Goal: Task Accomplishment & Management: Manage account settings

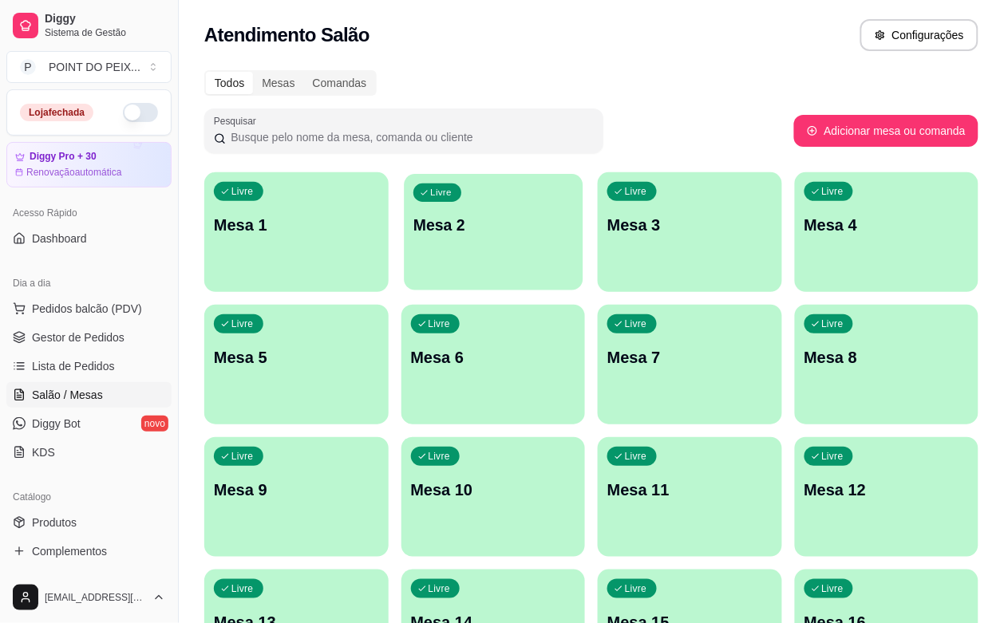
click at [453, 262] on div "Livre Mesa 2" at bounding box center [493, 222] width 179 height 97
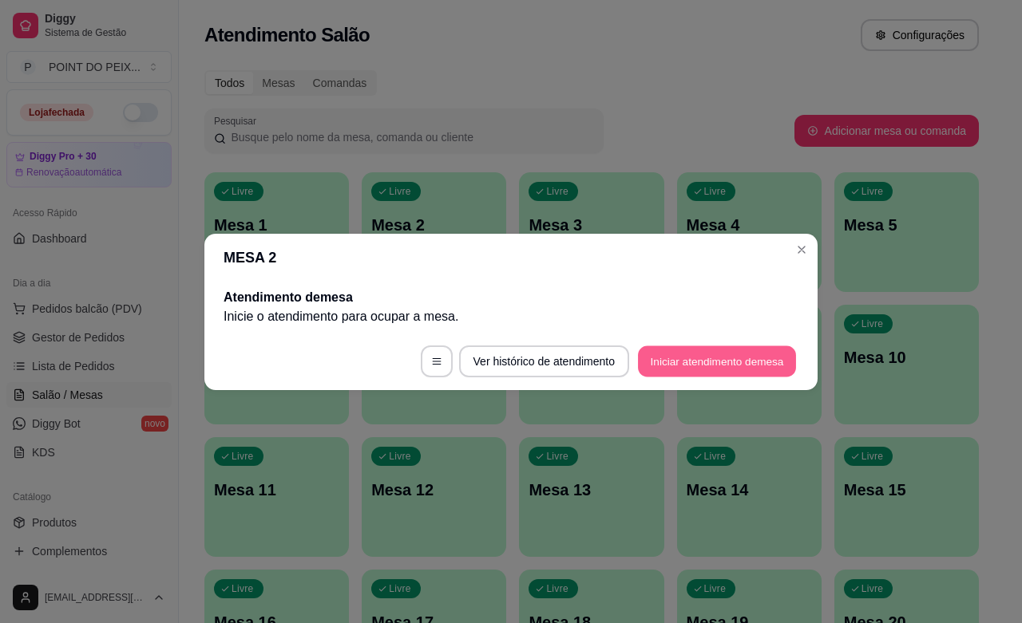
click at [695, 368] on button "Iniciar atendimento de mesa" at bounding box center [717, 361] width 158 height 31
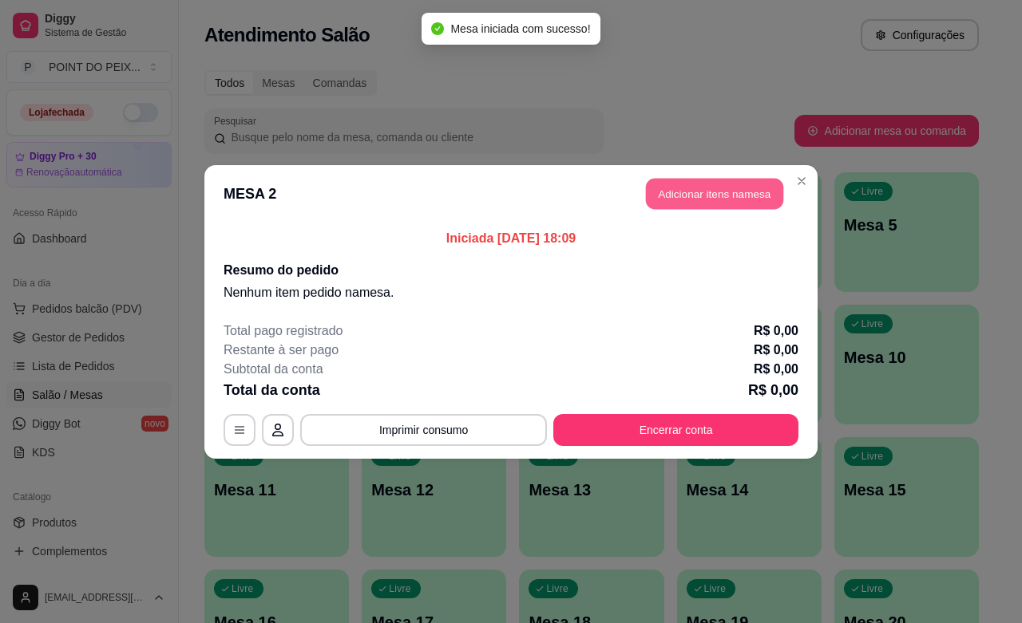
click at [704, 186] on button "Adicionar itens na mesa" at bounding box center [714, 193] width 137 height 31
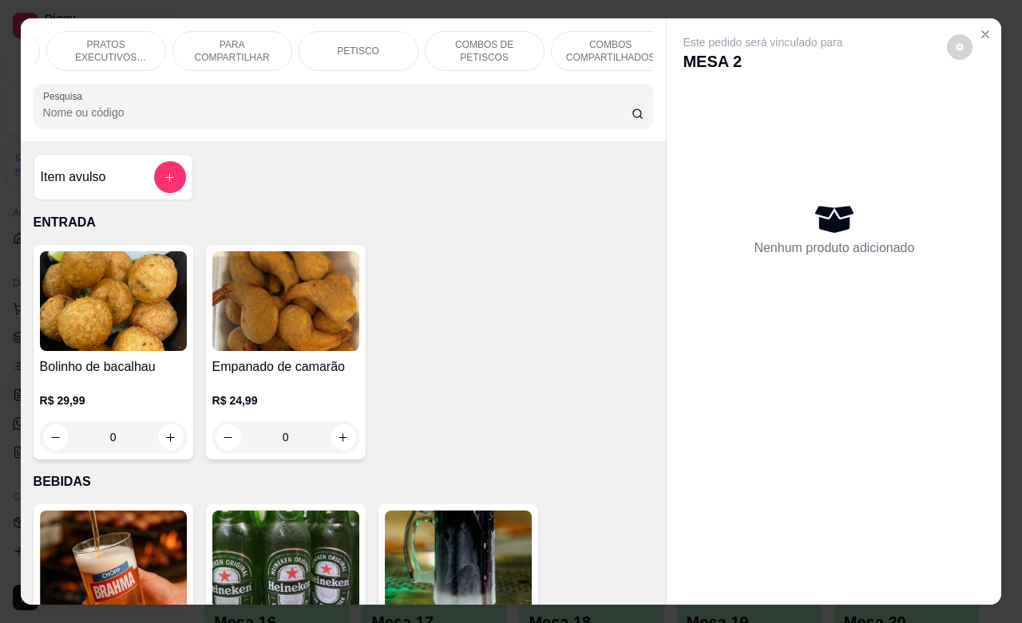
scroll to position [0, 279]
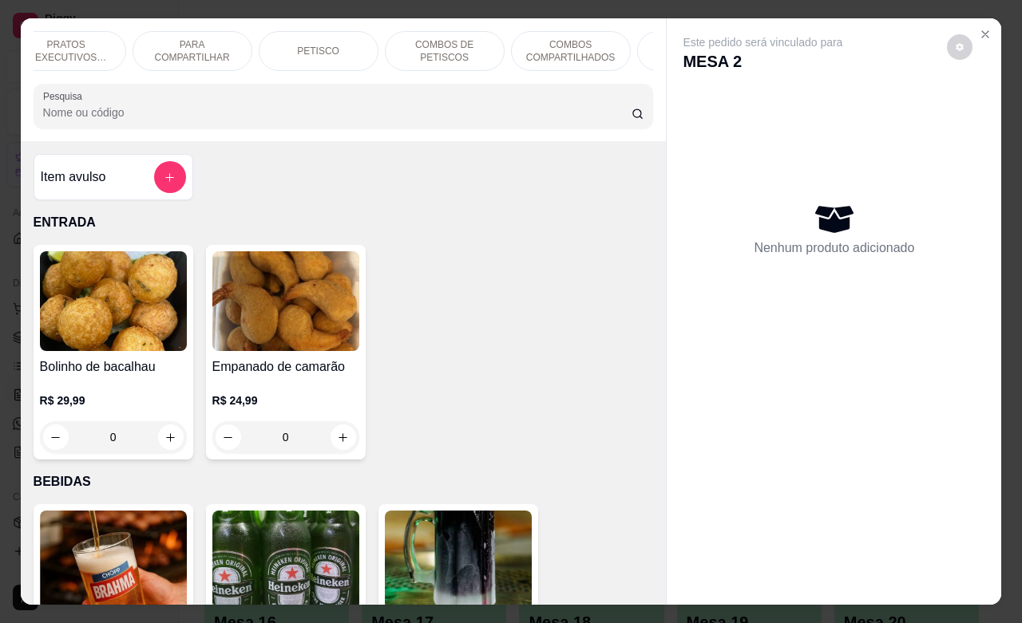
click at [313, 45] on p "PETISCO" at bounding box center [318, 51] width 42 height 13
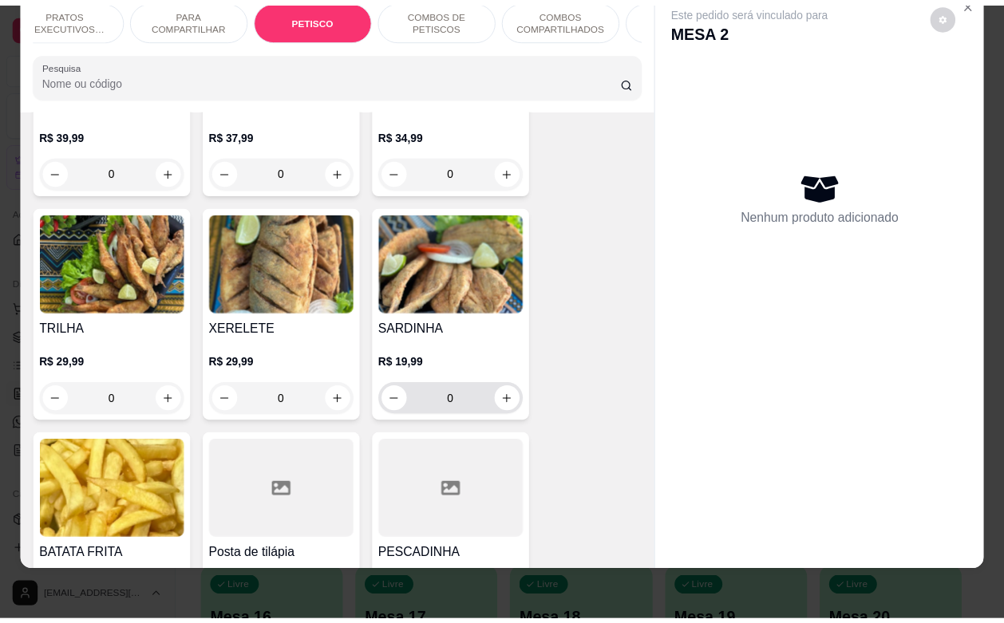
scroll to position [3926, 0]
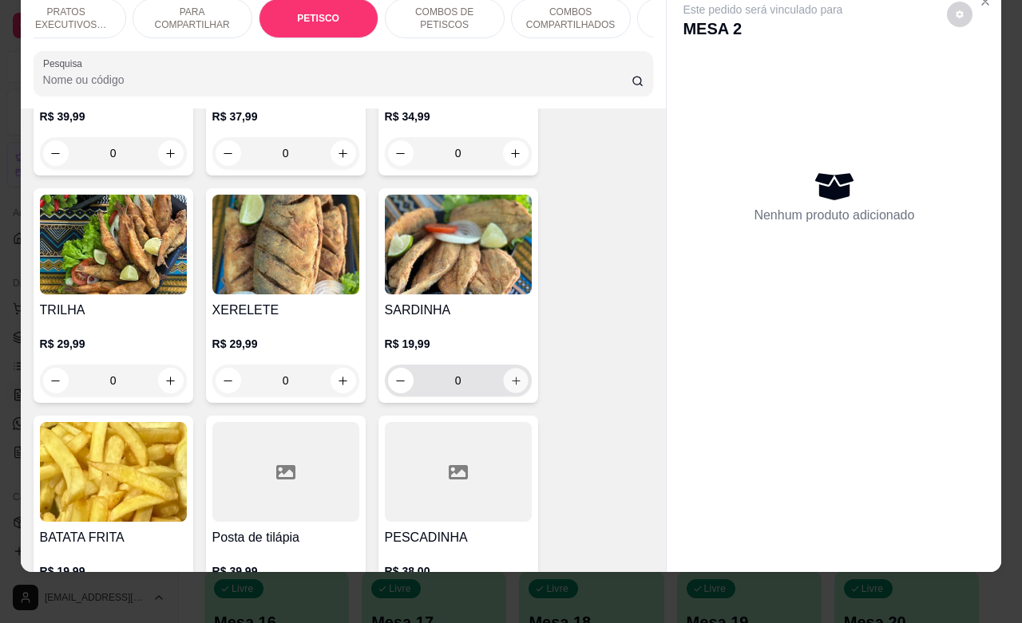
click at [512, 377] on icon "increase-product-quantity" at bounding box center [516, 381] width 8 height 8
type input "1"
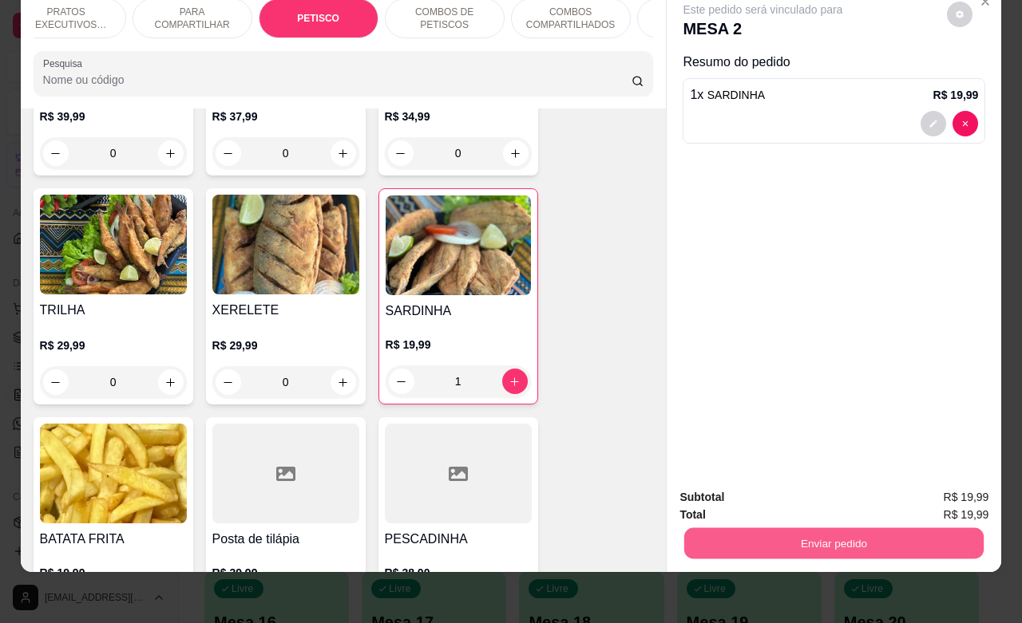
click at [837, 528] on button "Enviar pedido" at bounding box center [833, 543] width 299 height 31
click at [911, 491] on button "Enviar pedido" at bounding box center [945, 488] width 88 height 30
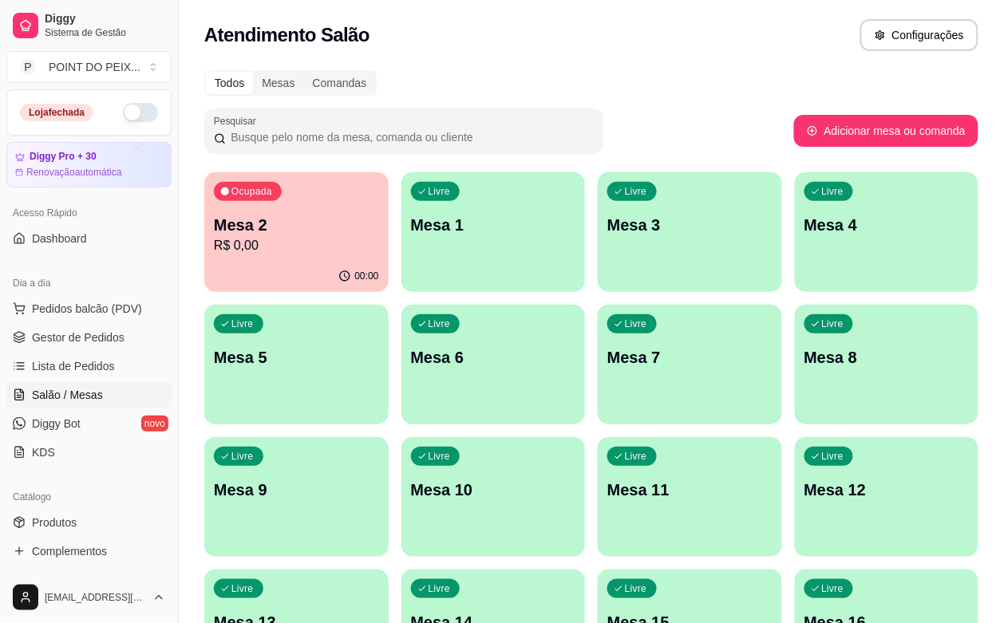
click at [129, 116] on button "button" at bounding box center [140, 112] width 35 height 19
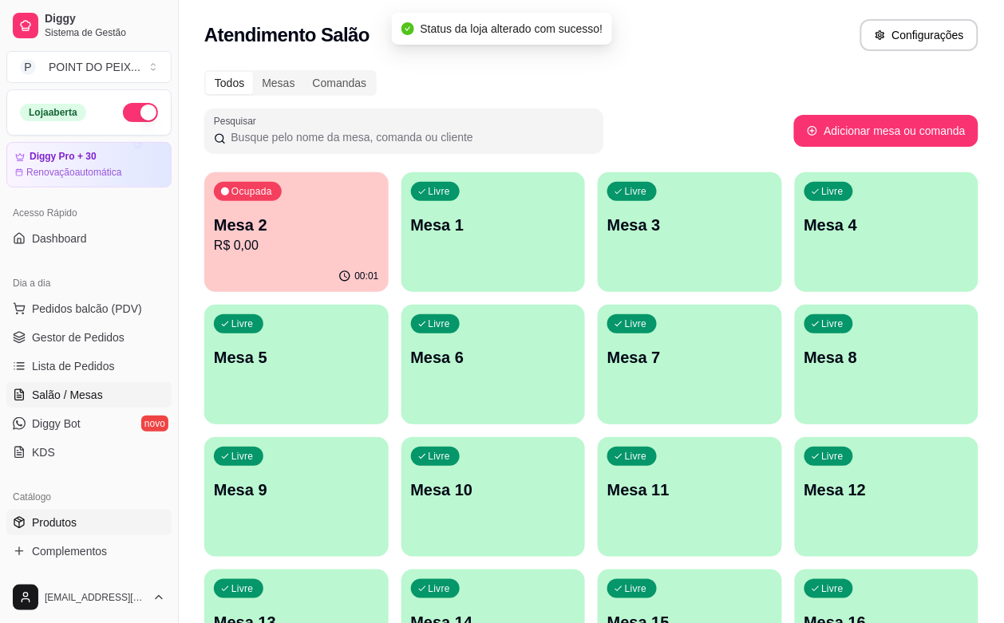
click at [52, 520] on span "Produtos" at bounding box center [54, 523] width 45 height 16
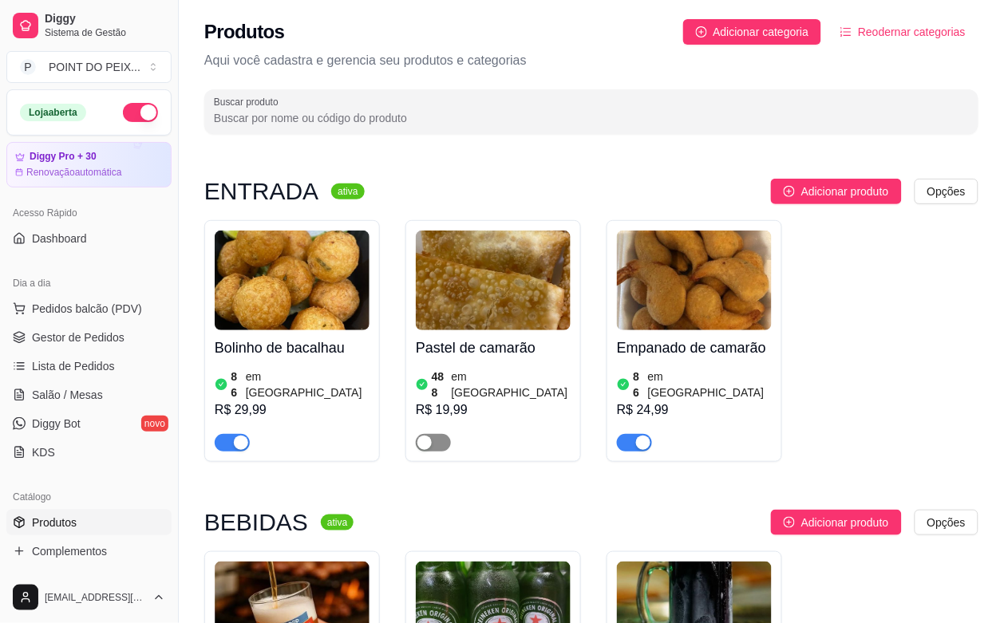
click at [421, 436] on div "button" at bounding box center [424, 443] width 14 height 14
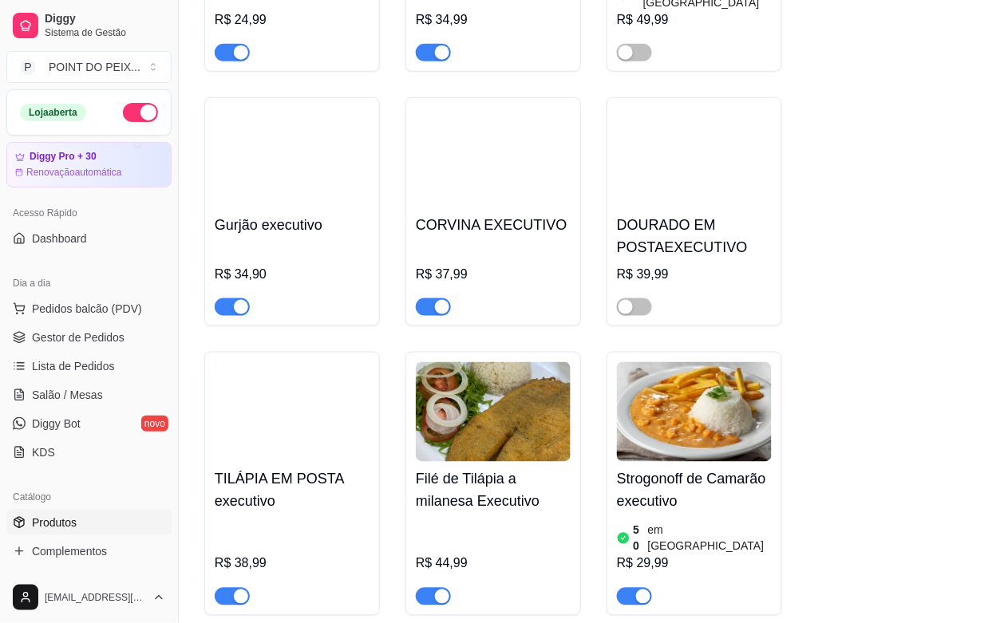
scroll to position [2894, 0]
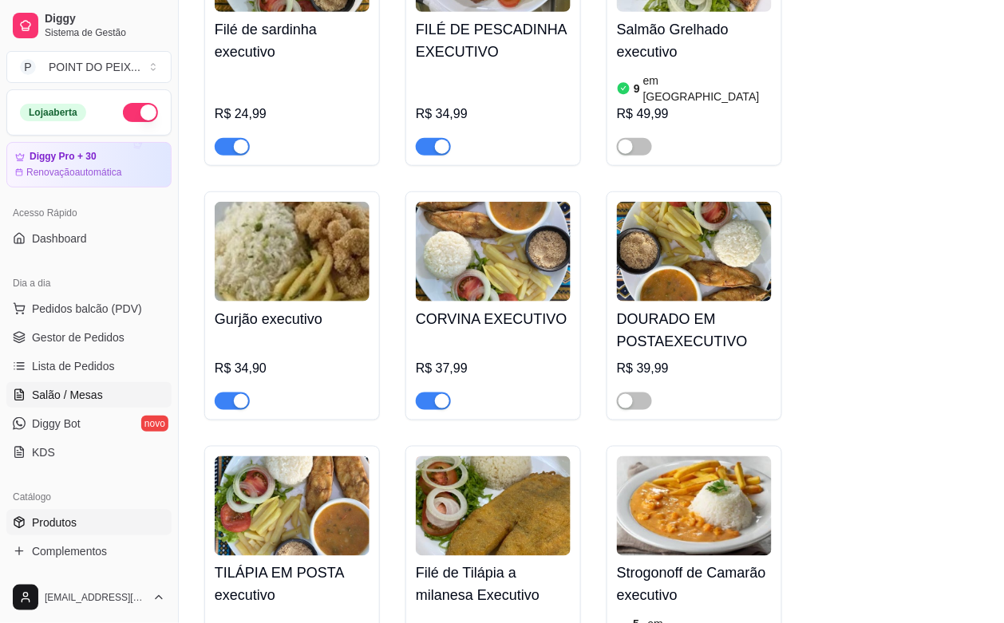
click at [84, 394] on span "Salão / Mesas" at bounding box center [67, 395] width 71 height 16
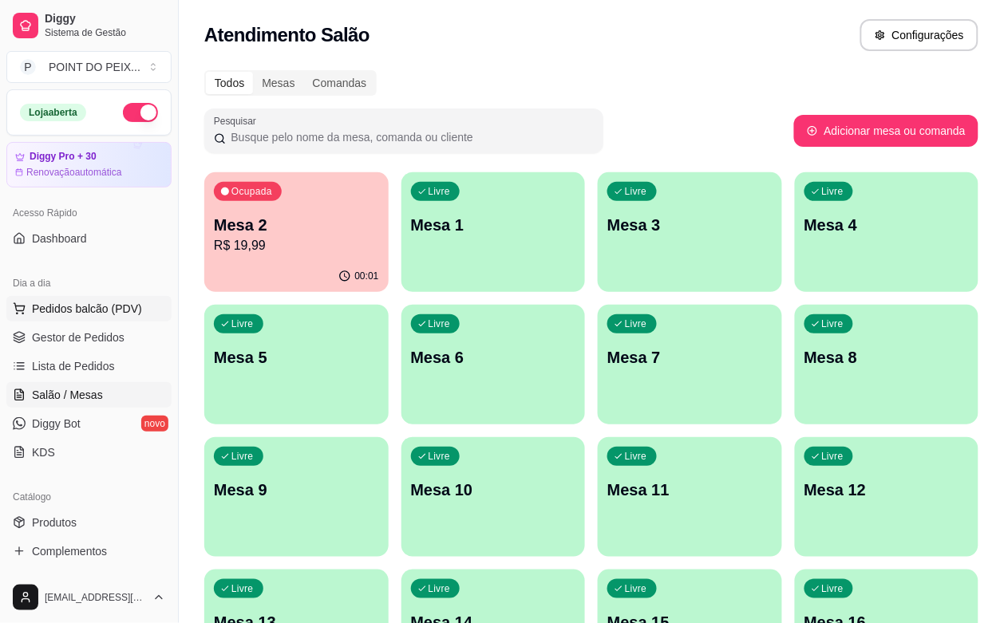
click at [97, 309] on span "Pedidos balcão (PDV)" at bounding box center [87, 309] width 110 height 16
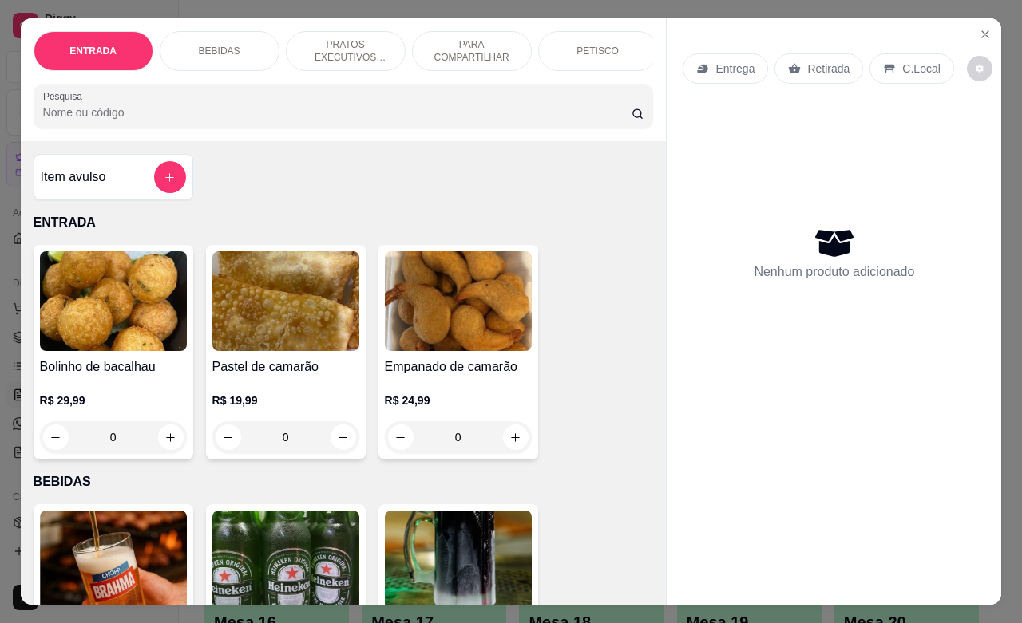
click at [580, 46] on p "PETISCO" at bounding box center [597, 51] width 42 height 13
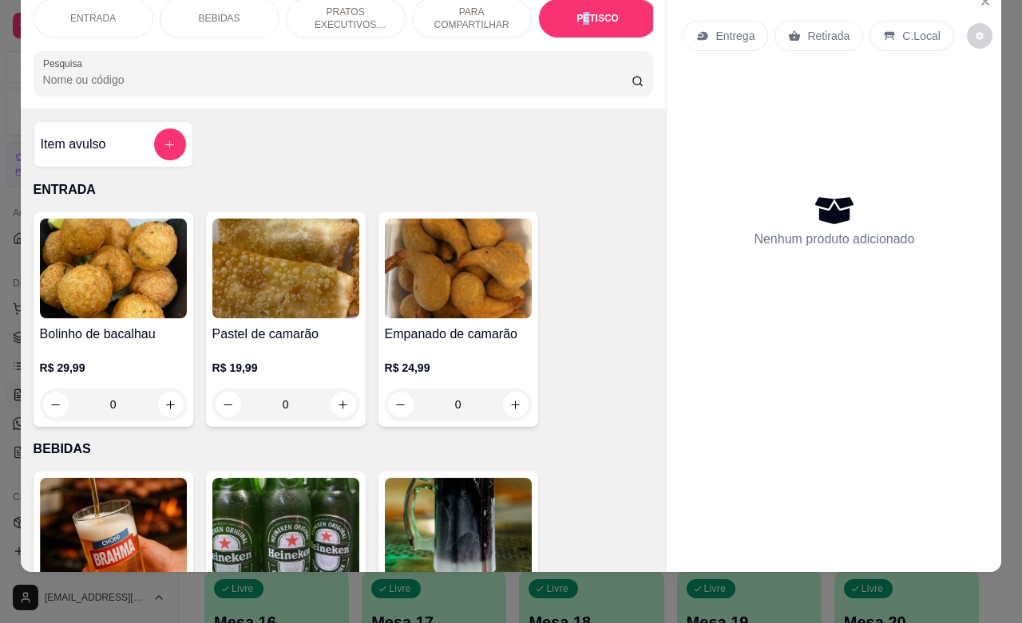
scroll to position [3726, 0]
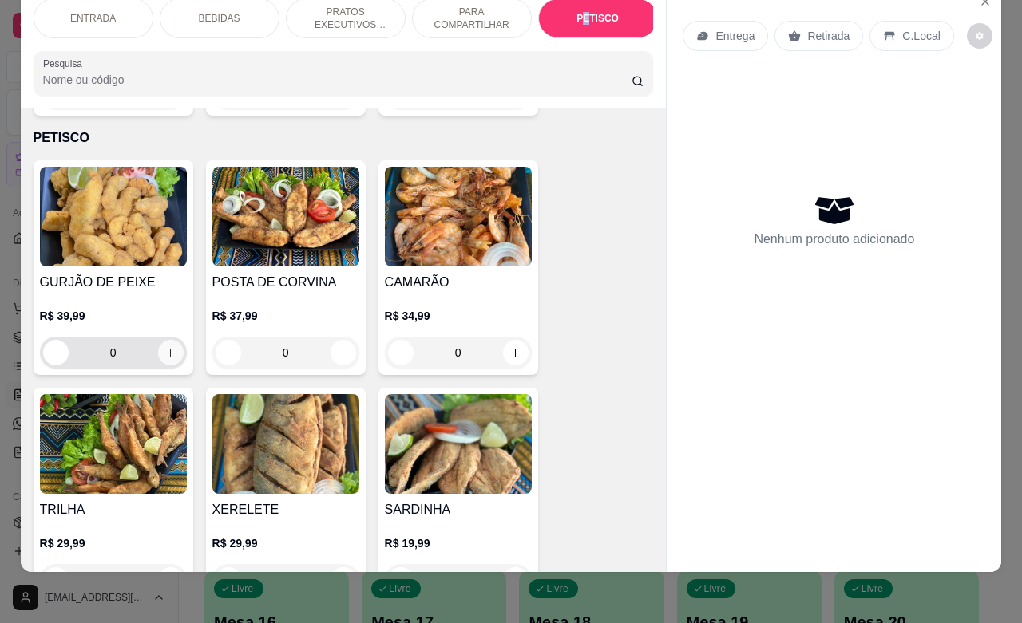
click at [164, 347] on icon "increase-product-quantity" at bounding box center [170, 353] width 12 height 12
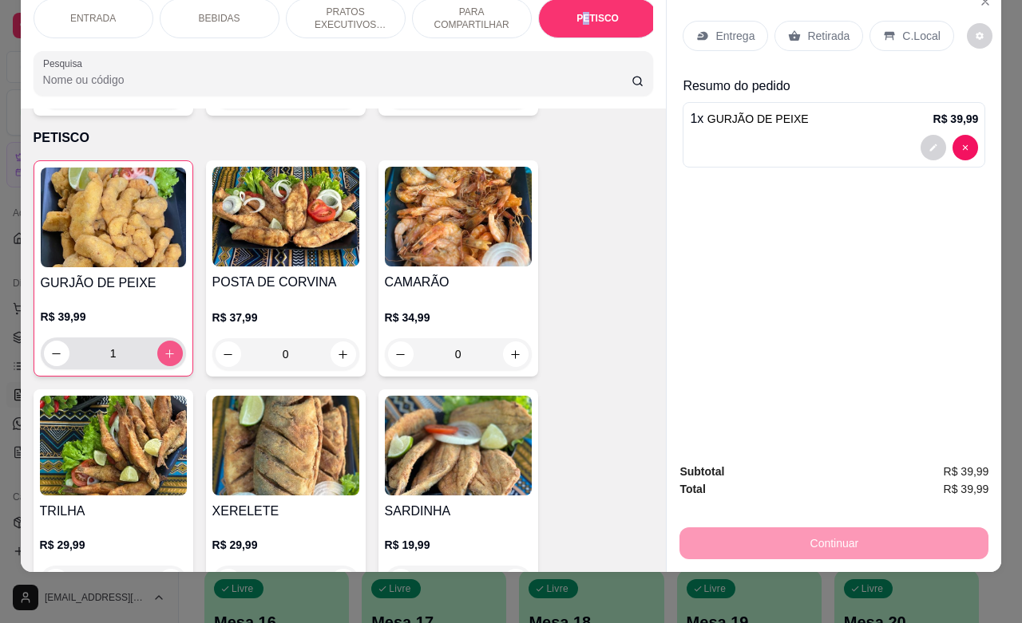
type input "1"
click at [756, 524] on div "Continuar" at bounding box center [833, 542] width 309 height 36
click at [838, 28] on p "Retirada" at bounding box center [828, 36] width 42 height 16
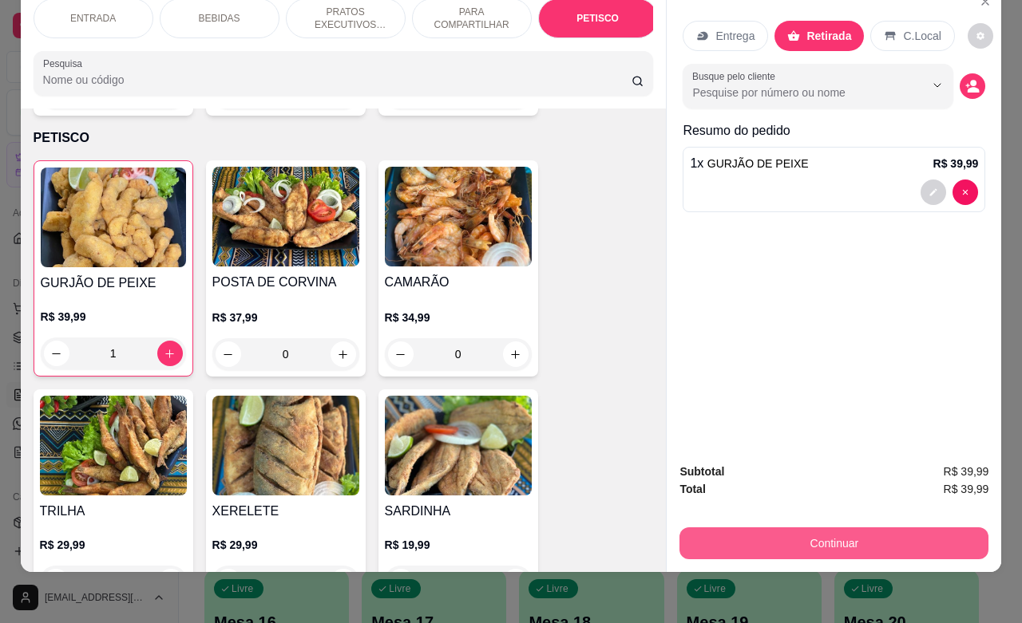
click at [803, 531] on button "Continuar" at bounding box center [833, 544] width 309 height 32
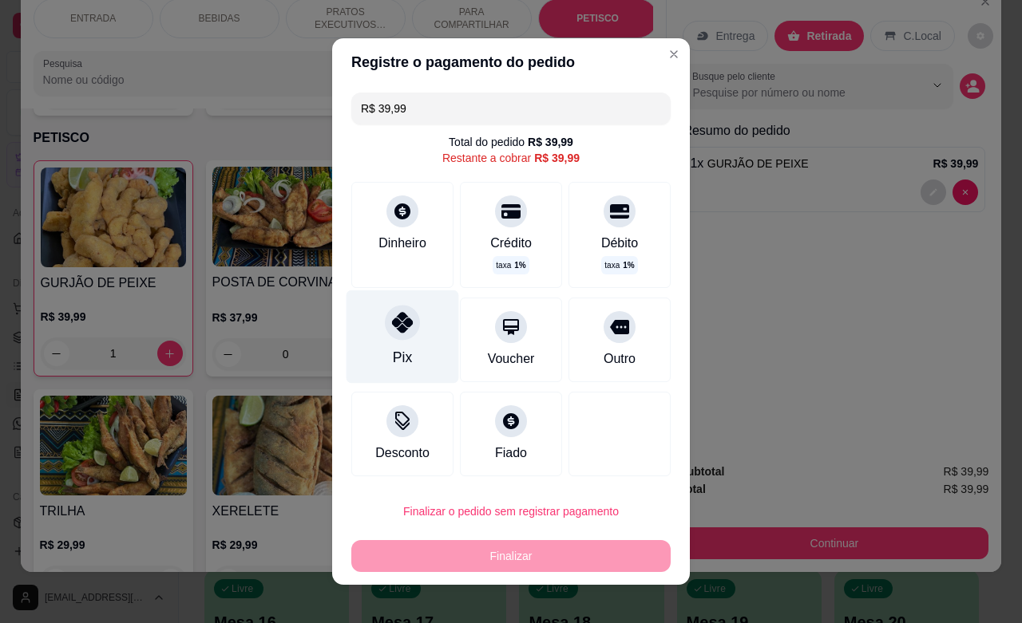
click at [394, 355] on div "Pix" at bounding box center [402, 357] width 19 height 21
type input "R$ 0,00"
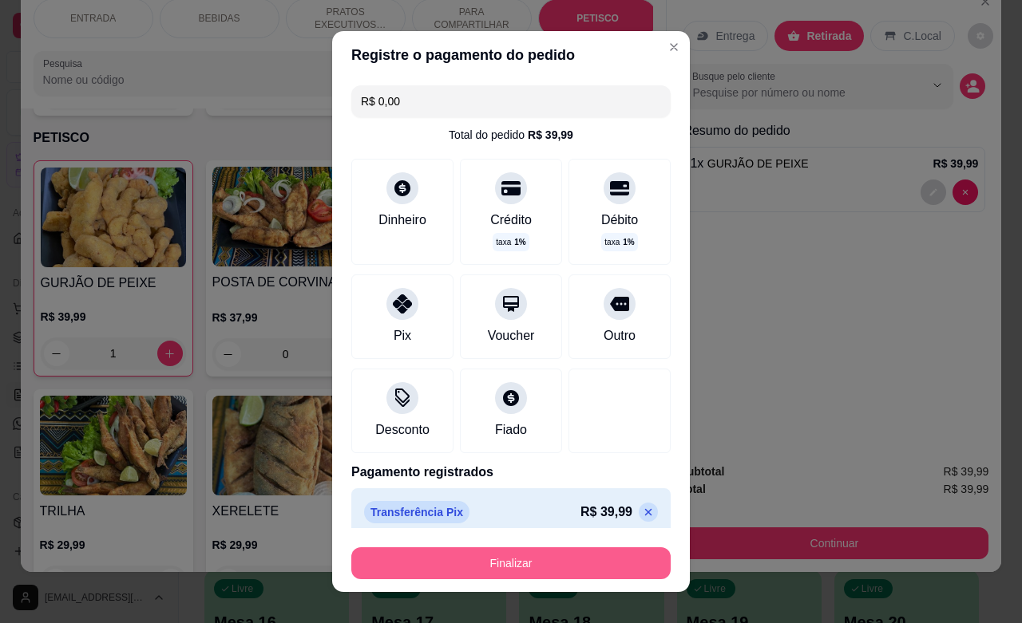
click at [517, 564] on button "Finalizar" at bounding box center [510, 564] width 319 height 32
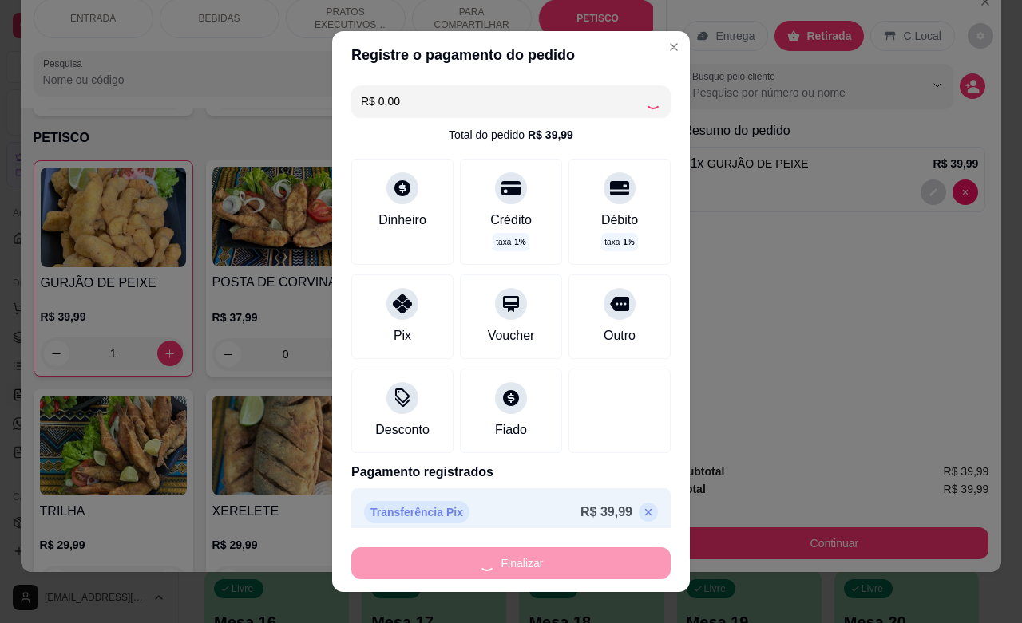
type input "0"
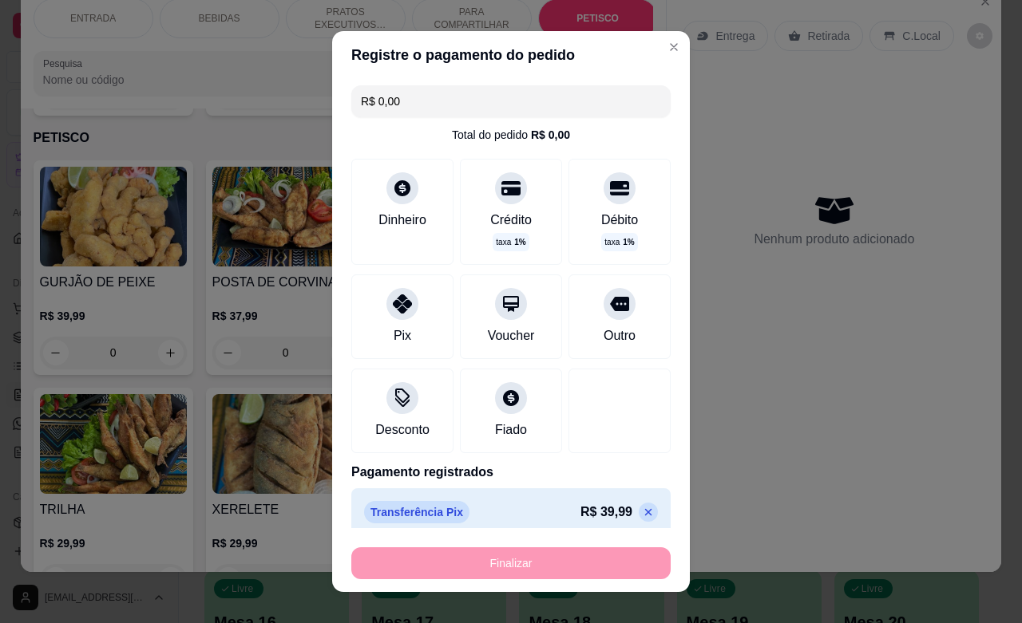
type input "-R$ 39,99"
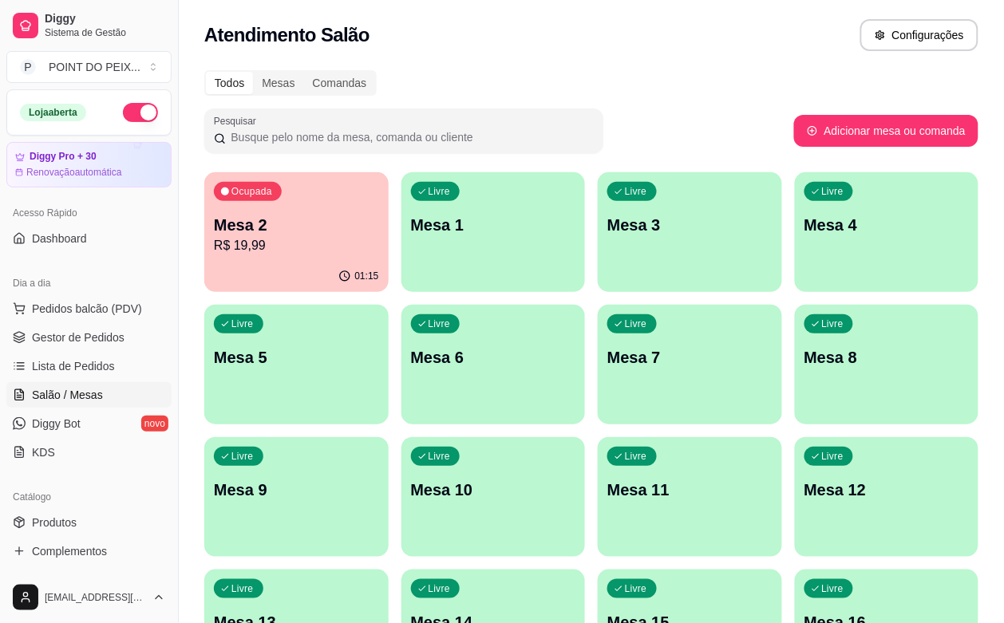
click at [311, 263] on div "01:15" at bounding box center [296, 276] width 184 height 31
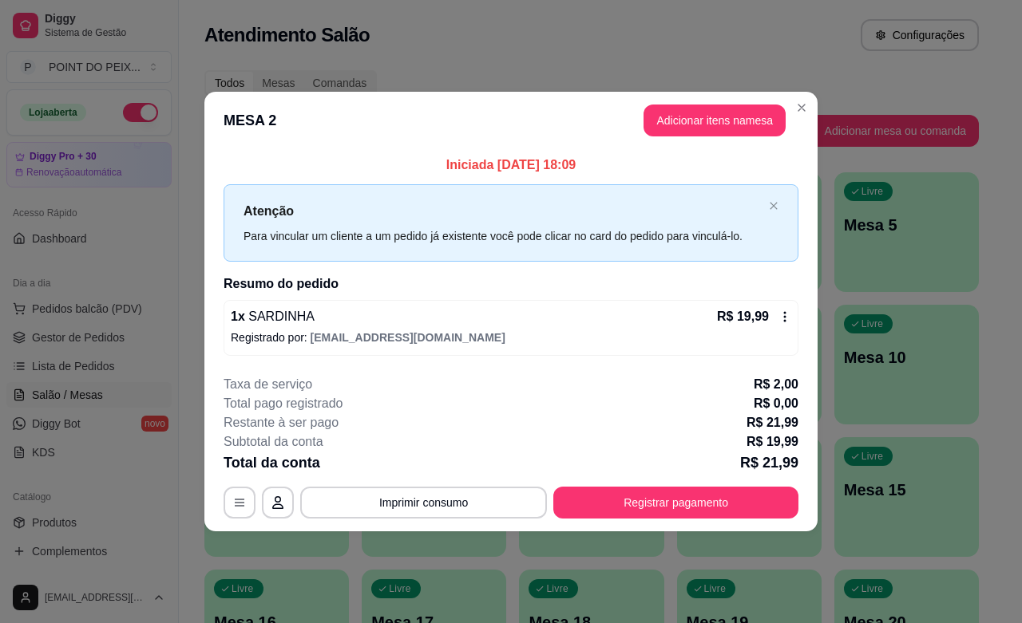
click at [736, 113] on button "Adicionar itens na mesa" at bounding box center [714, 121] width 142 height 32
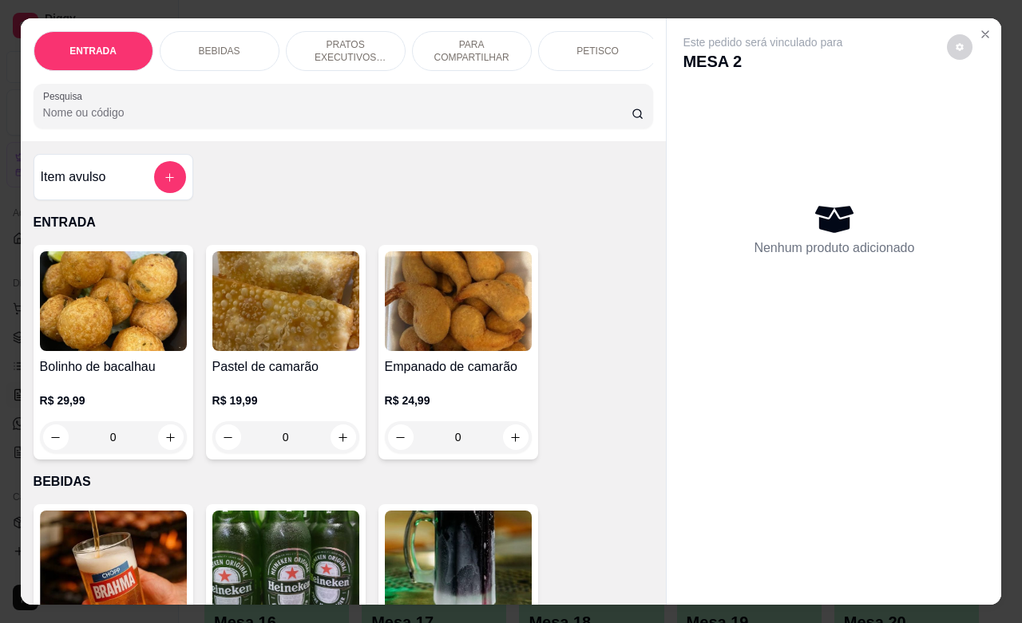
click at [583, 48] on p "PETISCO" at bounding box center [597, 51] width 42 height 13
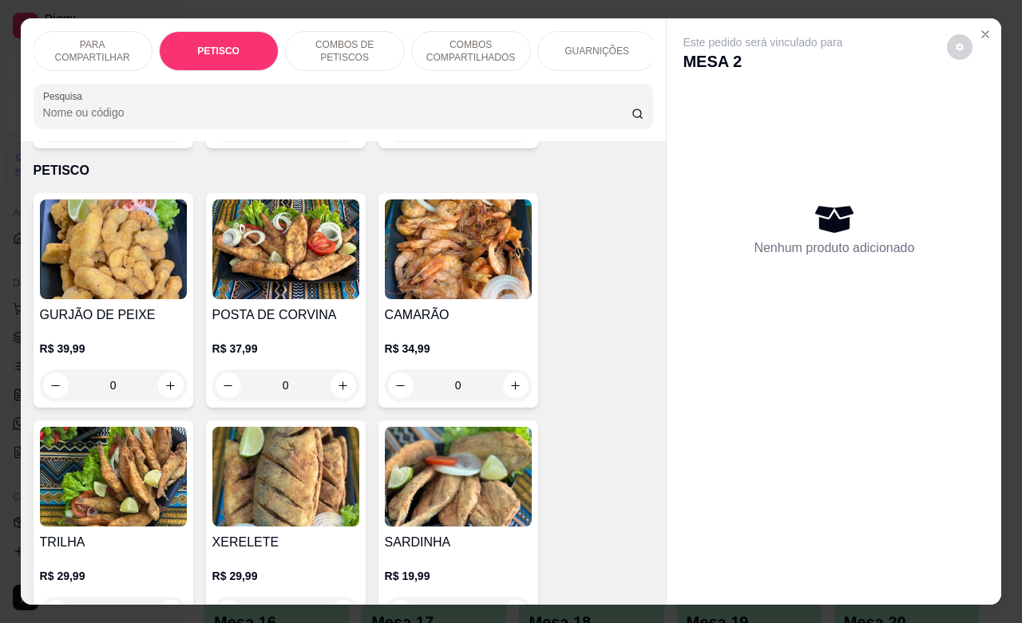
scroll to position [0, 383]
click at [601, 45] on p "GUARNIÇÕES" at bounding box center [593, 51] width 65 height 13
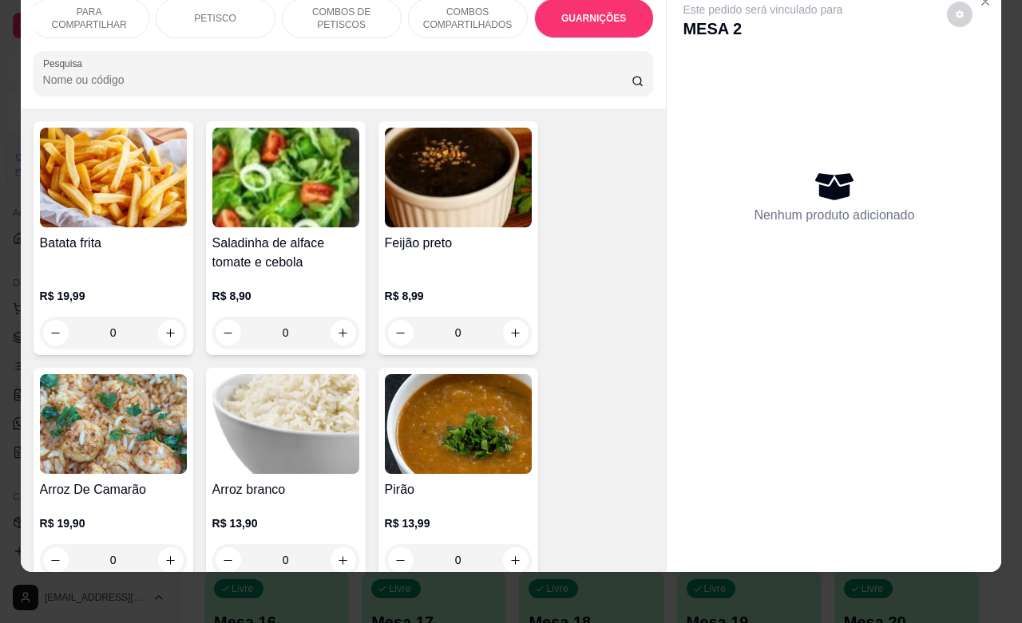
scroll to position [6630, 0]
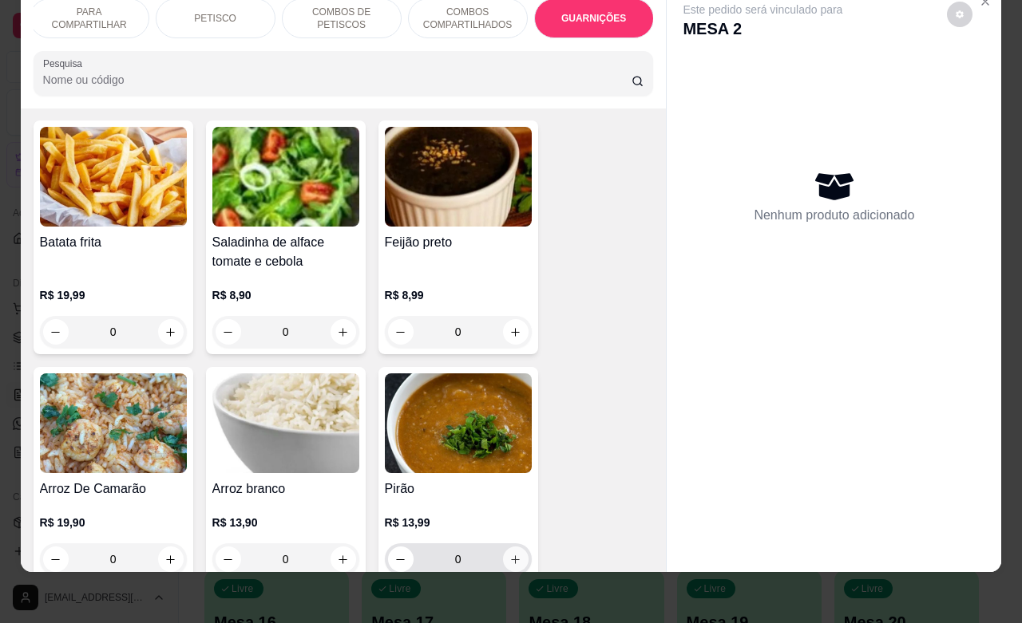
click at [509, 554] on icon "increase-product-quantity" at bounding box center [515, 560] width 12 height 12
type input "1"
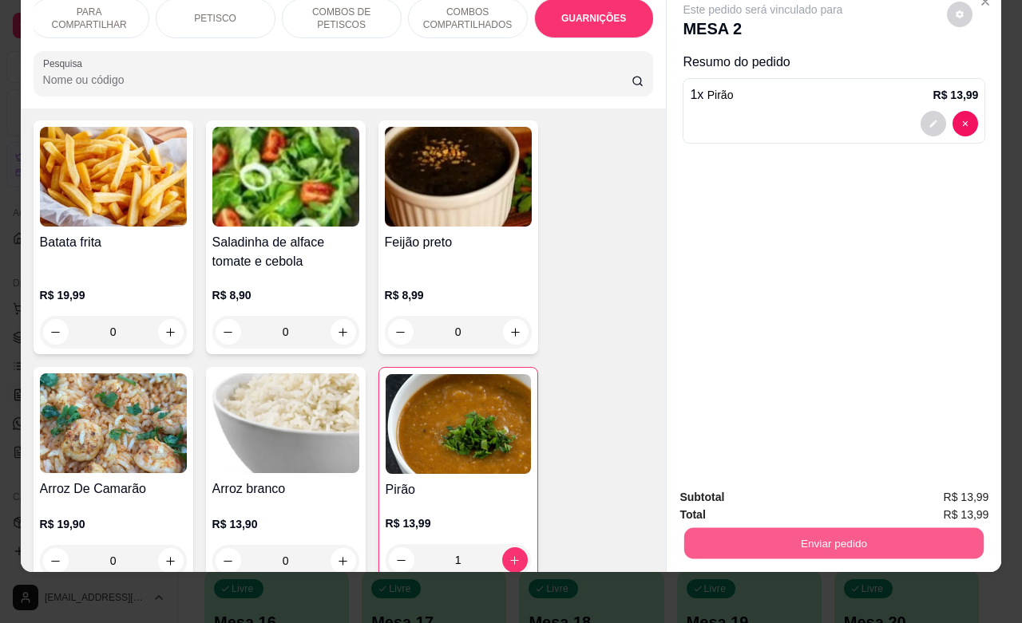
click at [717, 528] on button "Enviar pedido" at bounding box center [833, 543] width 299 height 31
click at [936, 492] on button "Enviar pedido" at bounding box center [945, 488] width 90 height 30
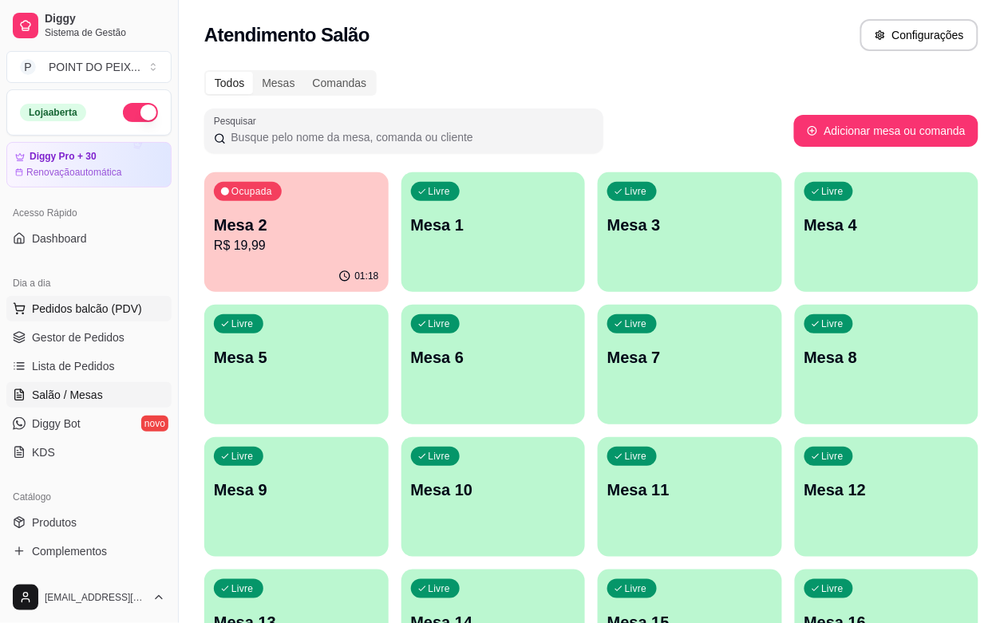
click at [112, 312] on span "Pedidos balcão (PDV)" at bounding box center [87, 309] width 110 height 16
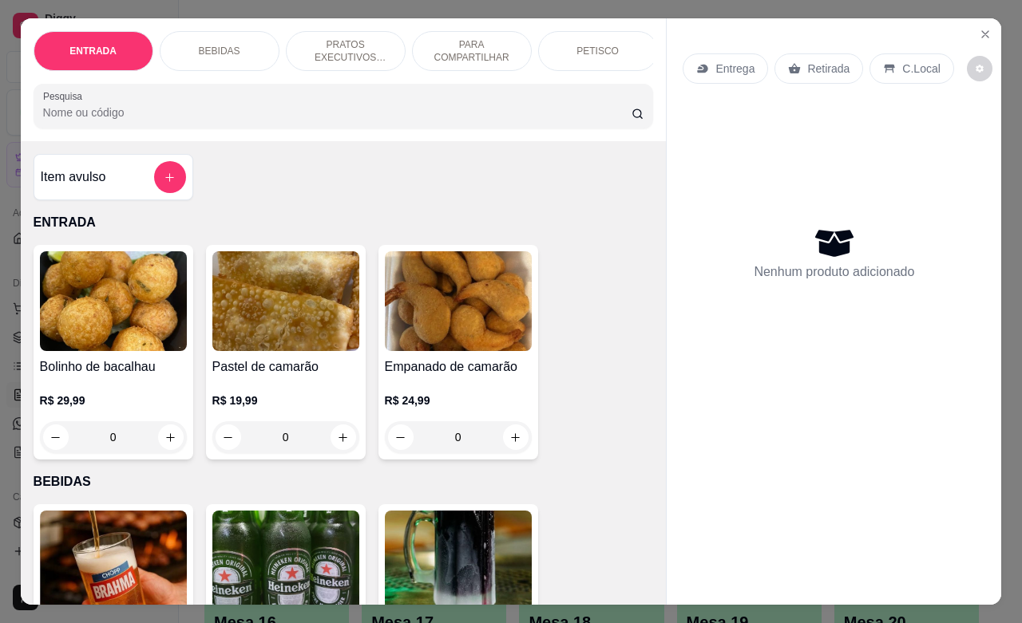
click at [812, 61] on p "Retirada" at bounding box center [828, 69] width 42 height 16
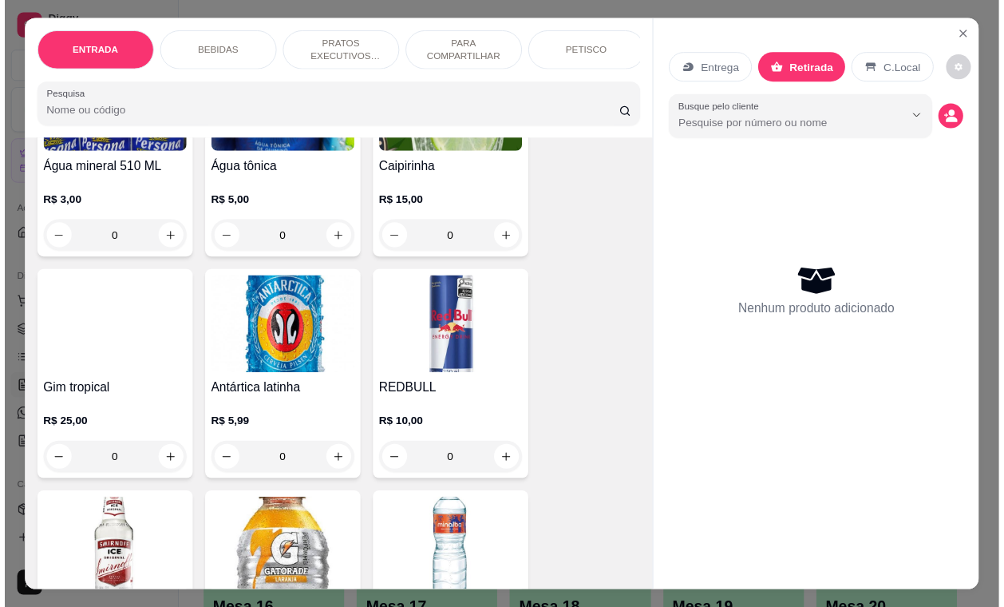
scroll to position [1397, 0]
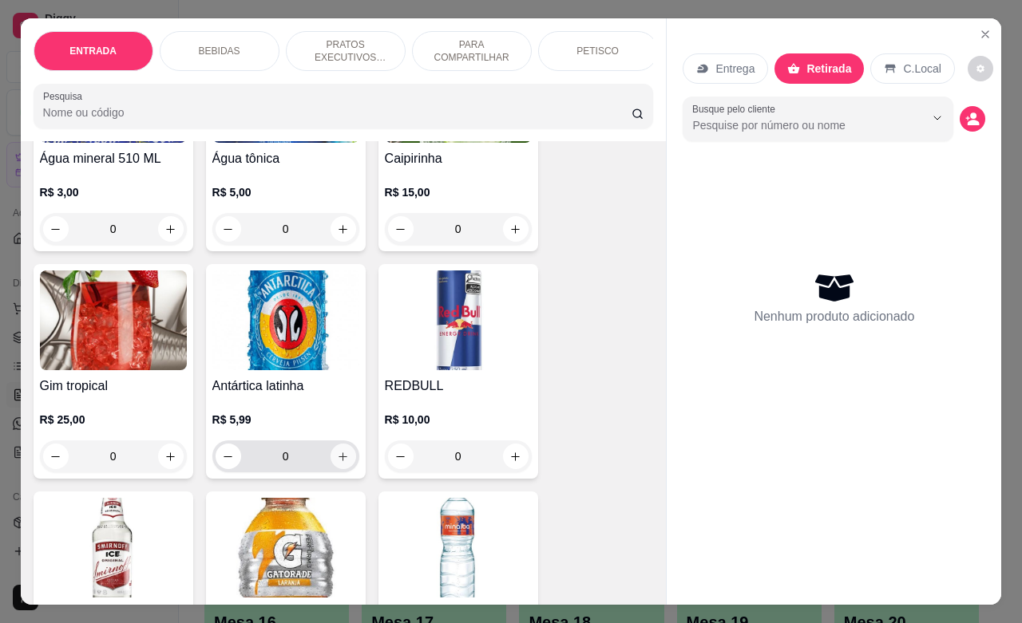
click at [337, 463] on icon "increase-product-quantity" at bounding box center [343, 457] width 12 height 12
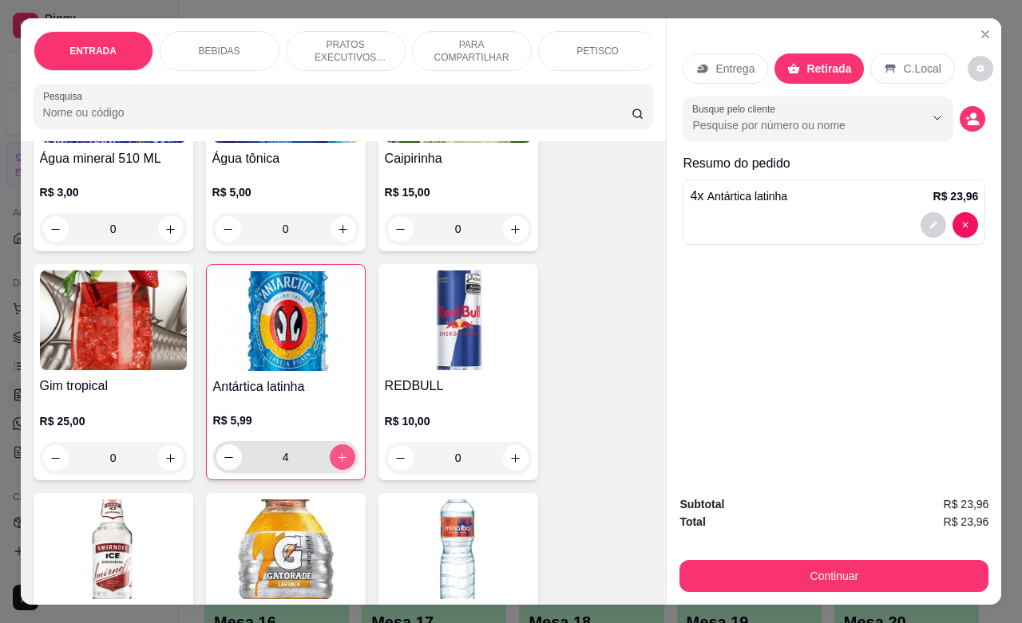
type input "4"
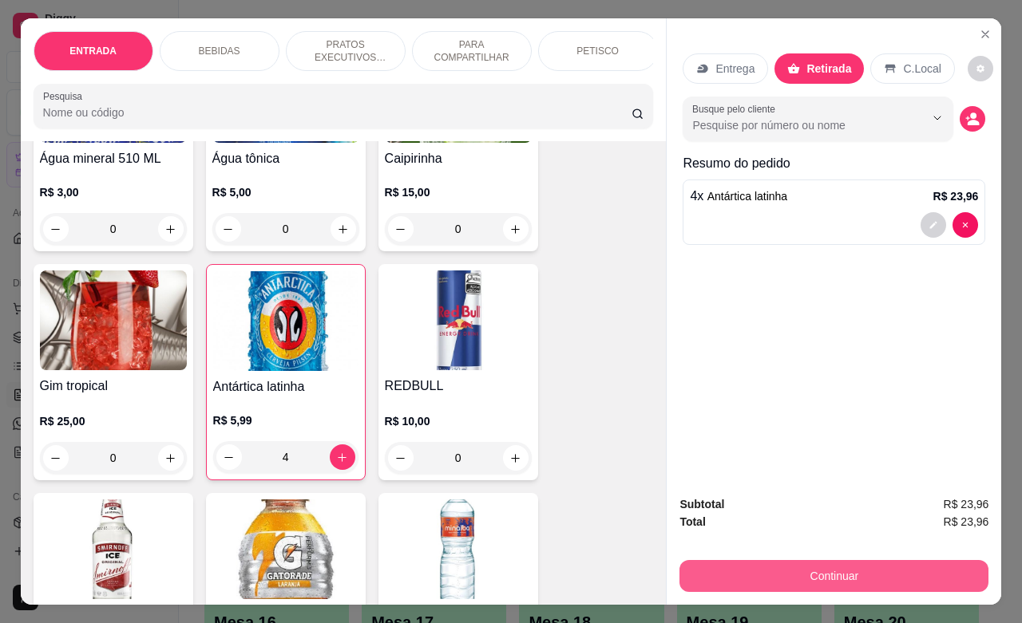
click at [797, 564] on button "Continuar" at bounding box center [833, 576] width 309 height 32
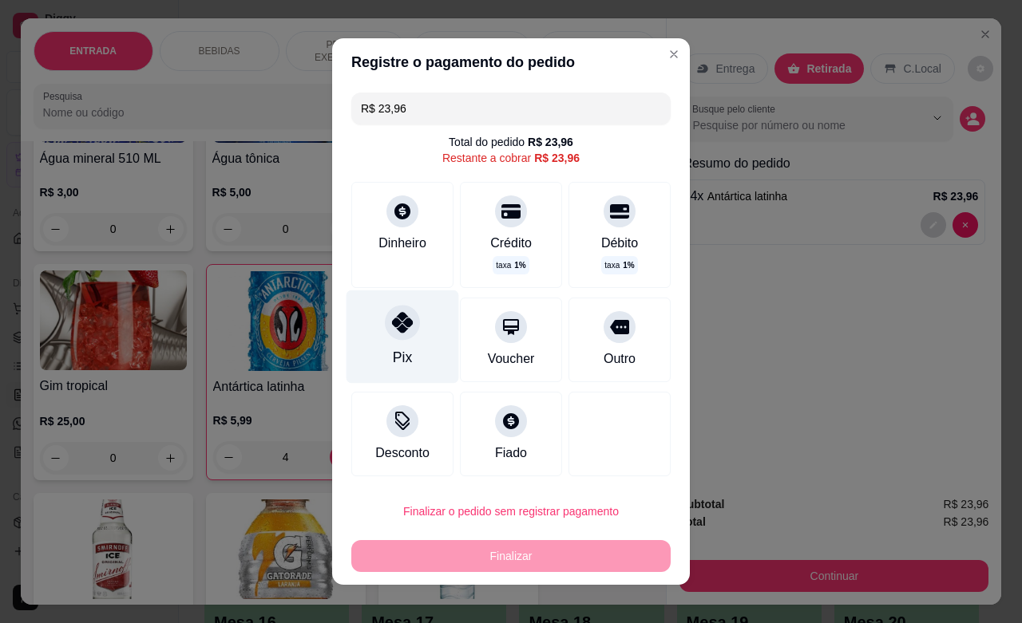
click at [391, 342] on div "Pix" at bounding box center [402, 337] width 113 height 93
type input "R$ 0,00"
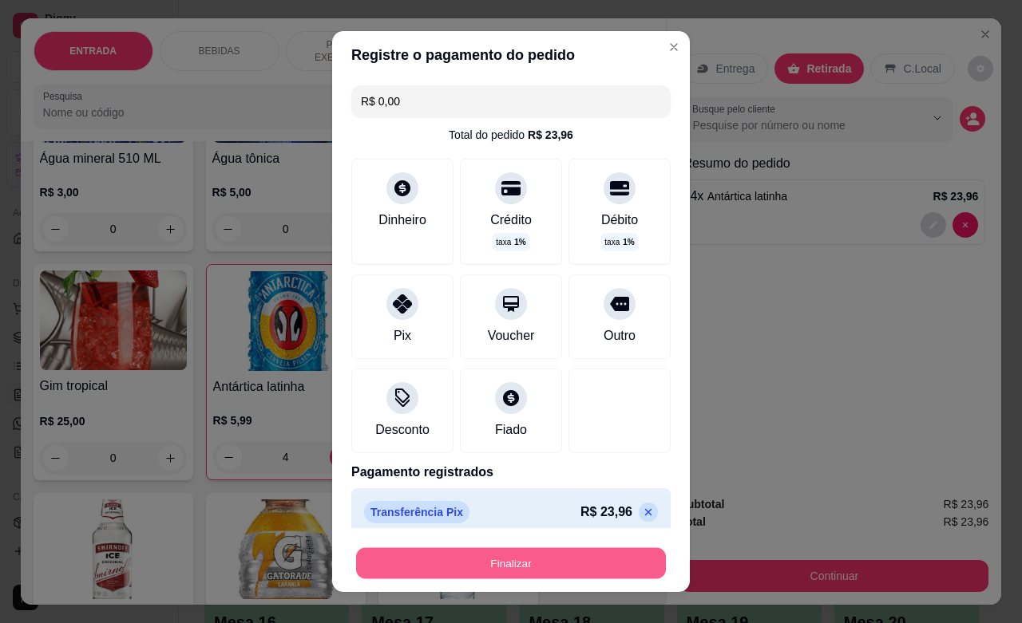
click at [493, 557] on button "Finalizar" at bounding box center [511, 563] width 310 height 31
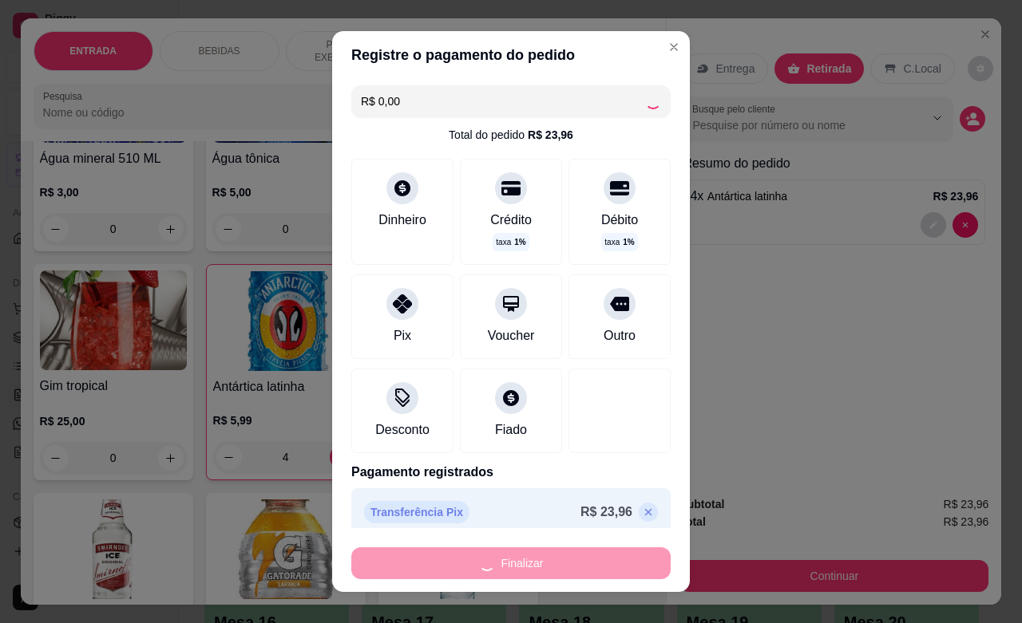
type input "0"
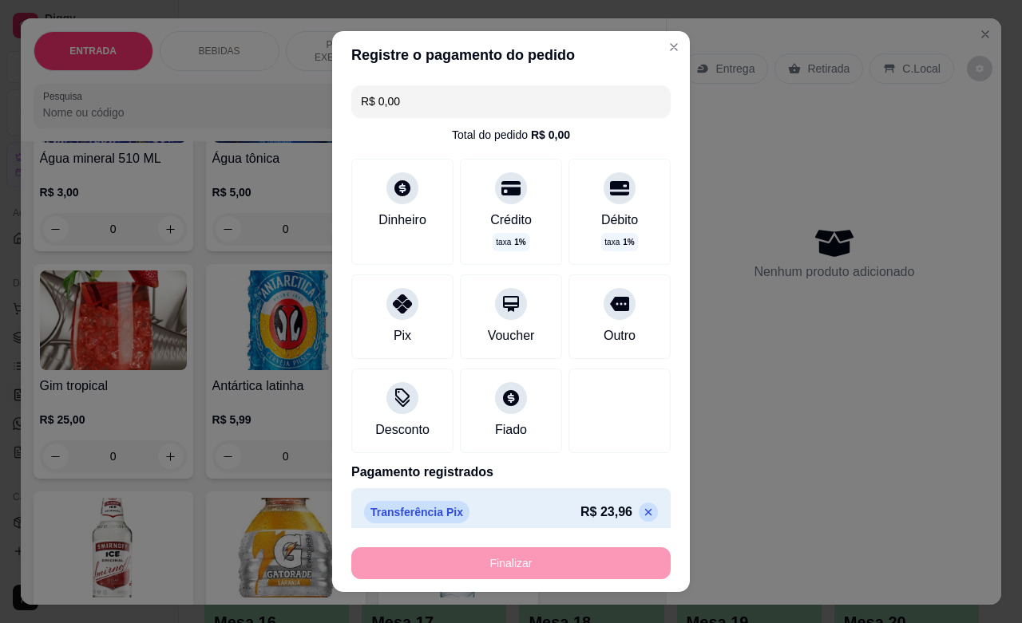
type input "-R$ 23,96"
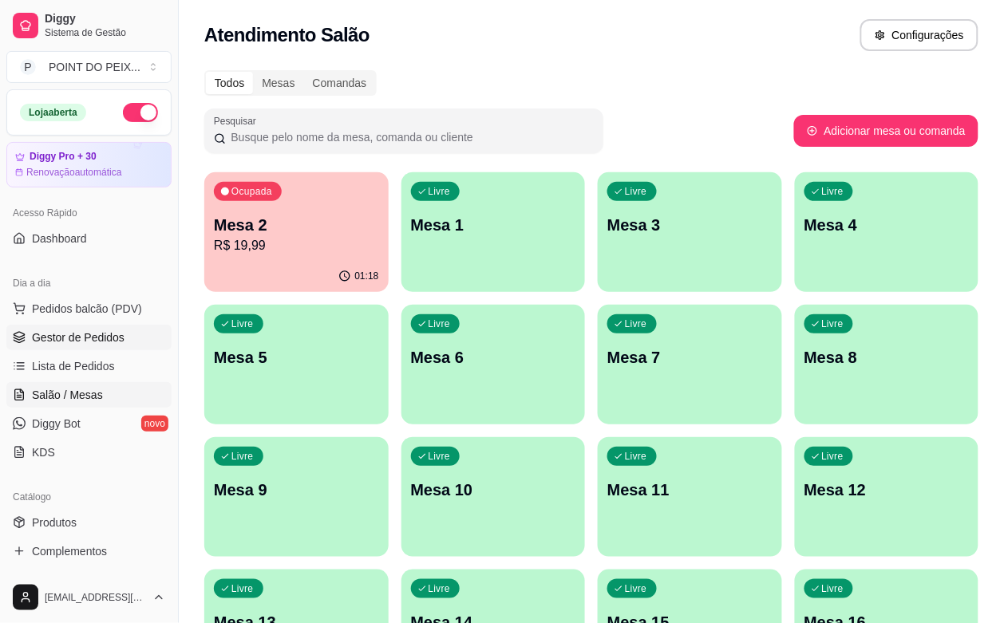
click at [86, 347] on link "Gestor de Pedidos" at bounding box center [88, 338] width 165 height 26
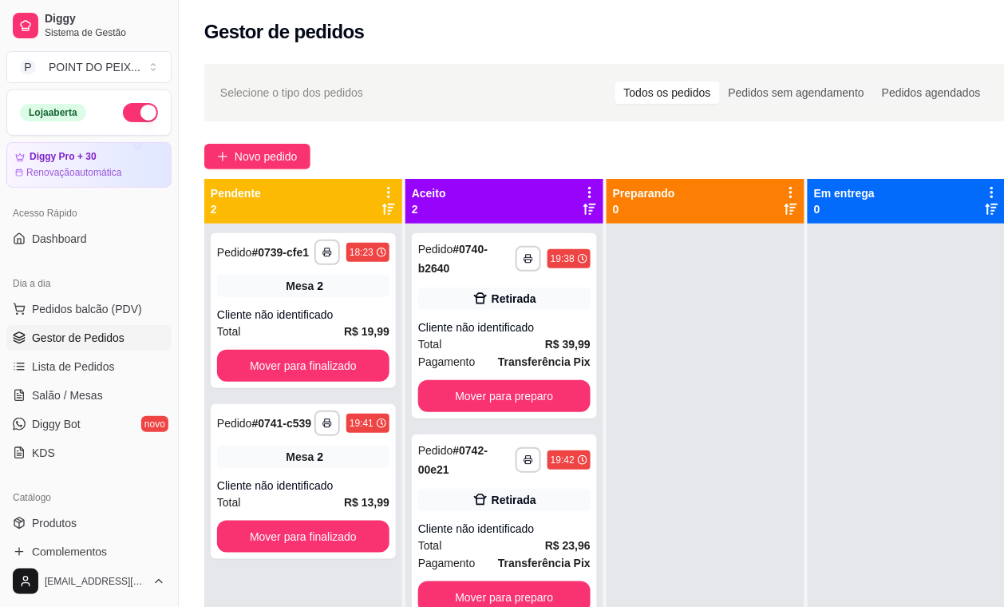
scroll to position [61, 0]
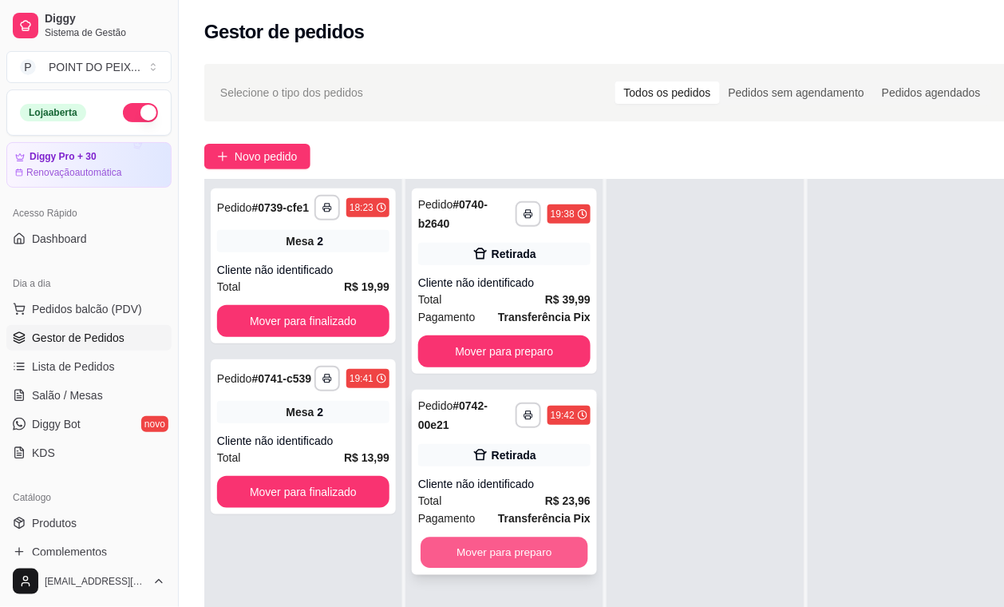
click at [511, 540] on button "Mover para preparo" at bounding box center [505, 552] width 168 height 31
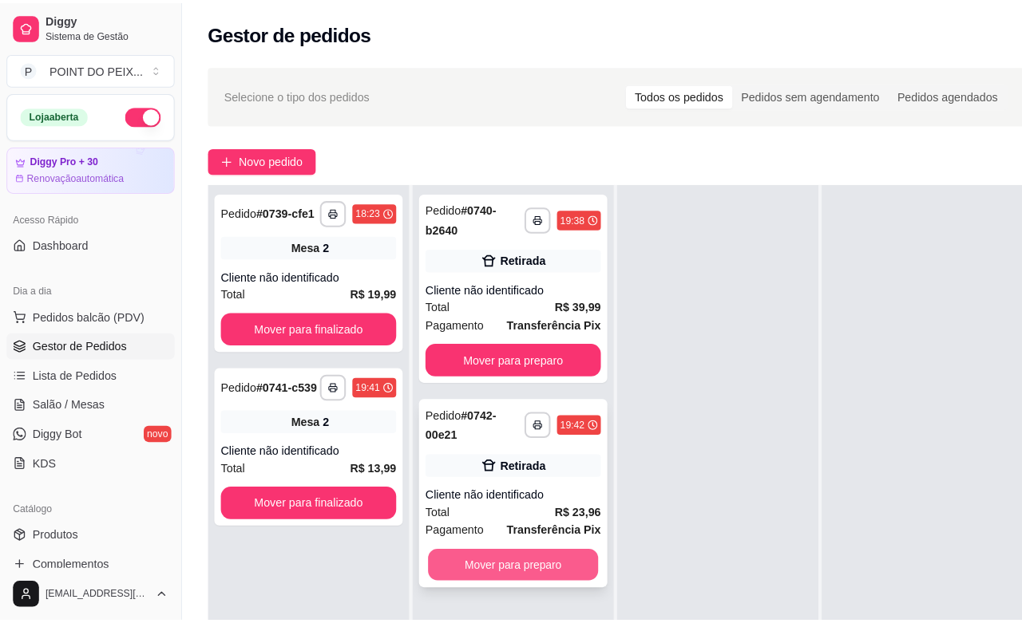
scroll to position [45, 0]
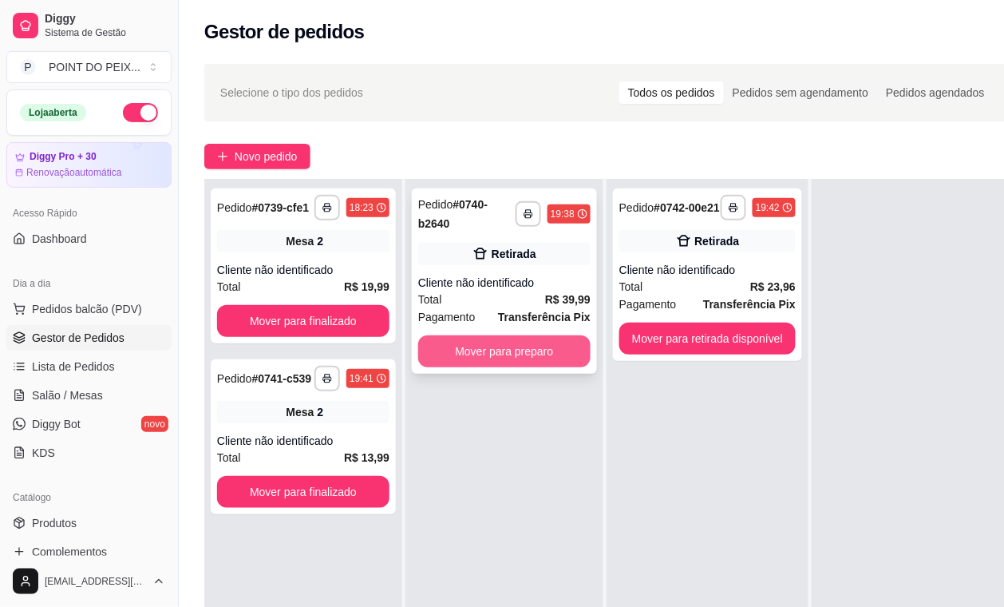
click at [541, 346] on button "Mover para preparo" at bounding box center [504, 351] width 172 height 32
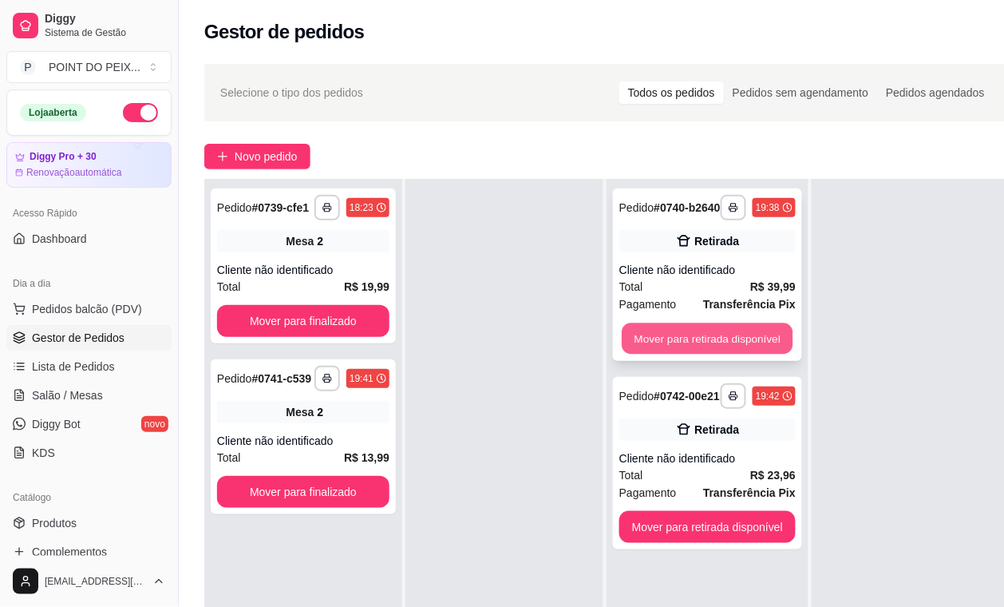
click at [695, 343] on button "Mover para retirada disponível" at bounding box center [707, 338] width 171 height 31
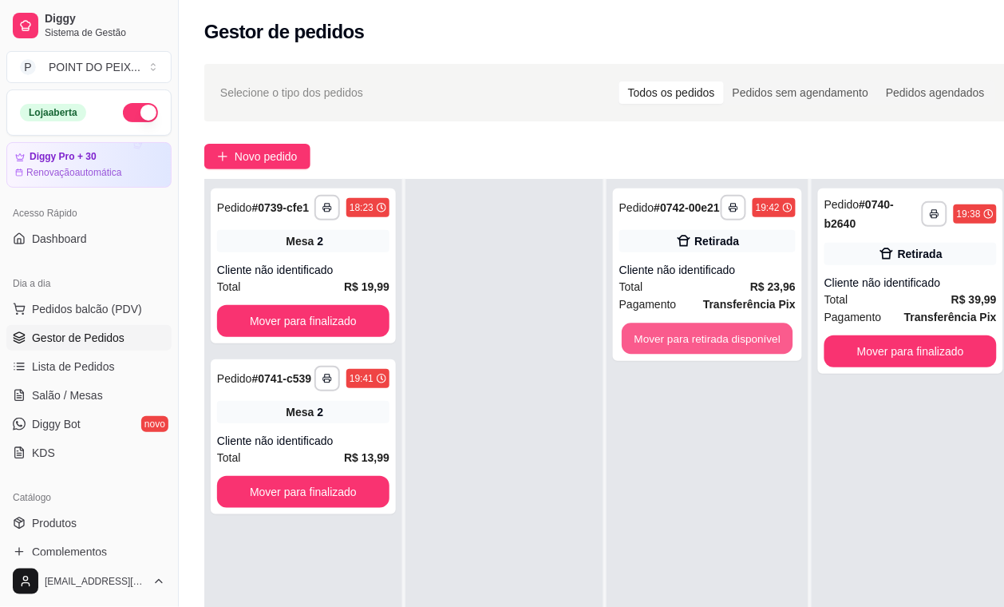
click at [697, 343] on button "Mover para retirada disponível" at bounding box center [707, 338] width 171 height 31
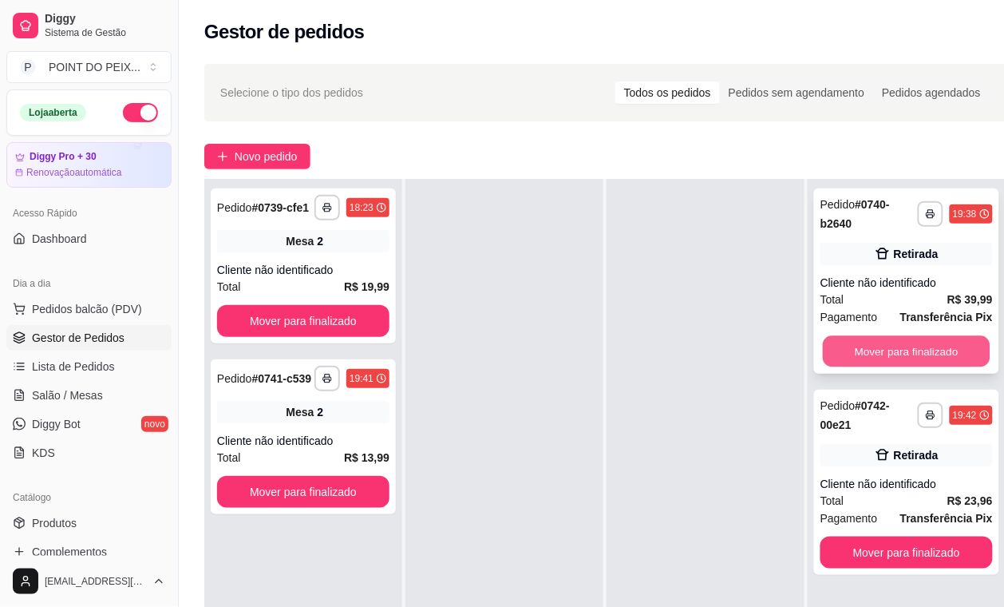
click at [880, 354] on button "Mover para finalizado" at bounding box center [907, 351] width 168 height 31
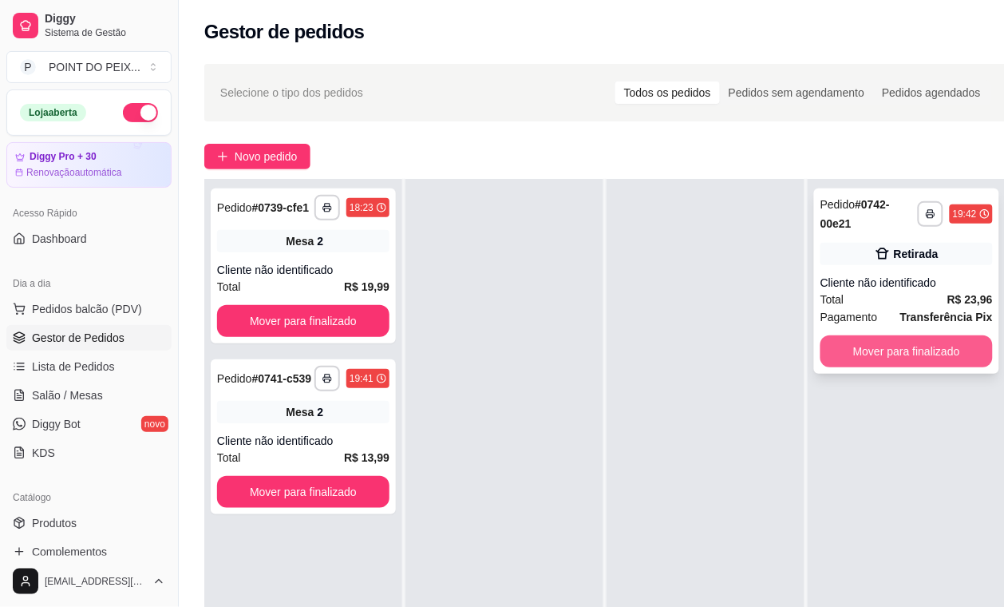
click at [892, 354] on button "Mover para finalizado" at bounding box center [907, 351] width 172 height 32
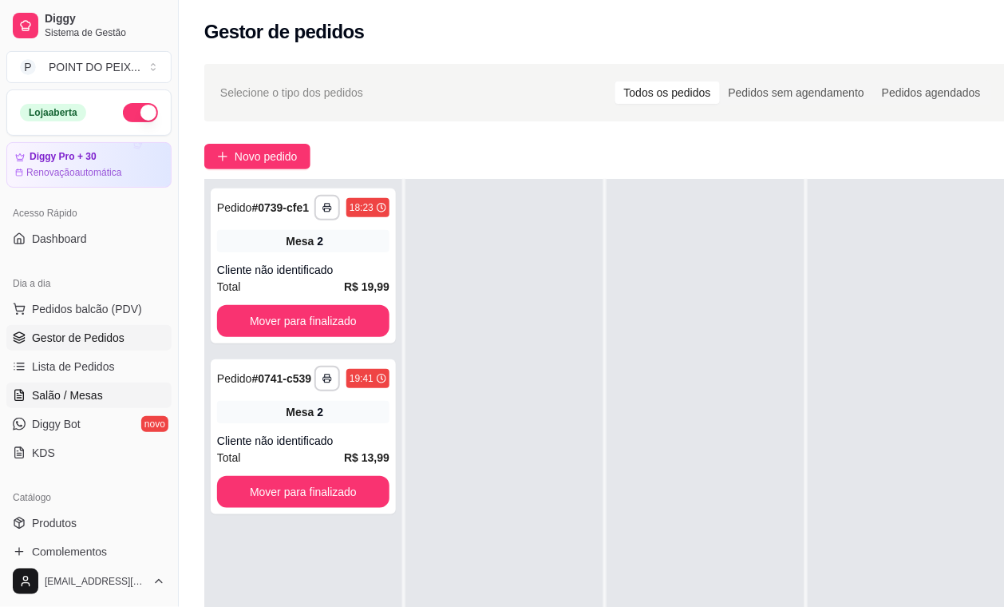
click at [61, 405] on link "Salão / Mesas" at bounding box center [88, 395] width 165 height 26
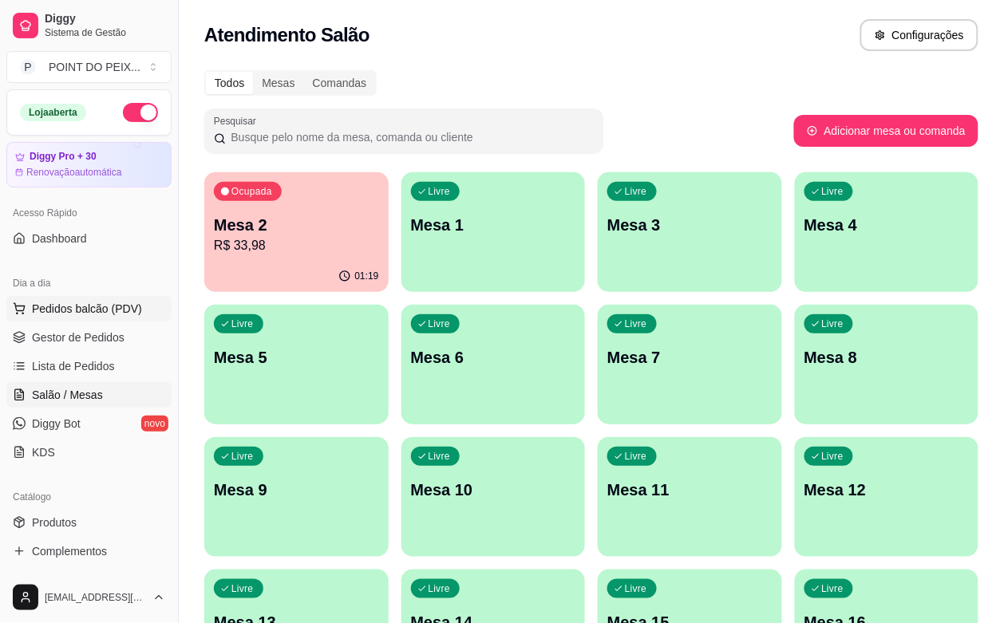
click at [104, 312] on span "Pedidos balcão (PDV)" at bounding box center [87, 309] width 110 height 16
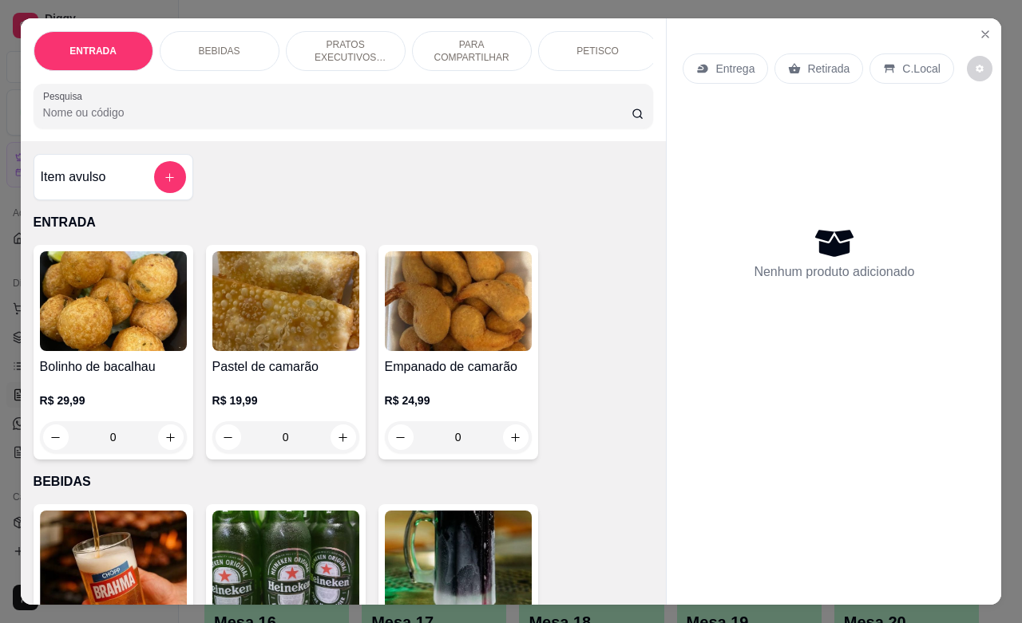
click at [814, 62] on p "Retirada" at bounding box center [828, 69] width 42 height 16
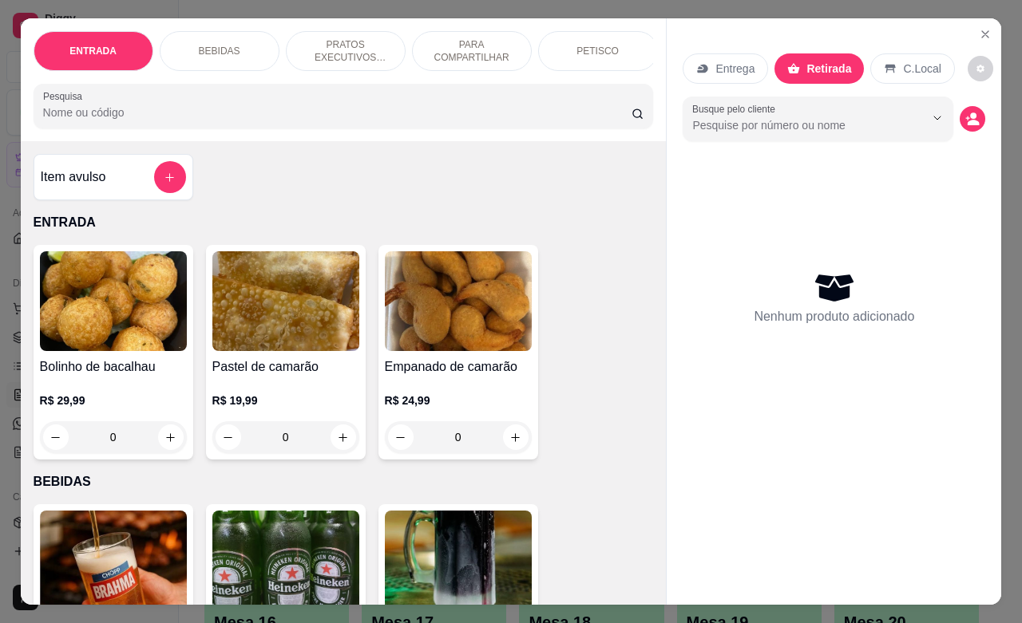
click at [595, 45] on p "PETISCO" at bounding box center [597, 51] width 42 height 13
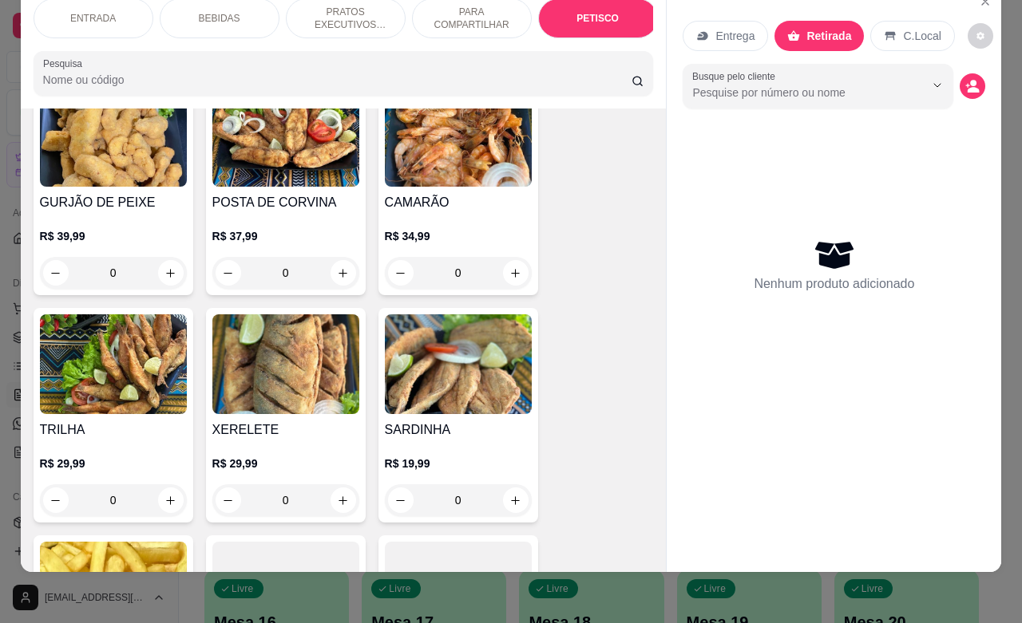
scroll to position [3826, 0]
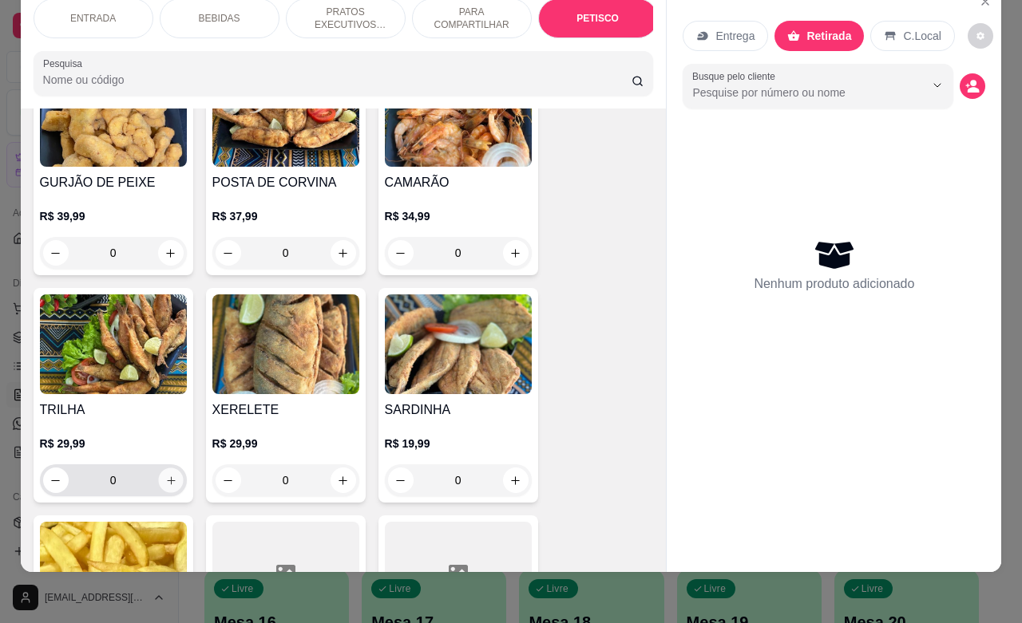
click at [164, 475] on icon "increase-product-quantity" at bounding box center [170, 481] width 12 height 12
type input "1"
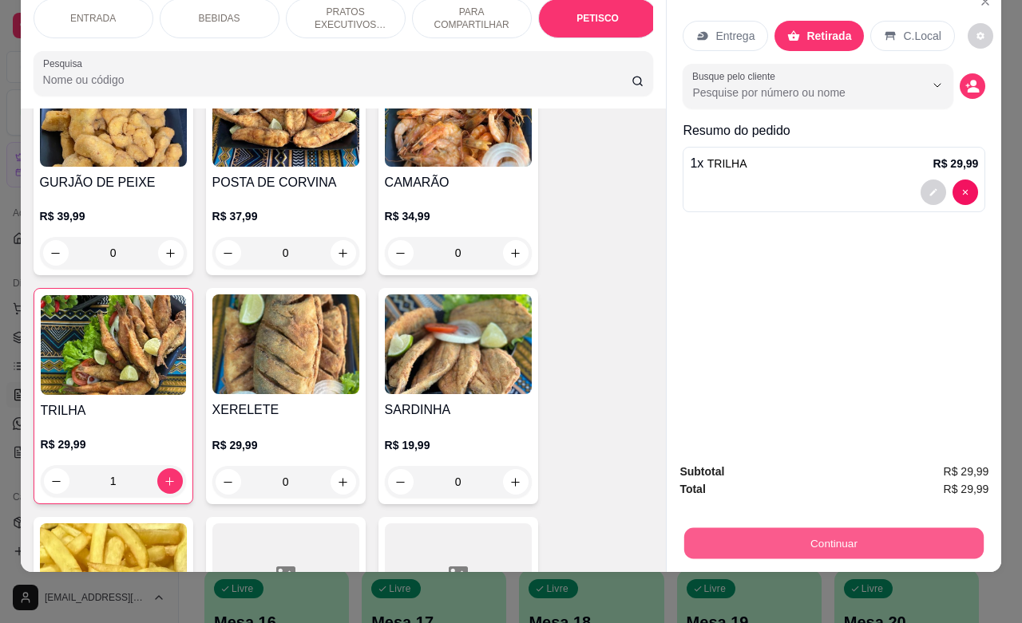
click at [829, 528] on button "Continuar" at bounding box center [833, 543] width 299 height 31
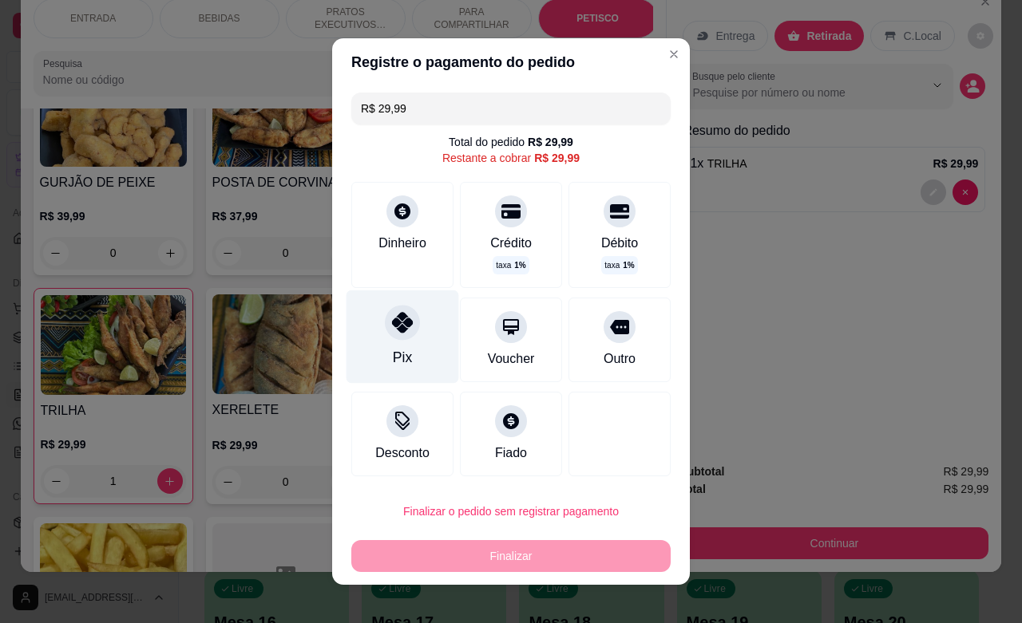
click at [413, 347] on div "Pix" at bounding box center [402, 337] width 113 height 93
type input "R$ 0,00"
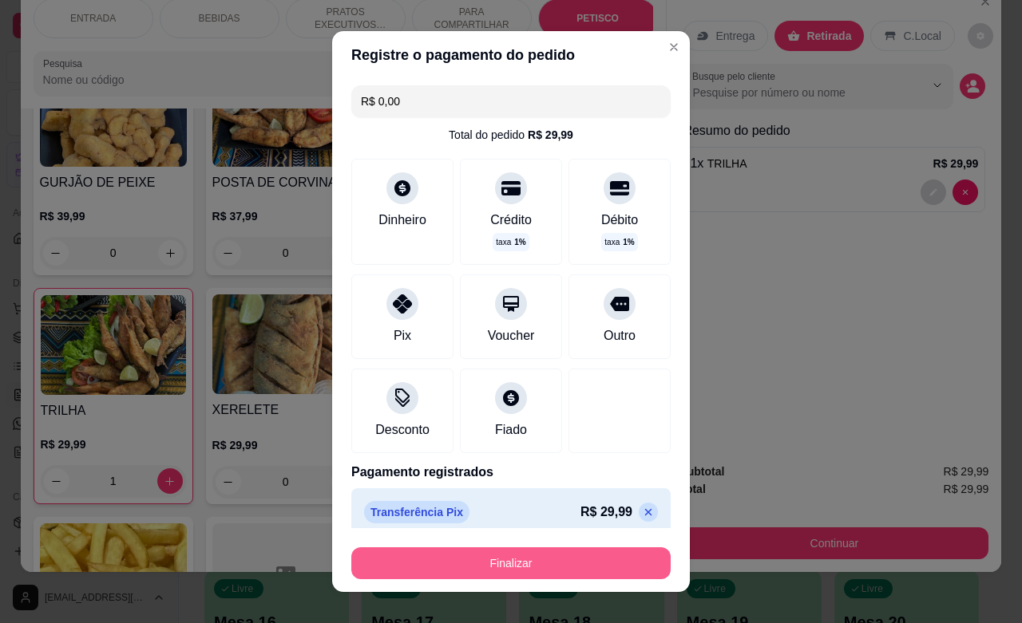
click at [565, 559] on button "Finalizar" at bounding box center [510, 564] width 319 height 32
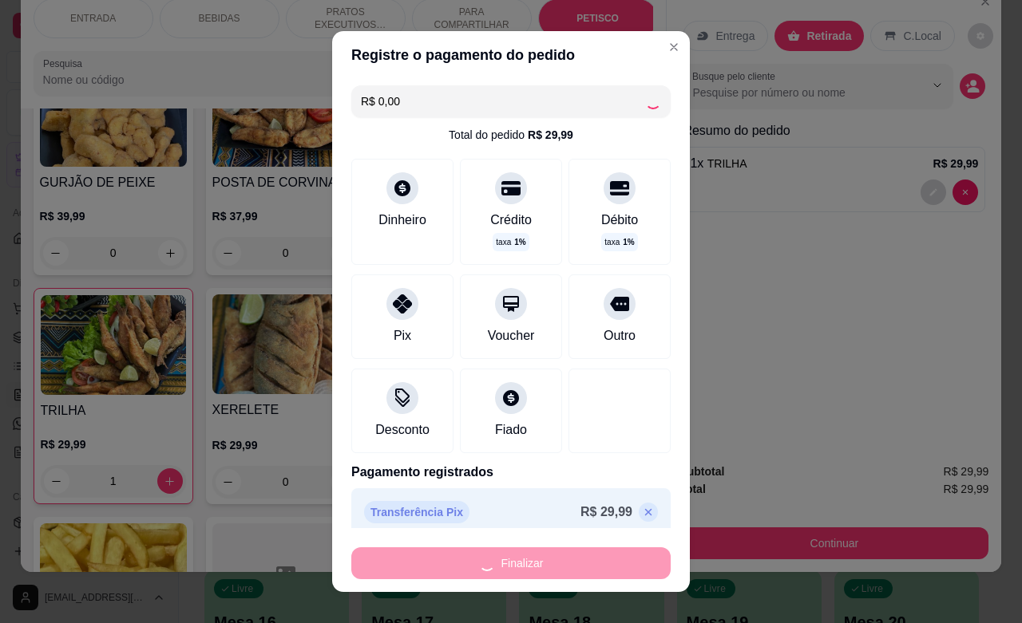
type input "0"
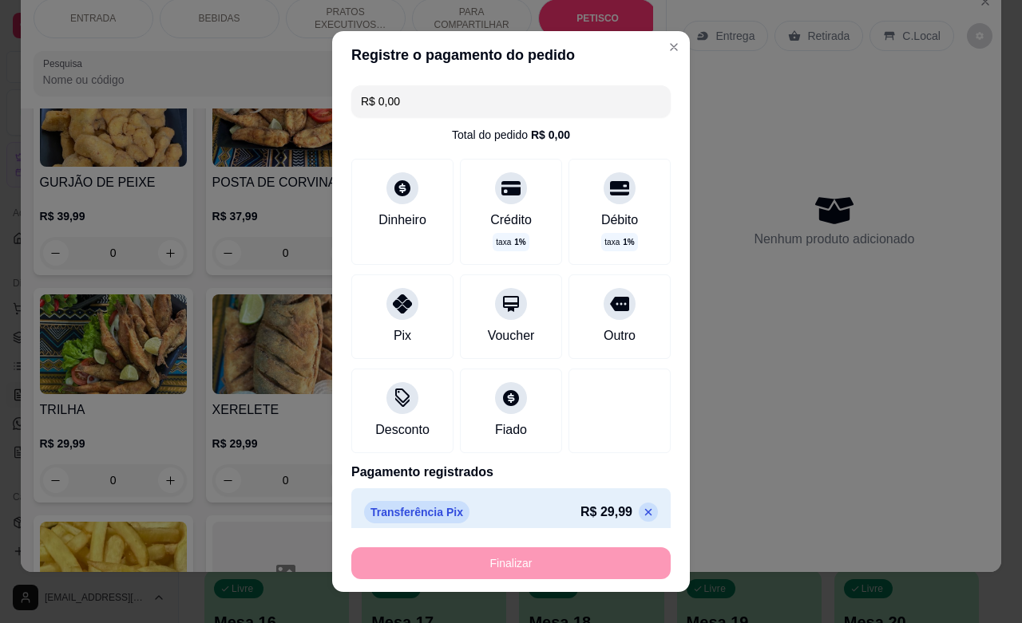
type input "-R$ 29,99"
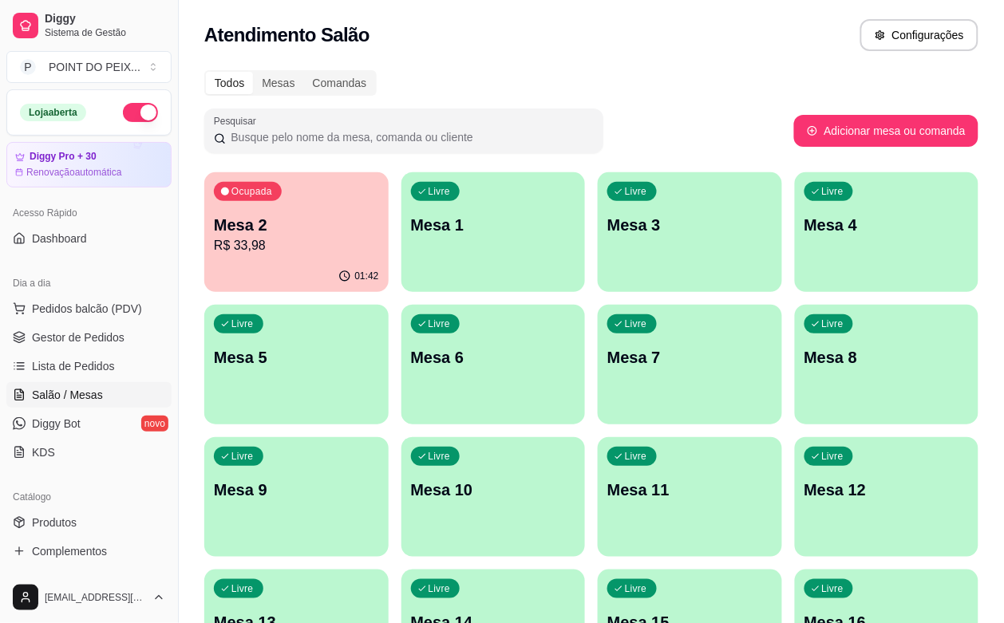
click at [607, 224] on p "Mesa 3" at bounding box center [689, 225] width 165 height 22
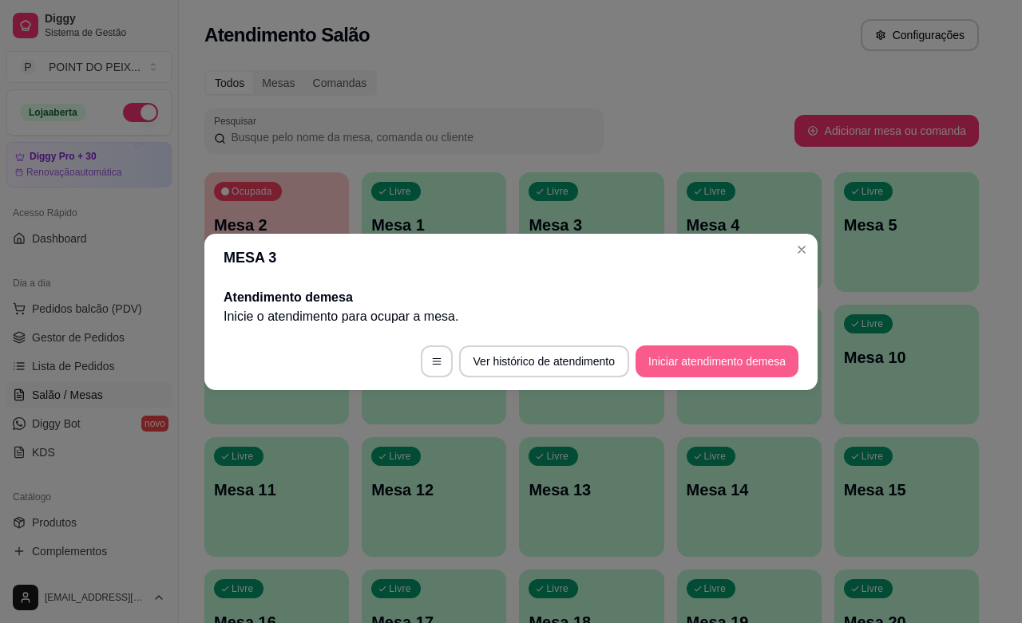
click at [686, 356] on button "Iniciar atendimento de mesa" at bounding box center [716, 362] width 163 height 32
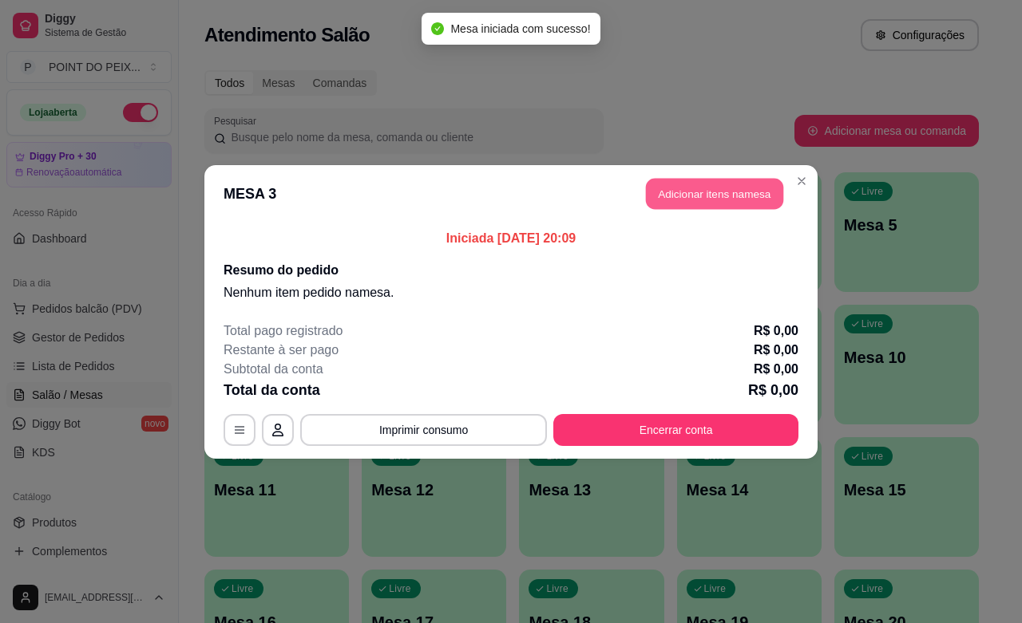
click at [715, 197] on button "Adicionar itens na mesa" at bounding box center [714, 193] width 137 height 31
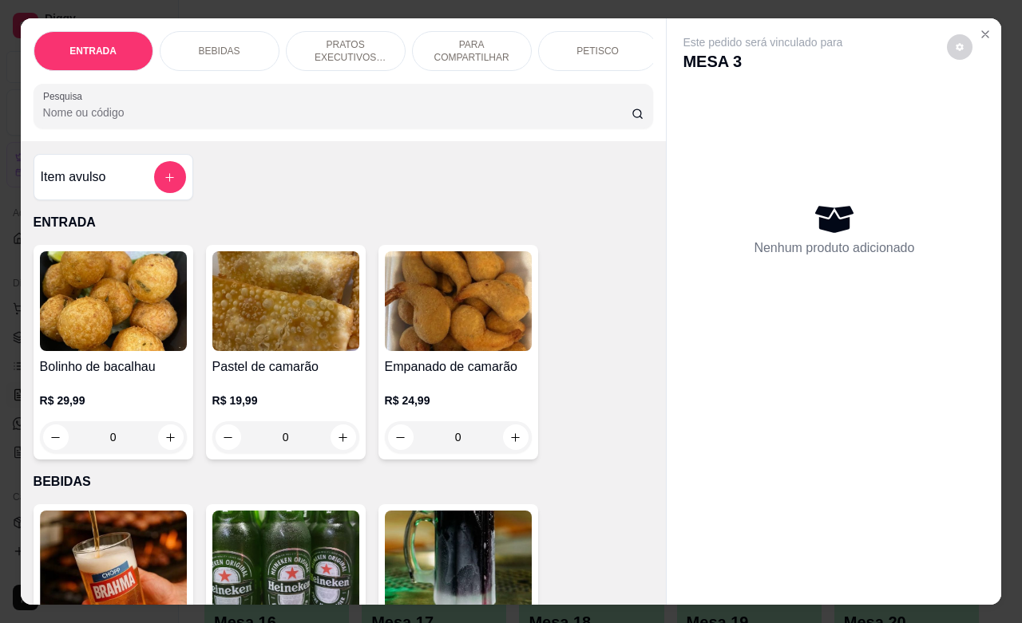
click at [583, 49] on p "PETISCO" at bounding box center [597, 51] width 42 height 13
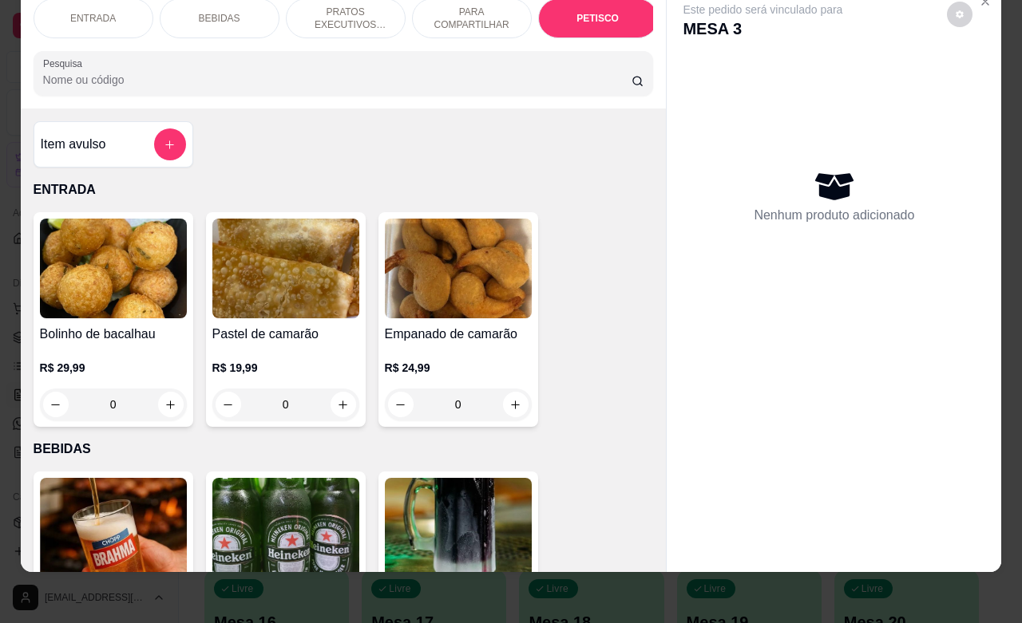
scroll to position [3726, 0]
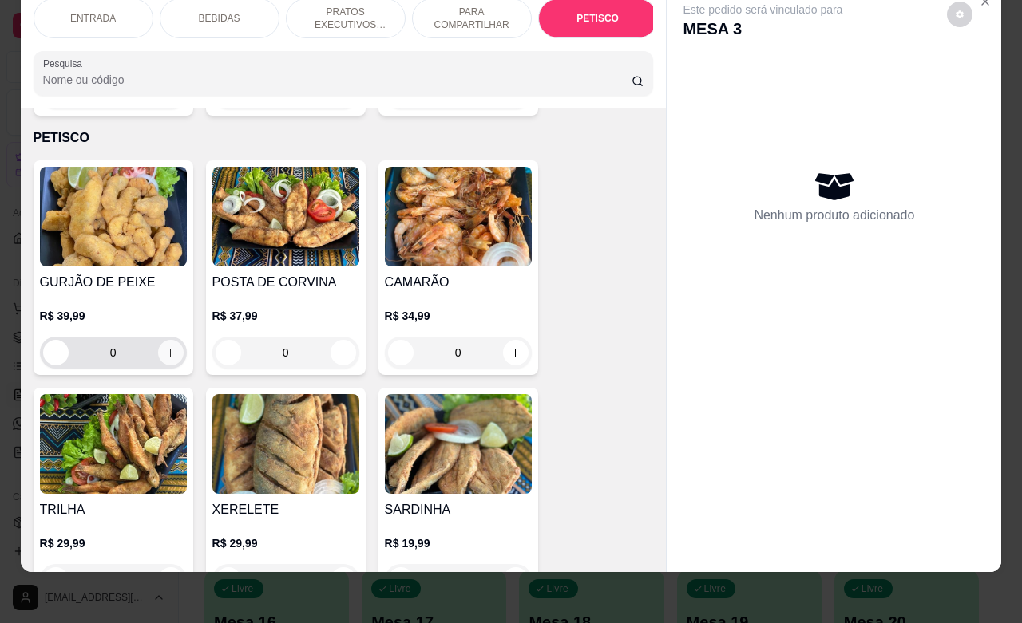
click at [164, 347] on icon "increase-product-quantity" at bounding box center [170, 353] width 12 height 12
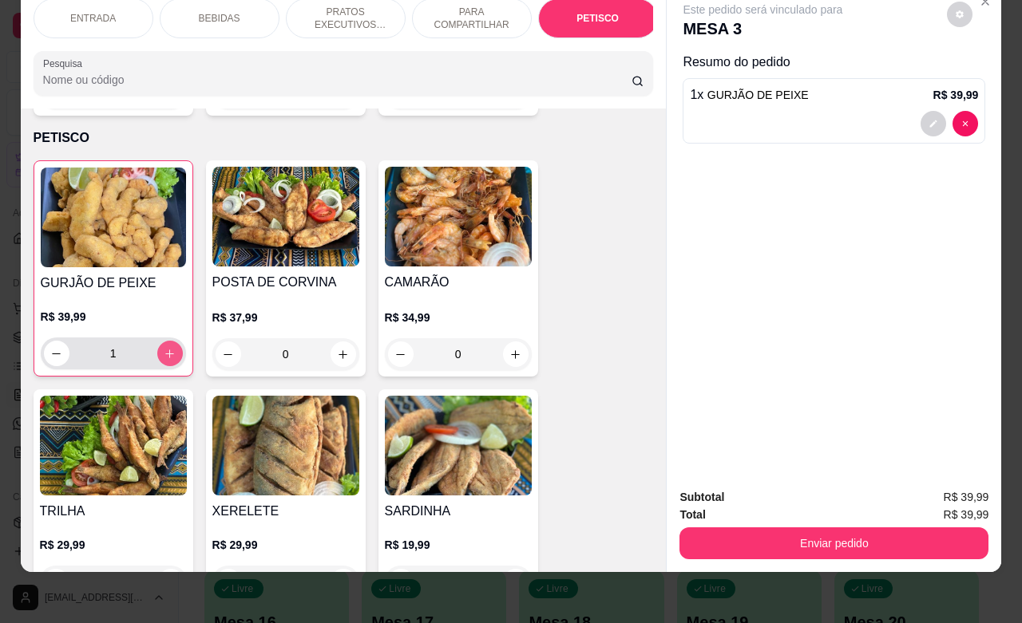
type input "1"
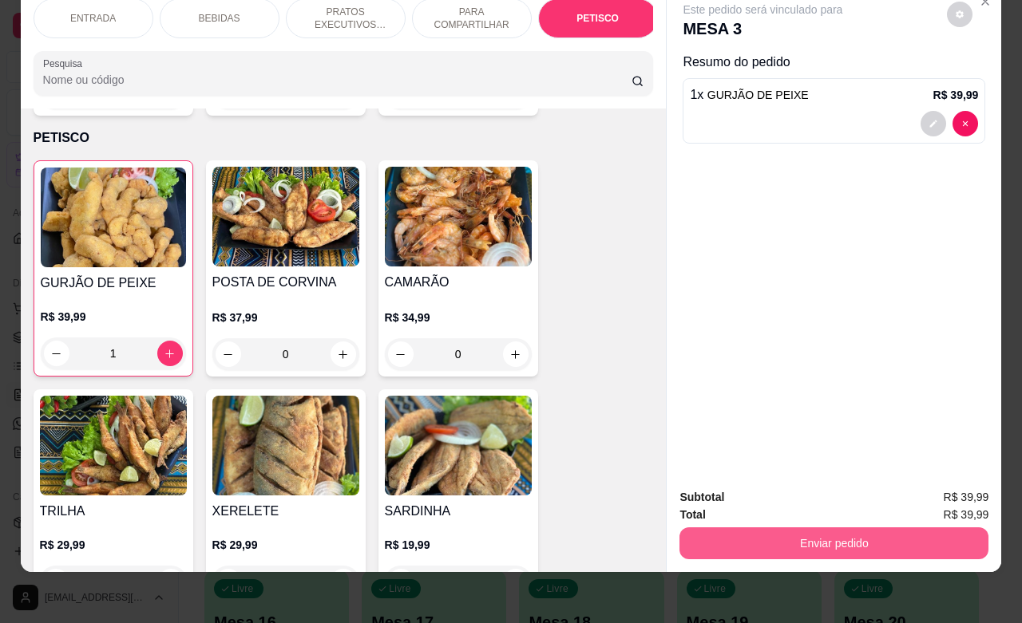
click at [765, 528] on button "Enviar pedido" at bounding box center [833, 544] width 309 height 32
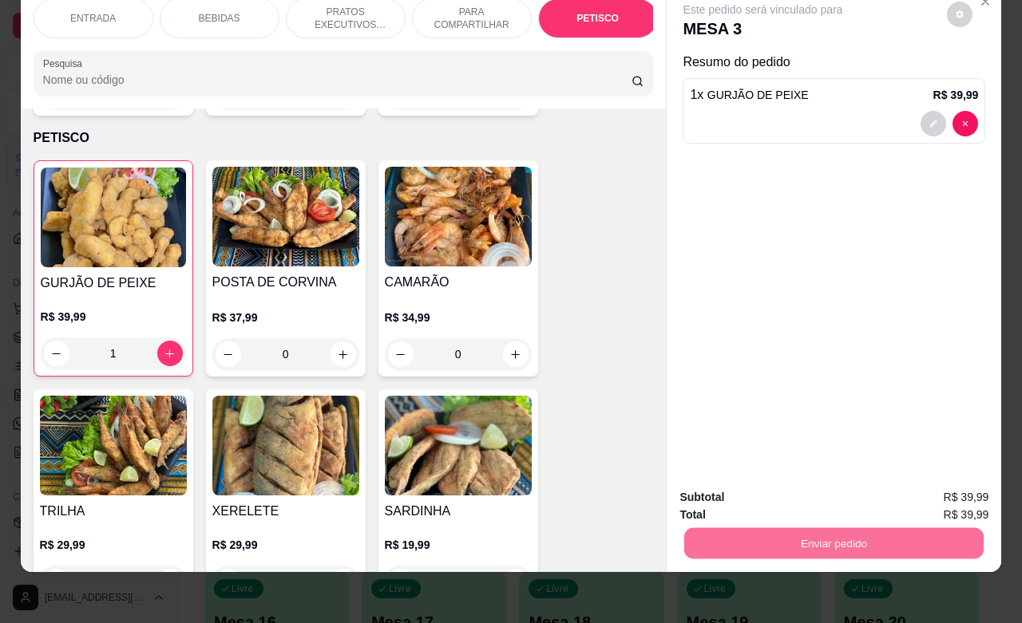
click at [936, 483] on button "Enviar pedido" at bounding box center [945, 488] width 88 height 30
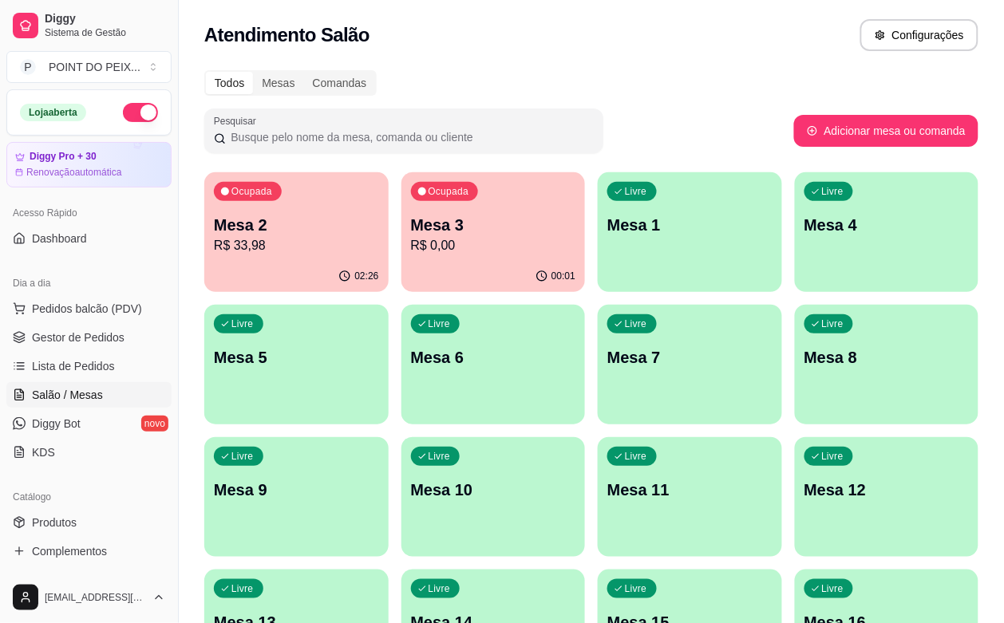
click at [419, 260] on div "Ocupada Mesa 3 R$ 0,00" at bounding box center [494, 216] width 184 height 89
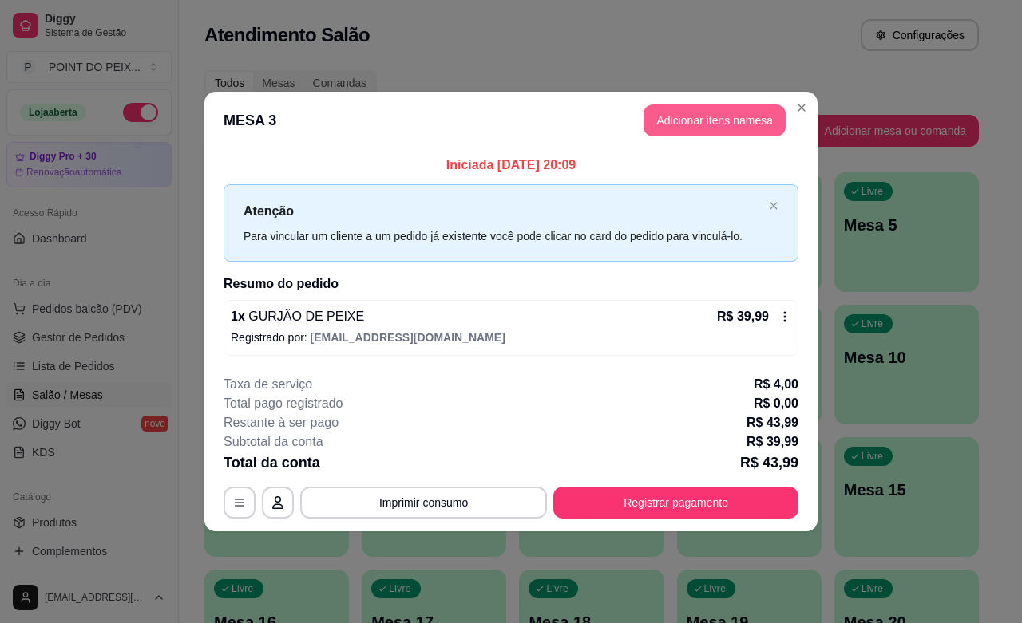
click at [729, 108] on button "Adicionar itens na mesa" at bounding box center [714, 121] width 142 height 32
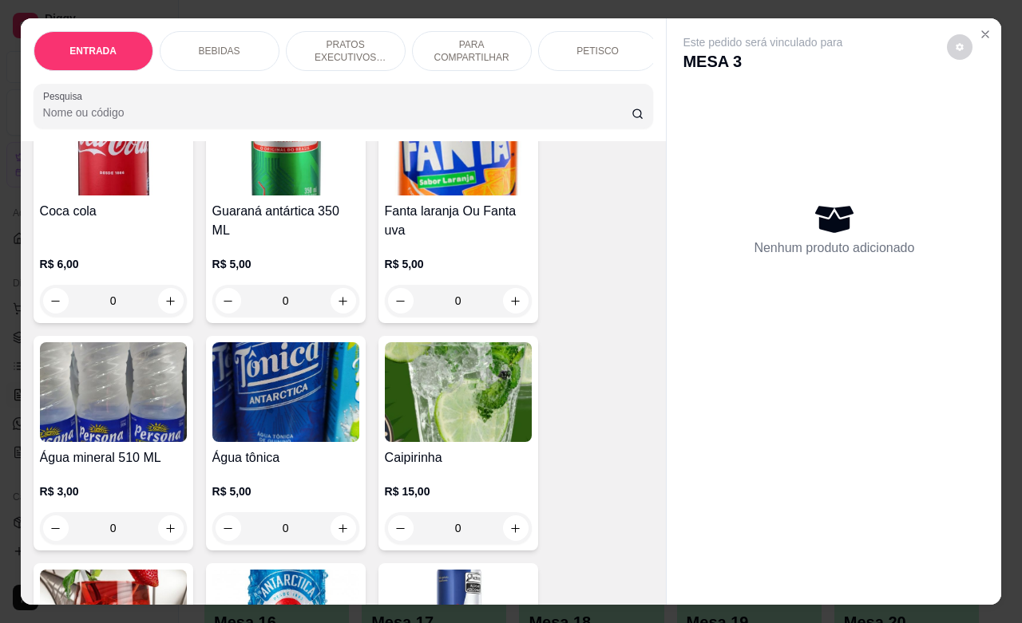
scroll to position [698, 0]
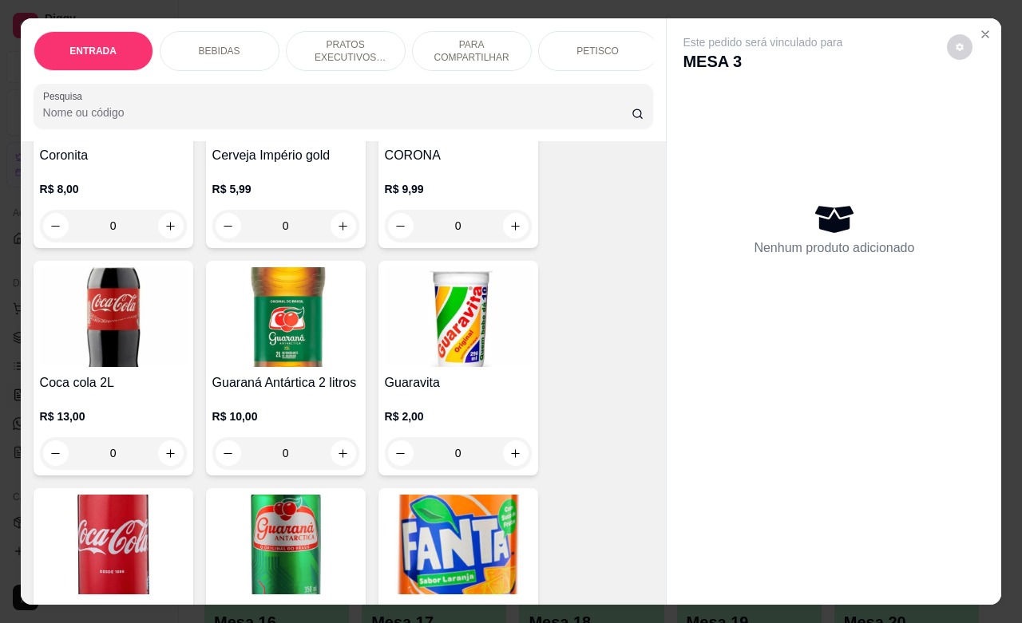
click at [576, 45] on p "PETISCO" at bounding box center [597, 51] width 42 height 13
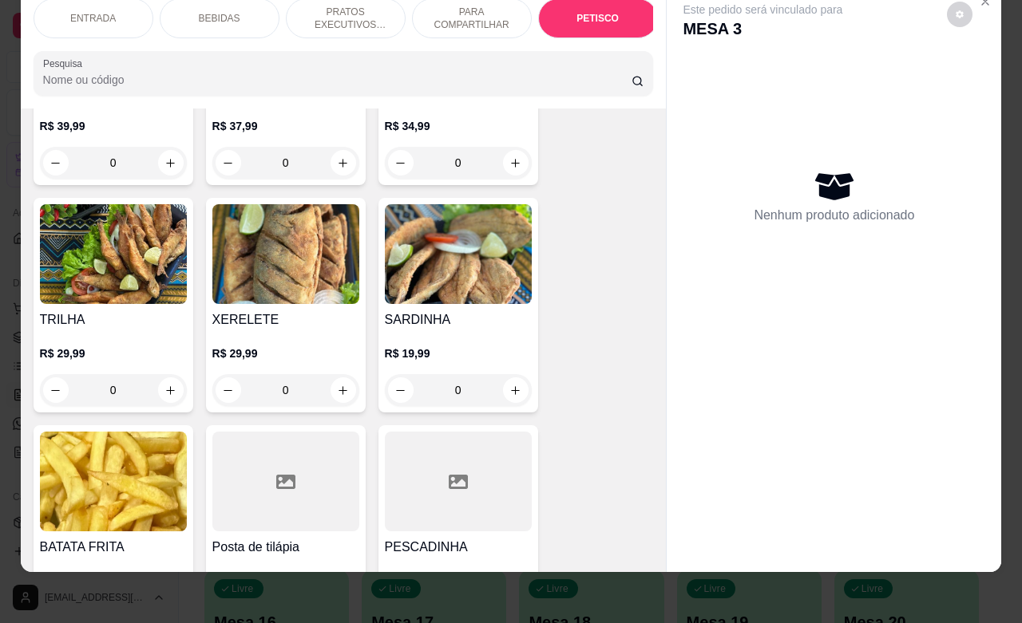
scroll to position [3926, 0]
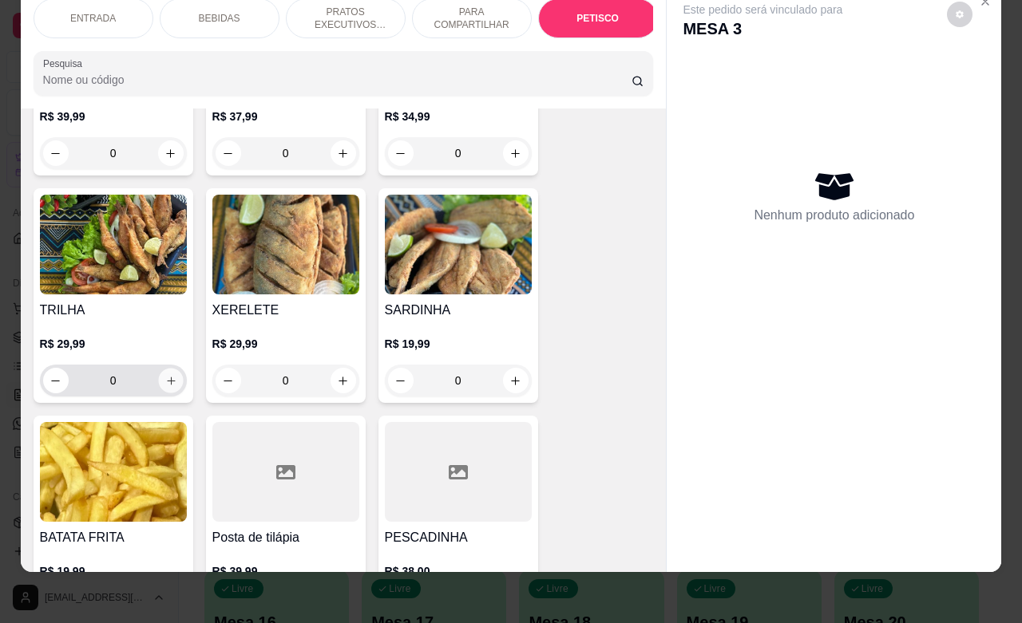
click at [164, 375] on icon "increase-product-quantity" at bounding box center [170, 381] width 12 height 12
type input "1"
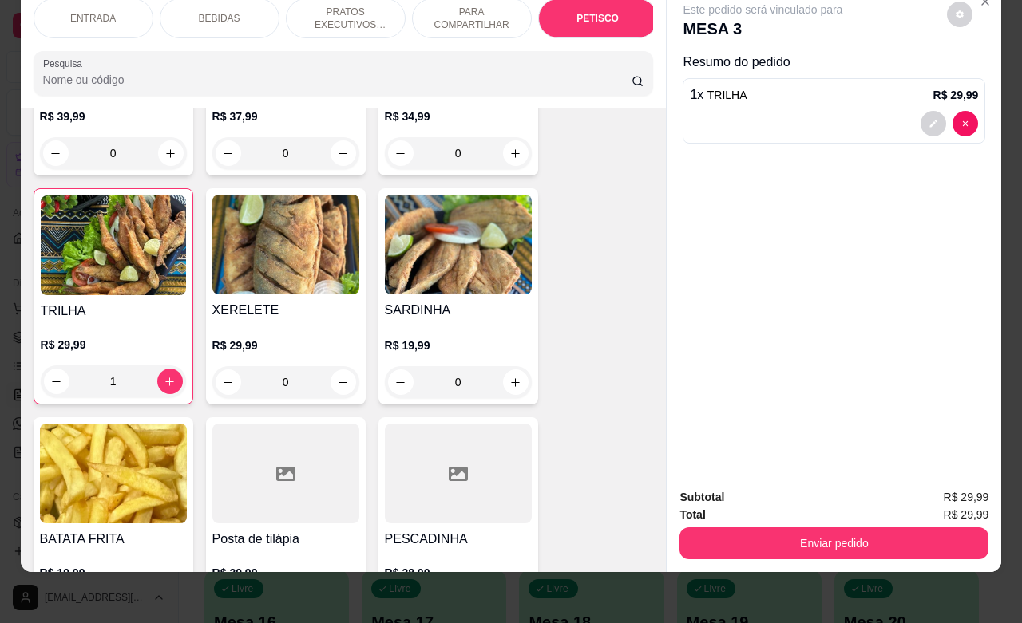
scroll to position [4025, 0]
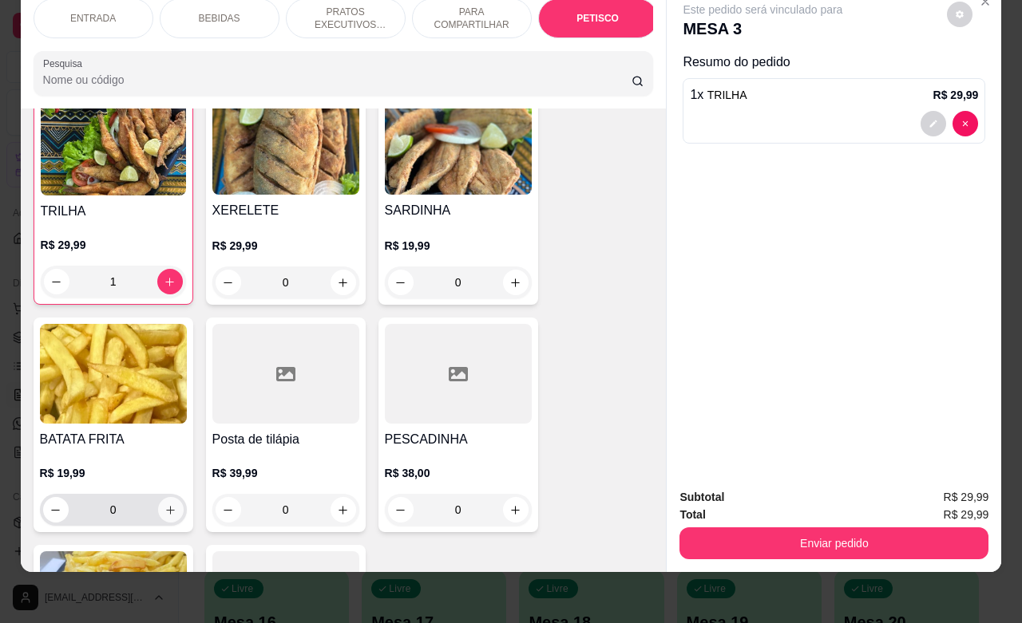
click at [158, 500] on button "increase-product-quantity" at bounding box center [171, 510] width 26 height 26
type input "1"
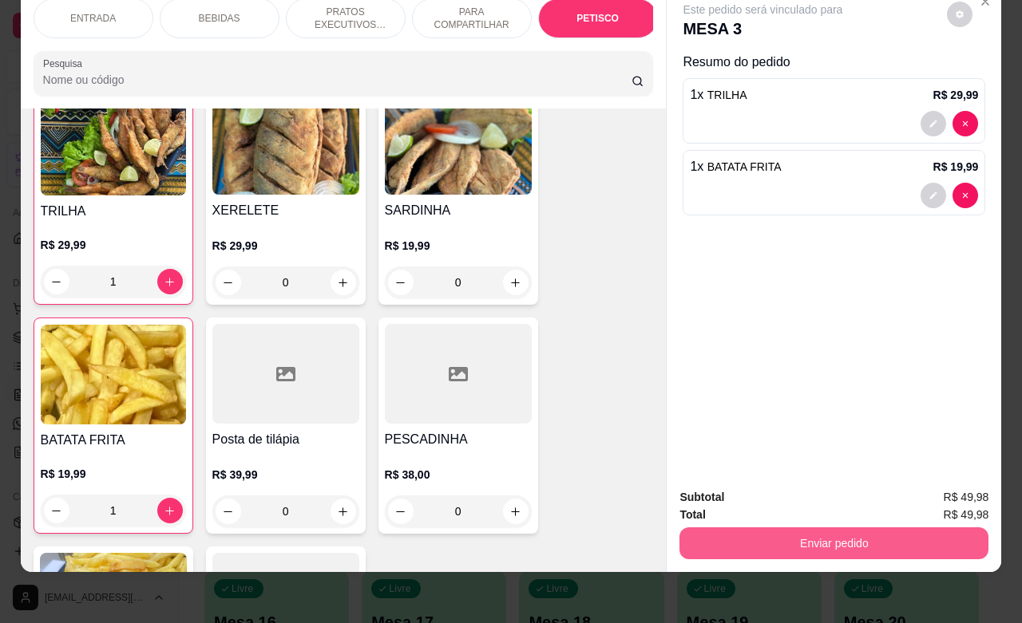
click at [794, 532] on button "Enviar pedido" at bounding box center [833, 544] width 309 height 32
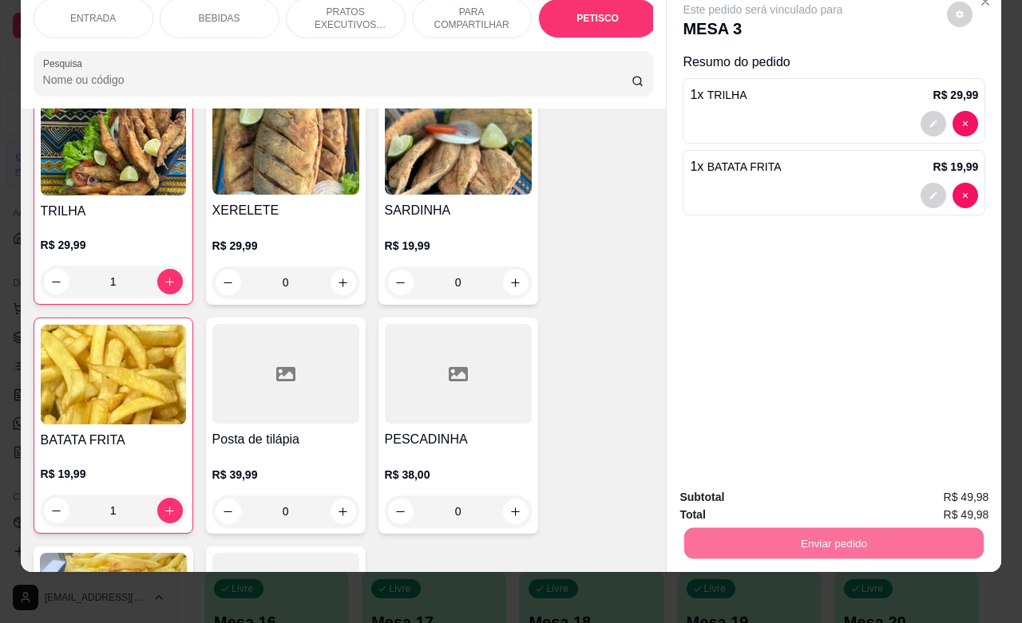
click at [963, 485] on button "Enviar pedido" at bounding box center [945, 488] width 90 height 30
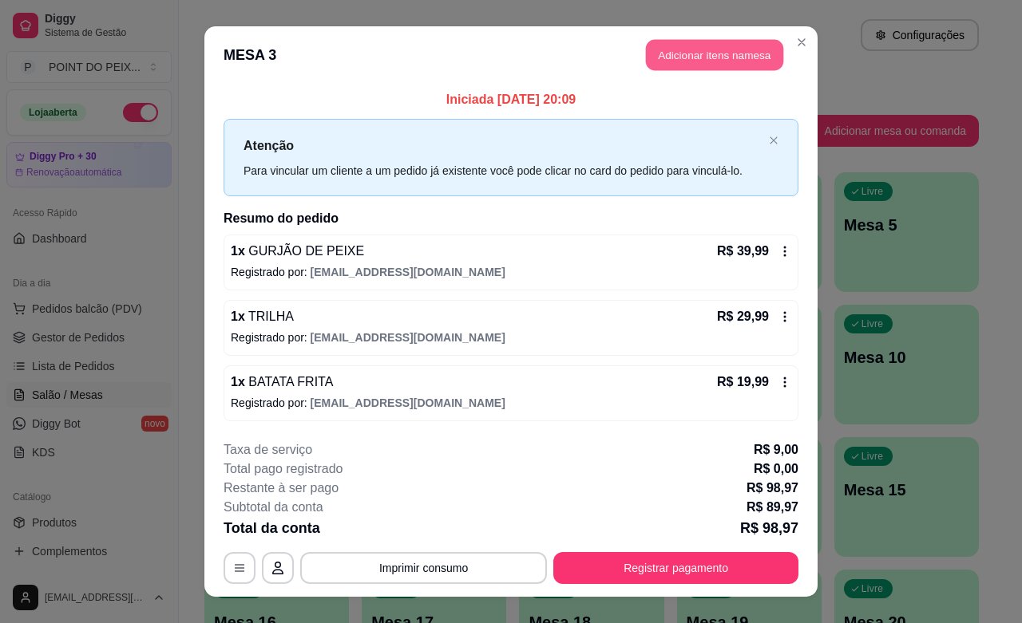
click at [744, 58] on button "Adicionar itens na mesa" at bounding box center [714, 55] width 137 height 31
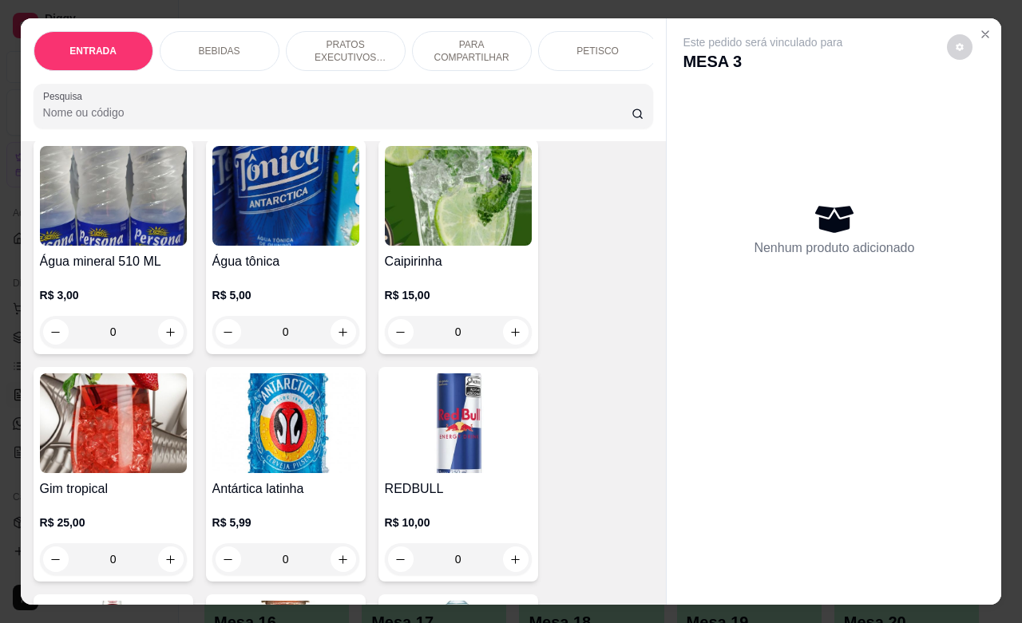
scroll to position [1297, 0]
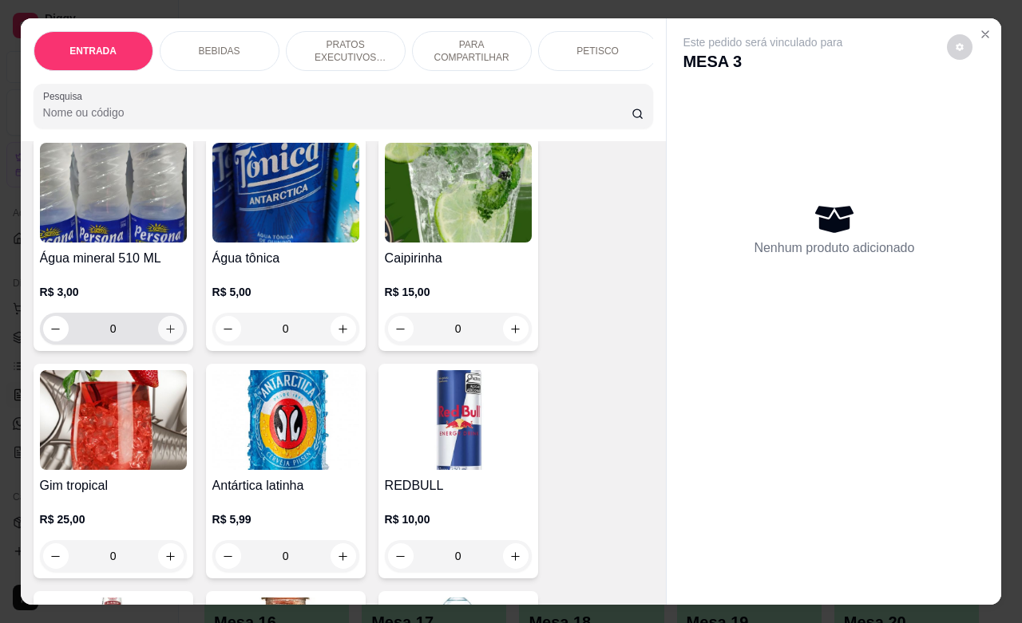
click at [168, 334] on icon "increase-product-quantity" at bounding box center [170, 329] width 12 height 12
type input "1"
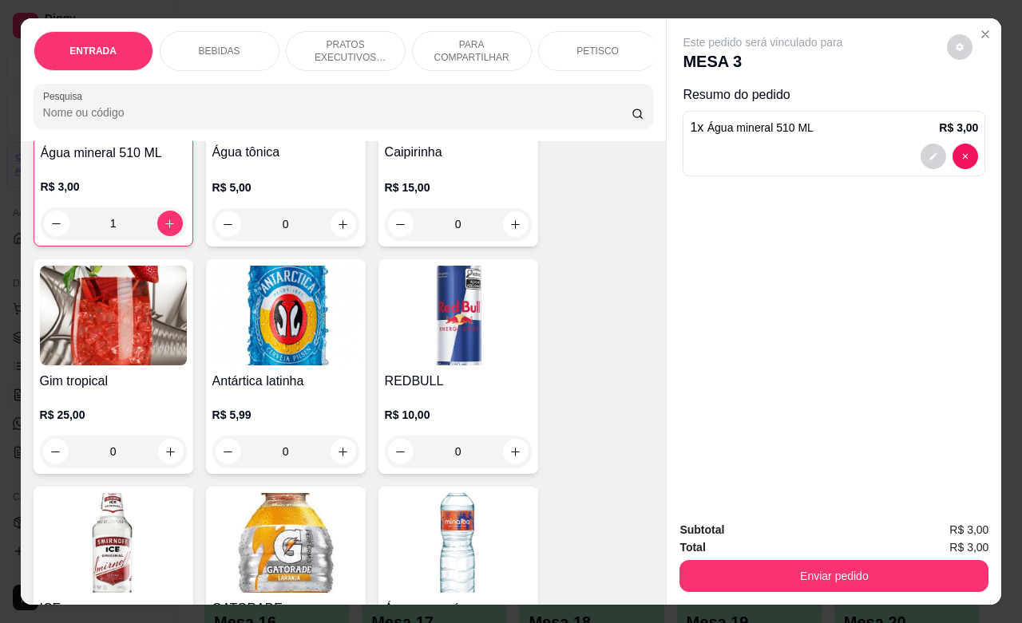
scroll to position [1497, 0]
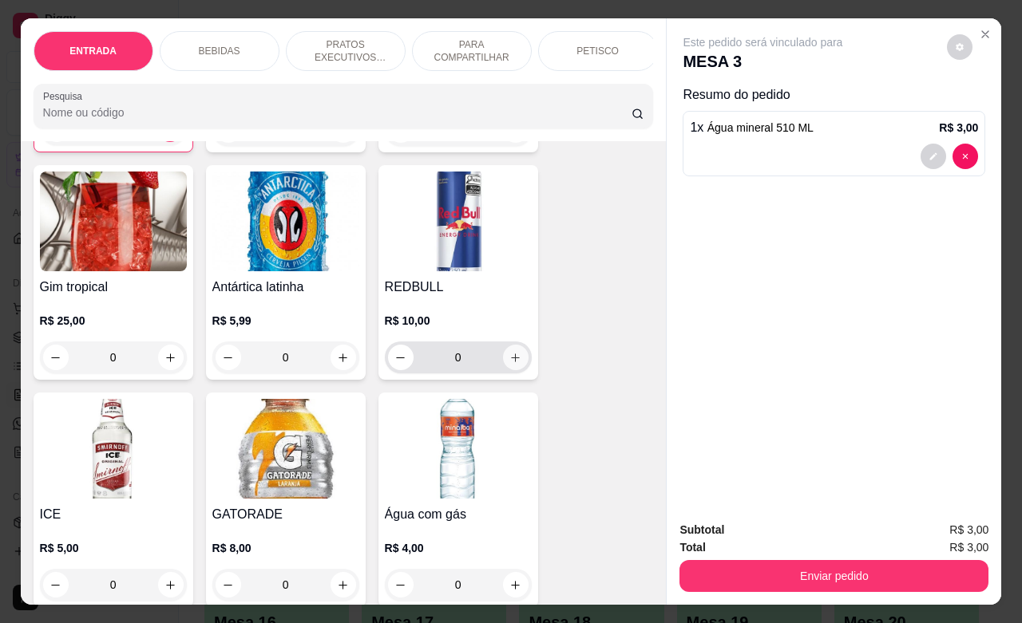
click at [511, 362] on icon "increase-product-quantity" at bounding box center [515, 358] width 9 height 9
type input "1"
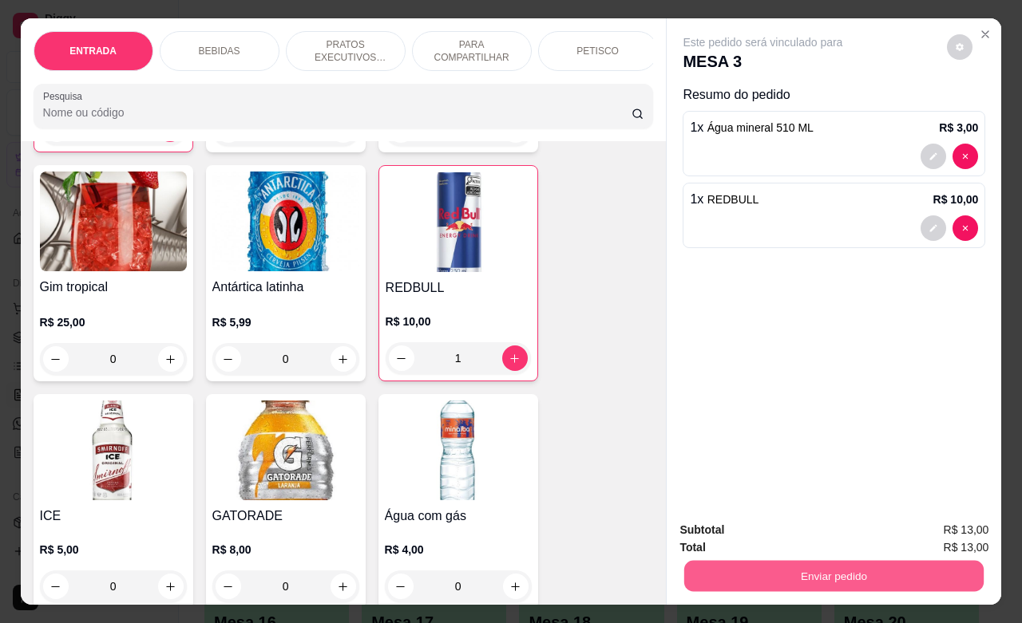
click at [847, 568] on button "Enviar pedido" at bounding box center [833, 575] width 299 height 31
click at [930, 517] on button "Enviar pedido" at bounding box center [945, 528] width 90 height 30
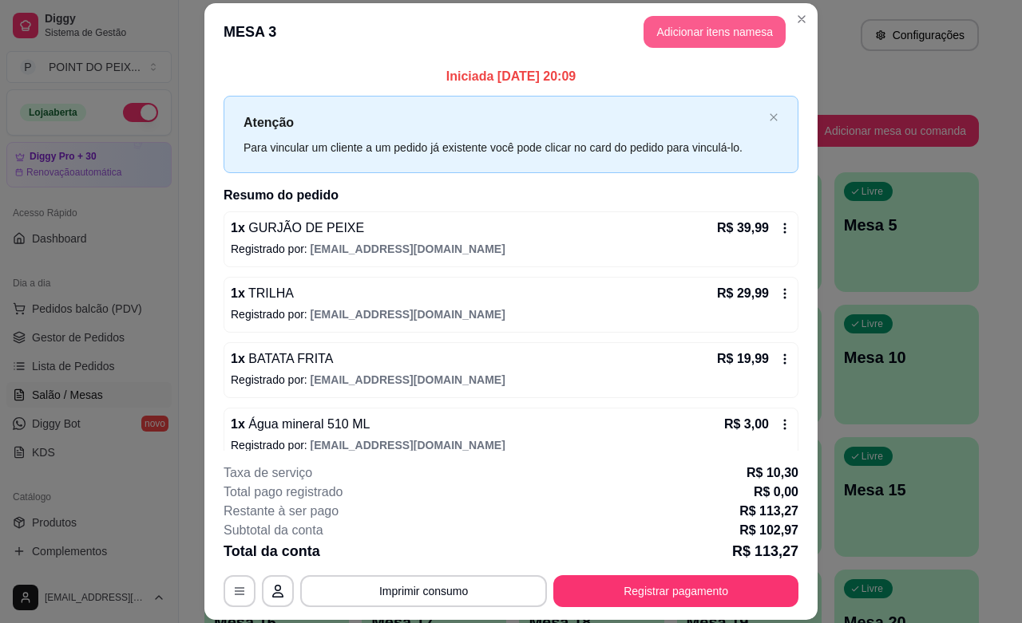
click at [711, 32] on button "Adicionar itens na mesa" at bounding box center [714, 32] width 142 height 32
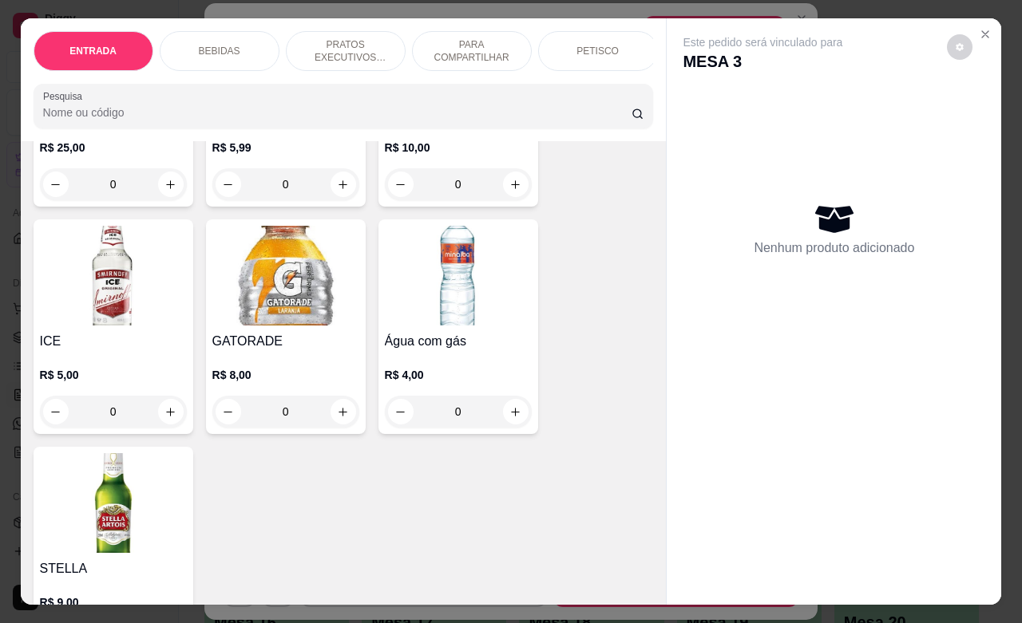
scroll to position [1696, 0]
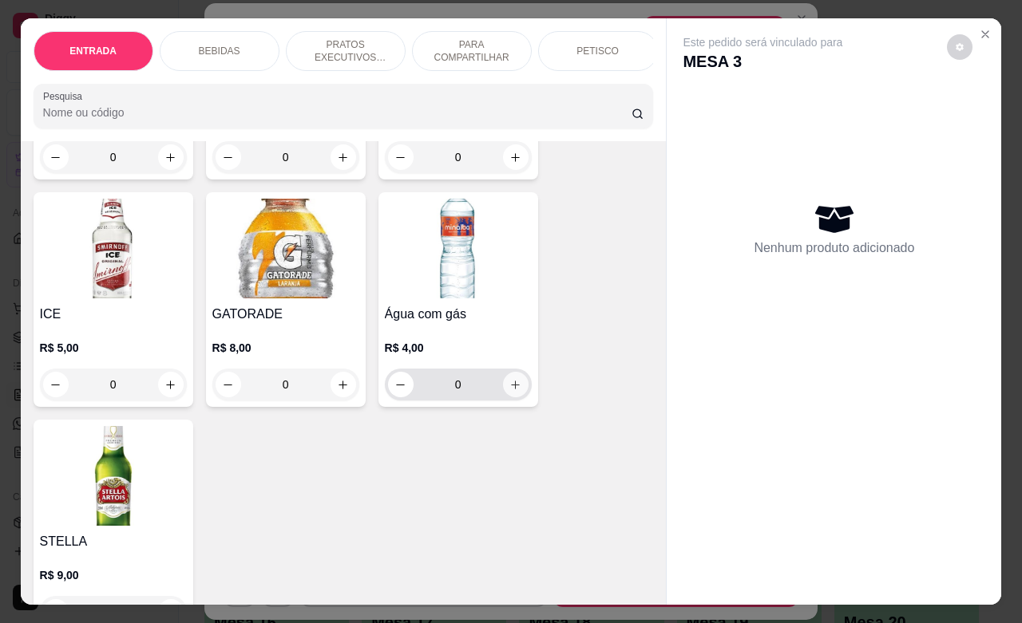
click at [509, 391] on icon "increase-product-quantity" at bounding box center [515, 385] width 12 height 12
type input "1"
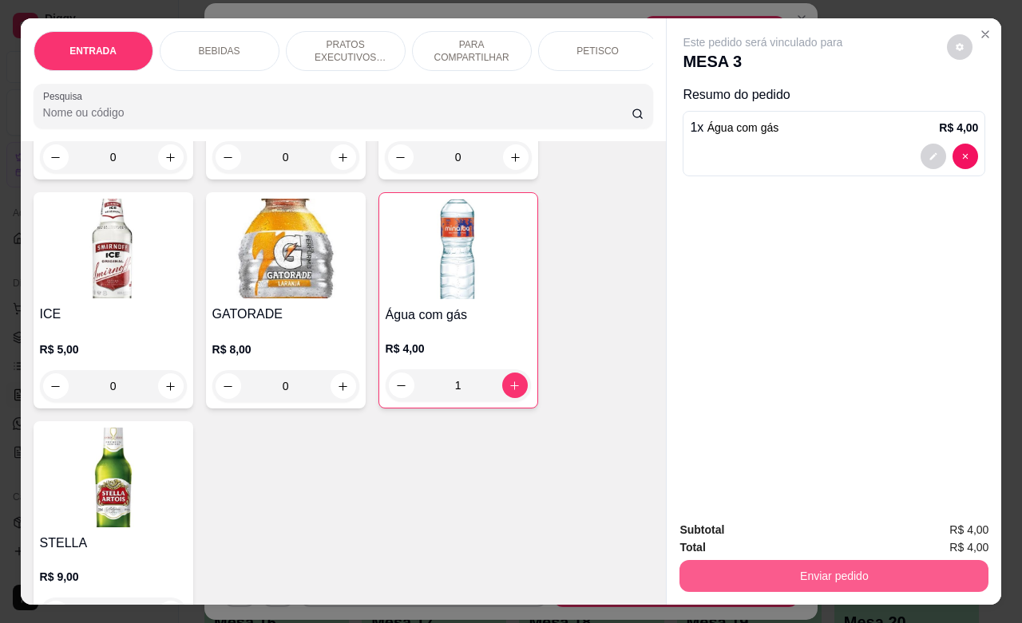
click at [831, 572] on button "Enviar pedido" at bounding box center [833, 576] width 309 height 32
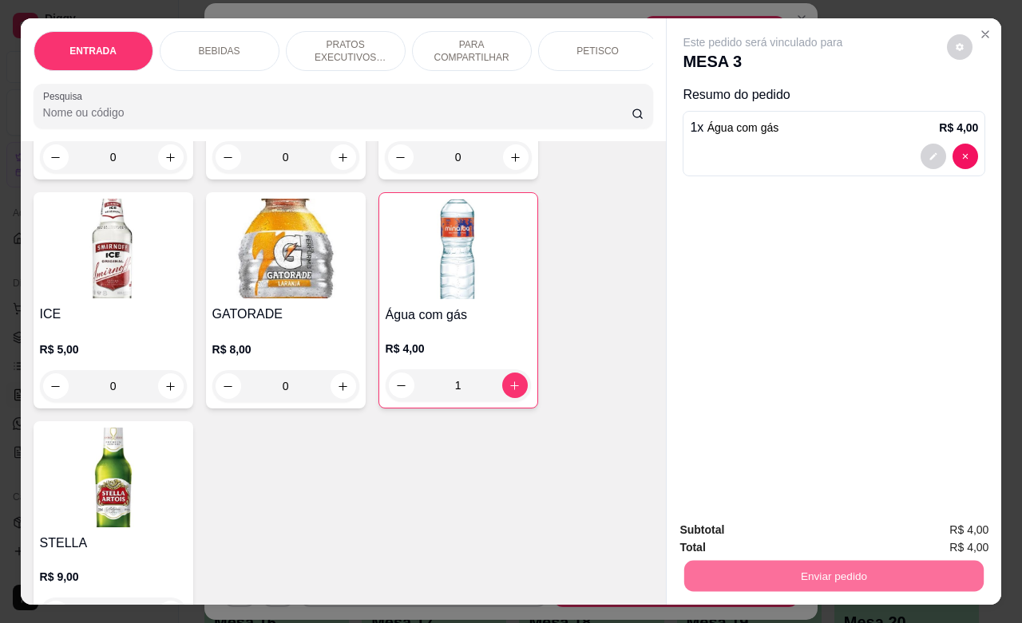
click at [914, 521] on button "Enviar pedido" at bounding box center [945, 528] width 90 height 30
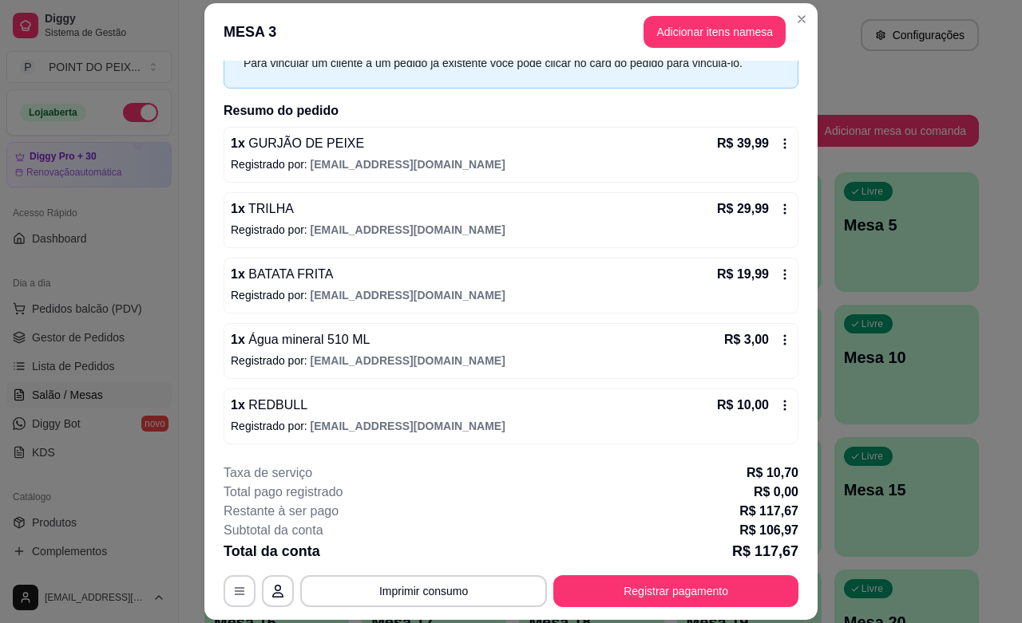
scroll to position [152, 0]
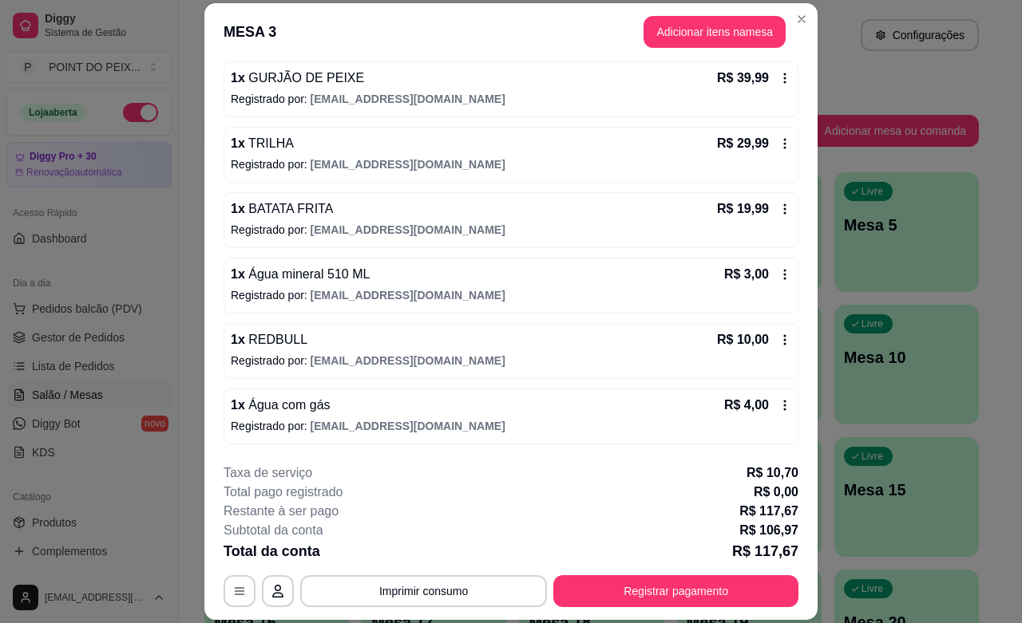
click at [778, 273] on icon at bounding box center [784, 274] width 13 height 13
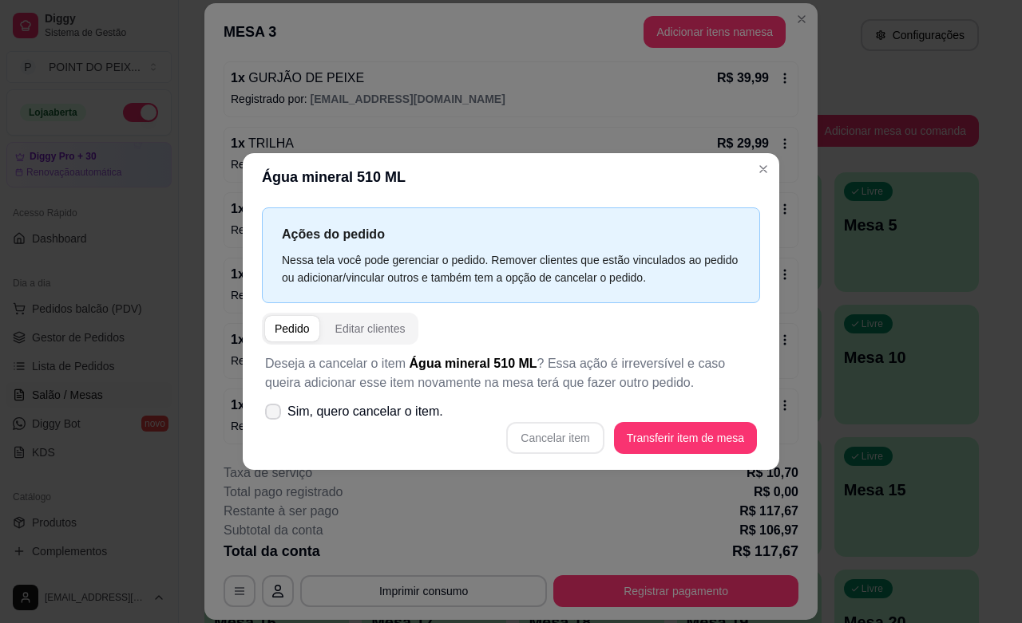
click at [272, 411] on icon at bounding box center [273, 412] width 13 height 10
click at [272, 414] on input "Sim, quero cancelar o item." at bounding box center [269, 419] width 10 height 10
checkbox input "true"
click at [572, 437] on button "Cancelar item" at bounding box center [554, 438] width 97 height 32
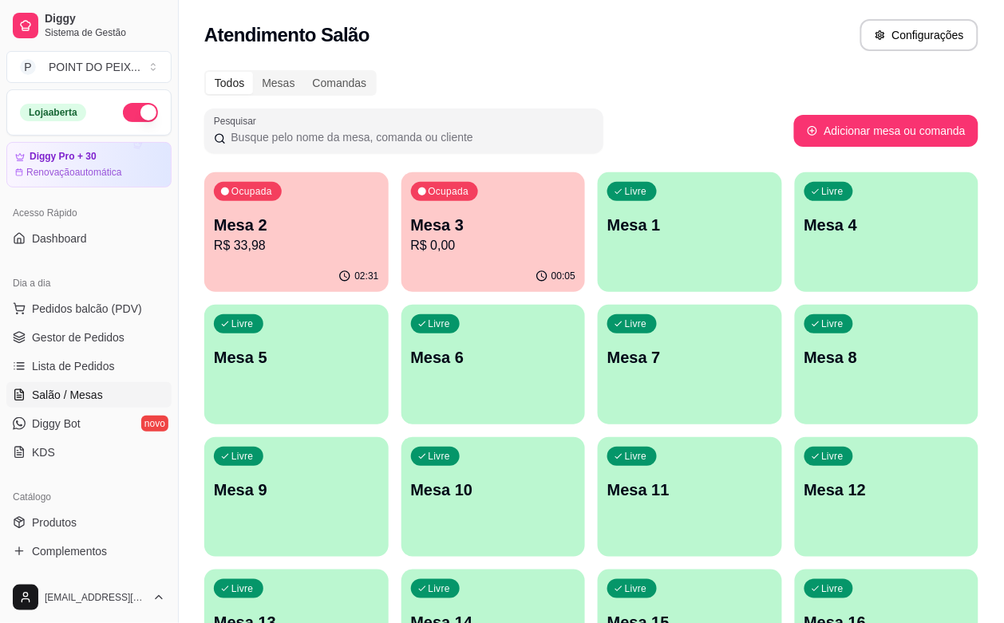
click at [453, 237] on p "R$ 0,00" at bounding box center [493, 245] width 165 height 19
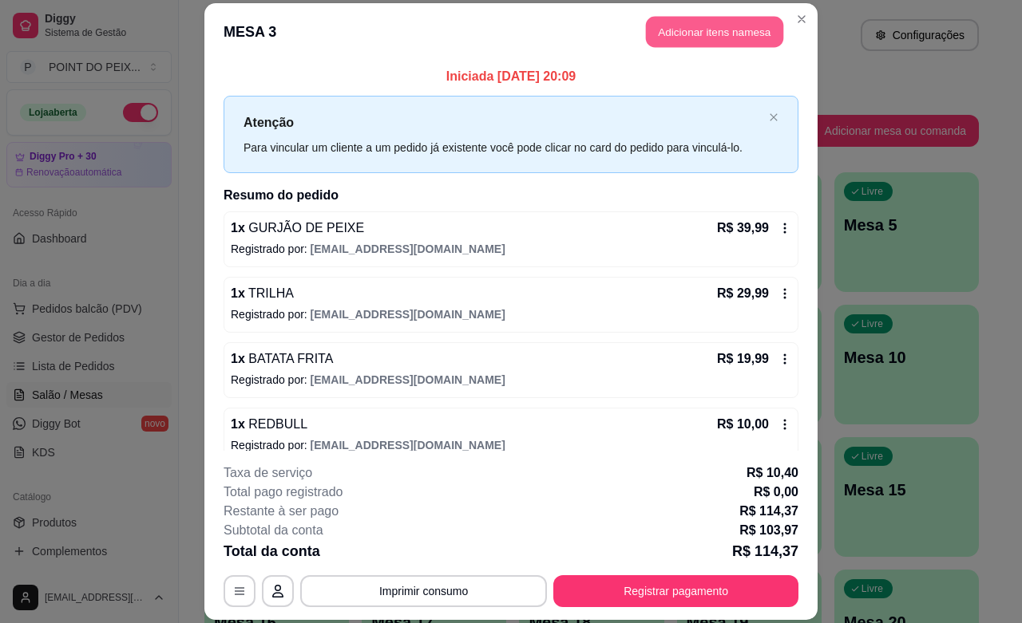
click at [702, 33] on button "Adicionar itens na mesa" at bounding box center [714, 32] width 137 height 31
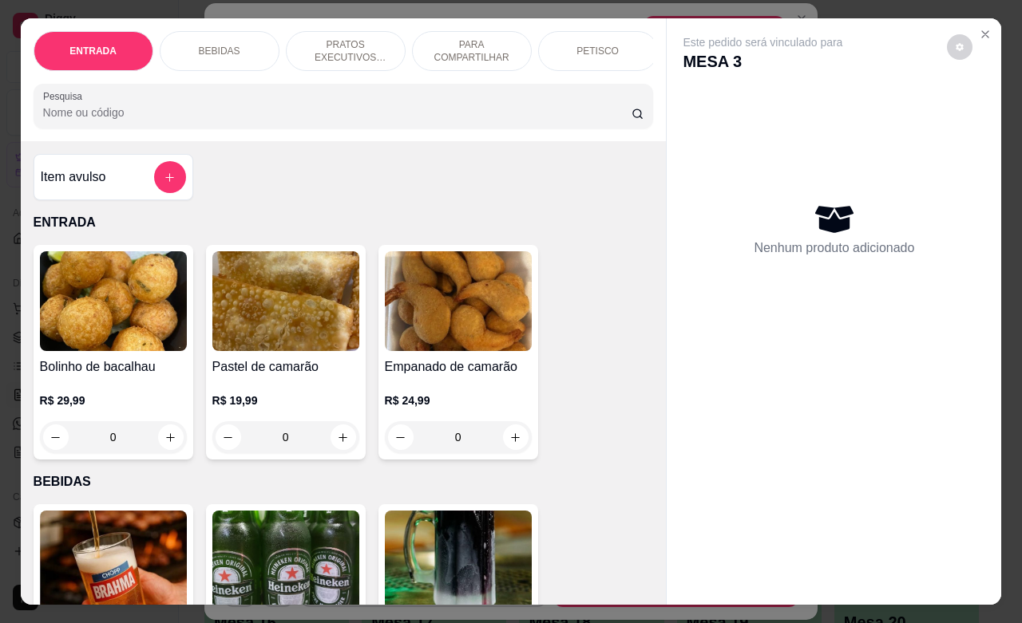
click at [580, 48] on p "PETISCO" at bounding box center [597, 51] width 42 height 13
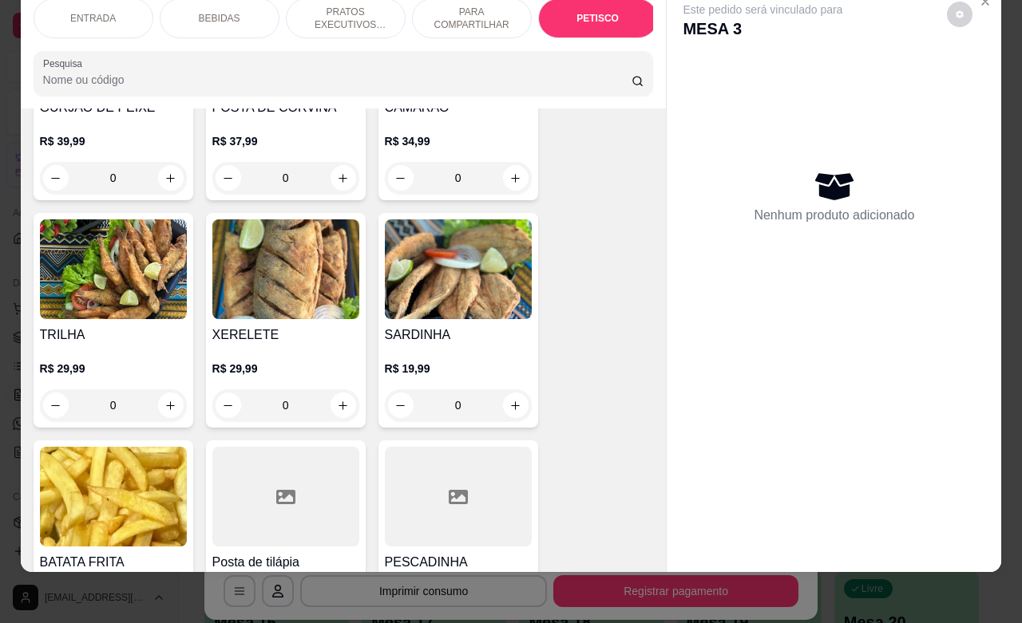
scroll to position [4025, 0]
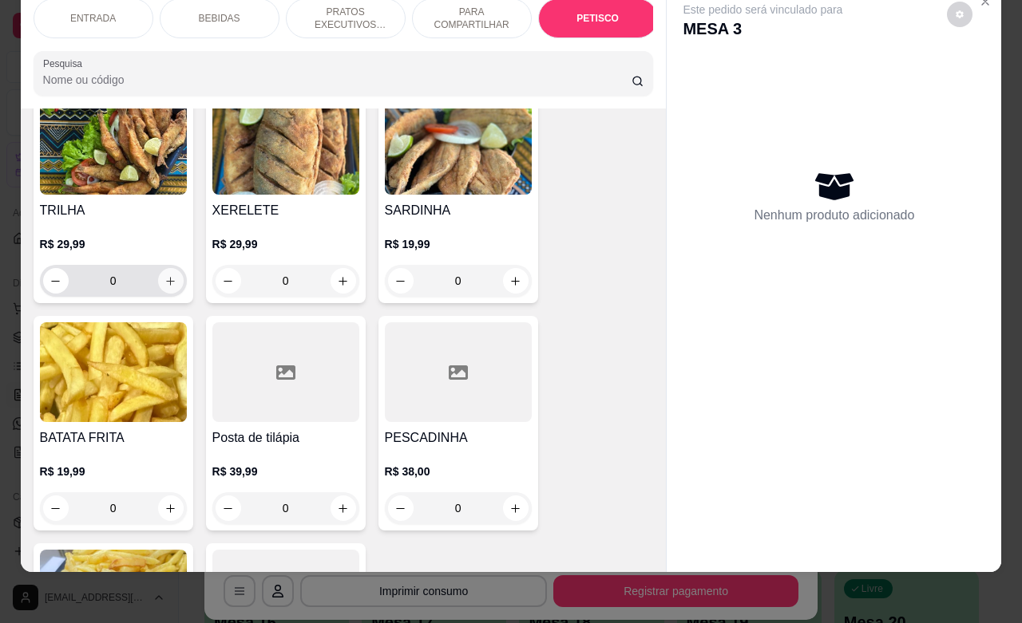
click at [164, 275] on icon "increase-product-quantity" at bounding box center [170, 281] width 12 height 12
type input "1"
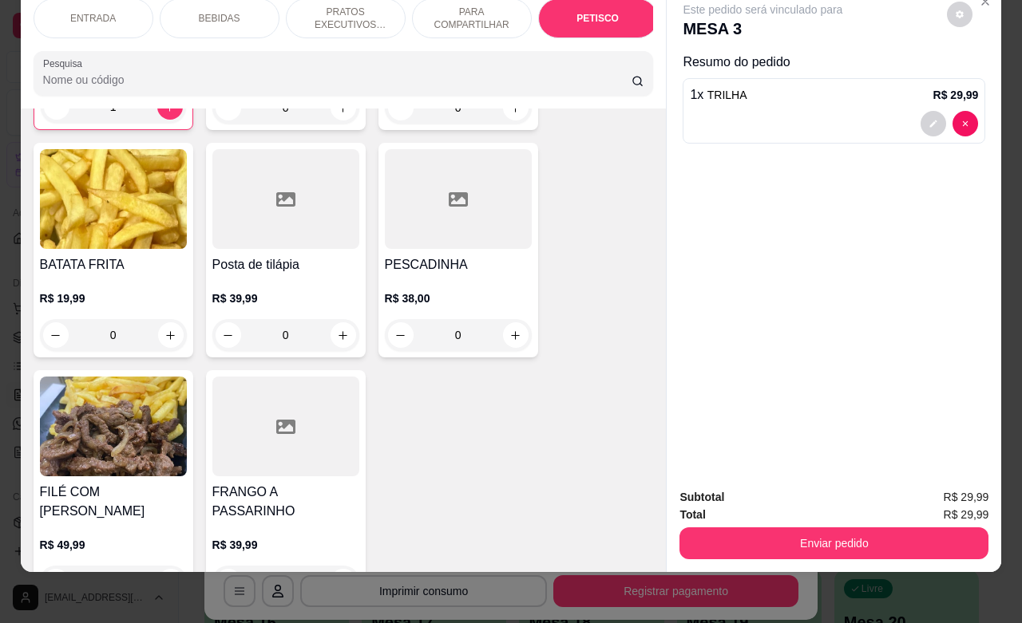
scroll to position [4326, 0]
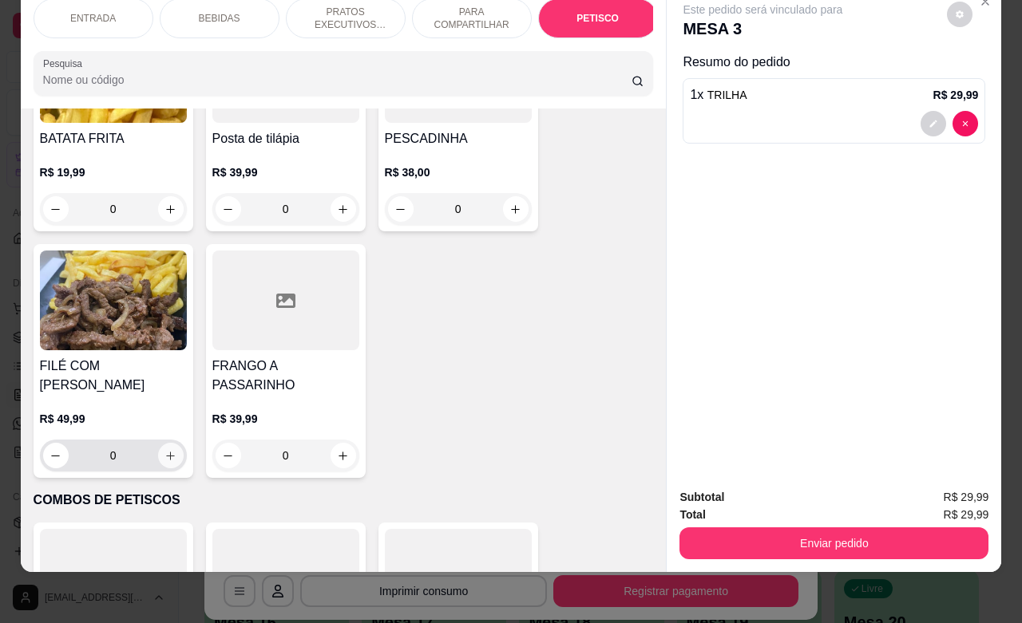
click at [160, 443] on button "increase-product-quantity" at bounding box center [171, 456] width 26 height 26
type input "1"
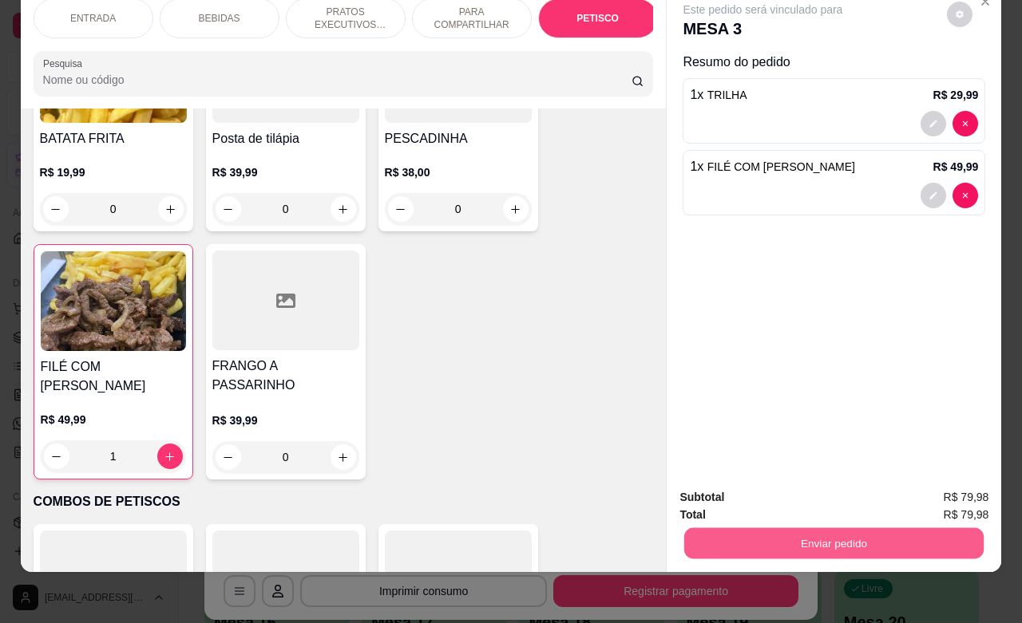
click at [798, 531] on button "Enviar pedido" at bounding box center [833, 543] width 299 height 31
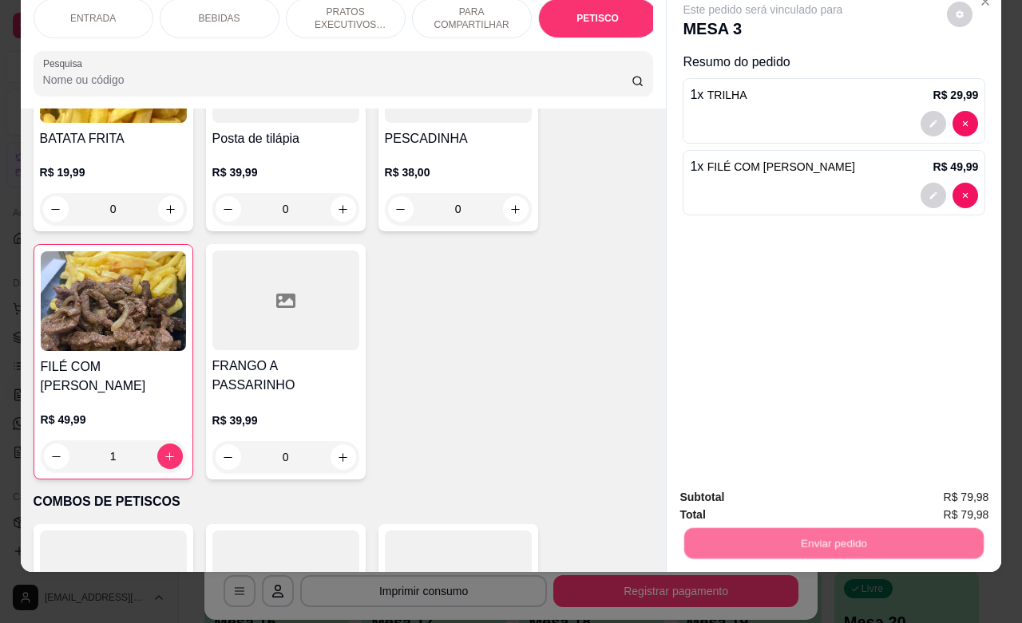
click at [936, 487] on button "Enviar pedido" at bounding box center [945, 488] width 90 height 30
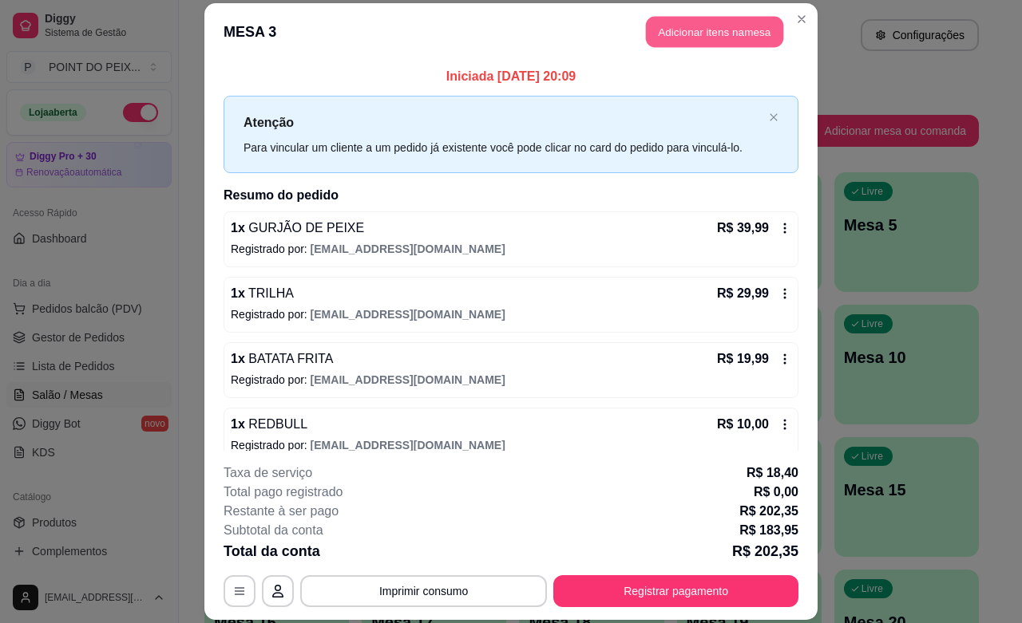
click at [741, 34] on button "Adicionar itens na mesa" at bounding box center [714, 32] width 137 height 31
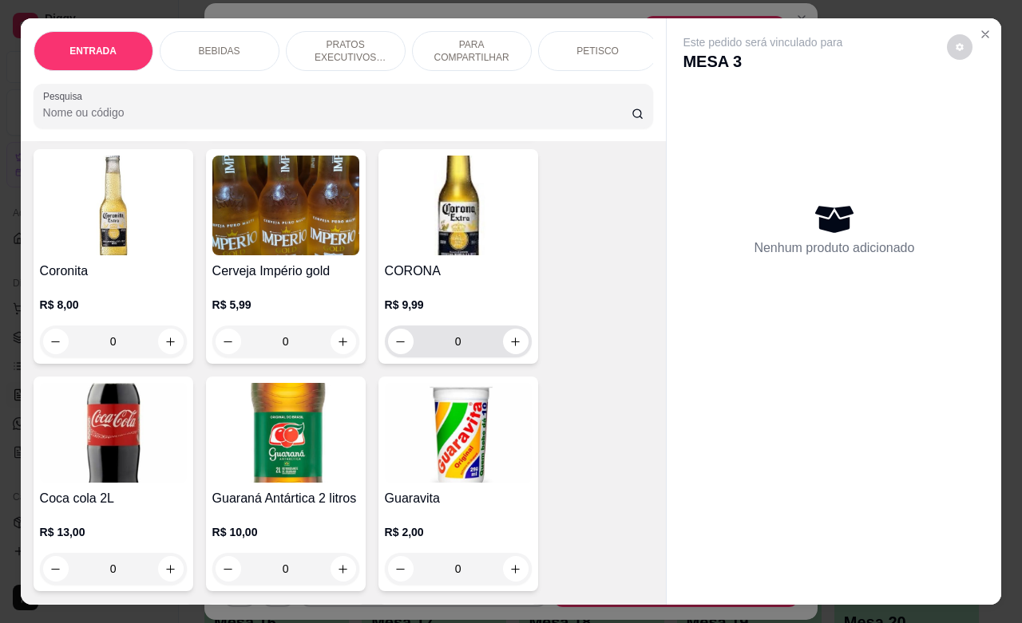
scroll to position [798, 0]
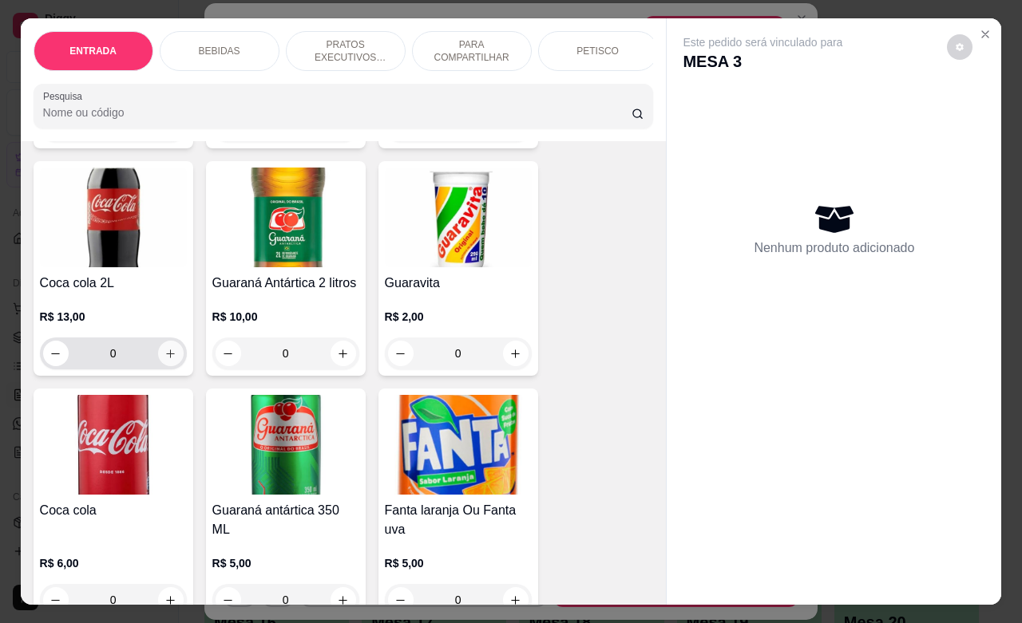
click at [164, 366] on button "increase-product-quantity" at bounding box center [171, 354] width 26 height 26
type input "1"
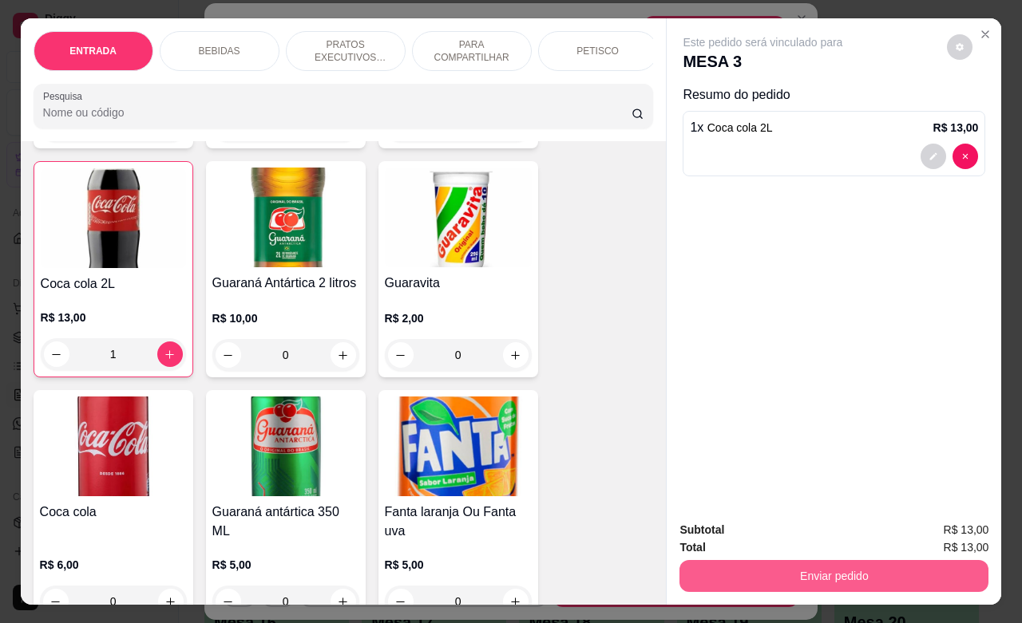
click at [782, 580] on button "Enviar pedido" at bounding box center [833, 576] width 309 height 32
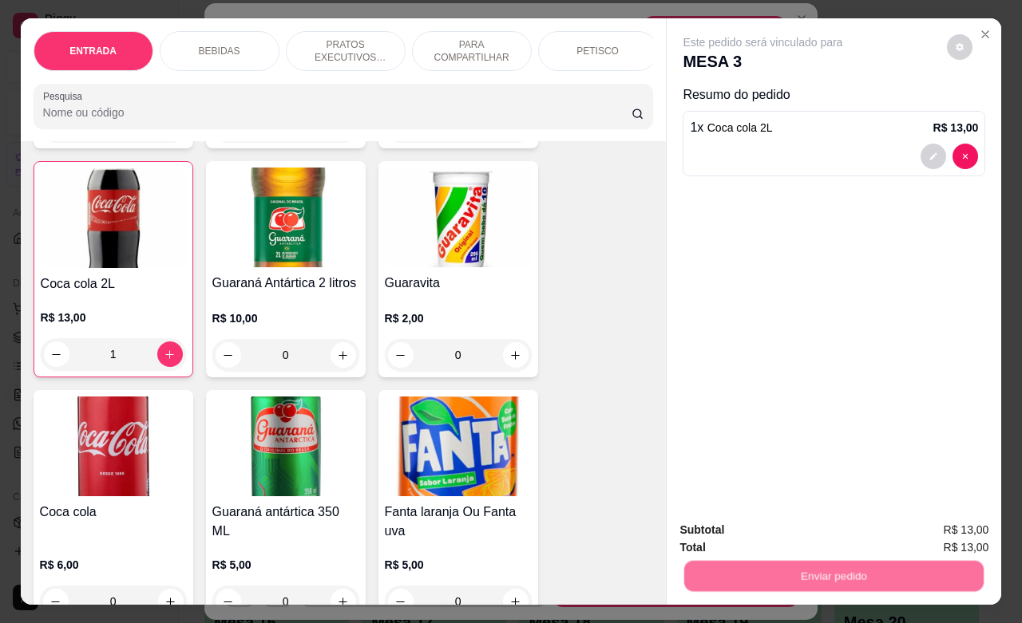
click at [928, 524] on button "Enviar pedido" at bounding box center [945, 528] width 90 height 30
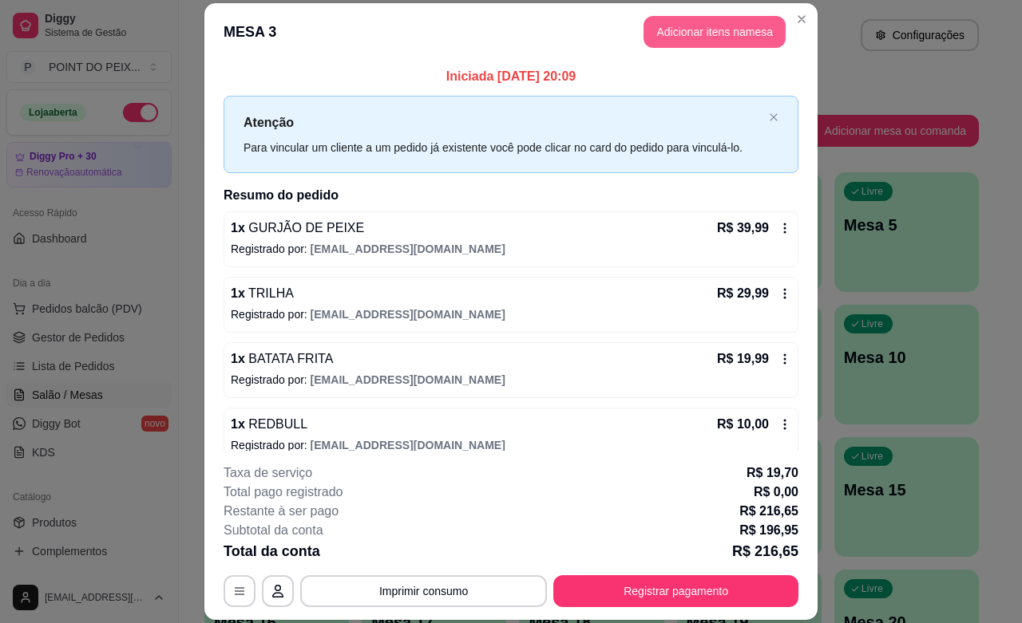
click at [710, 36] on button "Adicionar itens na mesa" at bounding box center [714, 32] width 142 height 32
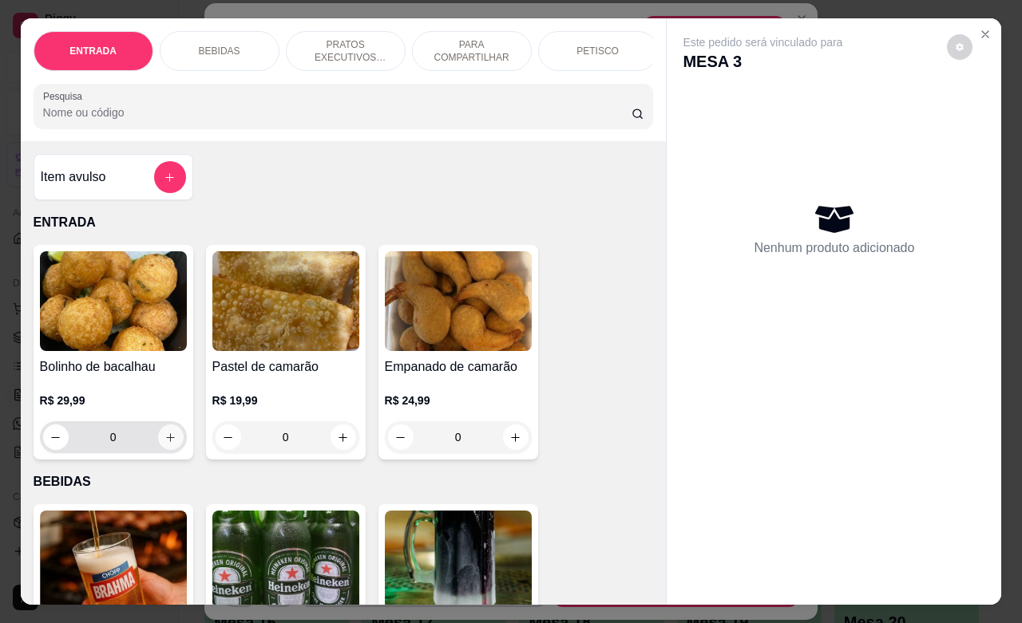
click at [164, 444] on icon "increase-product-quantity" at bounding box center [170, 438] width 12 height 12
type input "1"
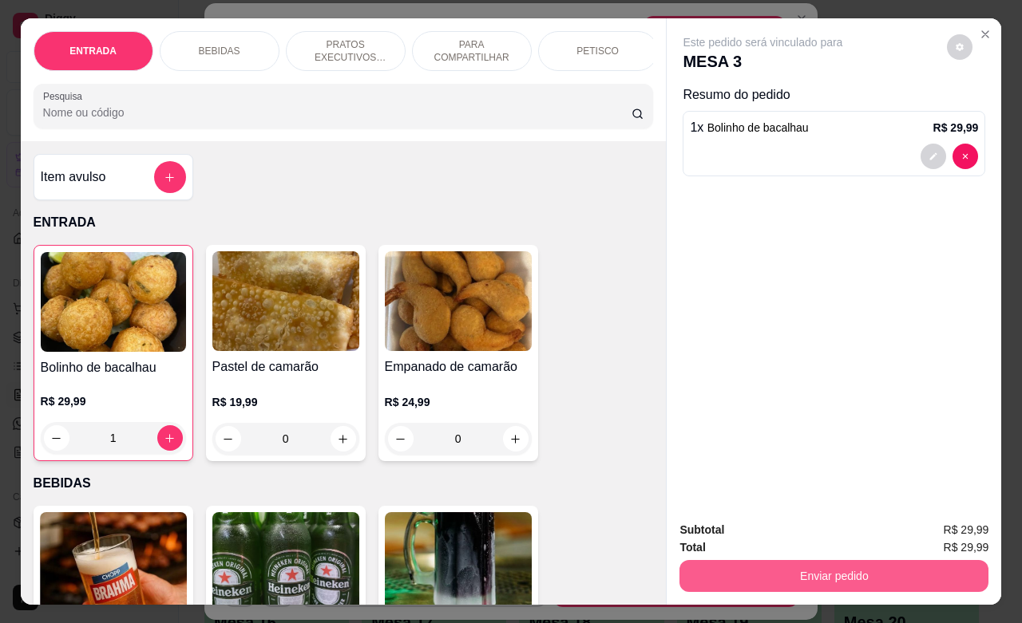
click at [812, 567] on button "Enviar pedido" at bounding box center [833, 576] width 309 height 32
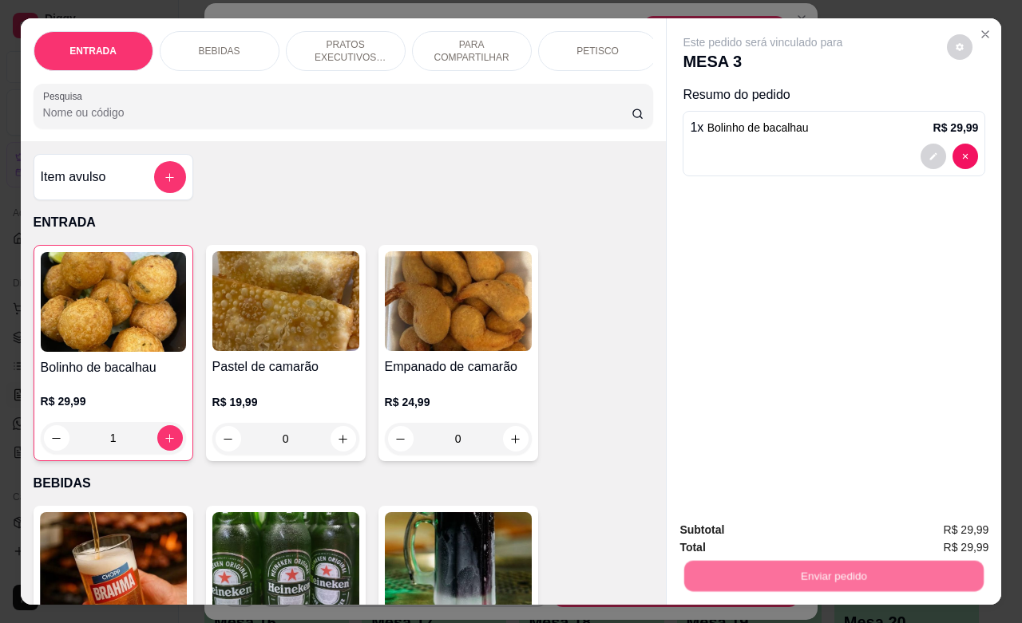
click at [817, 531] on button "Registrar cliente" at bounding box center [837, 528] width 105 height 30
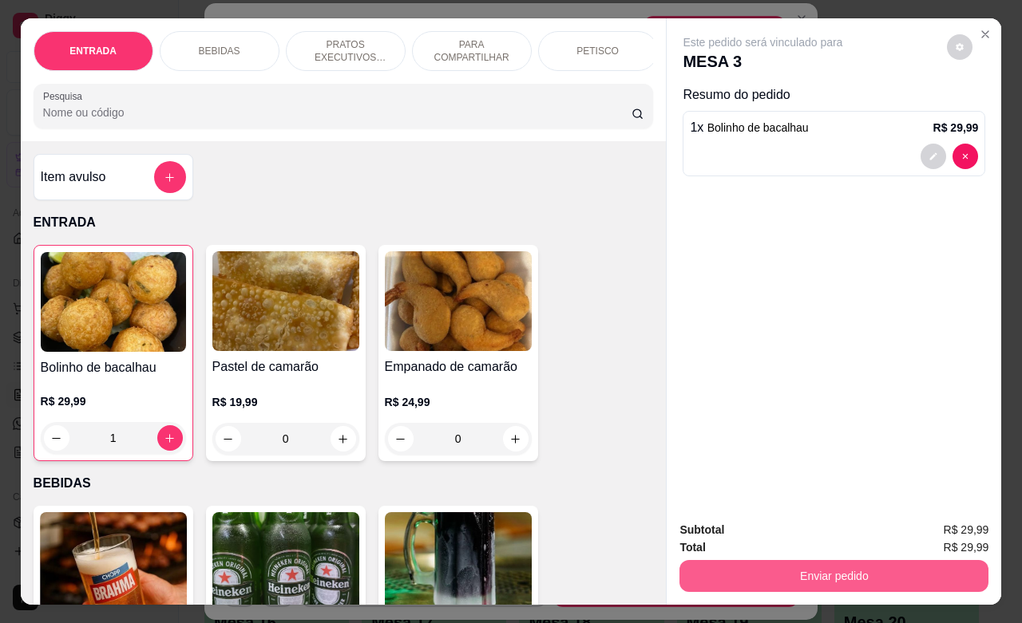
click at [851, 568] on button "Enviar pedido" at bounding box center [833, 576] width 309 height 32
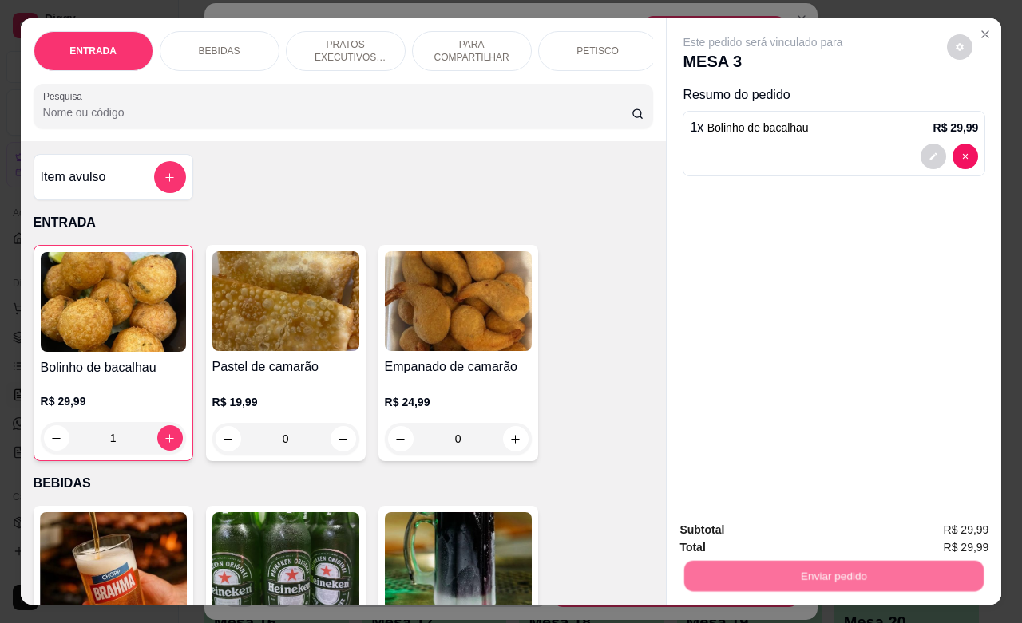
click at [932, 535] on button "Enviar pedido" at bounding box center [945, 528] width 88 height 30
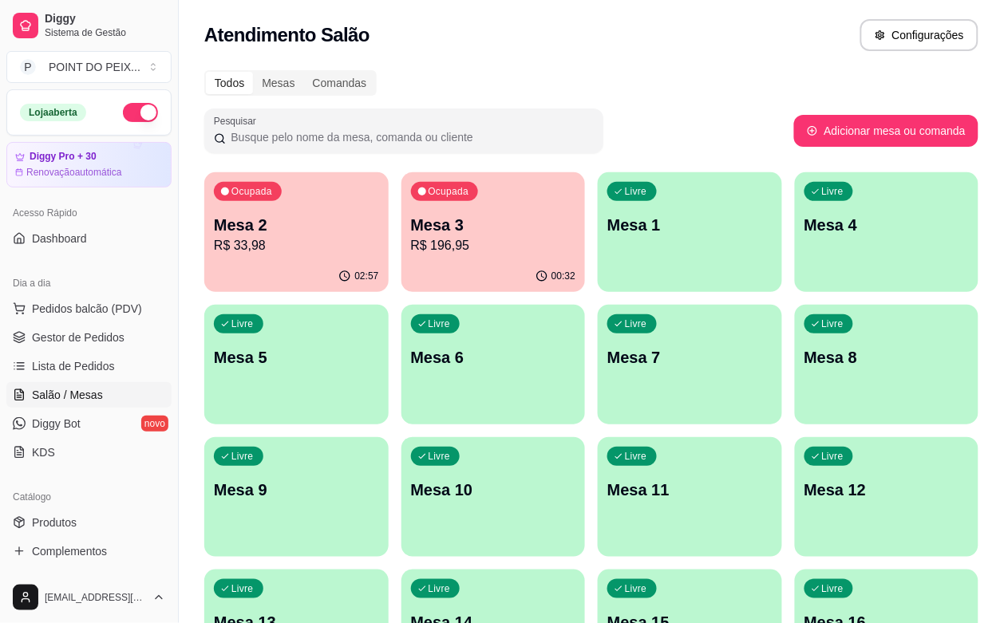
click at [795, 386] on div "Livre Mesa 8" at bounding box center [887, 355] width 184 height 101
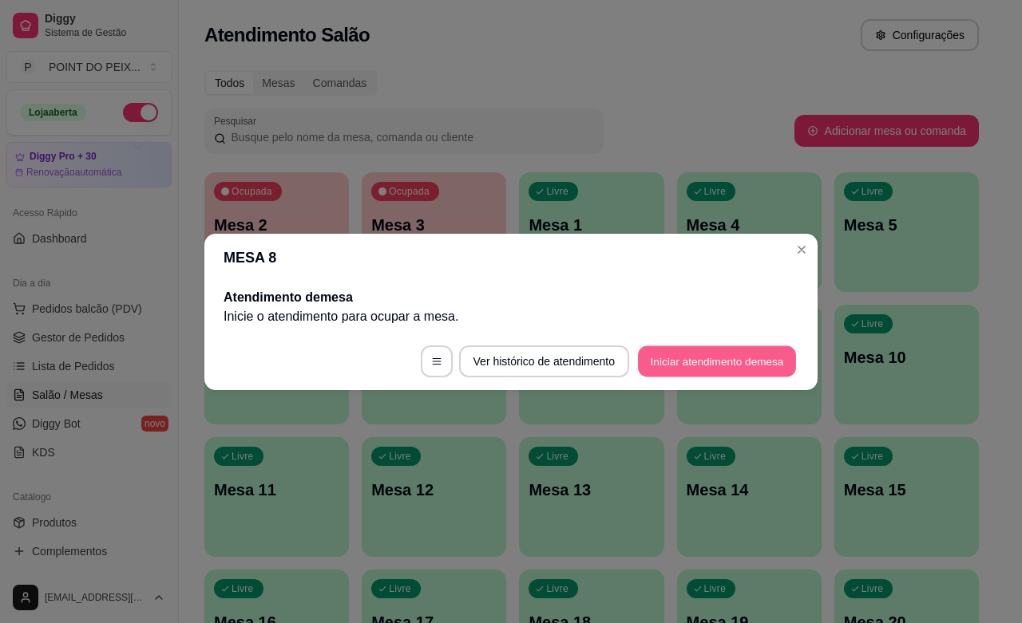
click at [747, 354] on button "Iniciar atendimento de mesa" at bounding box center [717, 361] width 158 height 31
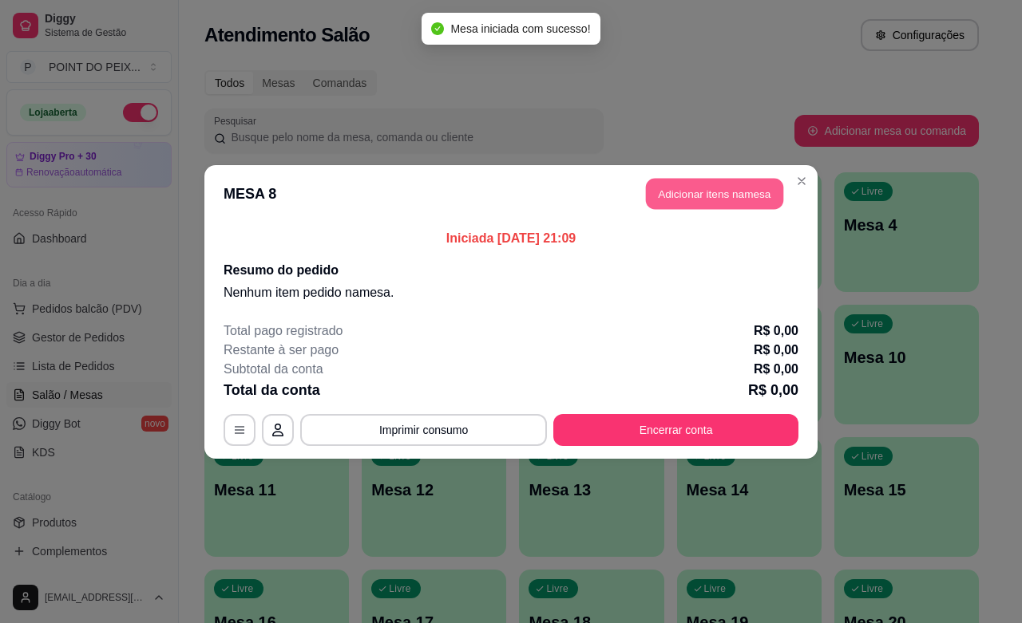
click at [737, 193] on button "Adicionar itens na mesa" at bounding box center [714, 193] width 137 height 31
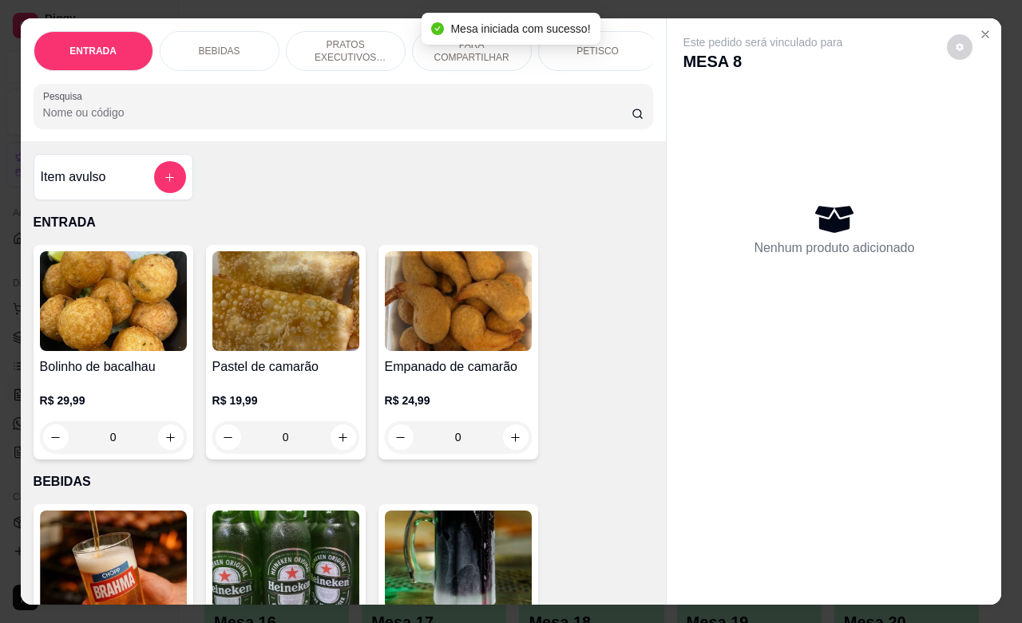
click at [607, 50] on div "PETISCO" at bounding box center [598, 51] width 120 height 40
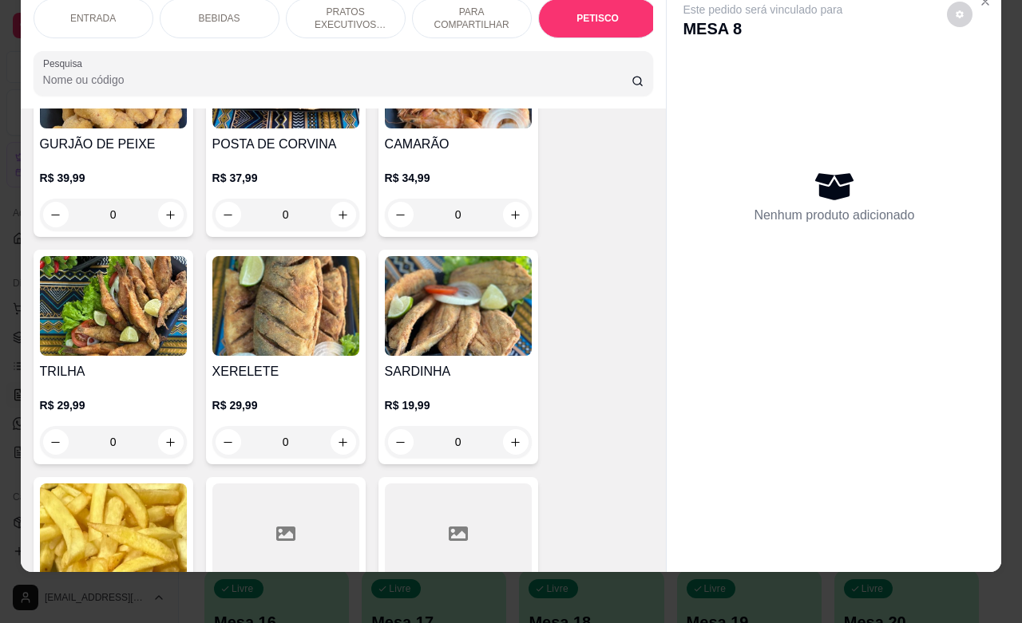
scroll to position [3926, 0]
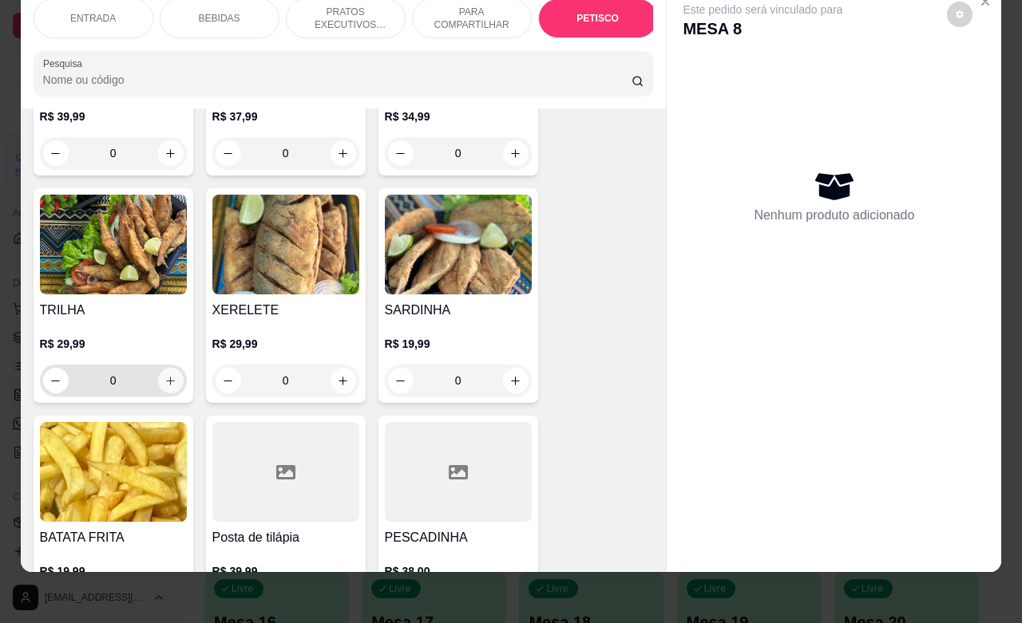
click at [166, 377] on icon "increase-product-quantity" at bounding box center [170, 381] width 9 height 9
type input "1"
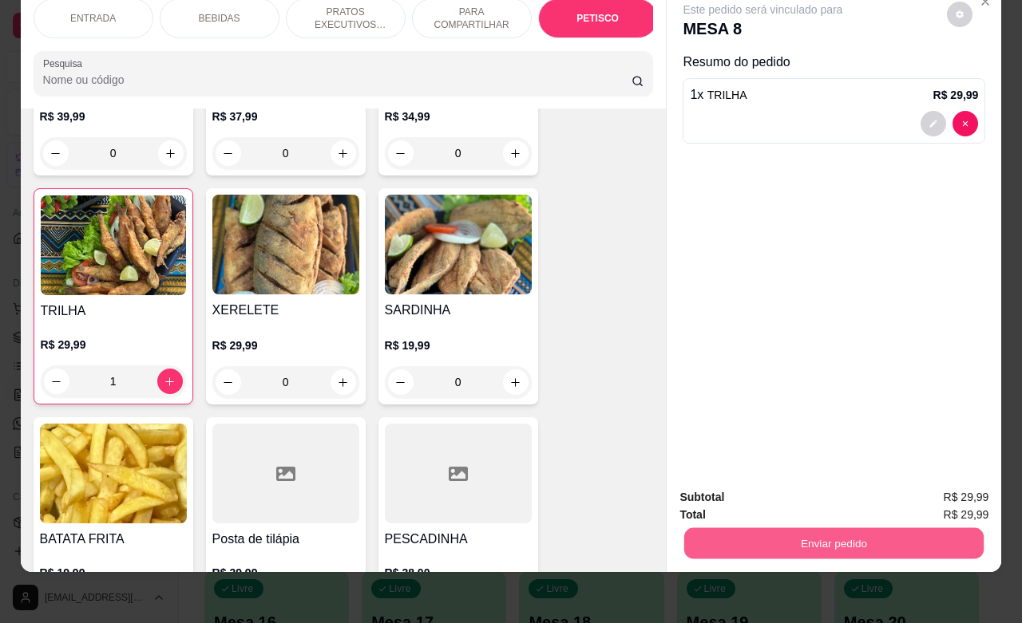
click at [784, 528] on button "Enviar pedido" at bounding box center [833, 543] width 299 height 31
click at [934, 485] on button "Enviar pedido" at bounding box center [945, 488] width 88 height 30
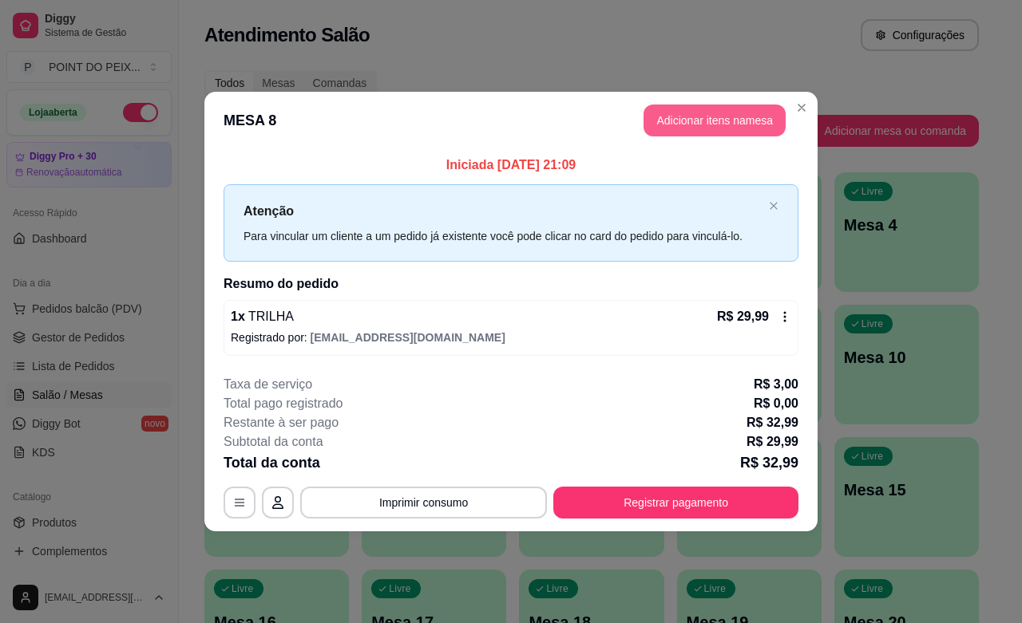
click at [750, 110] on button "Adicionar itens na mesa" at bounding box center [714, 121] width 142 height 32
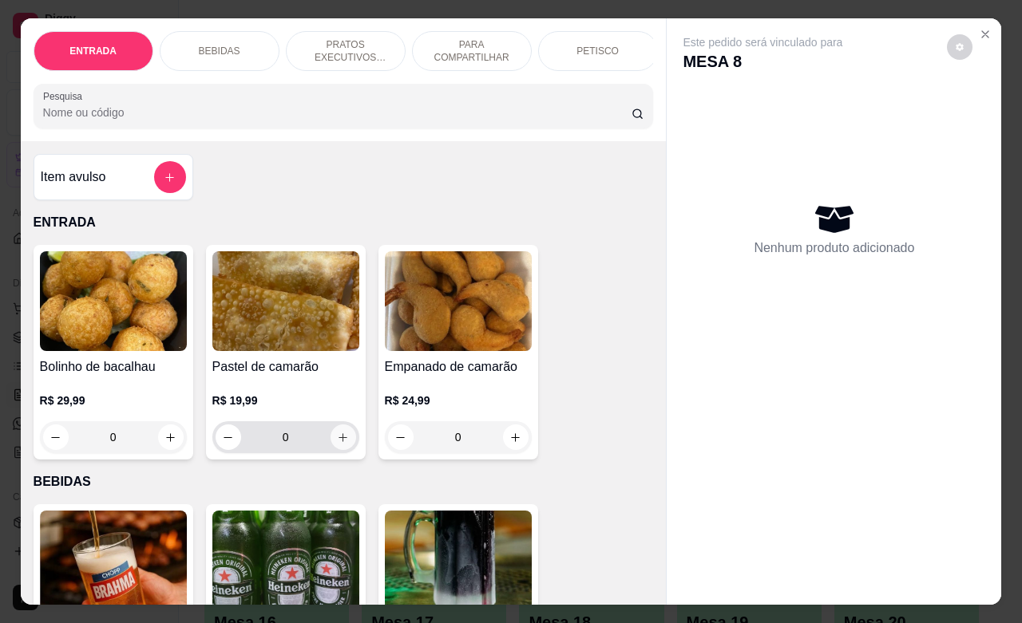
click at [342, 450] on button "increase-product-quantity" at bounding box center [343, 438] width 26 height 26
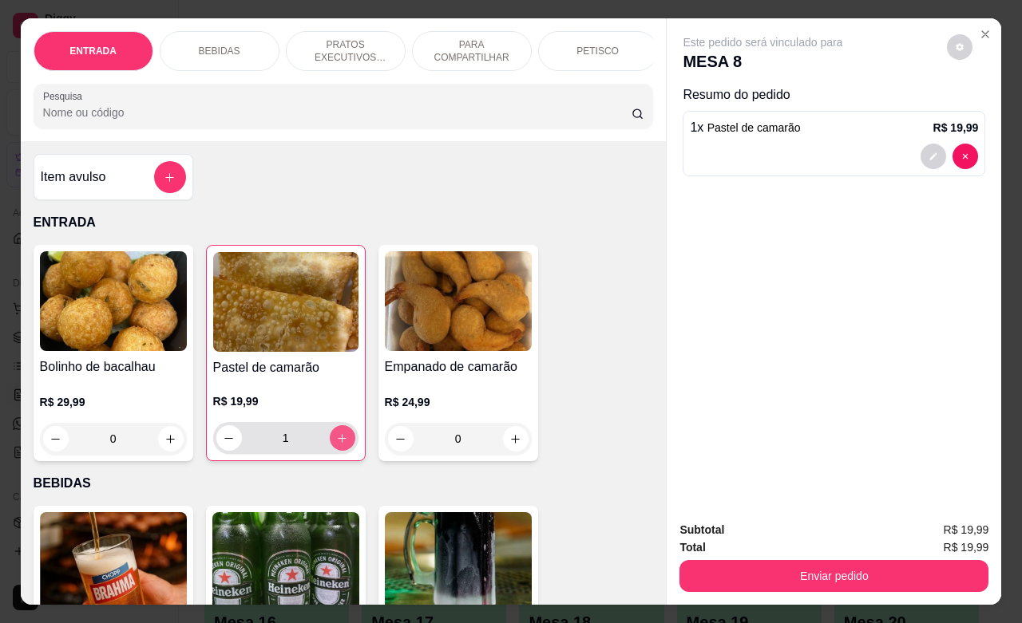
type input "1"
click at [979, 28] on icon "Close" at bounding box center [985, 34] width 13 height 13
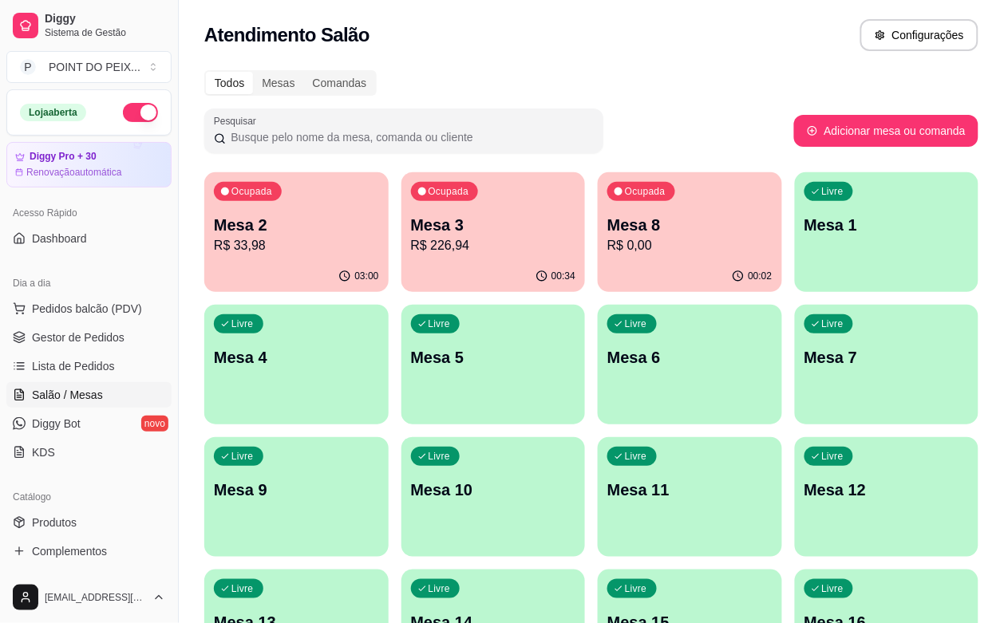
click at [444, 268] on div "00:34" at bounding box center [494, 276] width 184 height 31
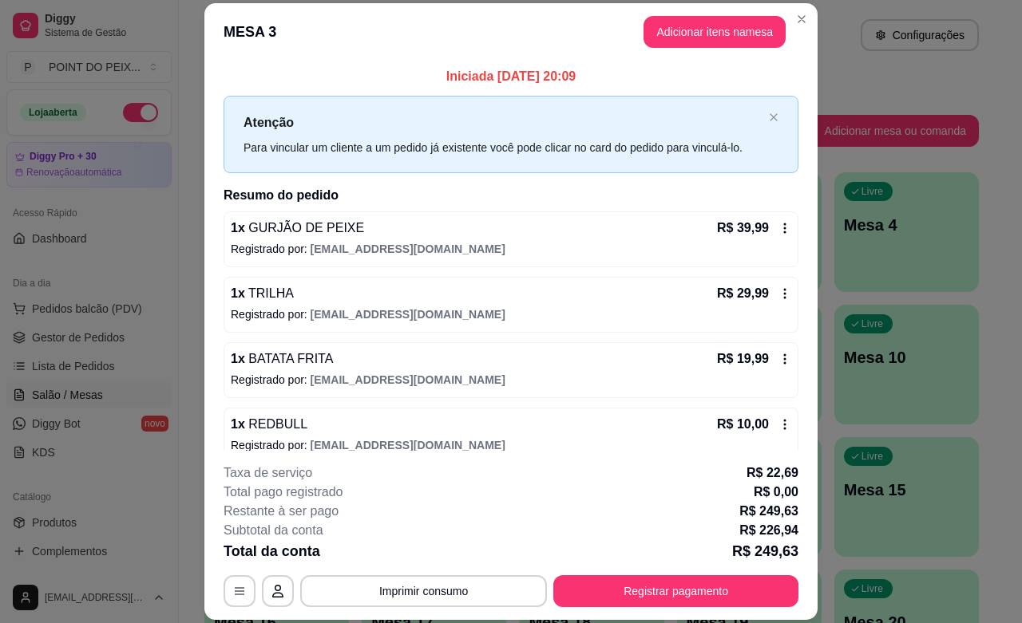
click at [707, 48] on header "MESA 3 Adicionar itens na mesa" at bounding box center [510, 31] width 613 height 57
click at [709, 42] on button "Adicionar itens na mesa" at bounding box center [714, 32] width 137 height 31
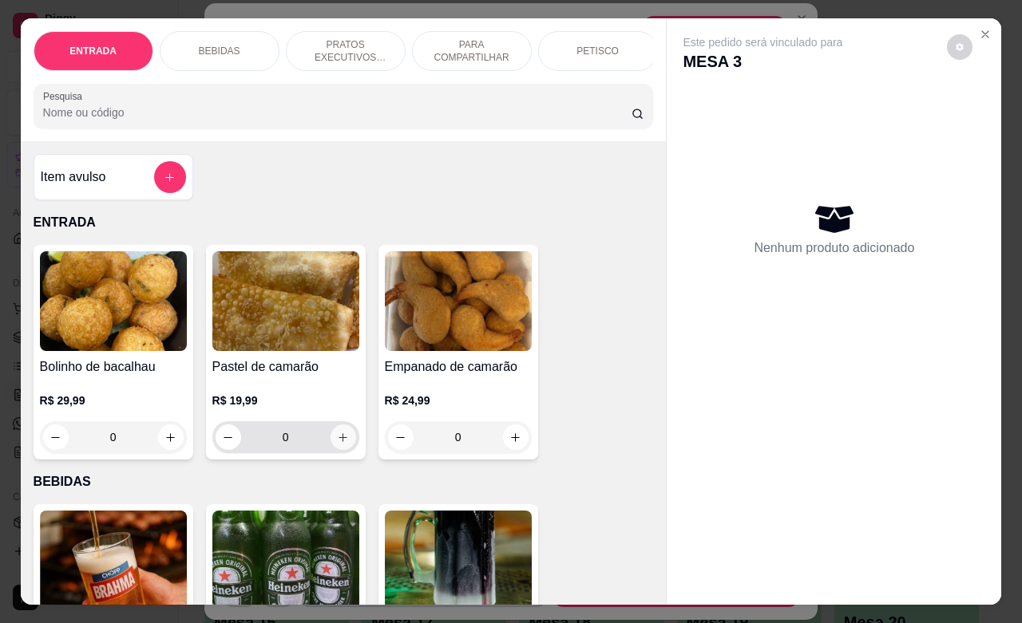
click at [336, 450] on button "increase-product-quantity" at bounding box center [343, 438] width 26 height 26
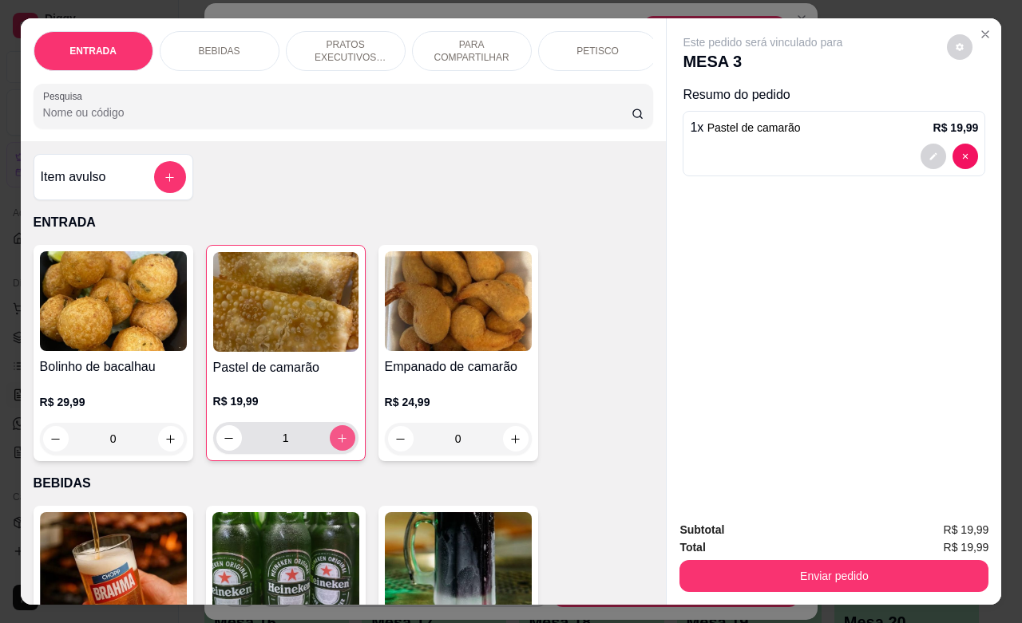
type input "1"
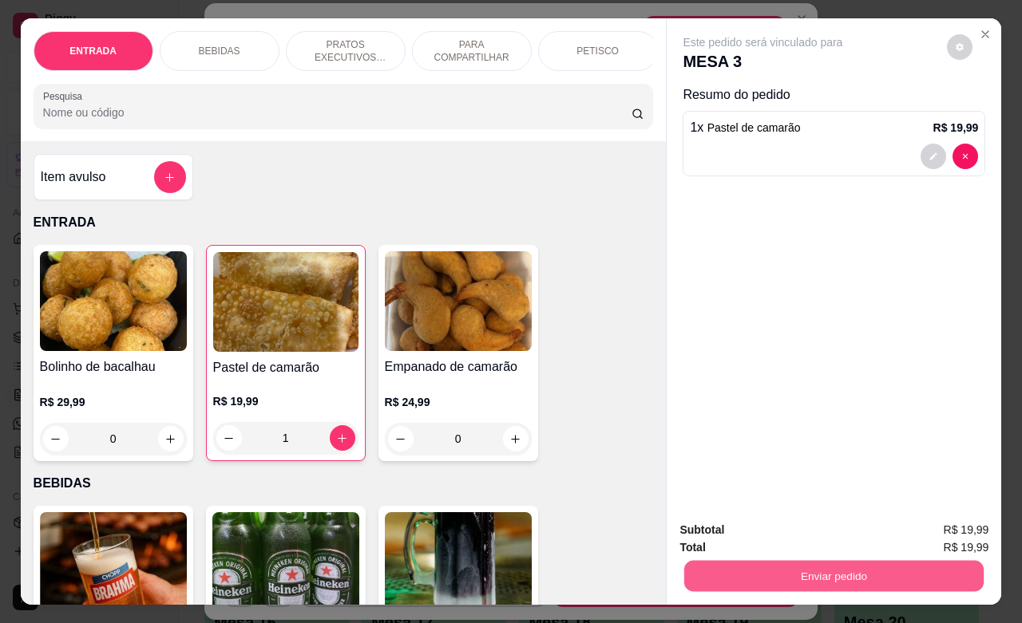
click at [802, 563] on button "Enviar pedido" at bounding box center [833, 575] width 299 height 31
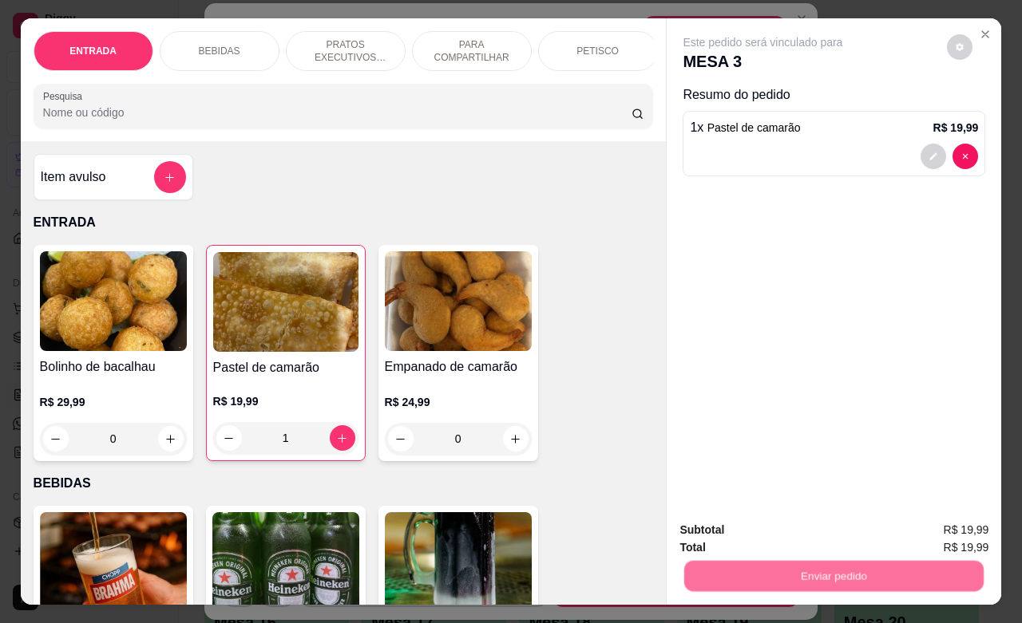
click at [926, 524] on button "Enviar pedido" at bounding box center [945, 528] width 90 height 30
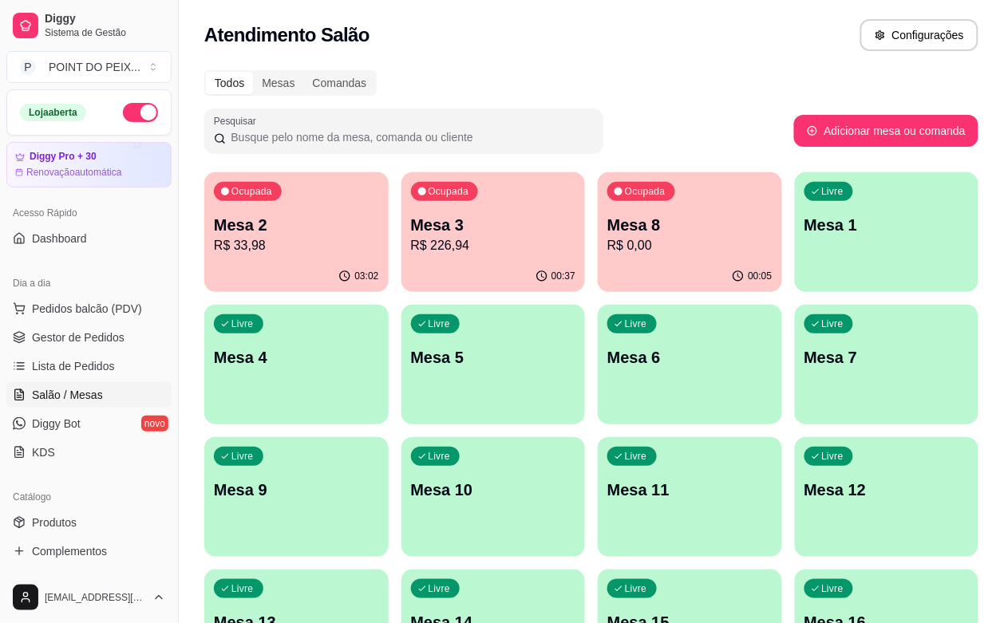
click at [607, 259] on div "Ocupada Mesa 8 R$ 0,00" at bounding box center [690, 216] width 184 height 89
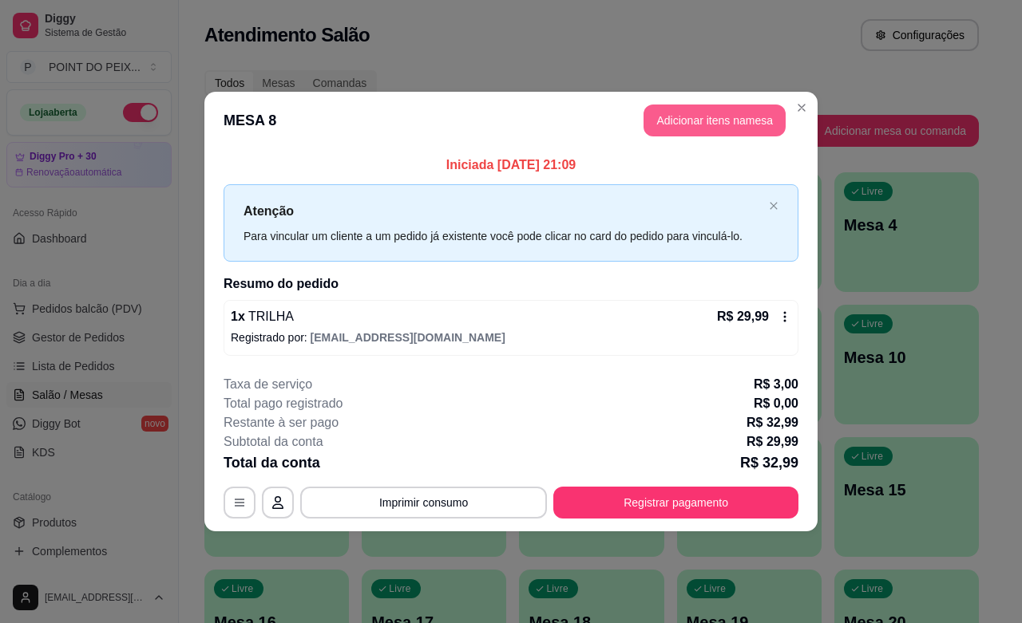
click at [713, 129] on button "Adicionar itens na mesa" at bounding box center [714, 121] width 142 height 32
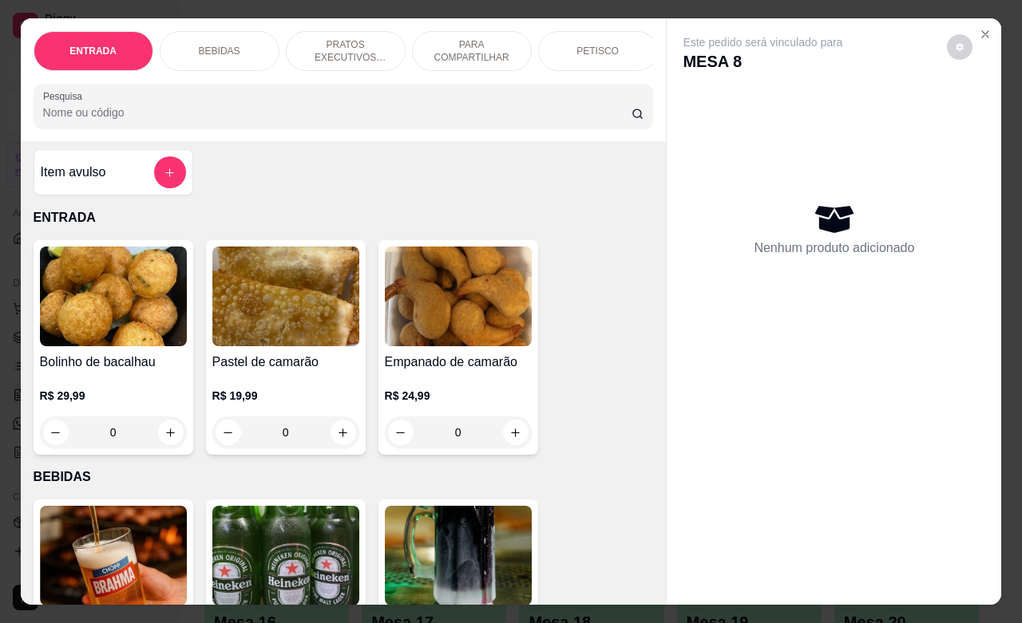
scroll to position [0, 0]
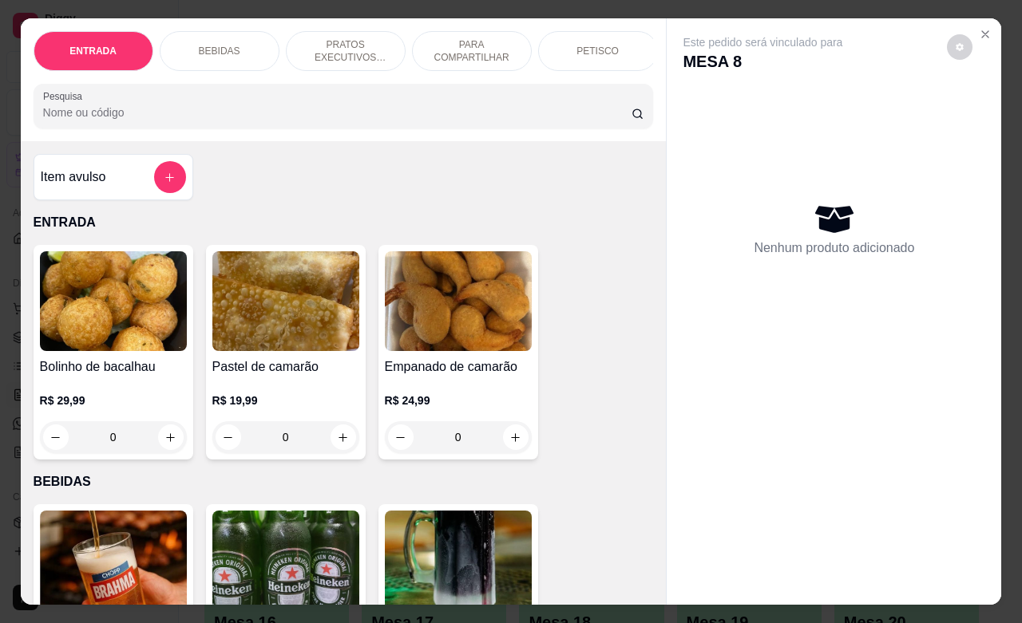
click at [592, 49] on div "PETISCO" at bounding box center [598, 51] width 120 height 40
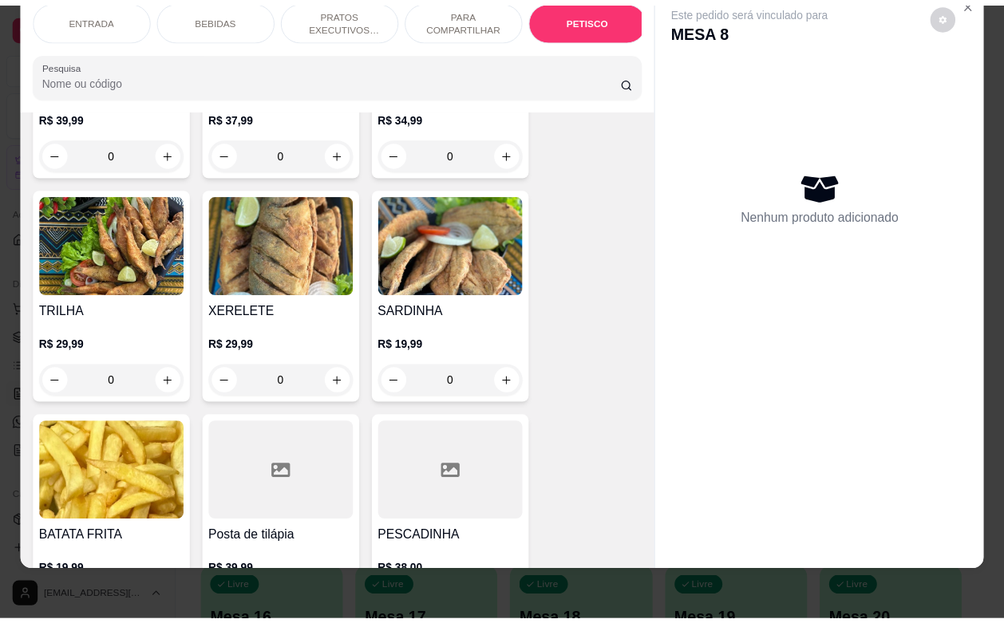
scroll to position [4025, 0]
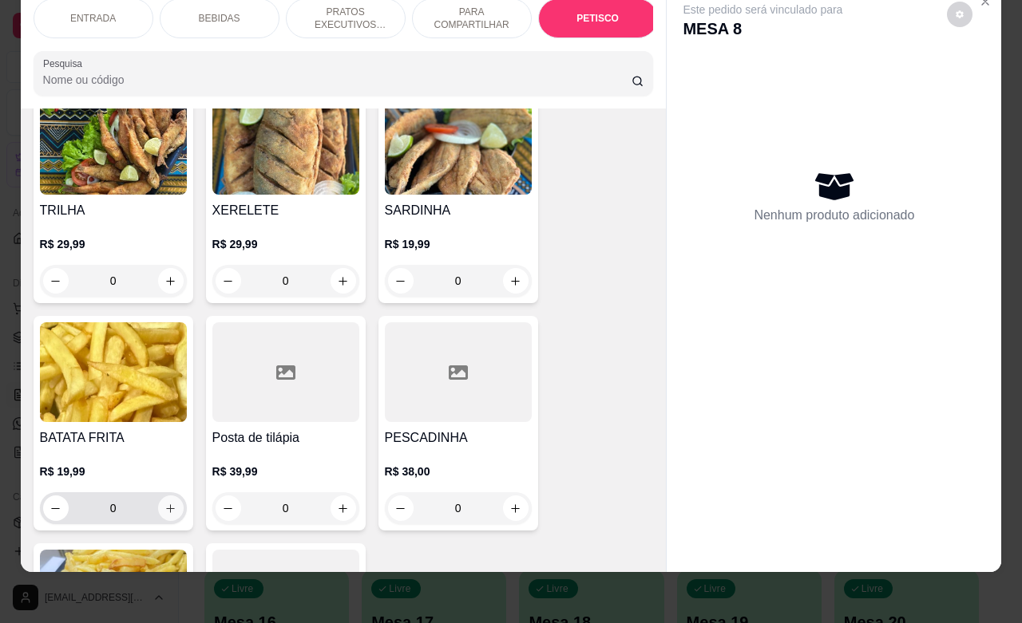
click at [164, 503] on icon "increase-product-quantity" at bounding box center [170, 509] width 12 height 12
type input "1"
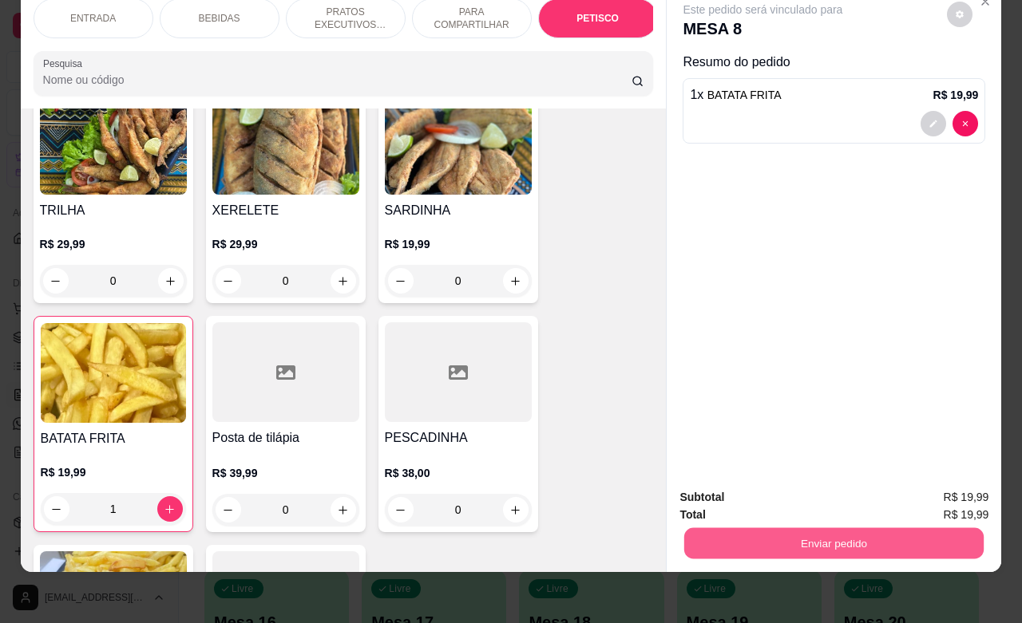
click at [799, 528] on button "Enviar pedido" at bounding box center [833, 543] width 299 height 31
click at [947, 492] on button "Enviar pedido" at bounding box center [945, 488] width 90 height 30
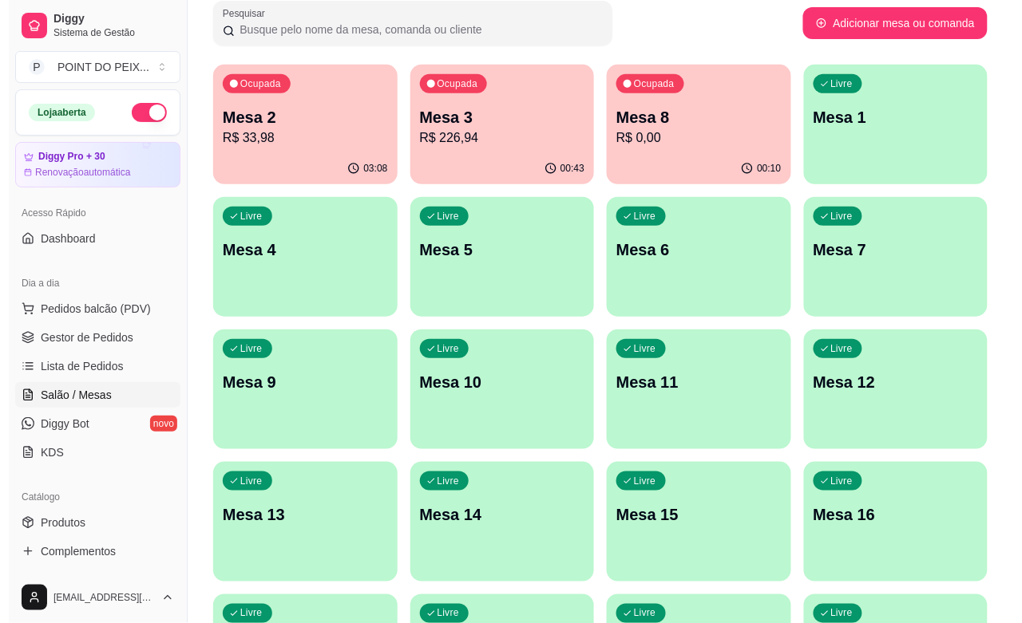
scroll to position [0, 0]
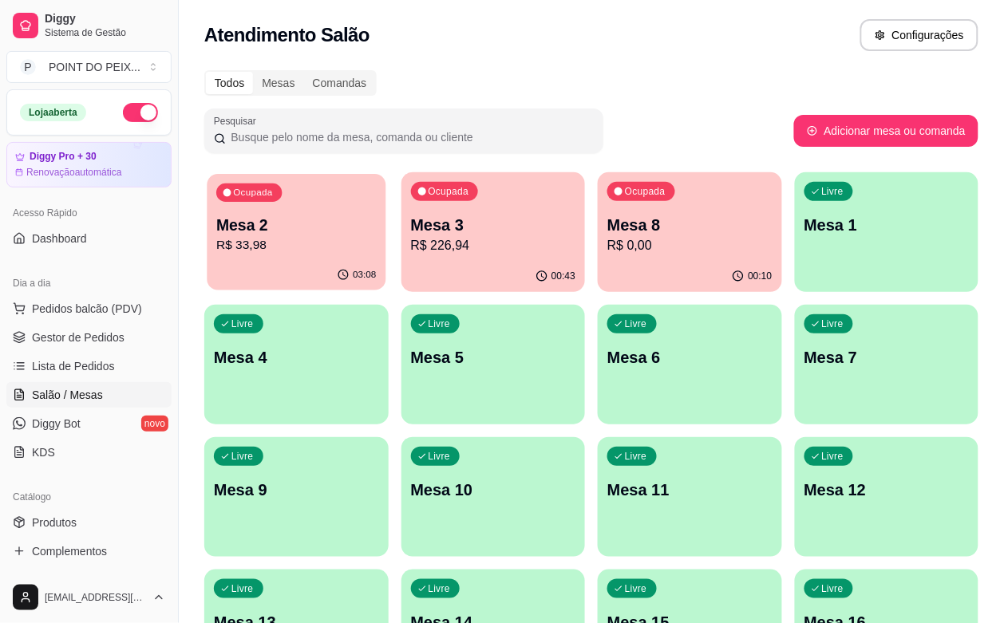
click at [313, 210] on div "Ocupada Mesa 2 R$ 33,98" at bounding box center [296, 217] width 179 height 86
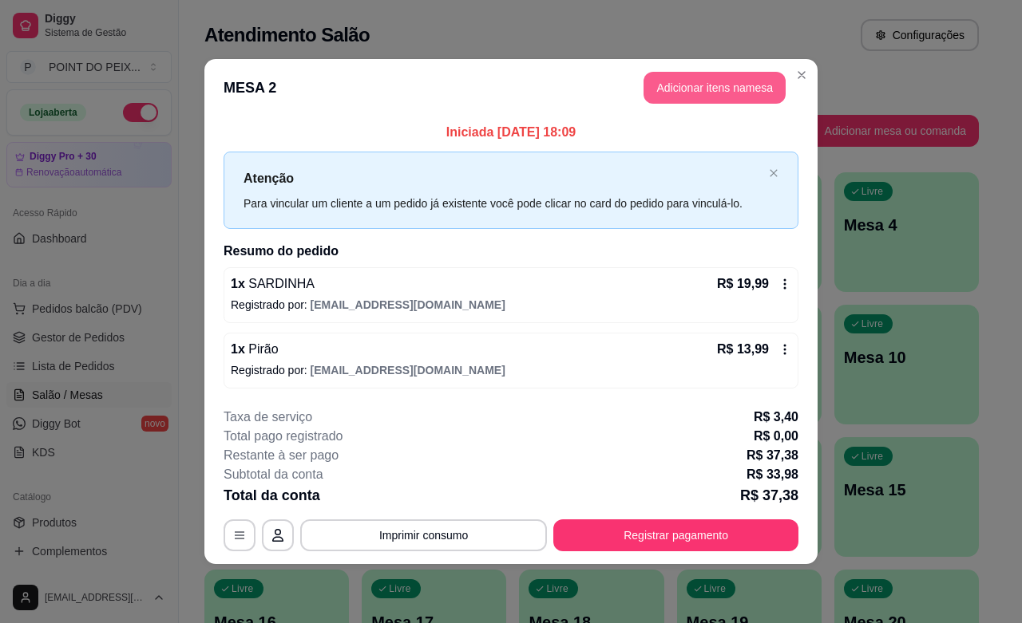
click at [702, 92] on button "Adicionar itens na mesa" at bounding box center [714, 88] width 142 height 32
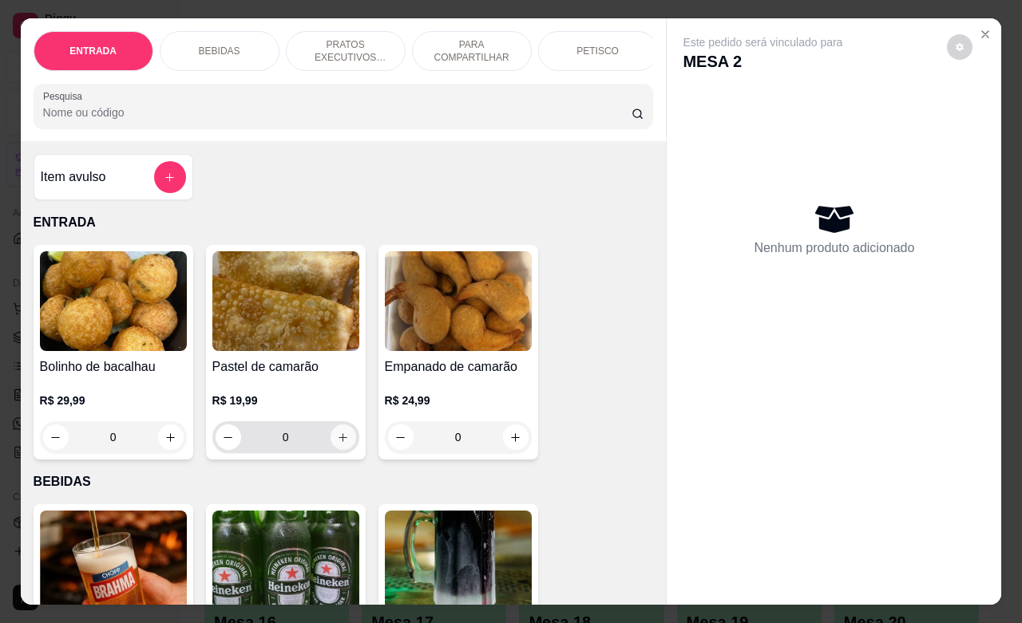
click at [337, 444] on icon "increase-product-quantity" at bounding box center [343, 438] width 12 height 12
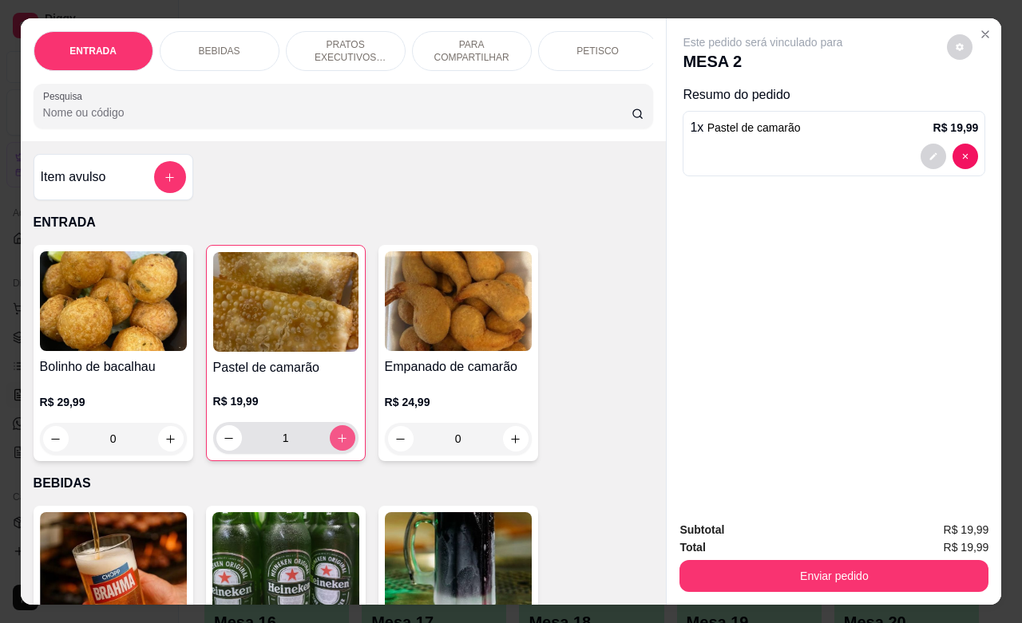
type input "1"
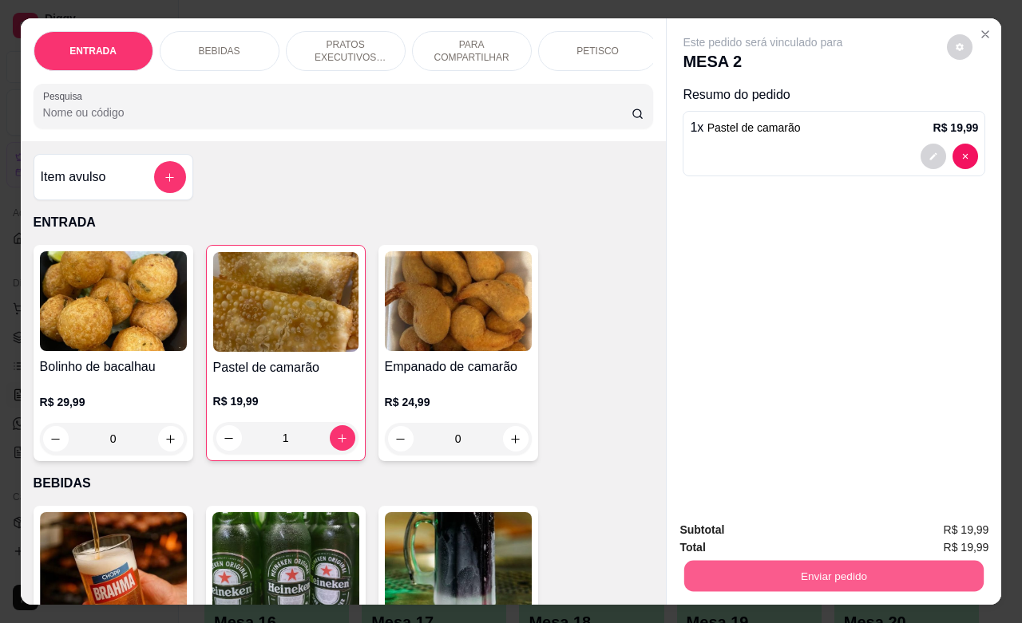
click at [799, 571] on button "Enviar pedido" at bounding box center [833, 575] width 299 height 31
click at [960, 533] on button "Enviar pedido" at bounding box center [945, 528] width 90 height 30
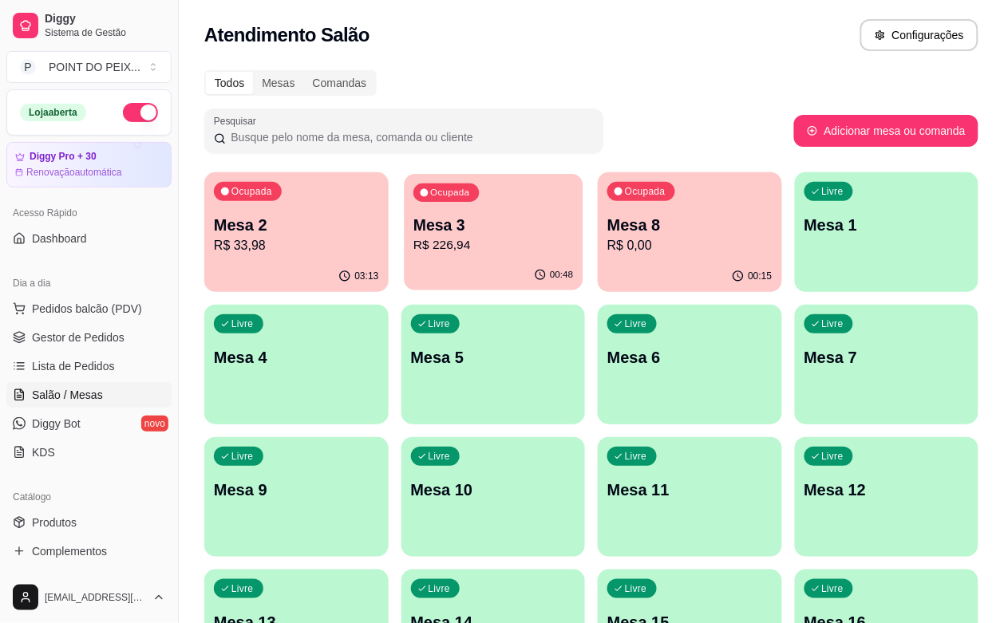
click at [441, 245] on p "R$ 226,94" at bounding box center [493, 245] width 160 height 18
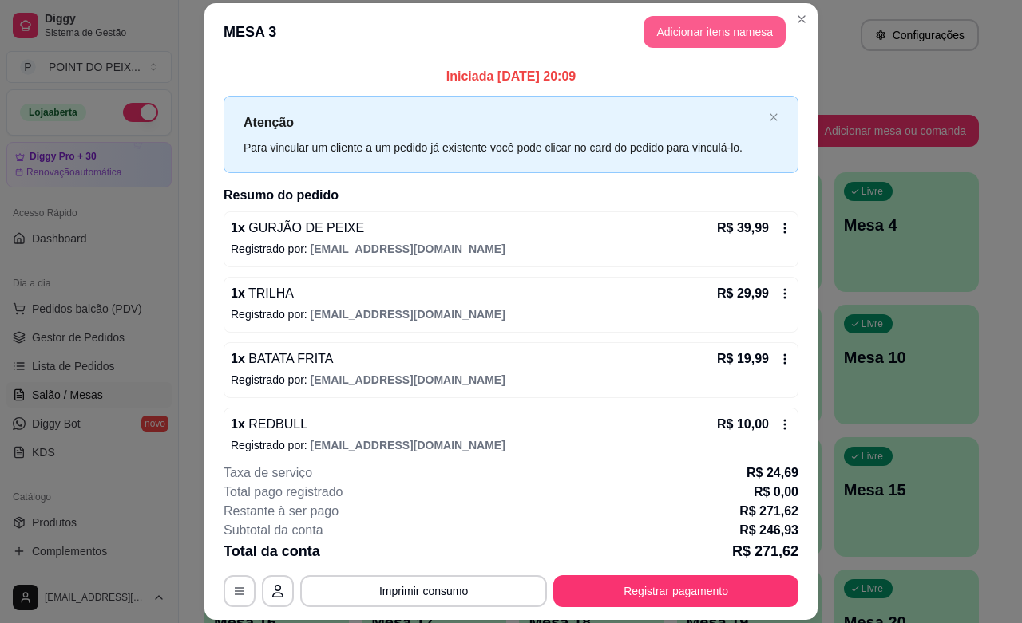
click at [708, 36] on button "Adicionar itens na mesa" at bounding box center [714, 32] width 142 height 32
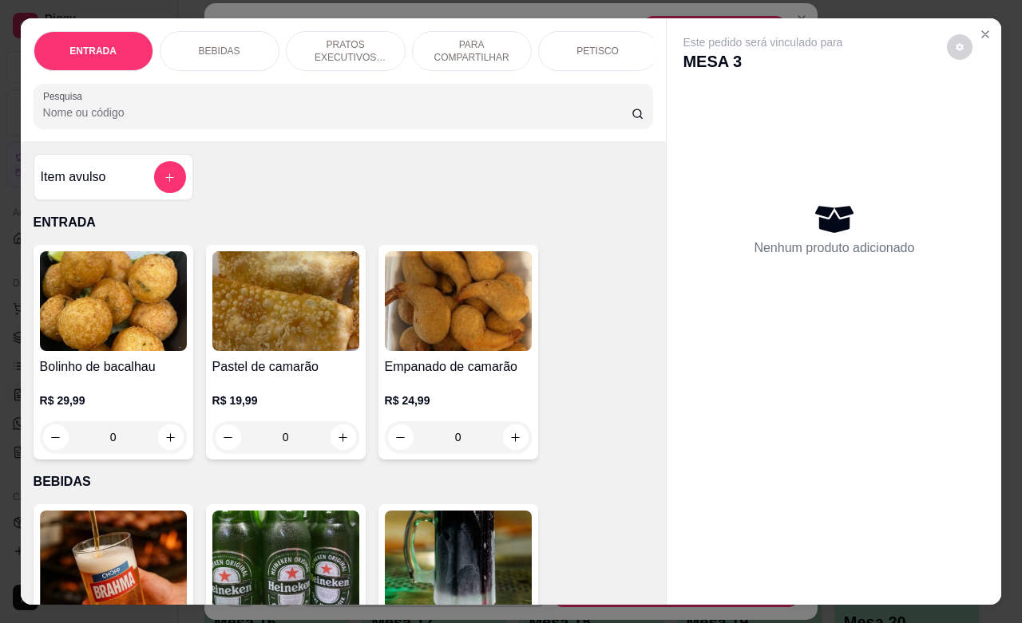
click at [217, 45] on p "BEBIDAS" at bounding box center [220, 51] width 42 height 13
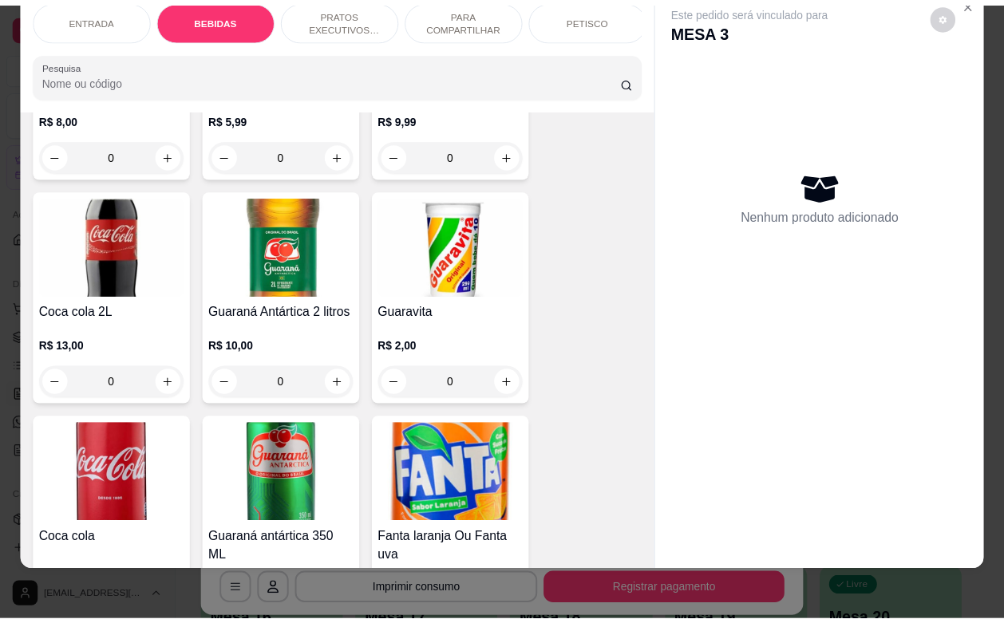
scroll to position [730, 0]
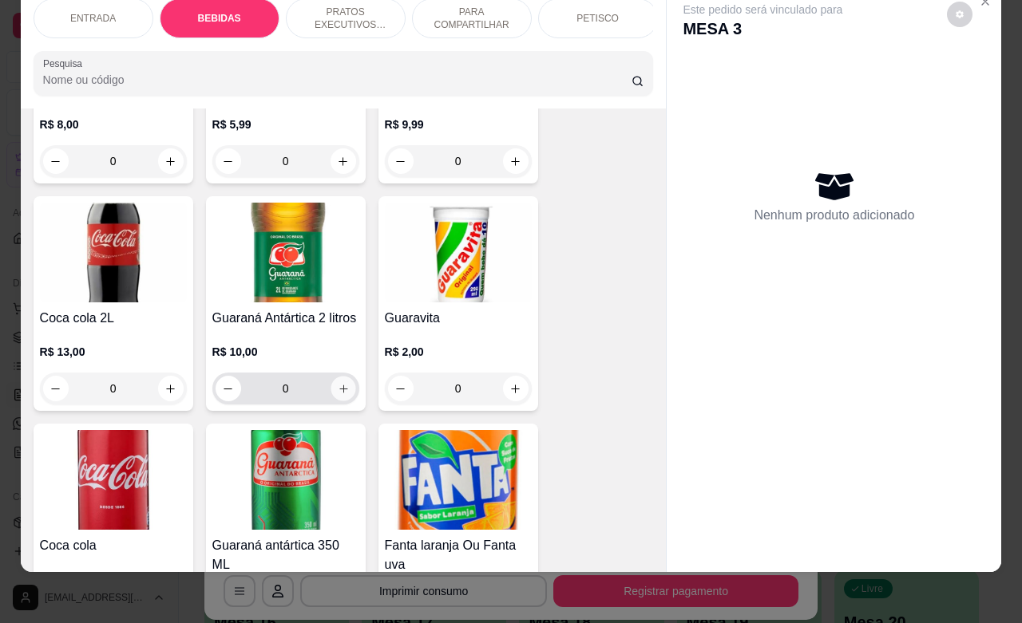
click at [335, 396] on button "increase-product-quantity" at bounding box center [342, 389] width 25 height 25
type input "1"
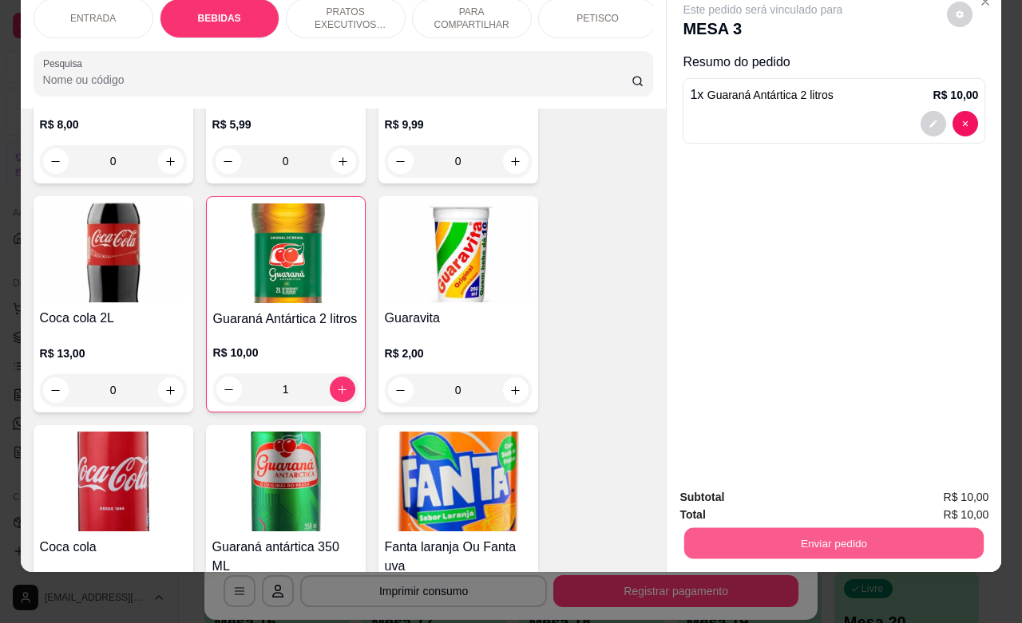
click at [808, 528] on button "Enviar pedido" at bounding box center [833, 543] width 299 height 31
click at [932, 487] on button "Enviar pedido" at bounding box center [945, 488] width 88 height 30
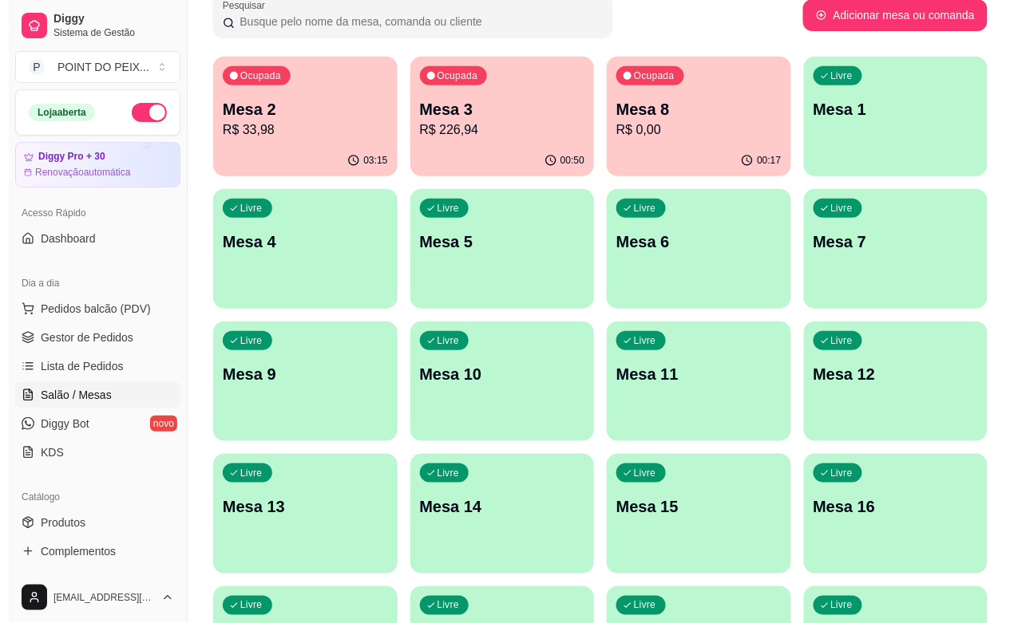
scroll to position [0, 0]
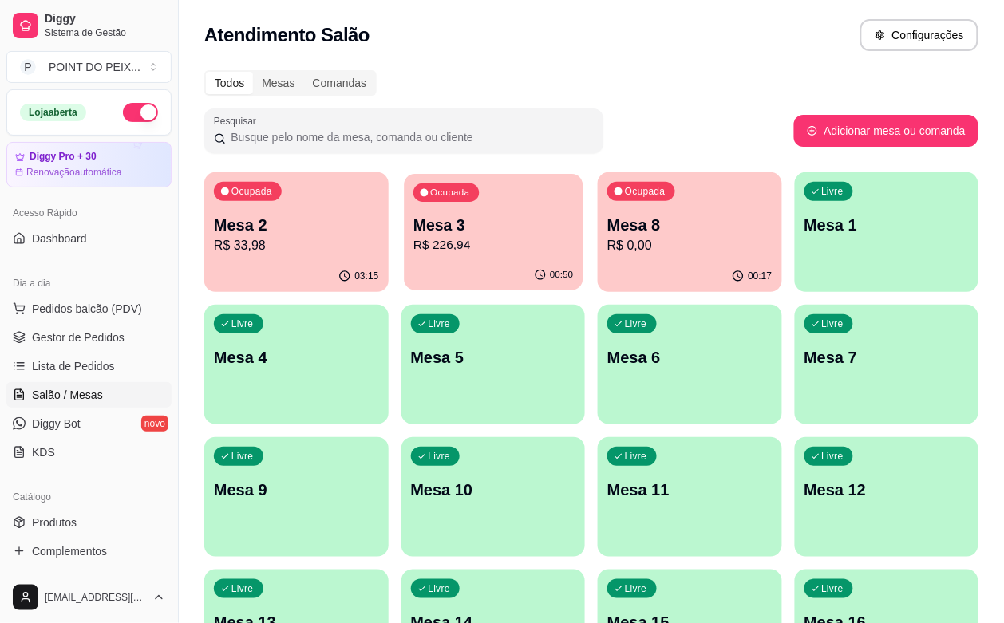
click at [473, 242] on p "R$ 226,94" at bounding box center [493, 245] width 160 height 18
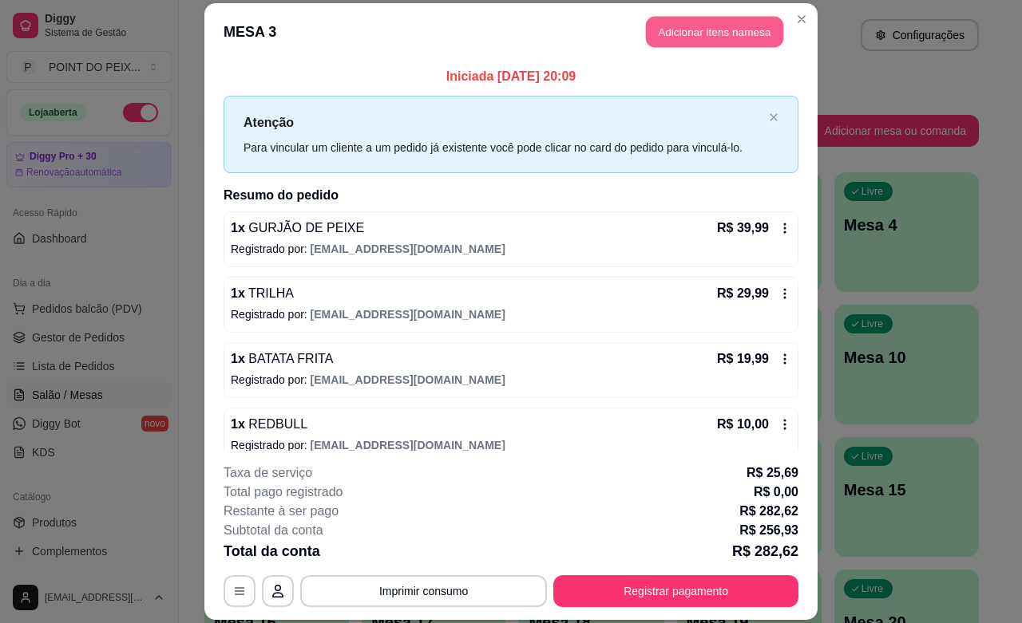
click at [715, 34] on button "Adicionar itens na mesa" at bounding box center [714, 32] width 137 height 31
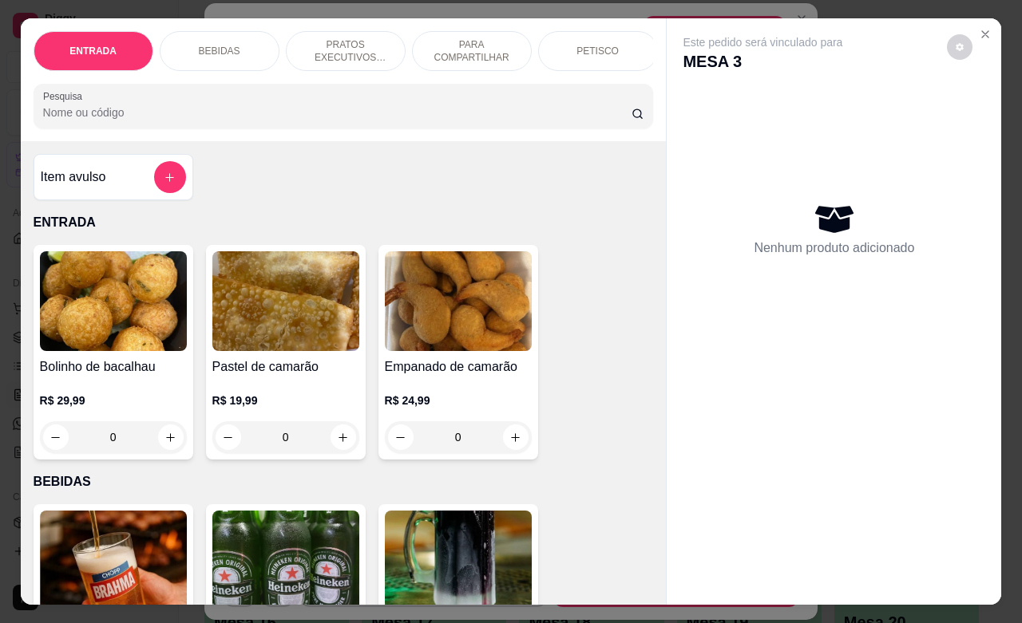
click at [591, 49] on div "PETISCO" at bounding box center [598, 51] width 120 height 40
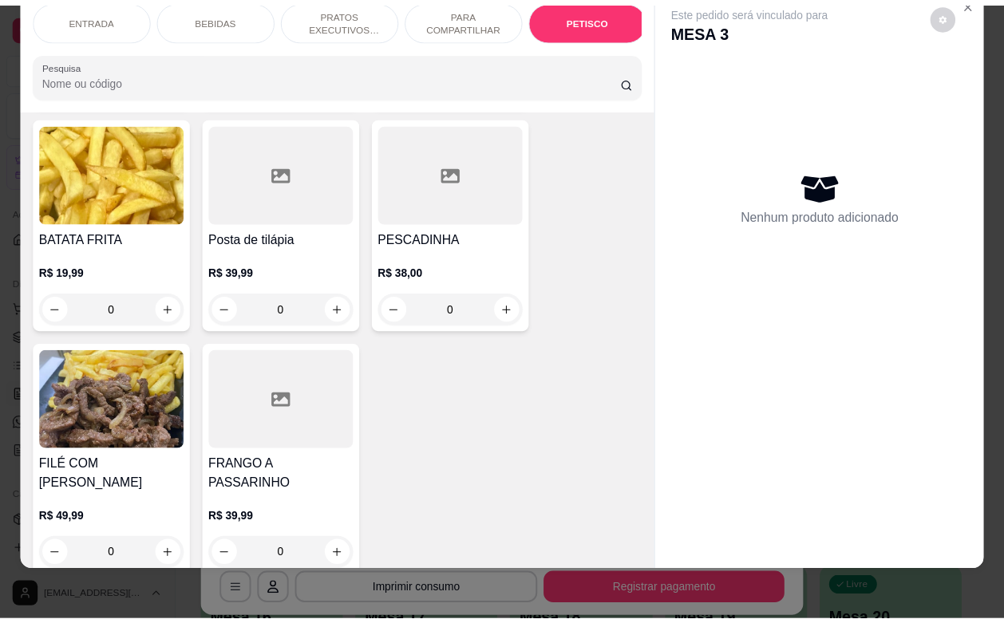
scroll to position [4425, 0]
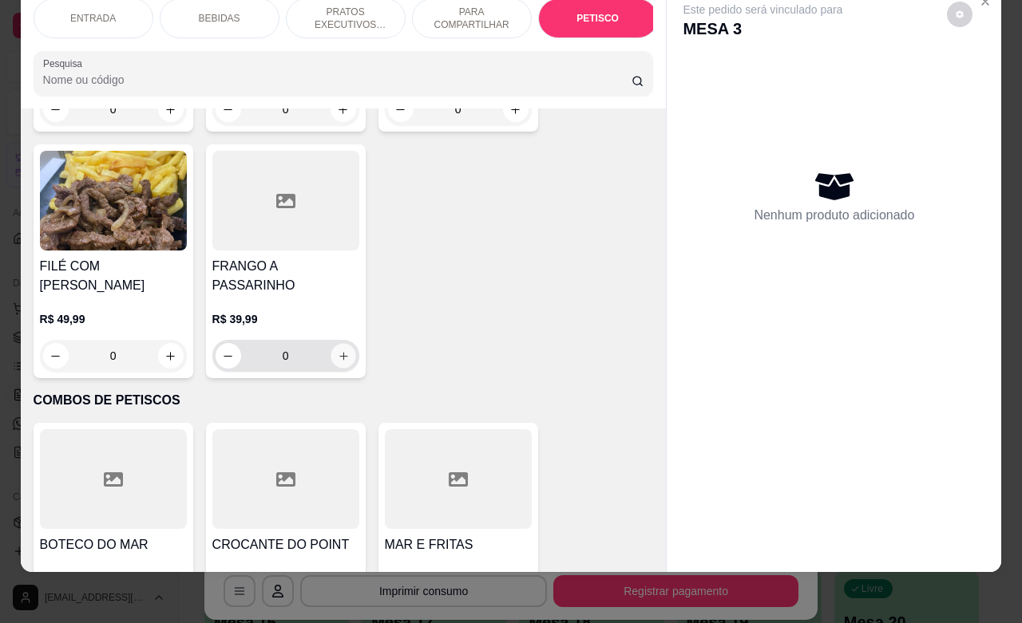
click at [337, 350] on icon "increase-product-quantity" at bounding box center [343, 356] width 12 height 12
type input "1"
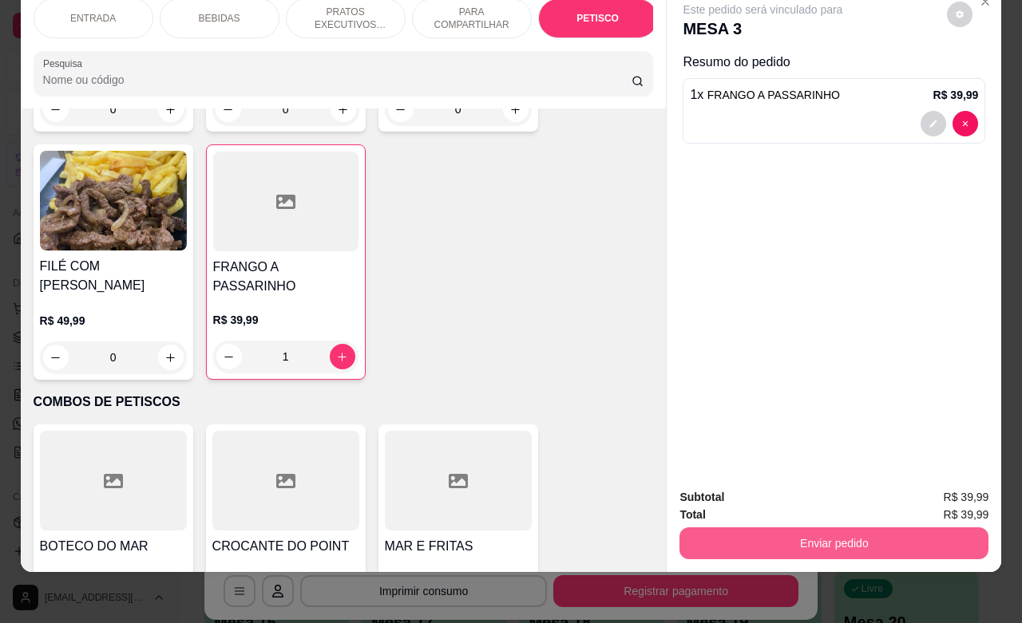
click at [832, 532] on button "Enviar pedido" at bounding box center [833, 544] width 309 height 32
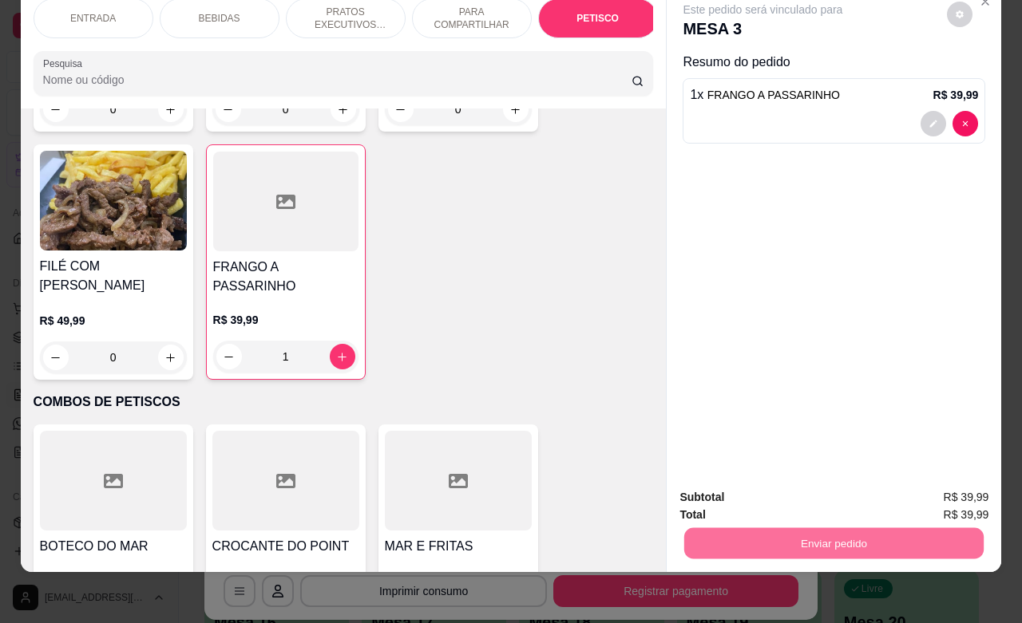
click at [811, 489] on button "Registrar cliente" at bounding box center [837, 488] width 105 height 30
click at [829, 528] on button "Enviar pedido" at bounding box center [833, 543] width 299 height 31
click at [935, 489] on button "Enviar pedido" at bounding box center [945, 488] width 90 height 30
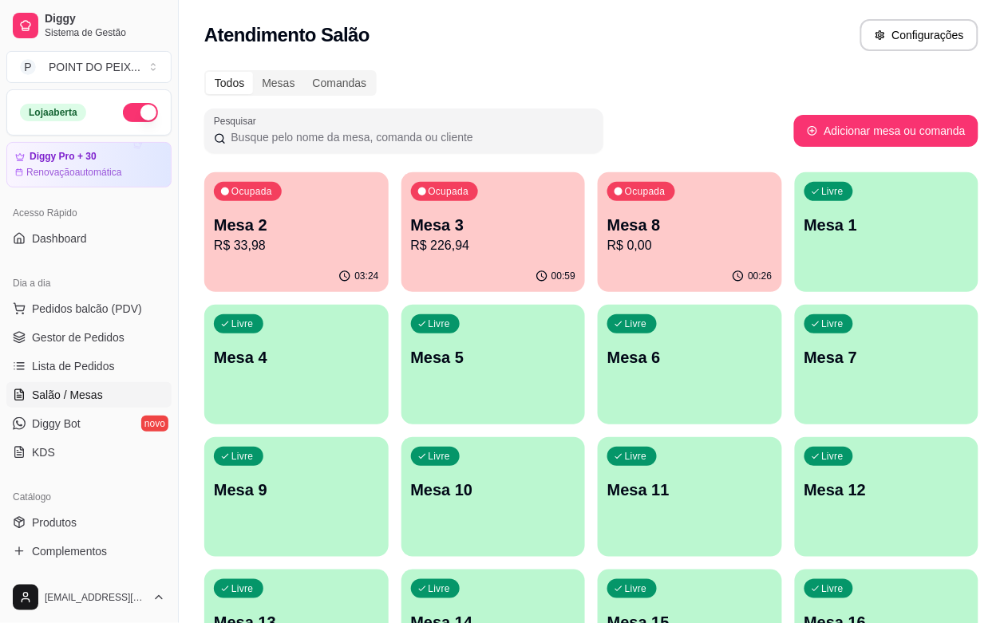
click at [702, 48] on div "Atendimento Salão Configurações" at bounding box center [591, 35] width 774 height 32
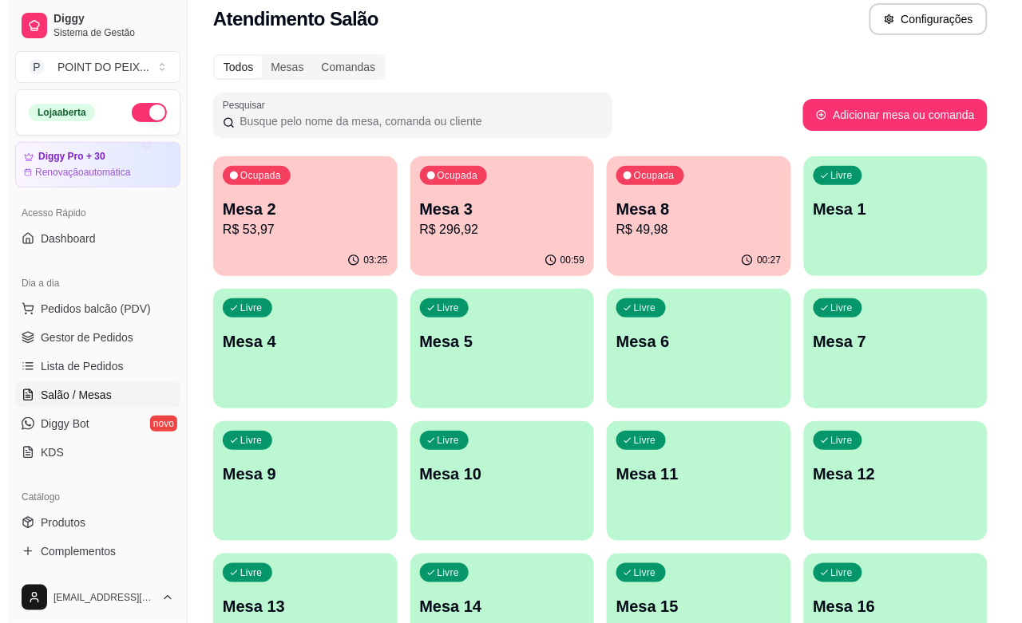
scroll to position [0, 0]
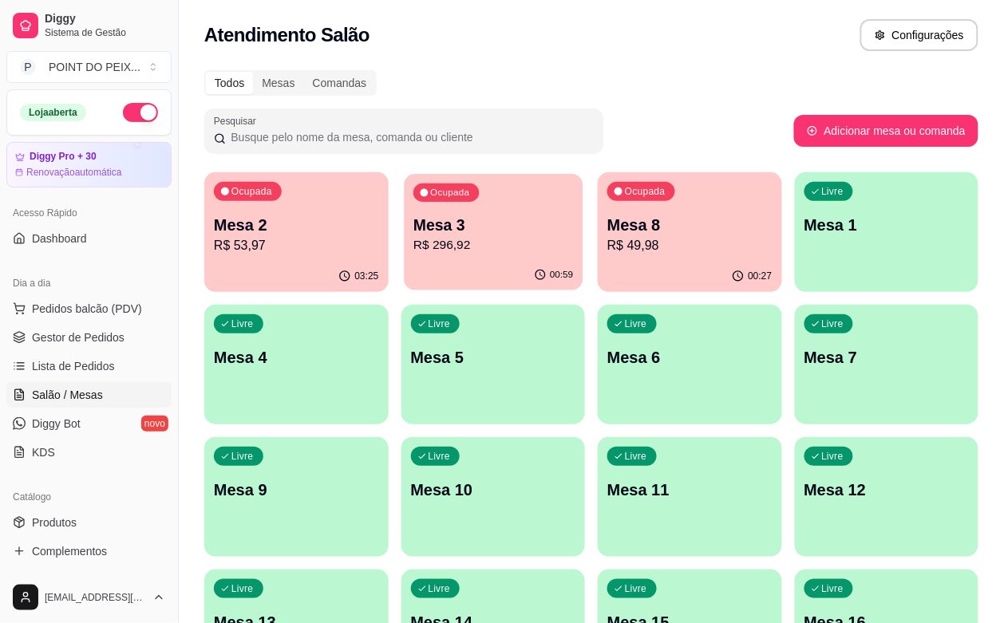
click at [448, 229] on p "Mesa 3" at bounding box center [493, 226] width 160 height 22
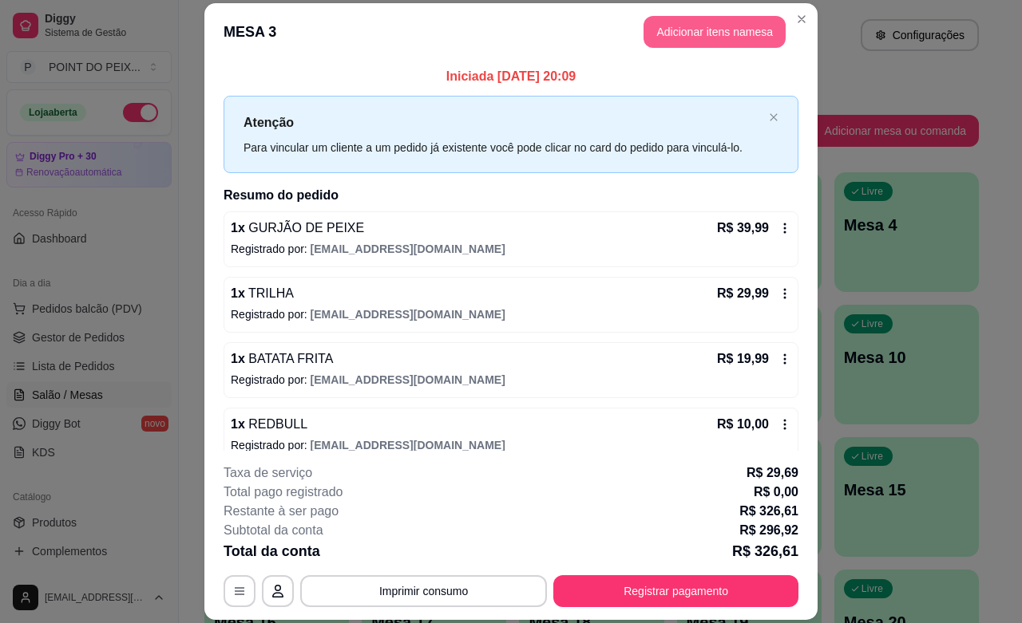
click at [714, 40] on button "Adicionar itens na mesa" at bounding box center [714, 32] width 142 height 32
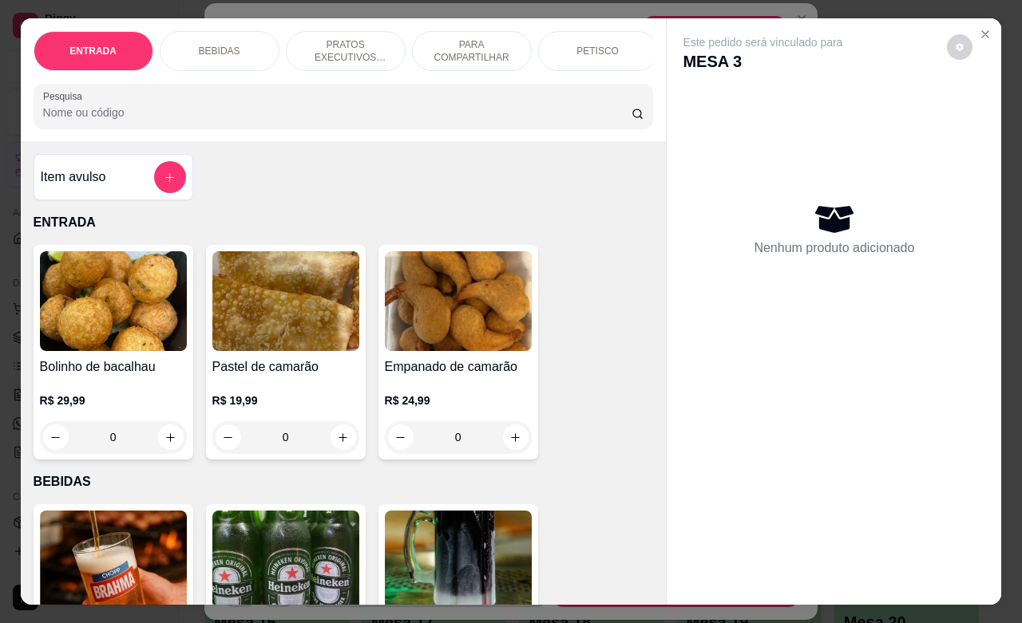
click at [595, 49] on div "PETISCO" at bounding box center [598, 51] width 120 height 40
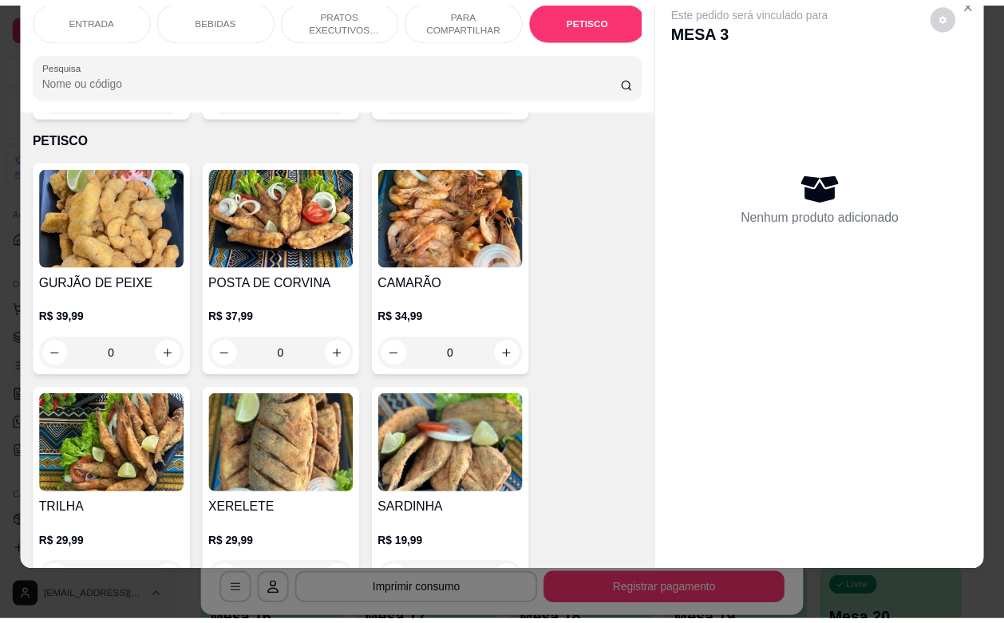
scroll to position [3826, 0]
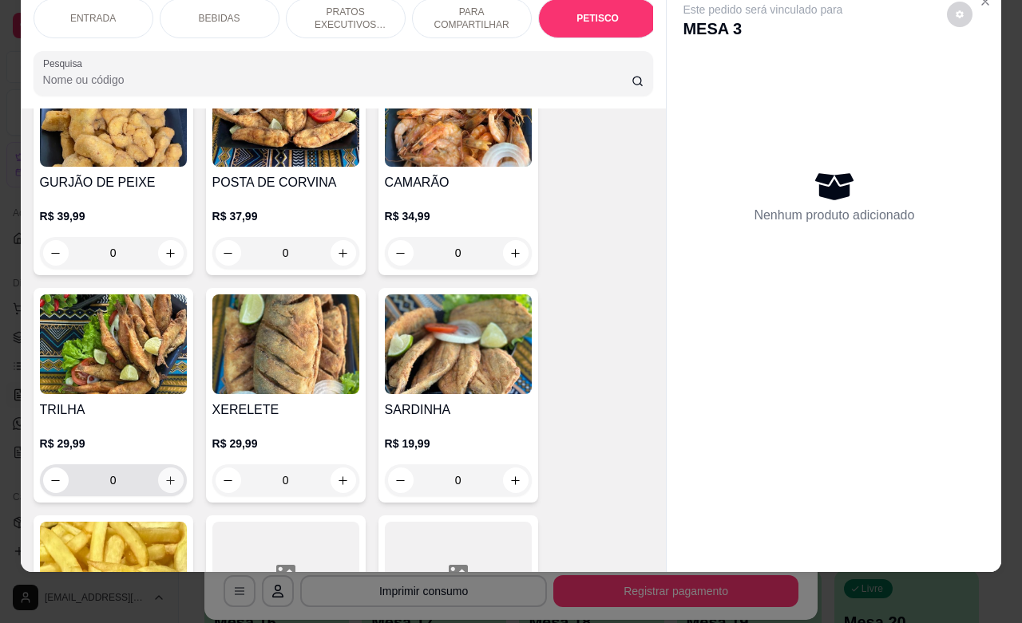
click at [164, 475] on icon "increase-product-quantity" at bounding box center [170, 481] width 12 height 12
type input "1"
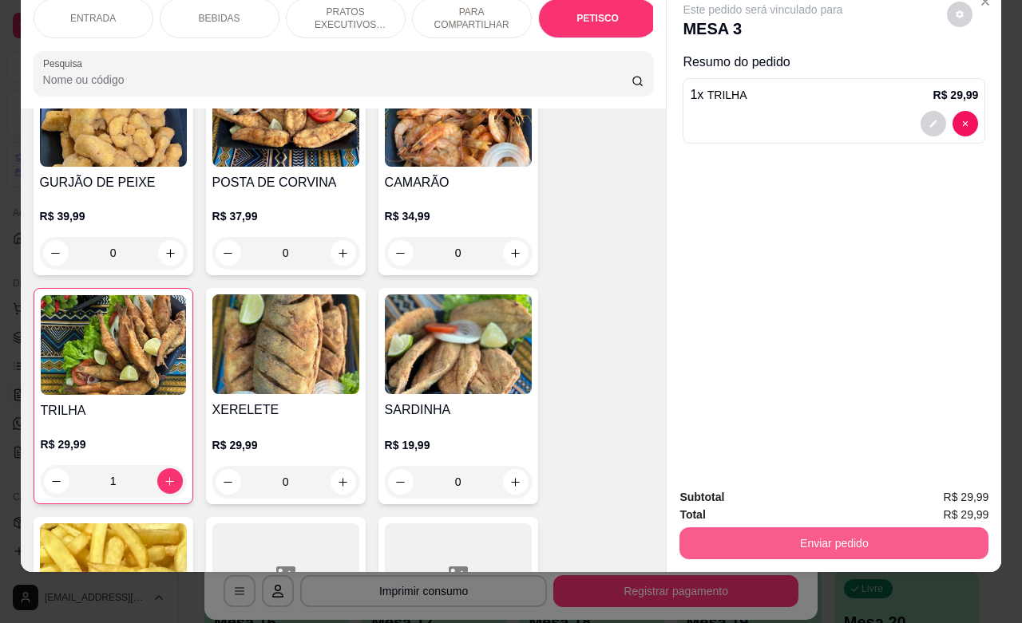
click at [781, 539] on button "Enviar pedido" at bounding box center [833, 544] width 309 height 32
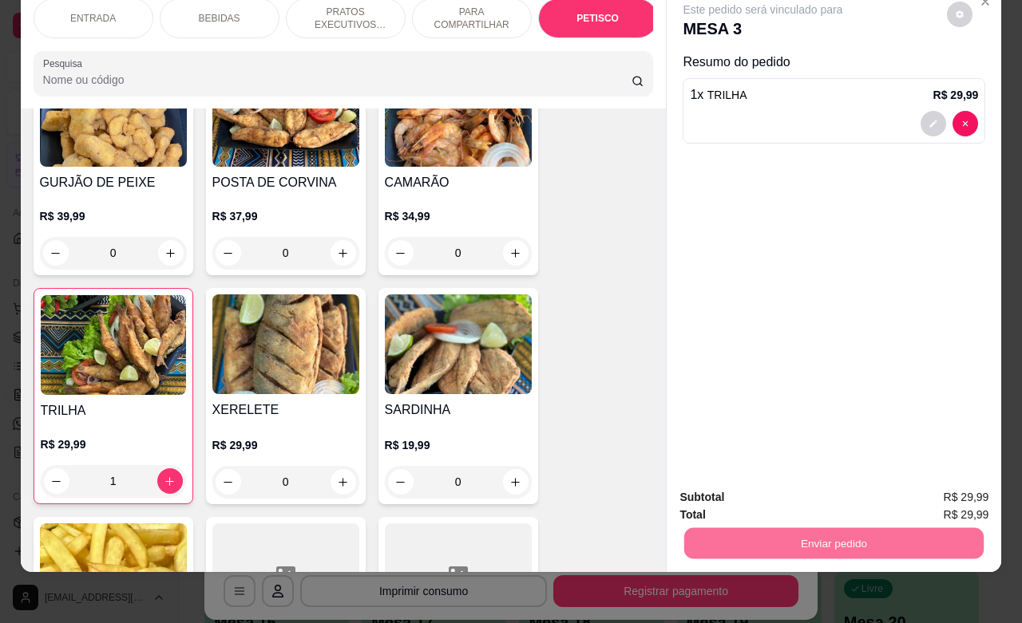
click at [840, 489] on button "Registrar cliente" at bounding box center [838, 488] width 102 height 30
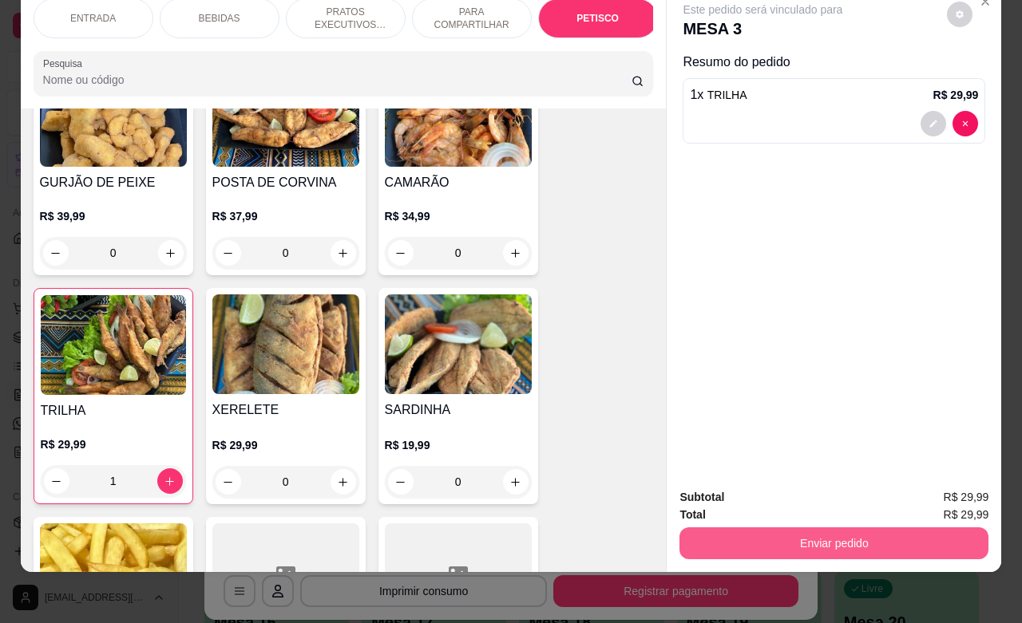
click at [896, 528] on button "Enviar pedido" at bounding box center [833, 544] width 309 height 32
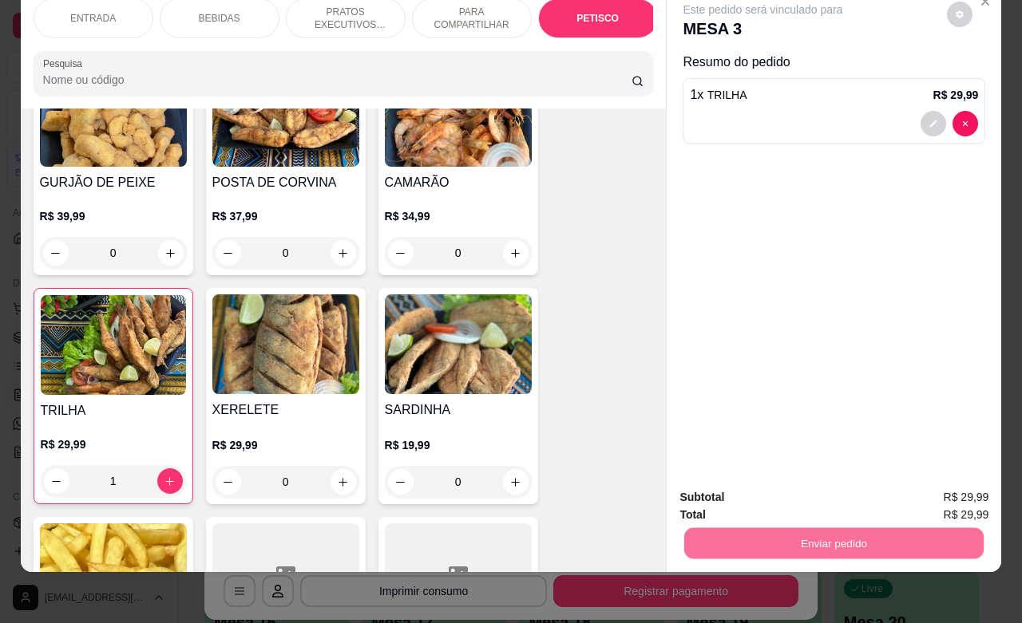
click at [951, 489] on button "Enviar pedido" at bounding box center [945, 488] width 88 height 30
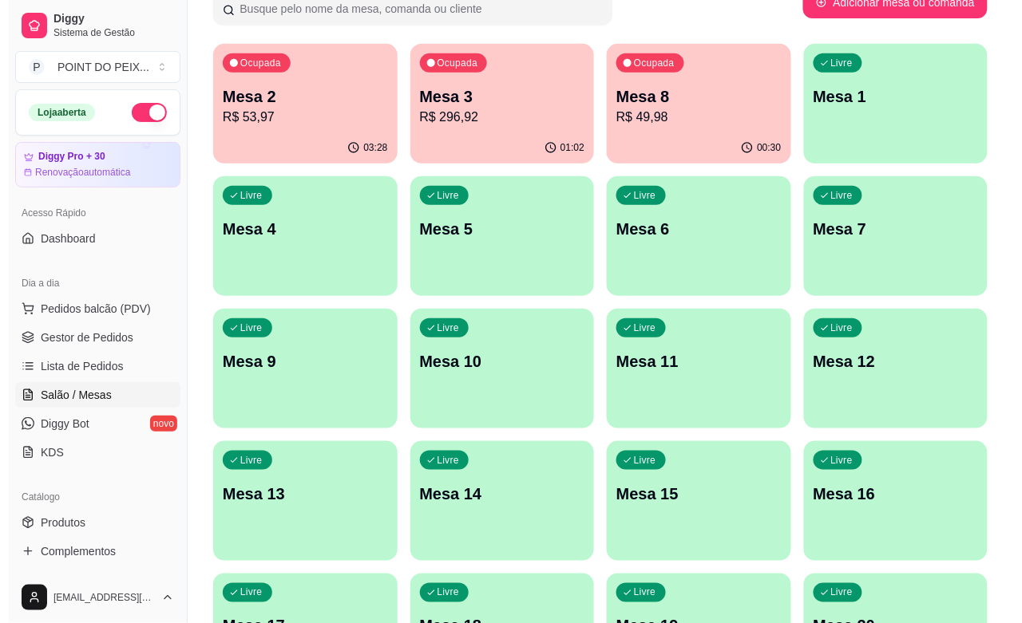
scroll to position [0, 0]
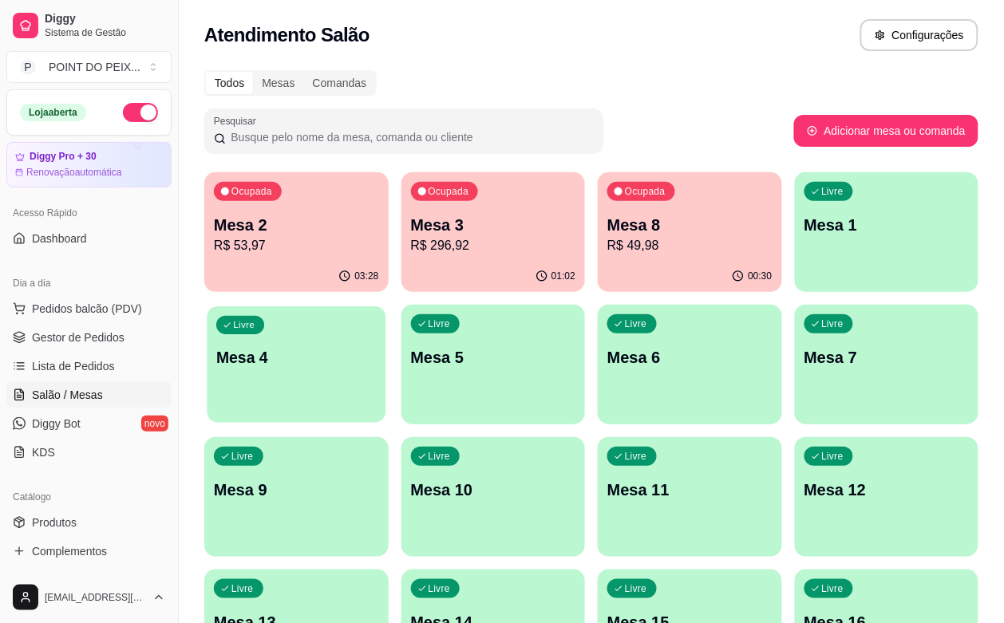
click at [386, 307] on div "Livre Mesa 4" at bounding box center [296, 355] width 179 height 97
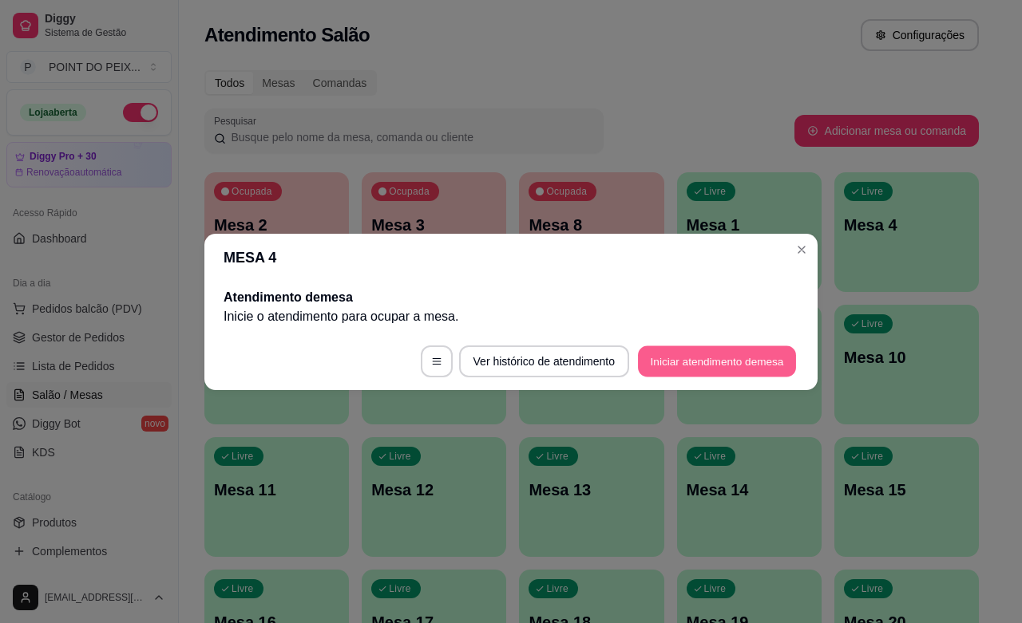
click at [691, 364] on button "Iniciar atendimento de mesa" at bounding box center [717, 361] width 158 height 31
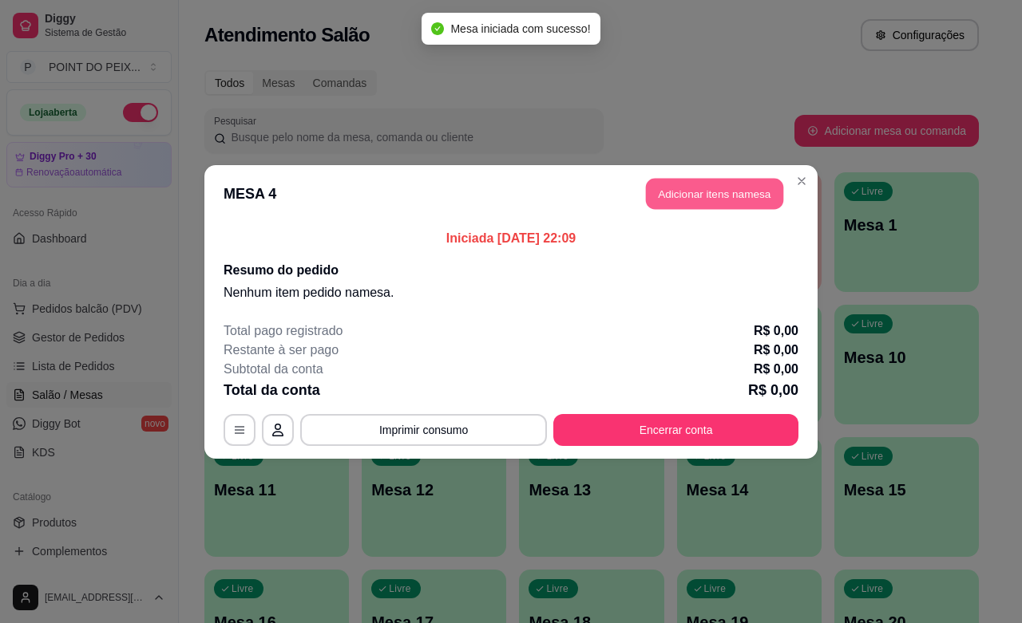
click at [704, 196] on button "Adicionar itens na mesa" at bounding box center [714, 193] width 137 height 31
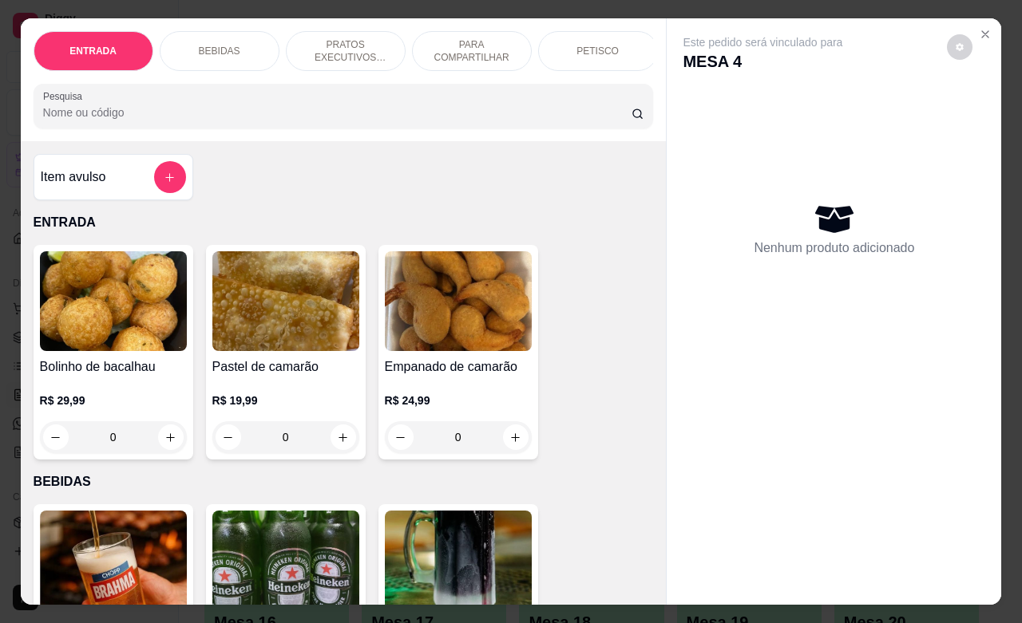
click at [595, 45] on p "PETISCO" at bounding box center [597, 51] width 42 height 13
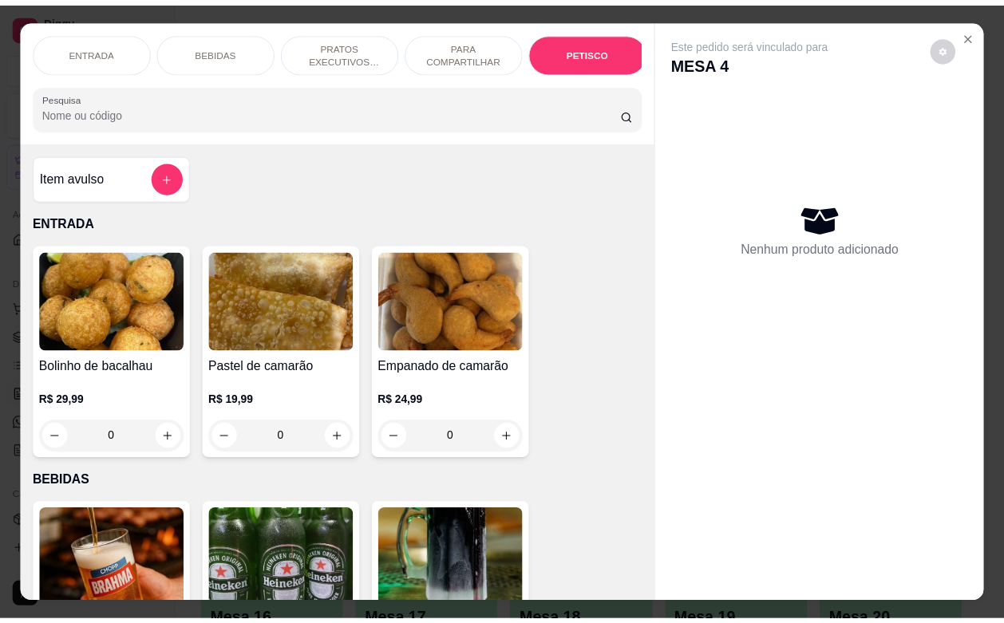
scroll to position [3726, 0]
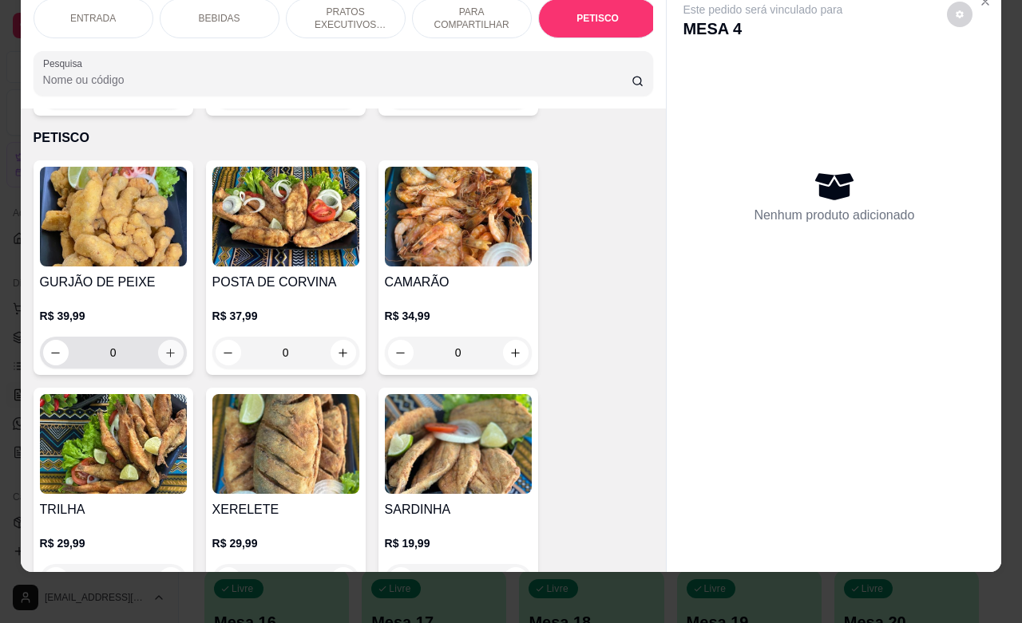
click at [164, 347] on icon "increase-product-quantity" at bounding box center [170, 353] width 12 height 12
type input "1"
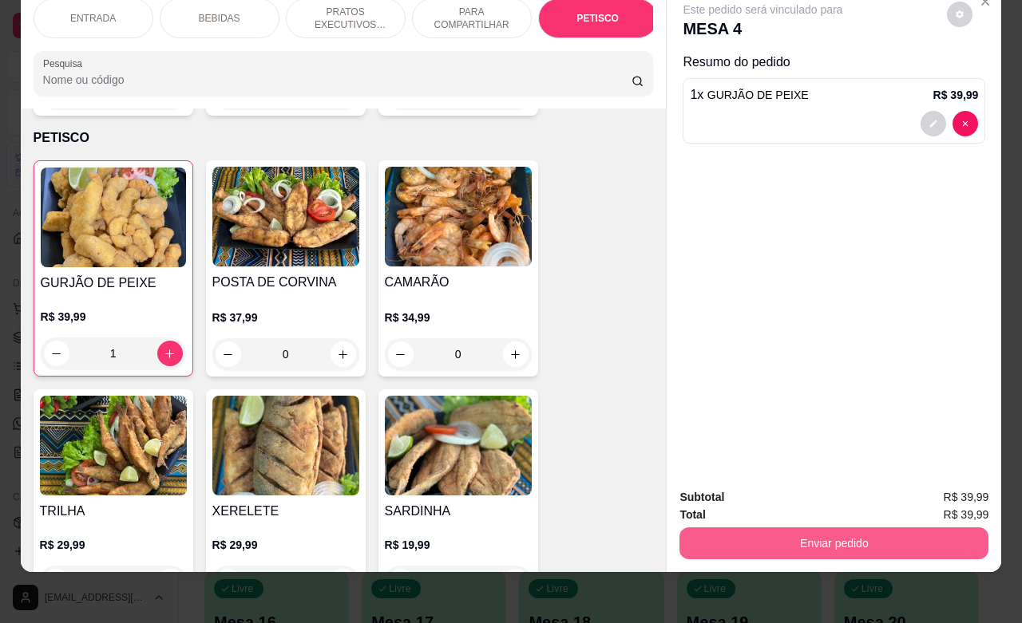
click at [781, 532] on button "Enviar pedido" at bounding box center [833, 544] width 309 height 32
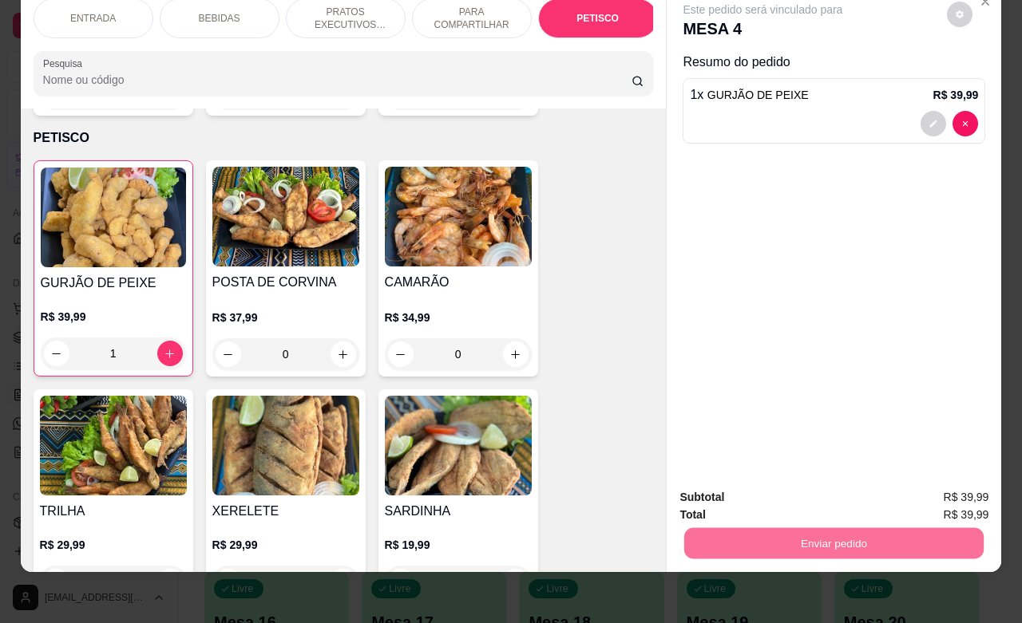
click at [811, 485] on button "Registrar cliente" at bounding box center [837, 488] width 105 height 30
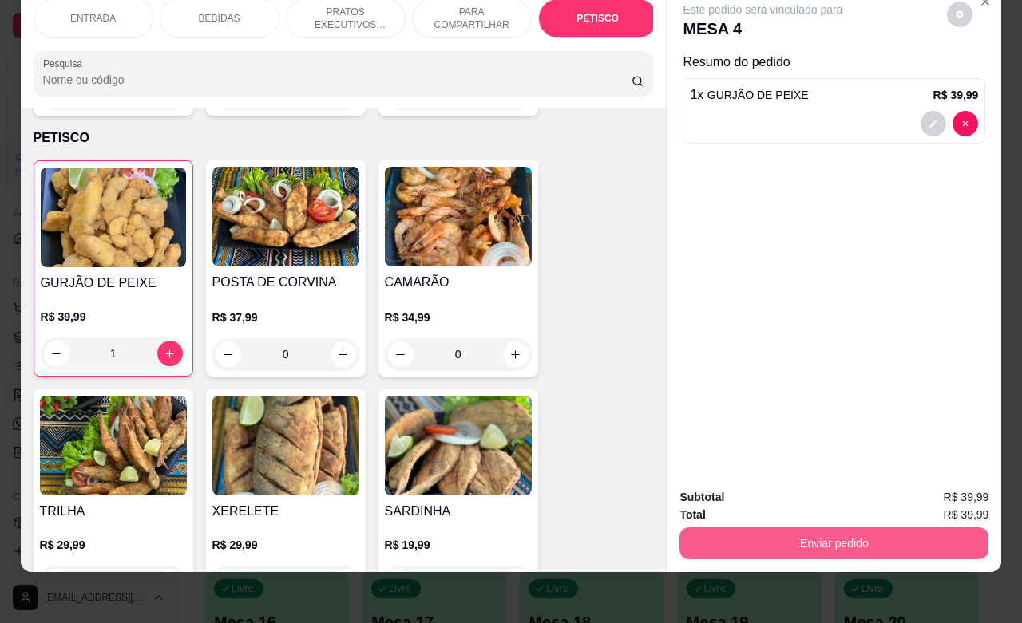
click at [860, 528] on button "Enviar pedido" at bounding box center [833, 544] width 309 height 32
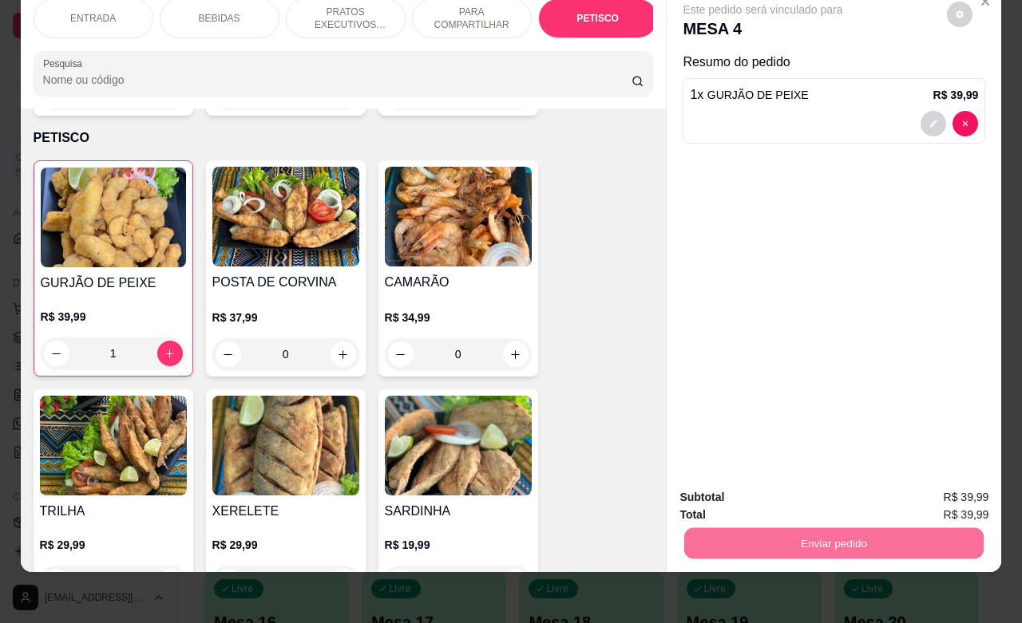
click at [939, 485] on button "Enviar pedido" at bounding box center [945, 488] width 90 height 30
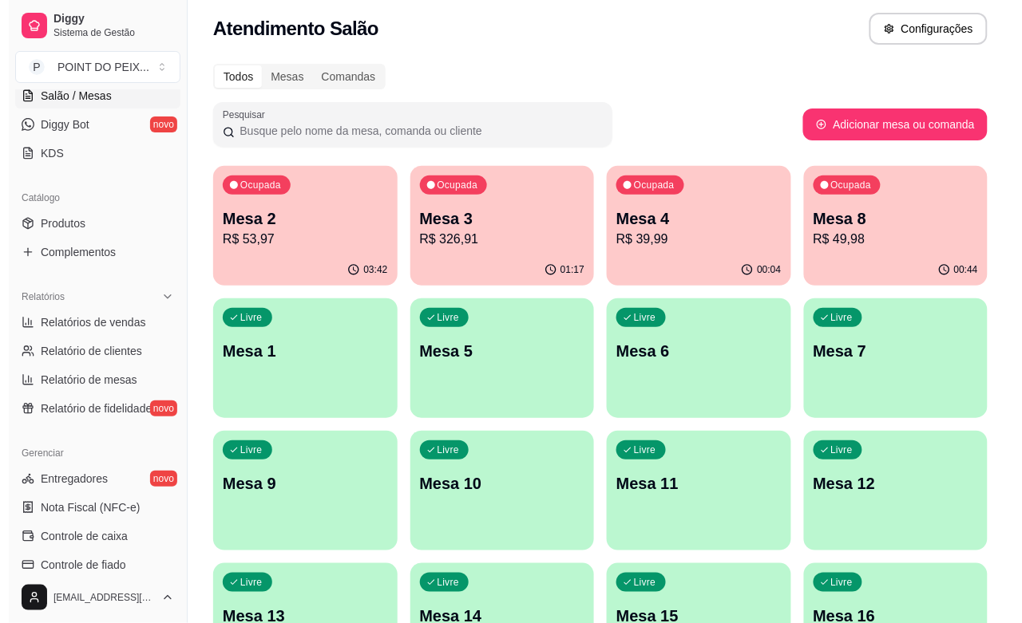
scroll to position [0, 0]
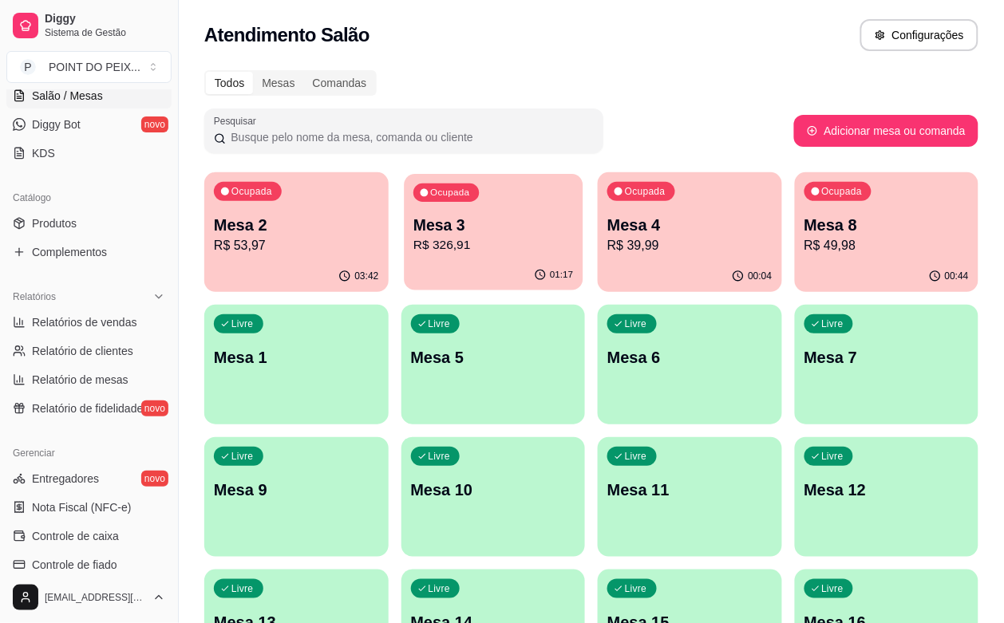
click at [467, 230] on p "Mesa 3" at bounding box center [493, 226] width 160 height 22
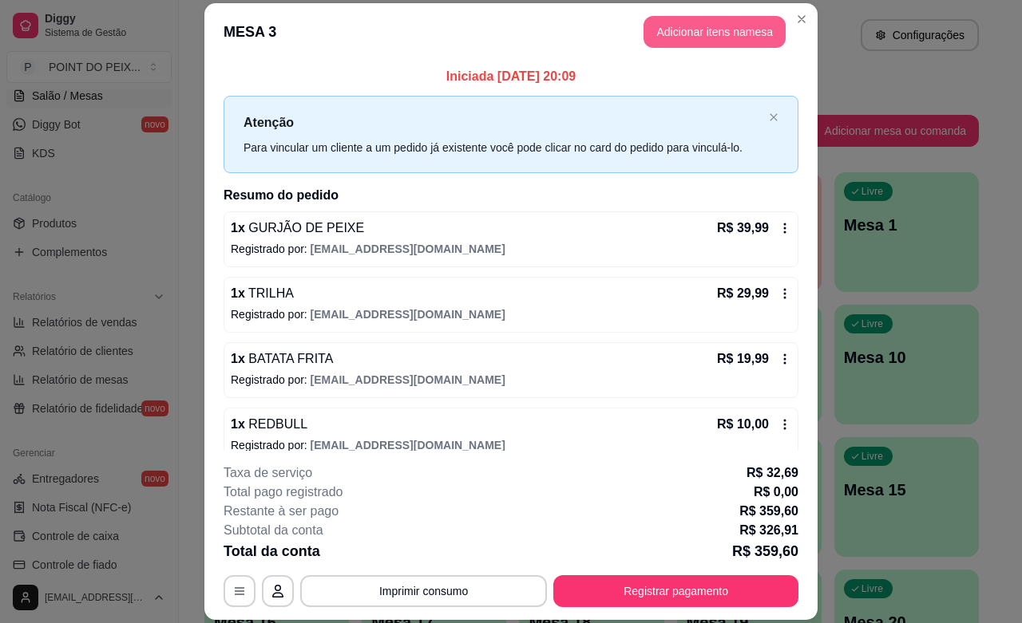
click at [691, 42] on button "Adicionar itens na mesa" at bounding box center [714, 32] width 142 height 32
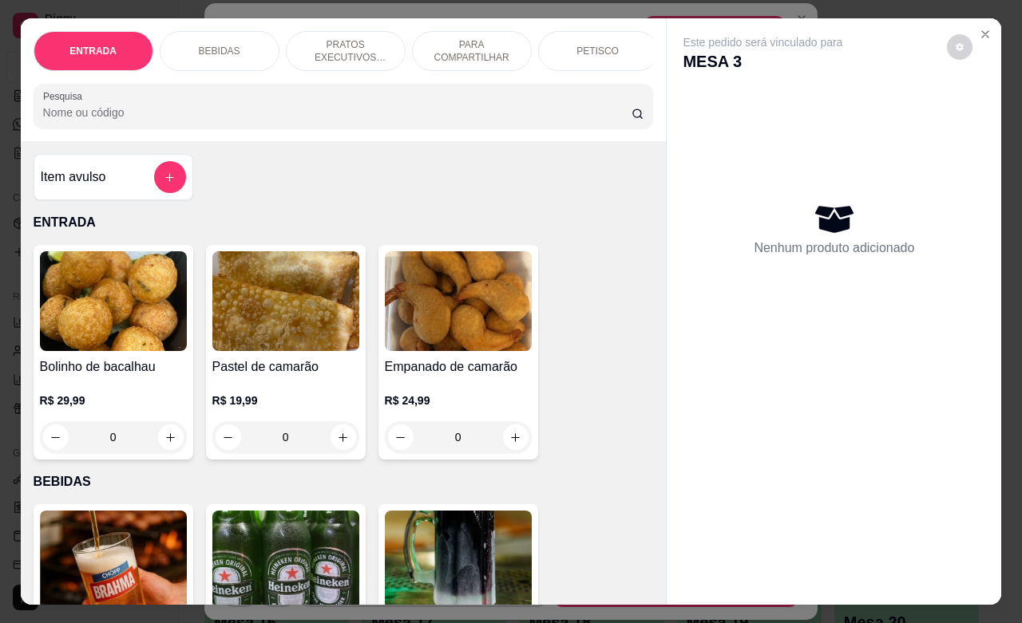
click at [581, 48] on p "PETISCO" at bounding box center [597, 51] width 42 height 13
click at [581, 48] on div "ENTRADA BEBIDAS PRATOS EXECUTIVOS (INDIVIDUAIS) PARA COMPARTILHAR PETISCO COMBO…" at bounding box center [344, 79] width 646 height 123
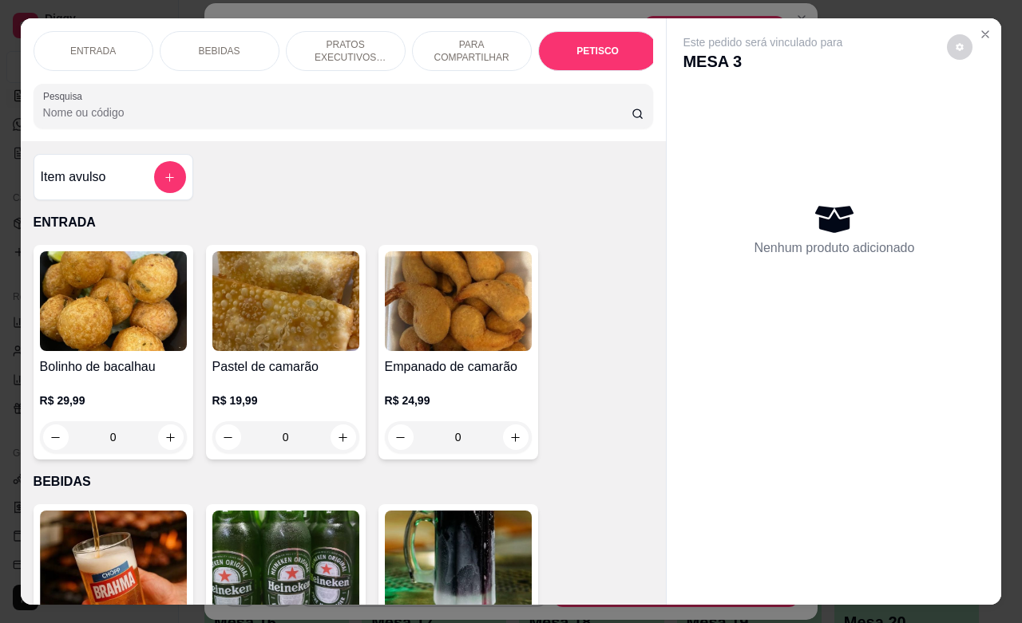
scroll to position [3726, 0]
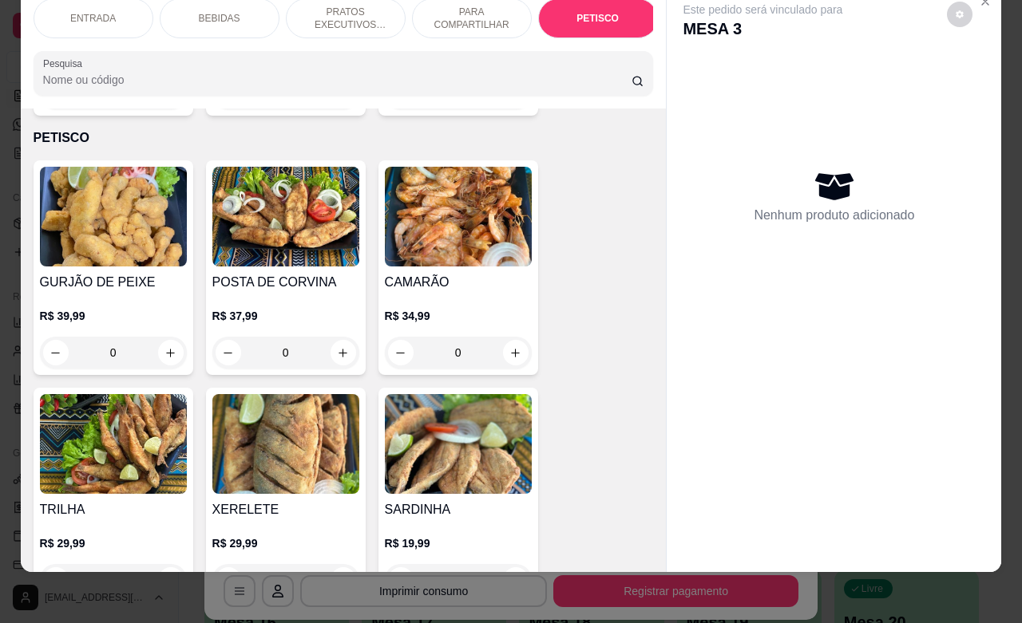
click at [100, 12] on p "ENTRADA" at bounding box center [92, 18] width 45 height 13
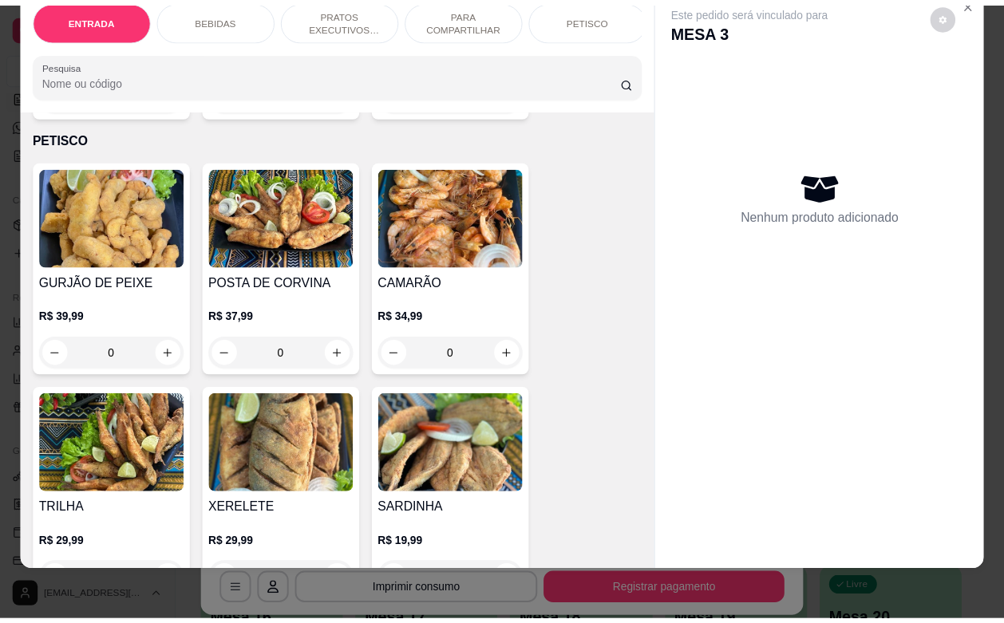
scroll to position [72, 0]
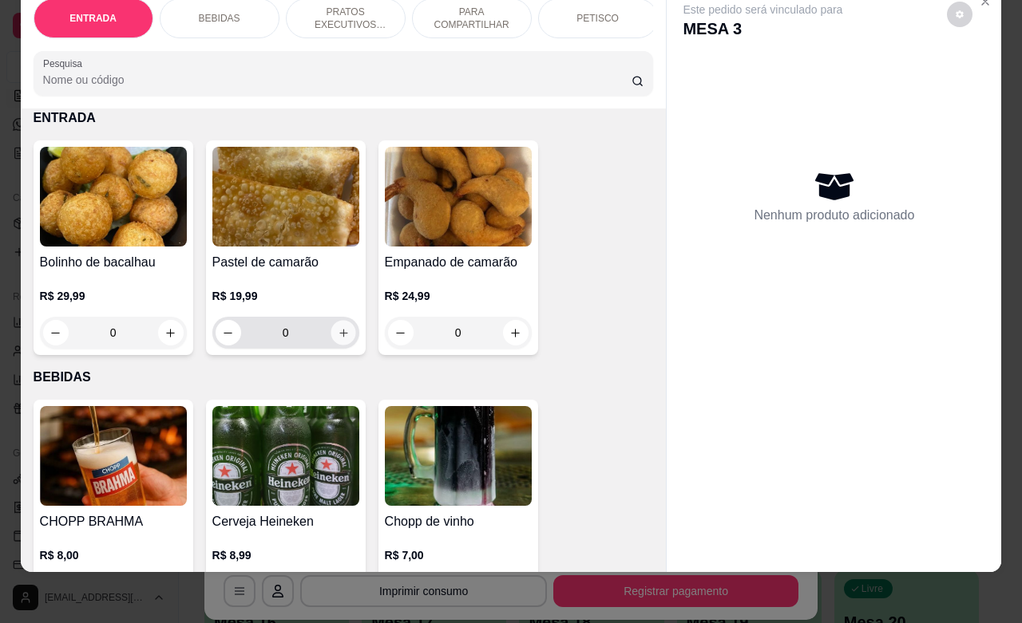
click at [332, 341] on button "increase-product-quantity" at bounding box center [342, 333] width 25 height 25
type input "1"
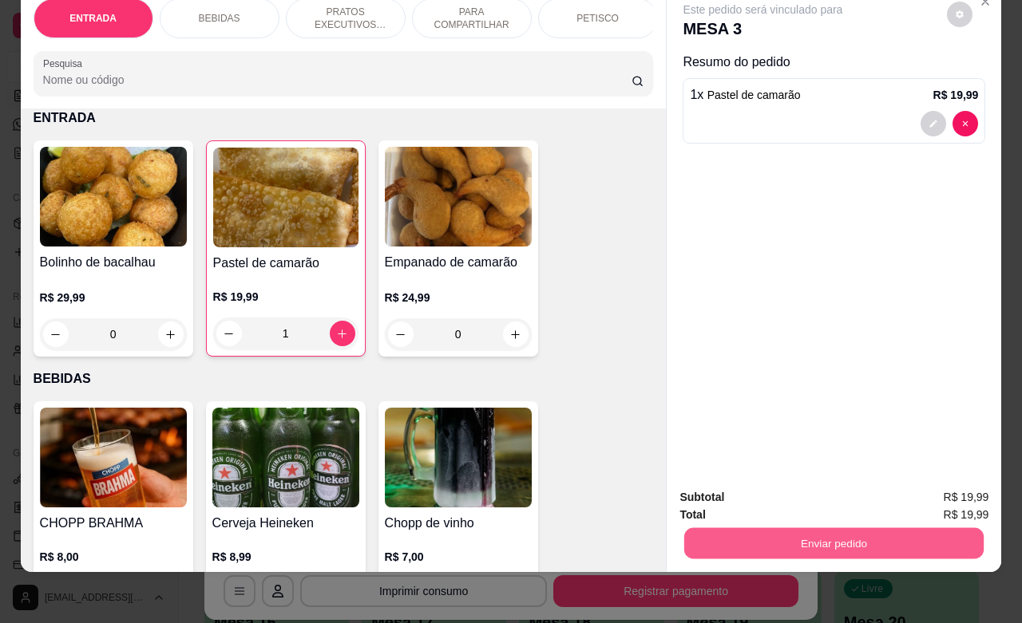
click at [843, 535] on button "Enviar pedido" at bounding box center [833, 543] width 299 height 31
click at [927, 491] on button "Enviar pedido" at bounding box center [945, 488] width 90 height 30
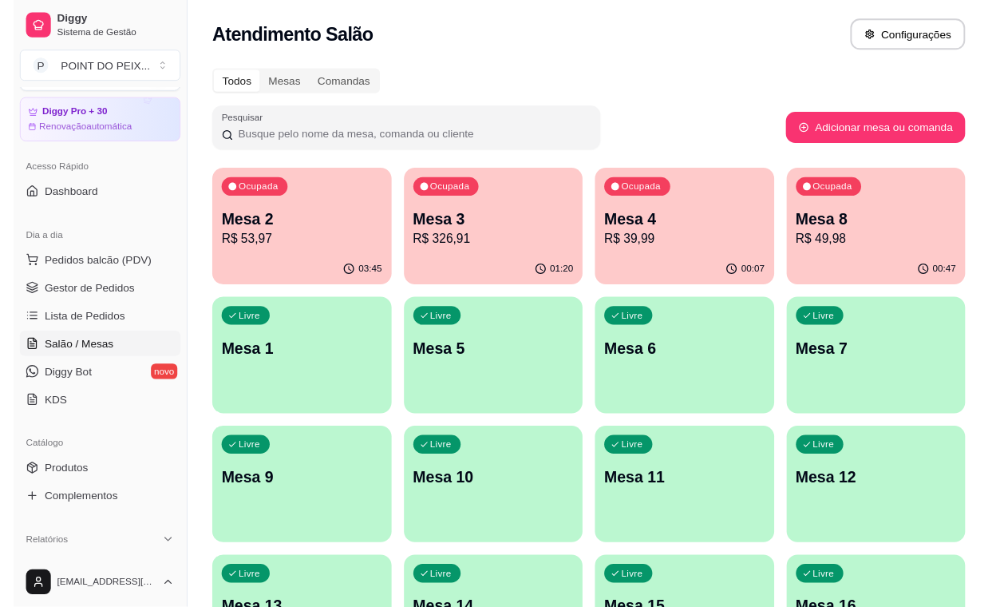
scroll to position [0, 0]
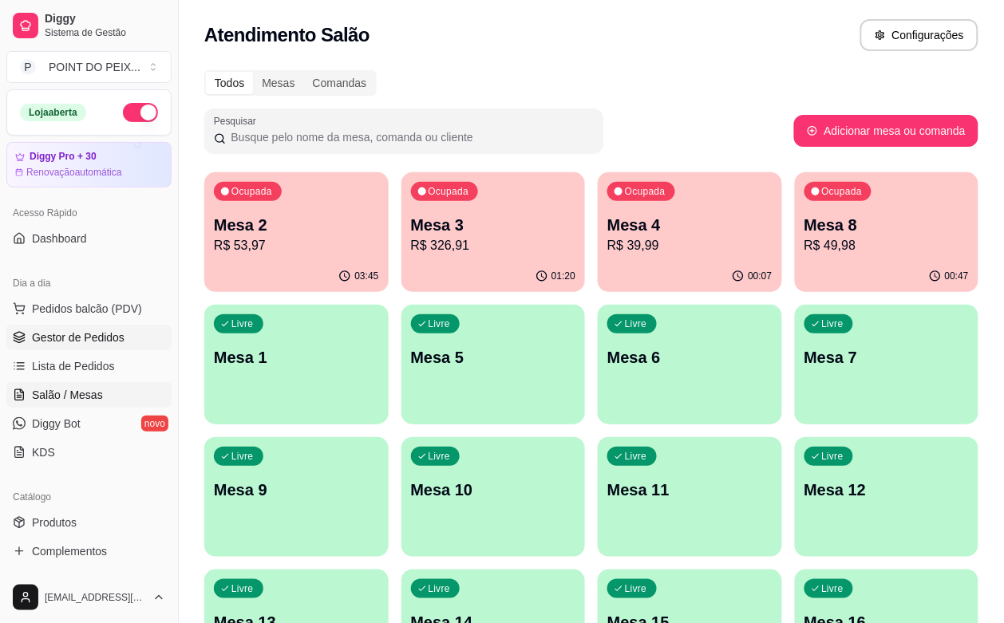
click at [100, 340] on span "Gestor de Pedidos" at bounding box center [78, 338] width 93 height 16
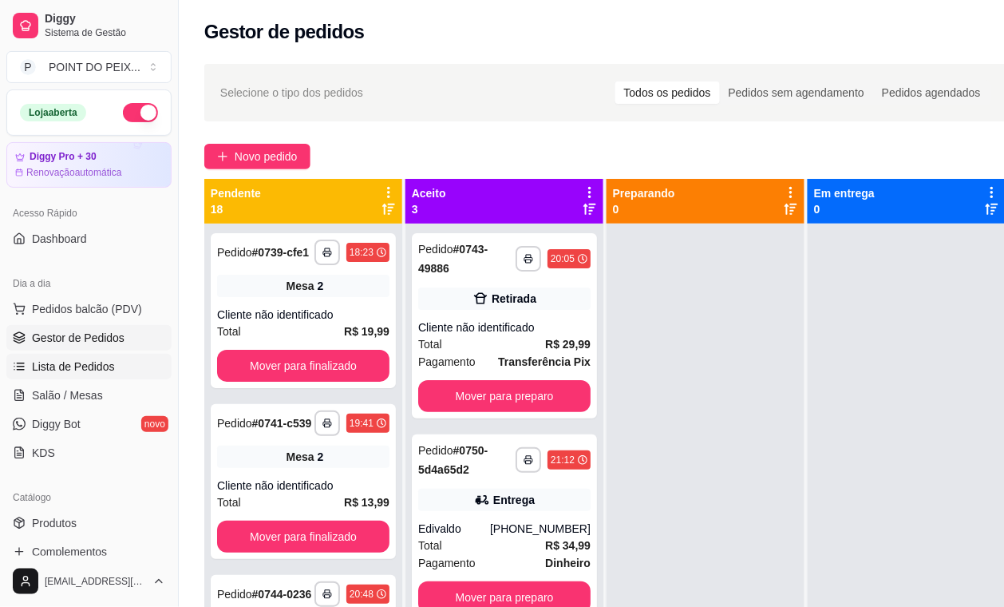
click at [96, 367] on span "Lista de Pedidos" at bounding box center [73, 366] width 83 height 16
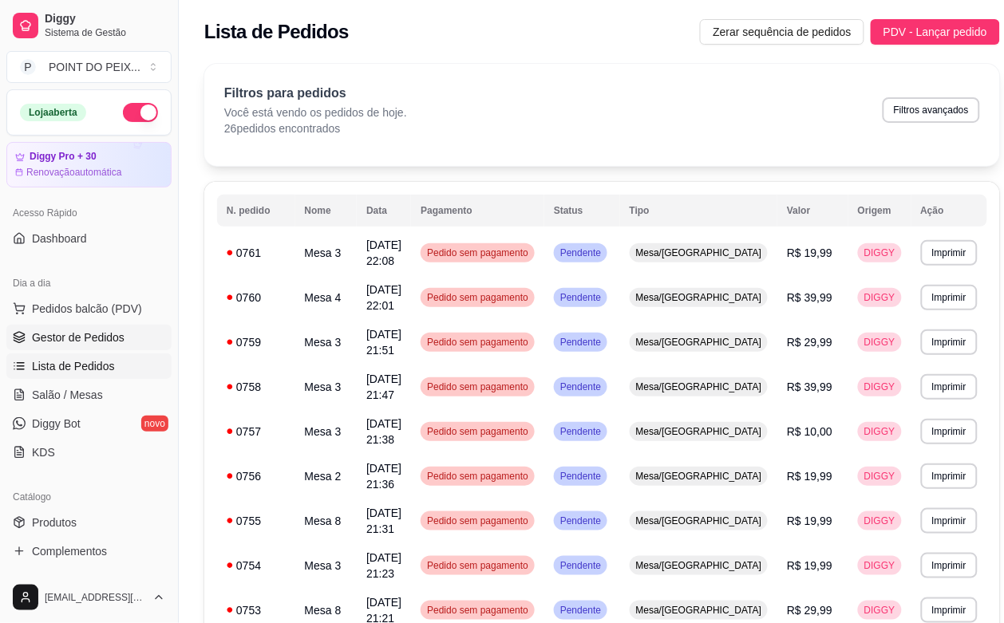
click at [101, 339] on span "Gestor de Pedidos" at bounding box center [78, 338] width 93 height 16
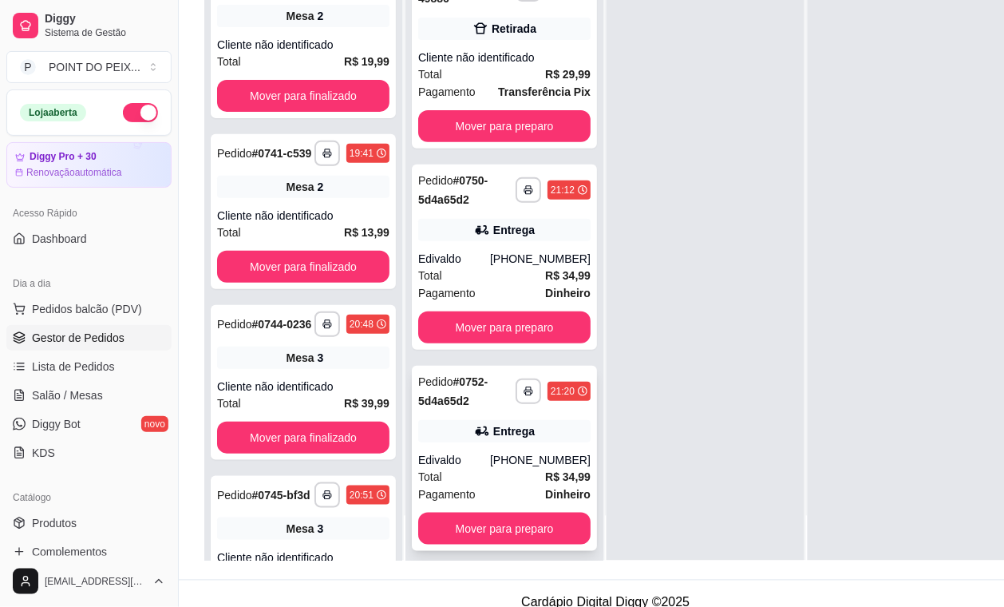
scroll to position [260, 0]
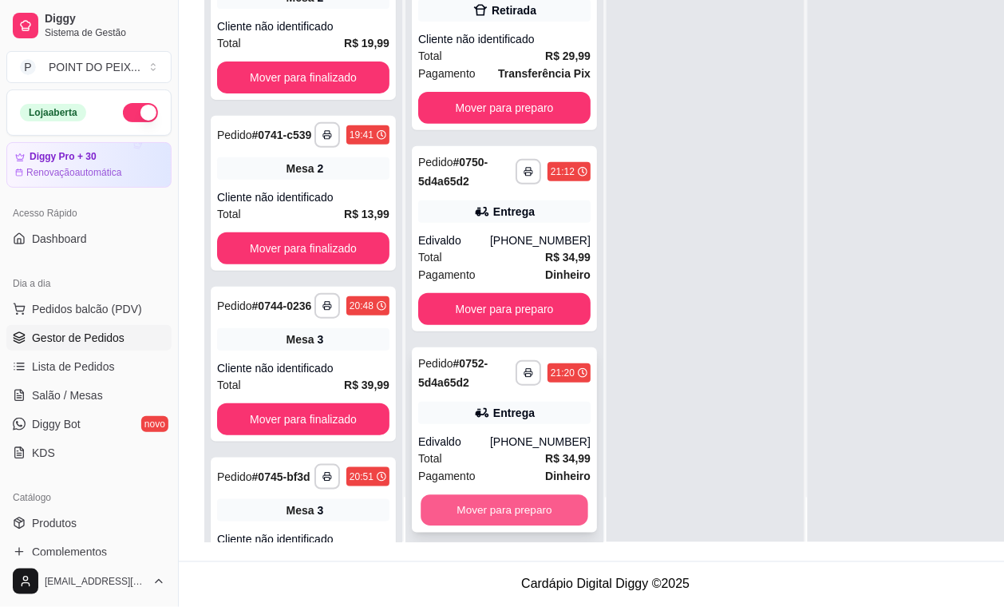
click at [521, 495] on button "Mover para preparo" at bounding box center [505, 510] width 168 height 31
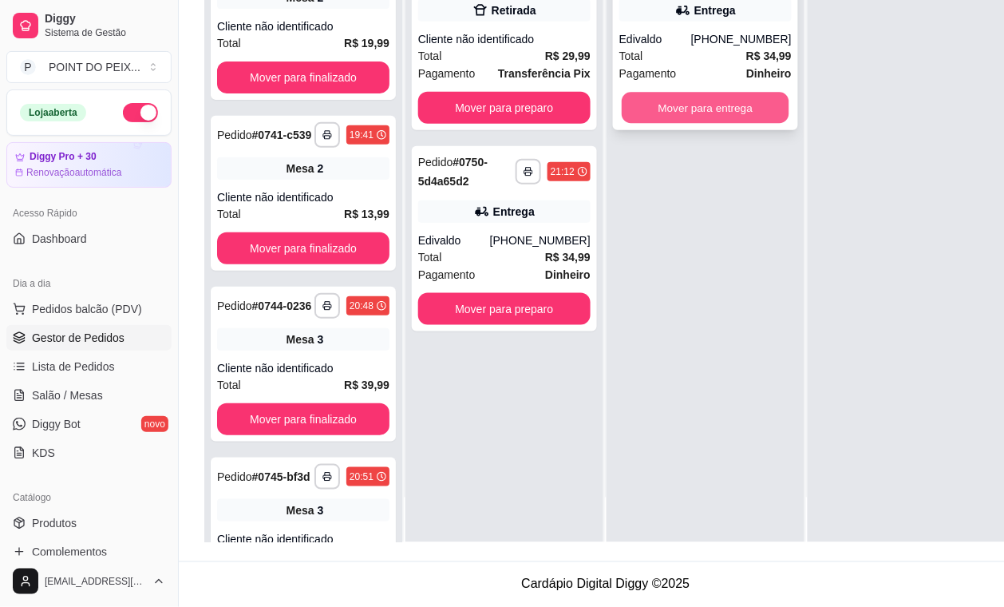
click at [703, 93] on button "Mover para entrega" at bounding box center [706, 108] width 168 height 31
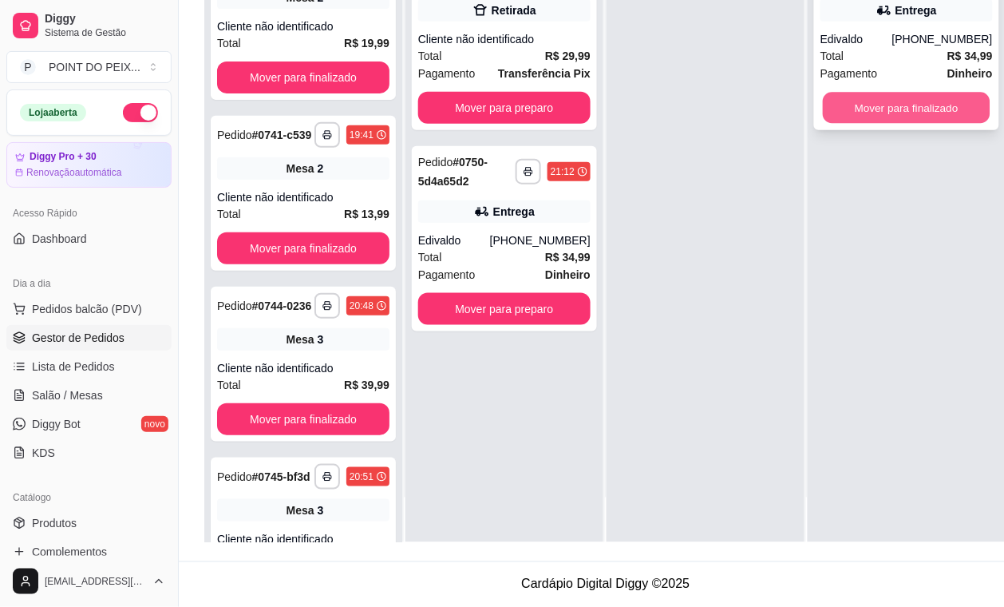
click at [892, 105] on button "Mover para finalizado" at bounding box center [907, 108] width 168 height 31
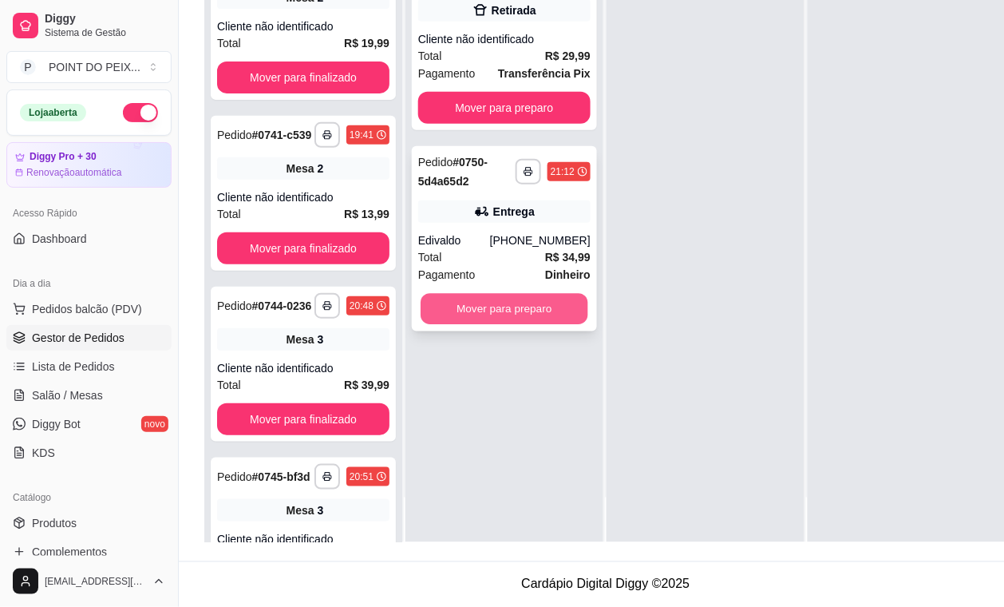
click at [523, 294] on button "Mover para preparo" at bounding box center [505, 309] width 168 height 31
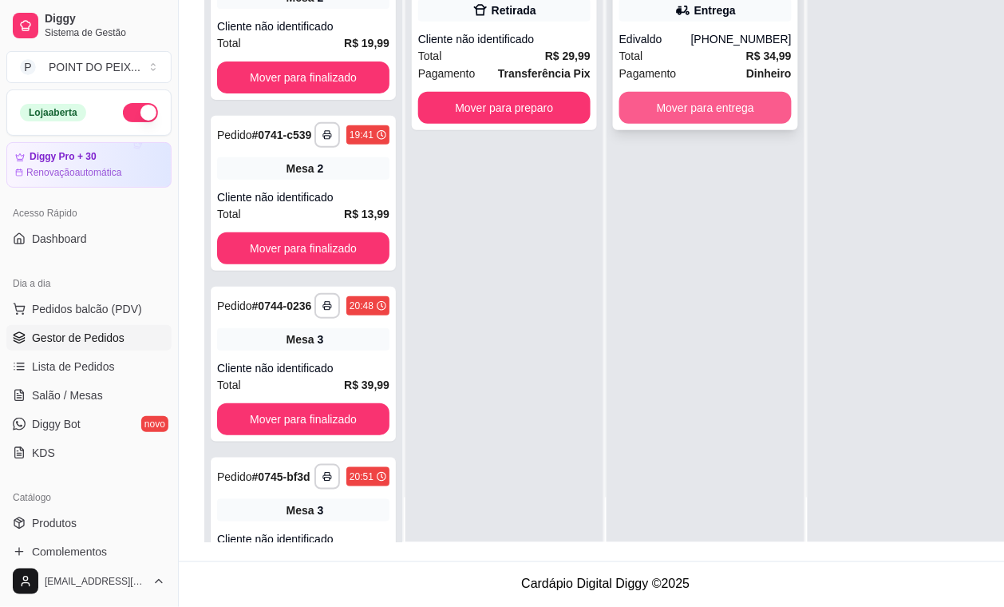
click at [707, 94] on button "Mover para entrega" at bounding box center [705, 108] width 172 height 32
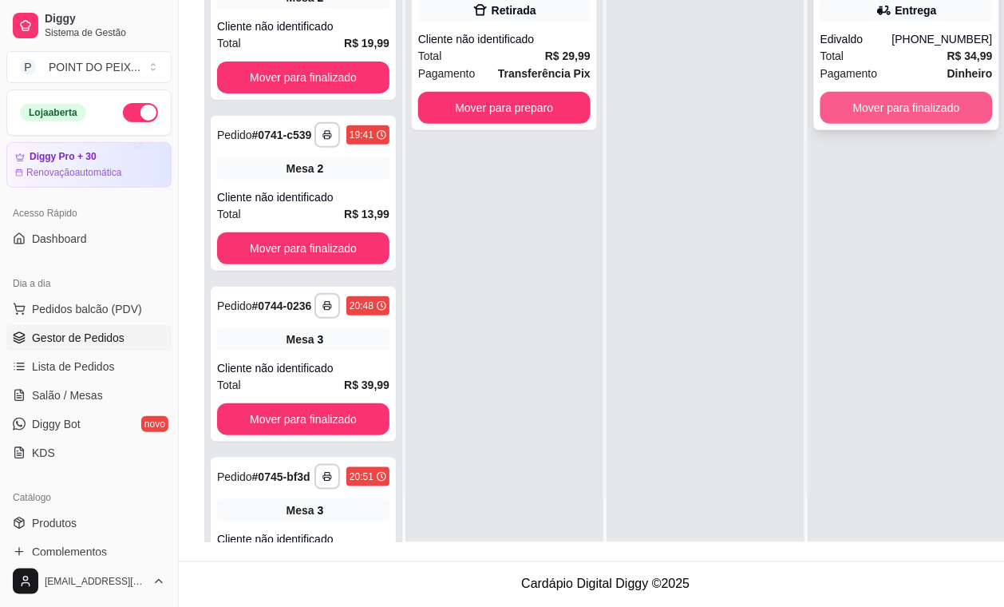
click at [892, 92] on button "Mover para finalizado" at bounding box center [907, 108] width 172 height 32
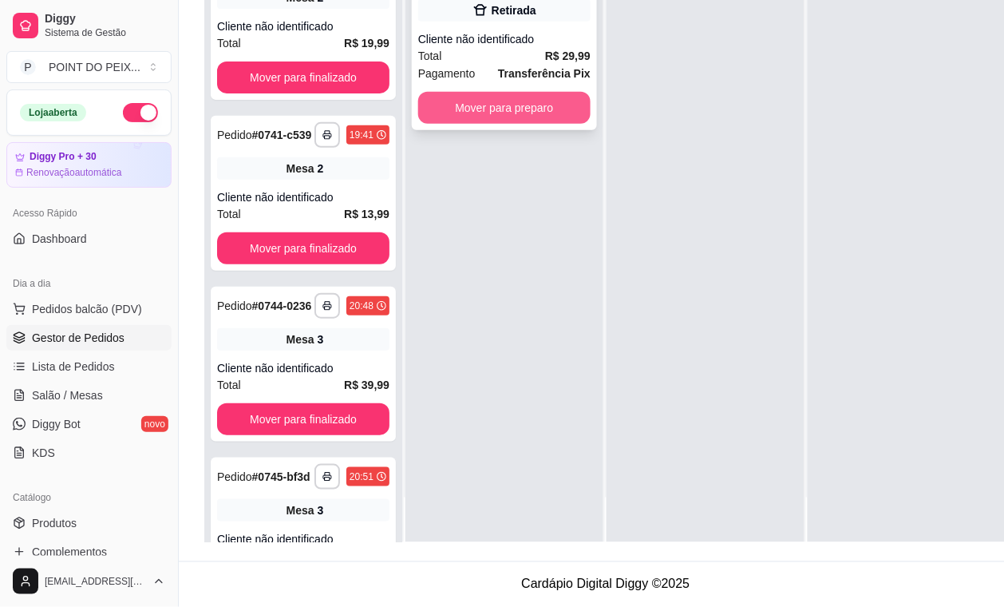
click at [508, 96] on button "Mover para preparo" at bounding box center [504, 108] width 172 height 32
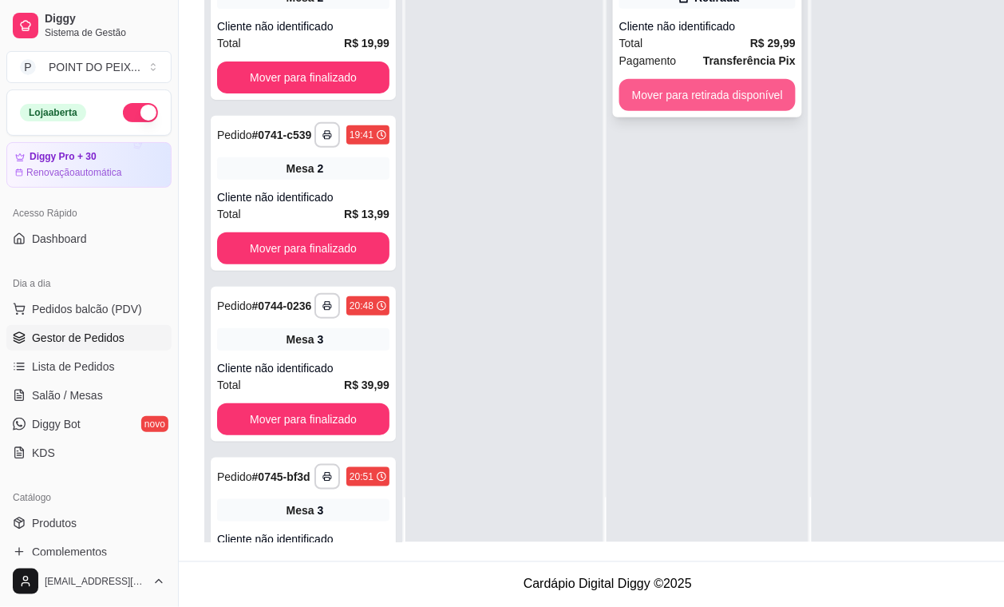
click at [702, 88] on button "Mover para retirada disponível" at bounding box center [707, 95] width 176 height 32
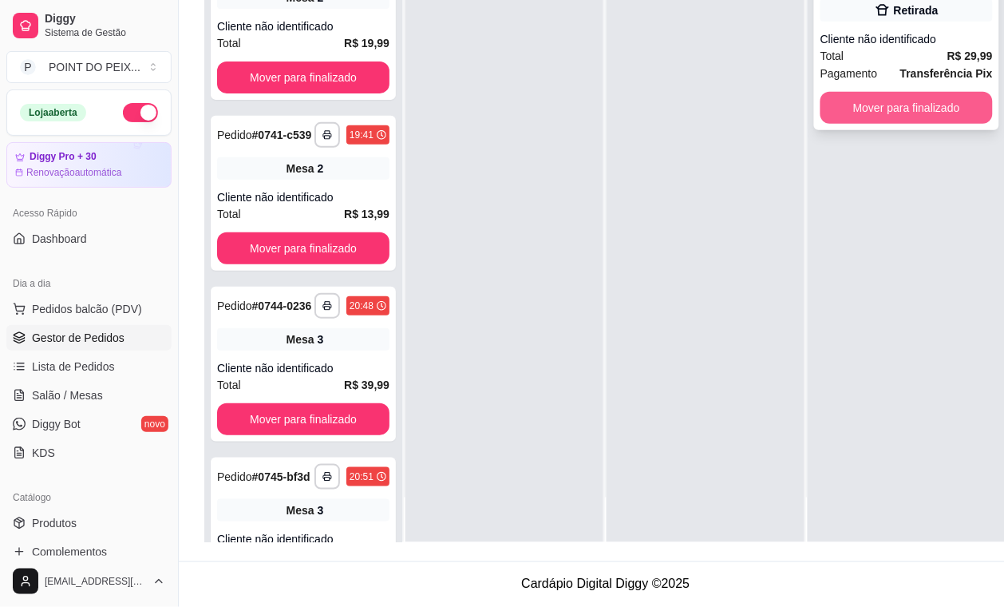
click at [902, 92] on button "Mover para finalizado" at bounding box center [907, 108] width 172 height 32
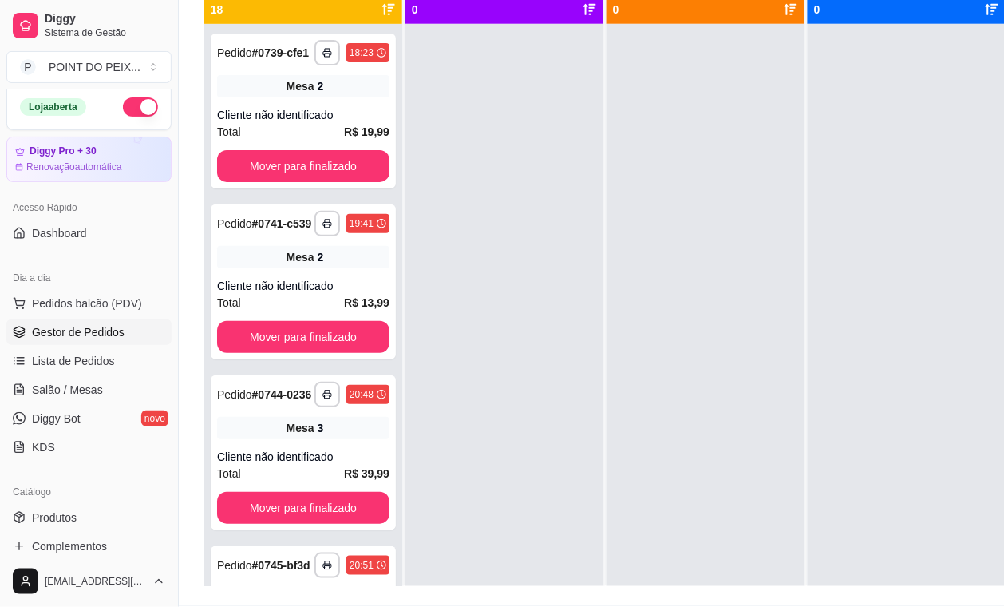
scroll to position [0, 0]
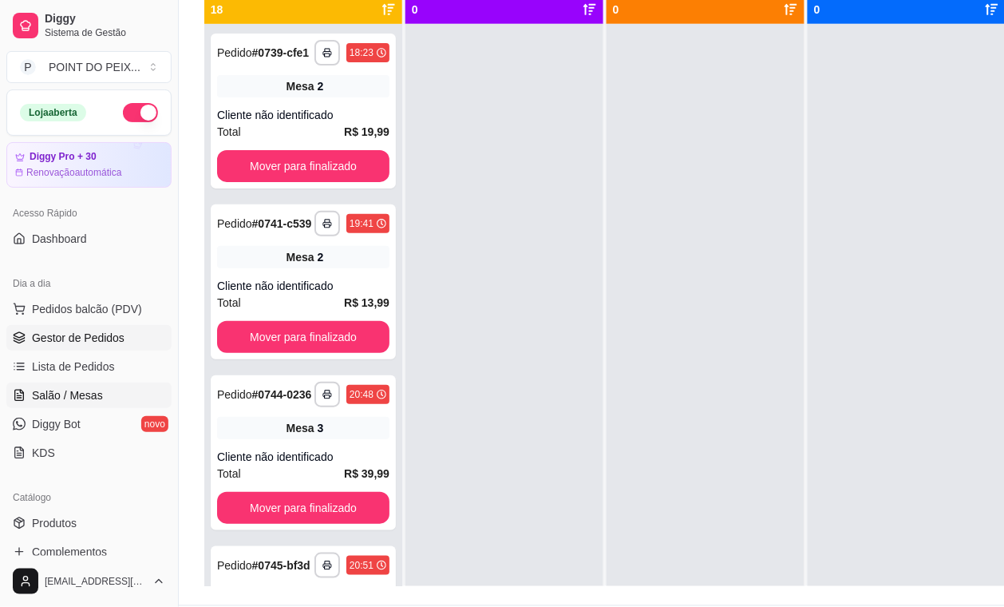
click at [89, 396] on span "Salão / Mesas" at bounding box center [67, 395] width 71 height 16
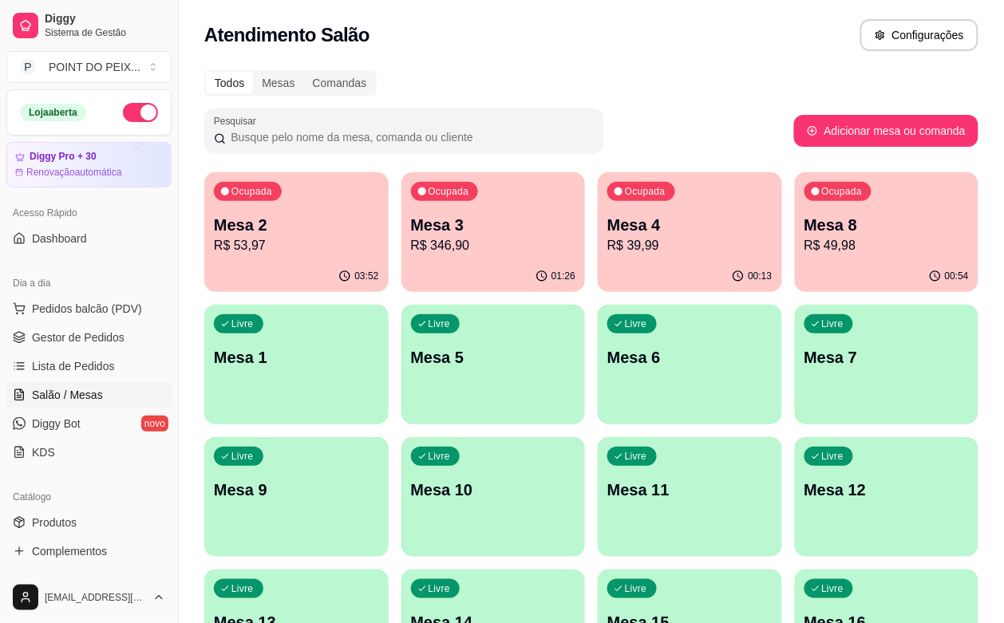
click at [805, 244] on p "R$ 49,98" at bounding box center [887, 245] width 165 height 19
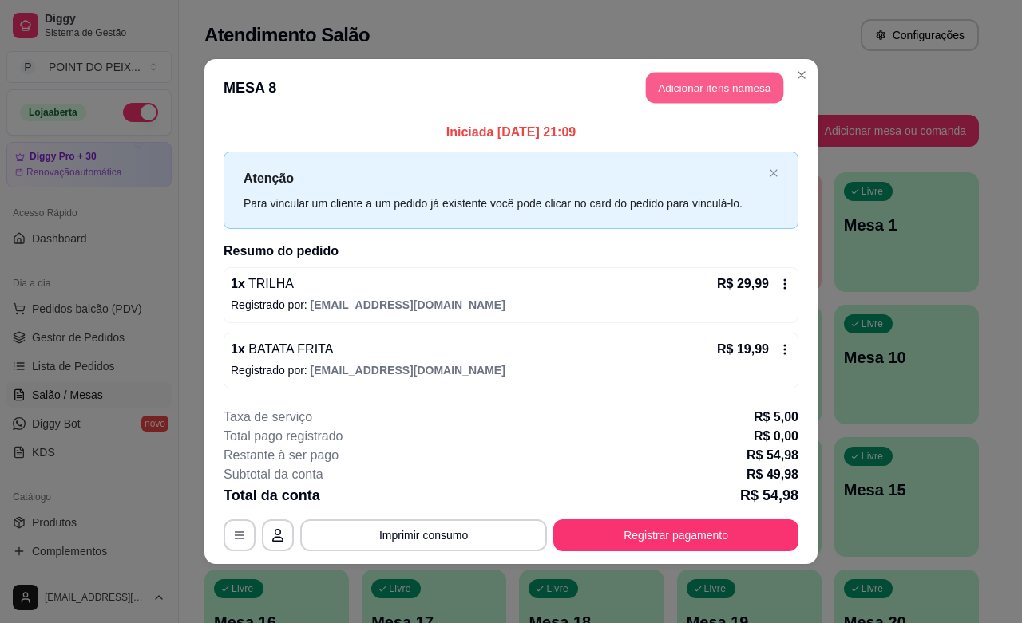
click at [734, 93] on button "Adicionar itens na mesa" at bounding box center [714, 88] width 137 height 31
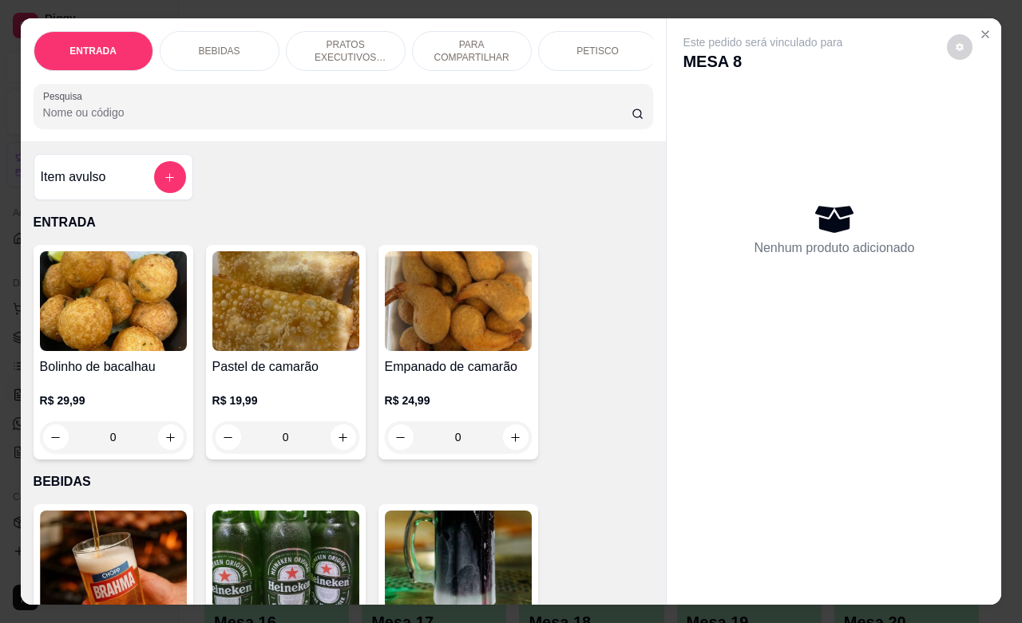
click at [229, 45] on div "BEBIDAS" at bounding box center [220, 51] width 120 height 40
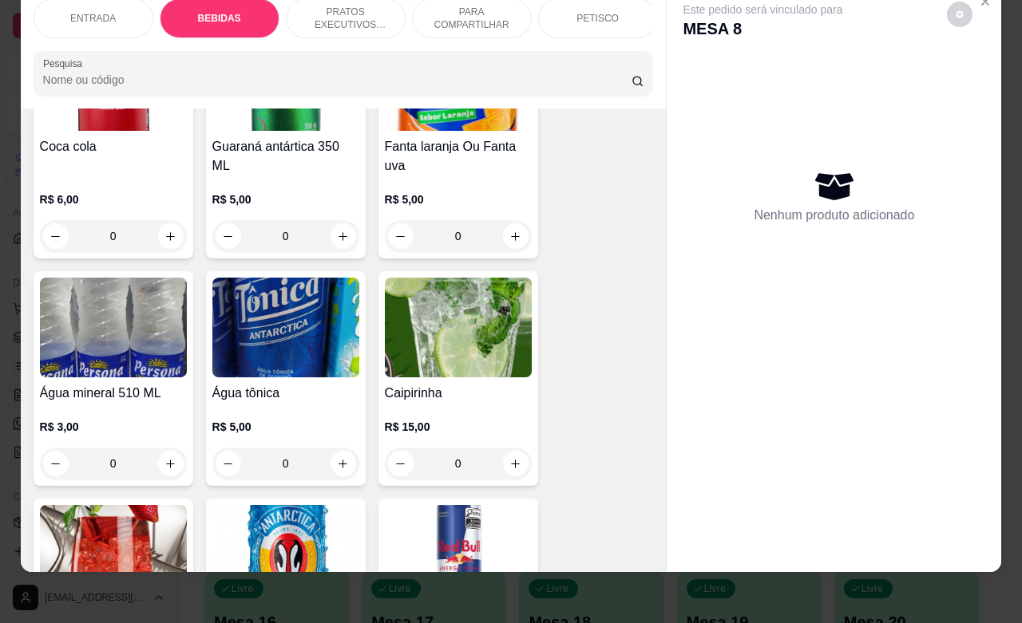
scroll to position [1229, 0]
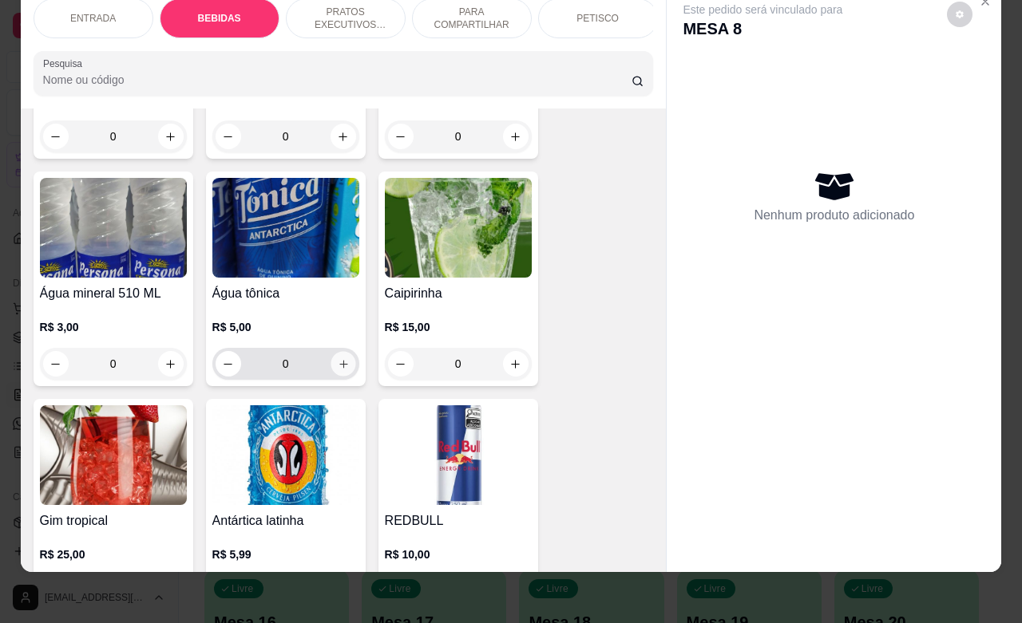
click at [337, 368] on icon "increase-product-quantity" at bounding box center [343, 364] width 12 height 12
type input "1"
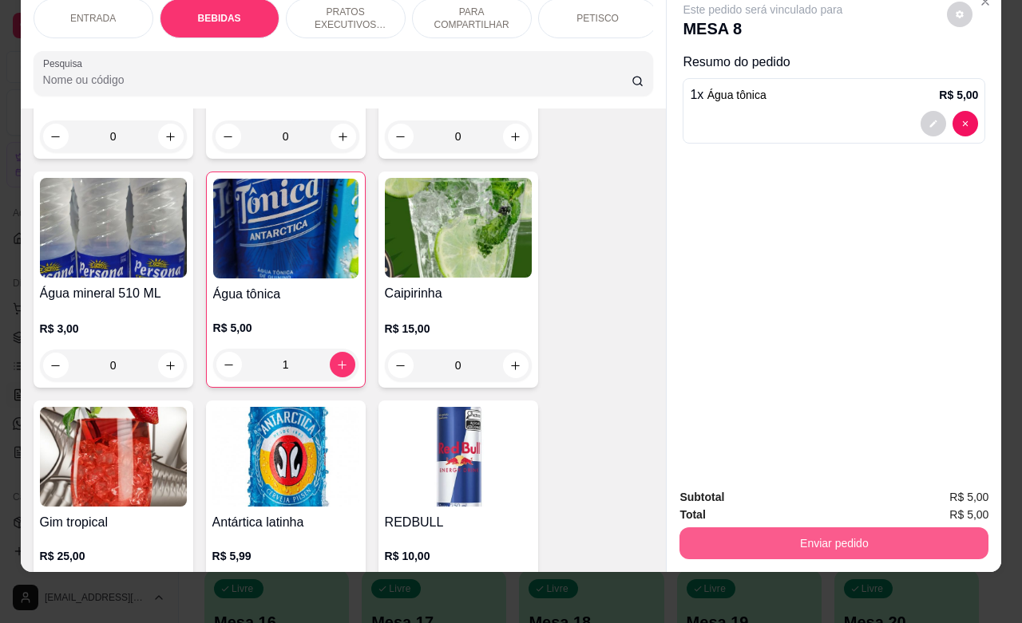
click at [838, 528] on button "Enviar pedido" at bounding box center [833, 544] width 309 height 32
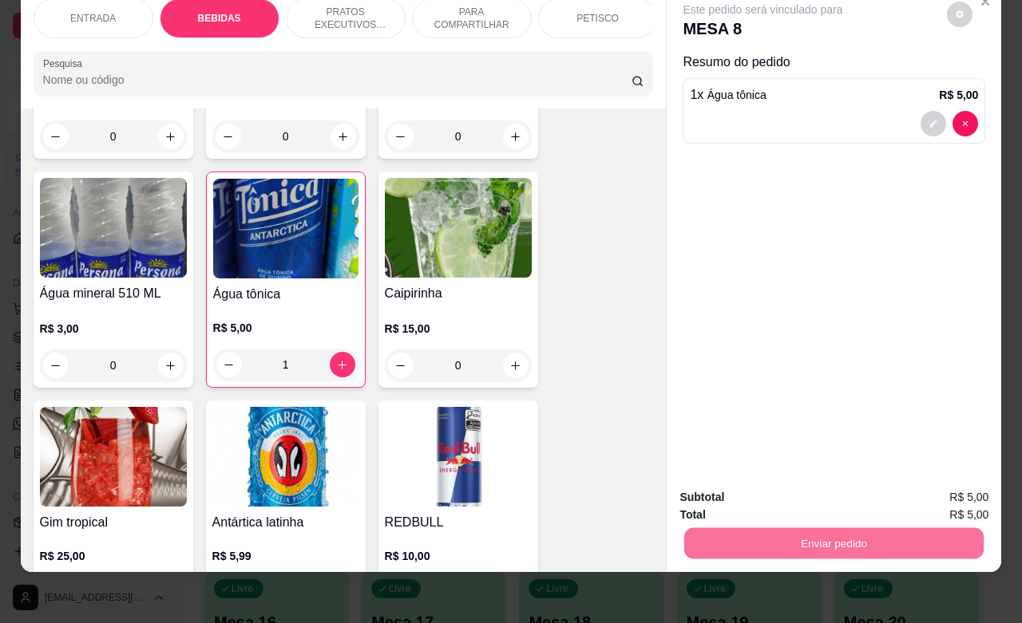
click at [918, 492] on button "Enviar pedido" at bounding box center [945, 488] width 90 height 30
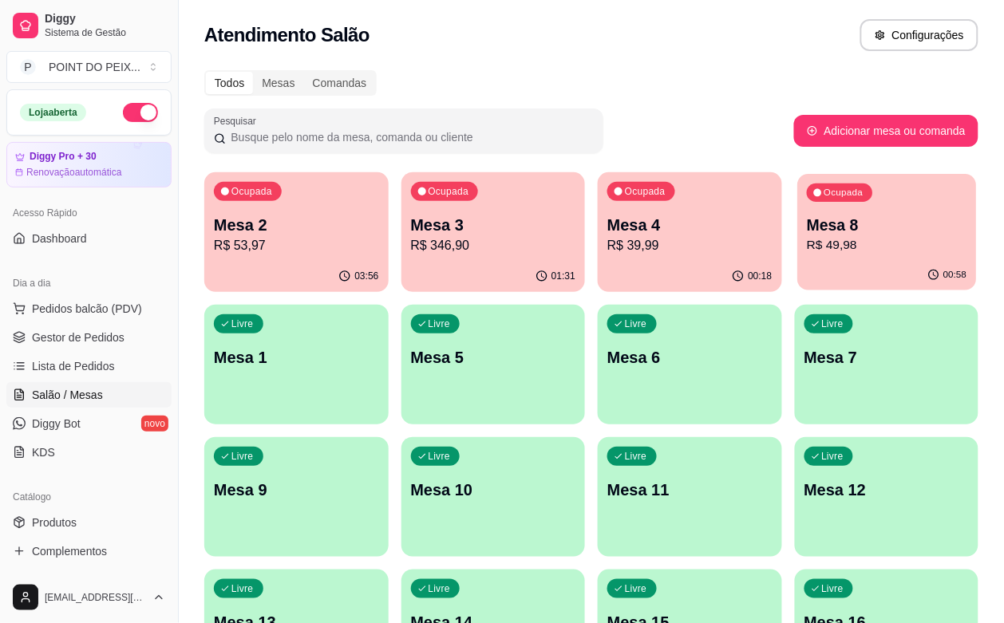
click at [797, 270] on div "00:58" at bounding box center [886, 275] width 179 height 30
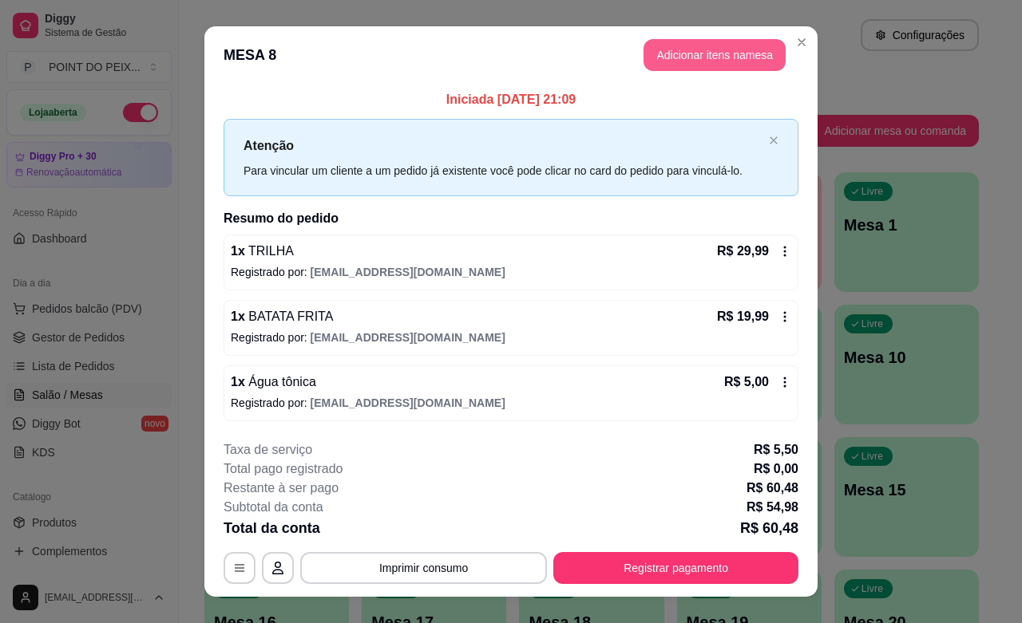
click at [716, 48] on button "Adicionar itens na mesa" at bounding box center [714, 55] width 142 height 32
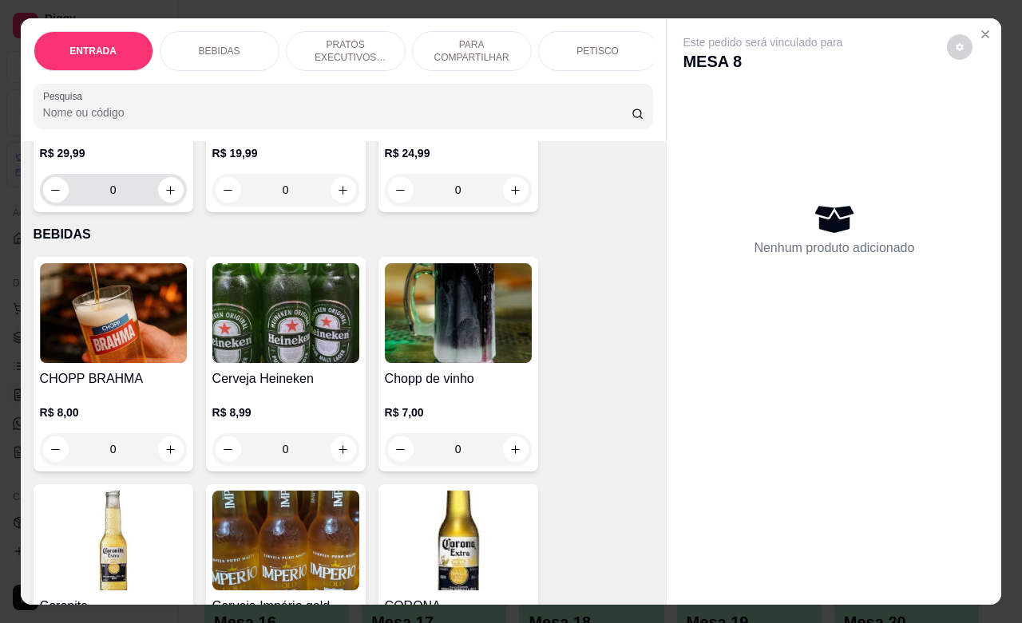
scroll to position [299, 0]
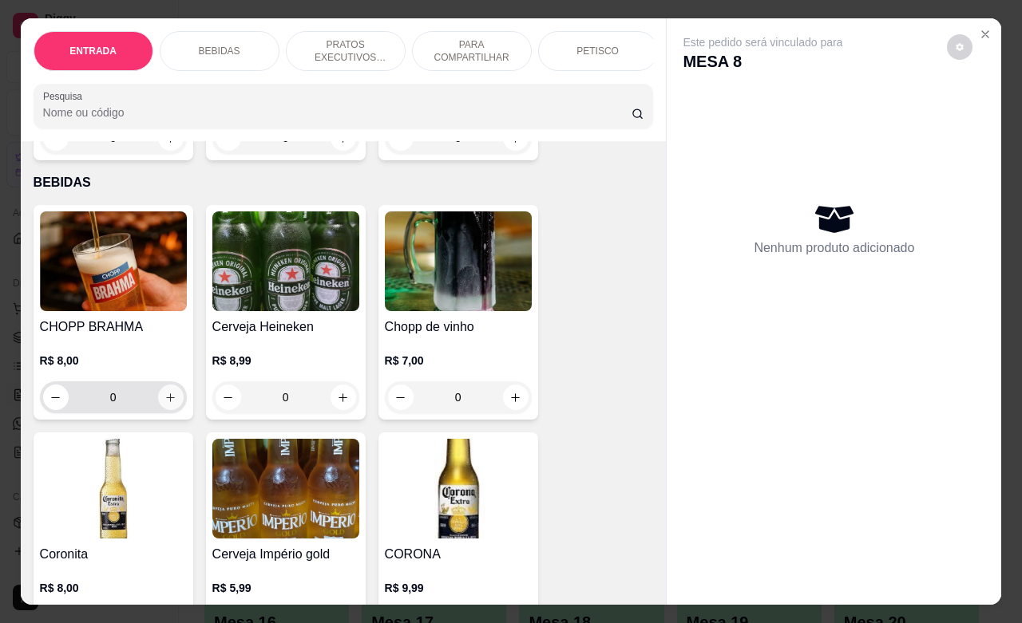
click at [165, 404] on icon "increase-product-quantity" at bounding box center [170, 398] width 12 height 12
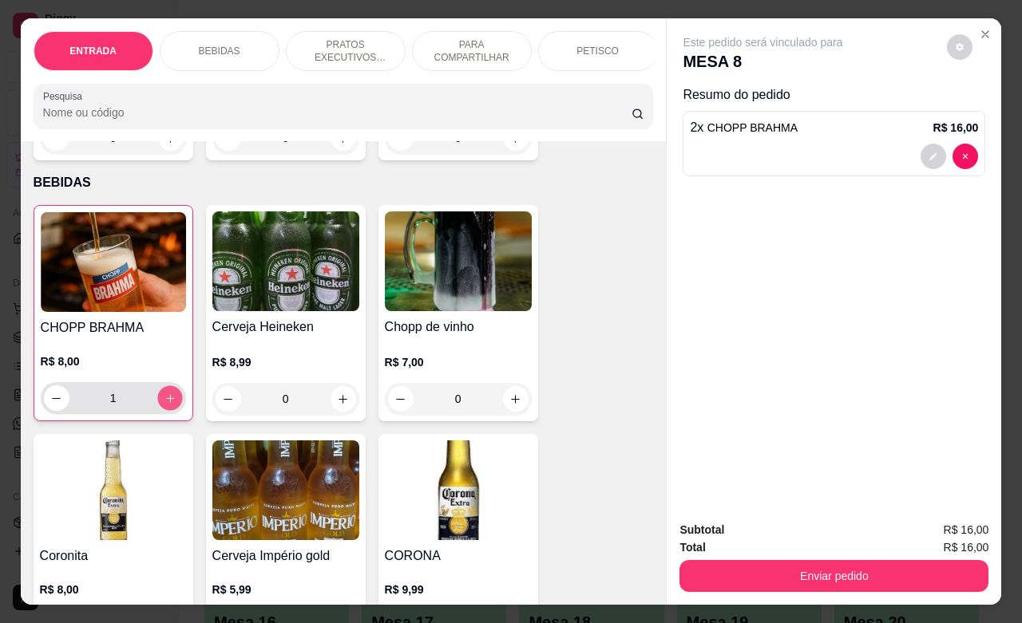
click at [165, 405] on icon "increase-product-quantity" at bounding box center [170, 399] width 12 height 12
click at [168, 405] on button "increase-product-quantity" at bounding box center [169, 398] width 25 height 25
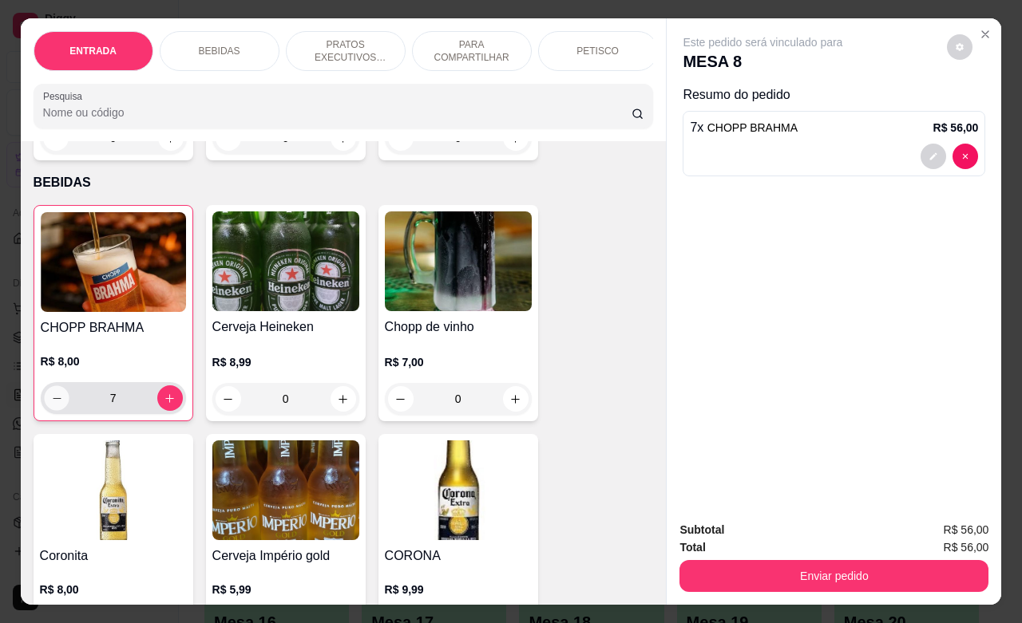
click at [50, 405] on icon "decrease-product-quantity" at bounding box center [56, 399] width 12 height 12
type input "6"
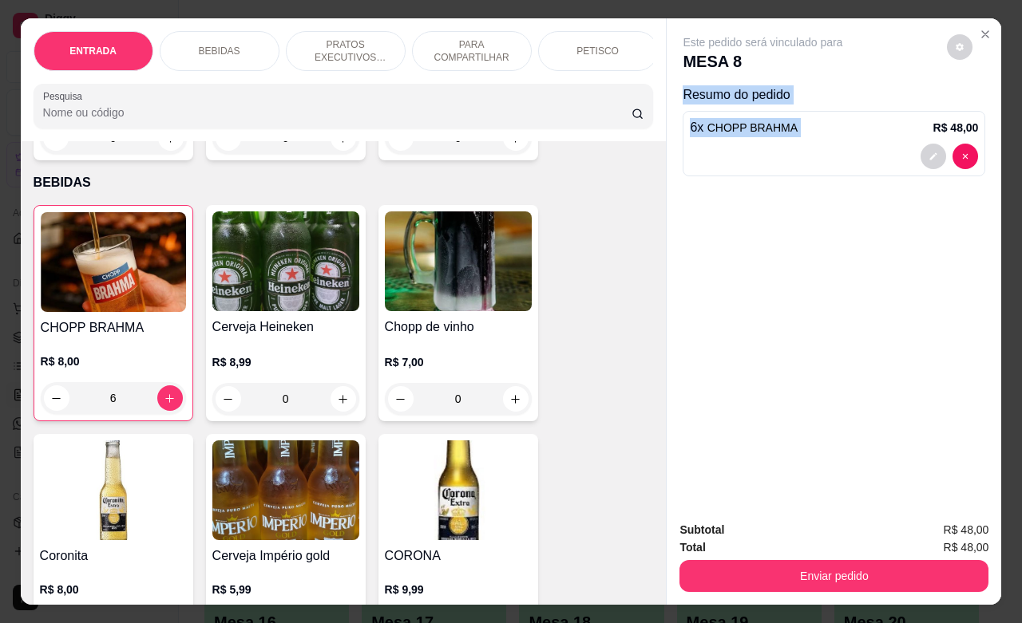
drag, startPoint x: 903, startPoint y: 36, endPoint x: 887, endPoint y: 98, distance: 64.3
click at [887, 98] on div "Este pedido será vinculado para MESA 8 Resumo do pedido 6 x CHOPP BRAHMA R$ 48,…" at bounding box center [833, 108] width 303 height 148
click at [979, 28] on icon "Close" at bounding box center [985, 34] width 13 height 13
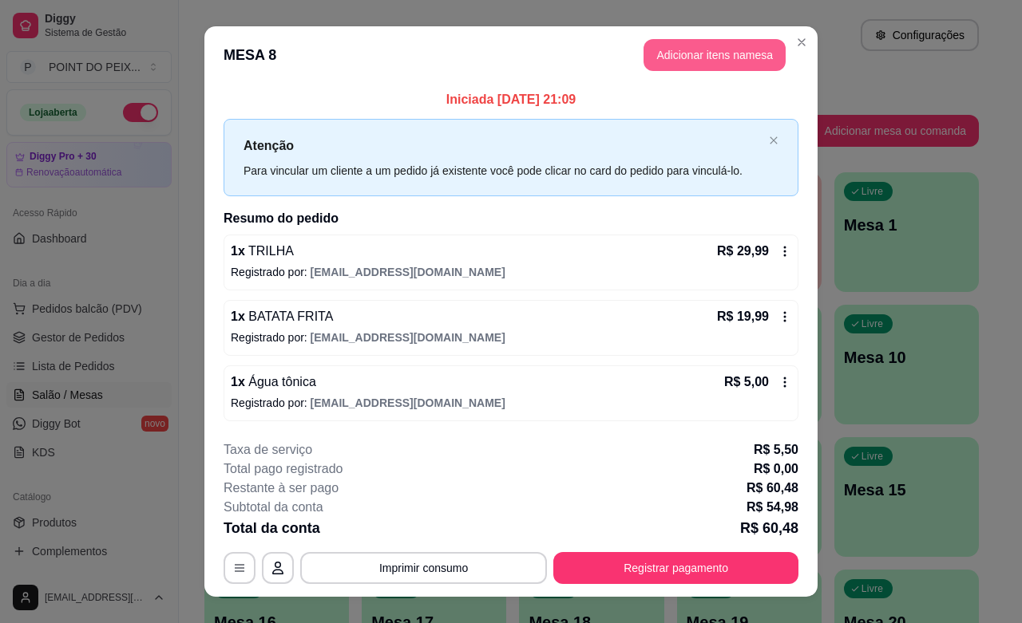
click at [752, 58] on button "Adicionar itens na mesa" at bounding box center [714, 55] width 142 height 32
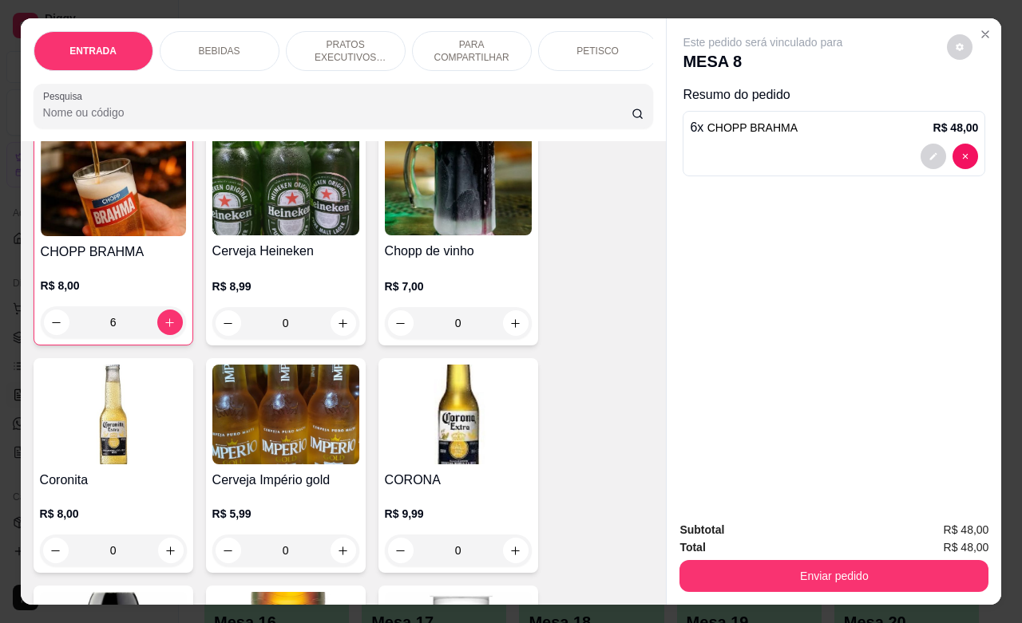
scroll to position [399, 0]
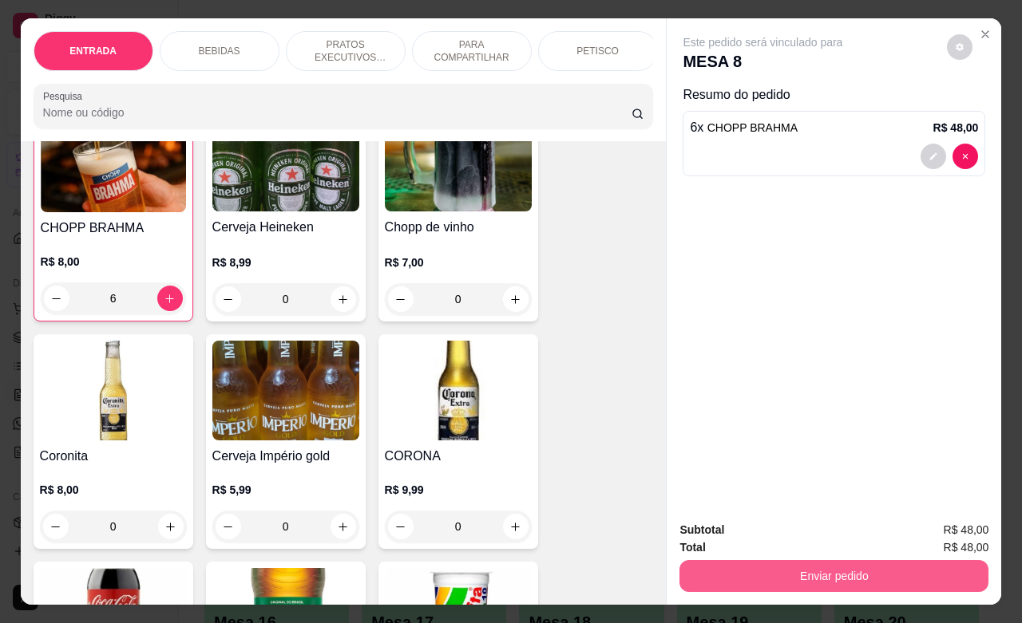
click at [791, 560] on button "Enviar pedido" at bounding box center [833, 576] width 309 height 32
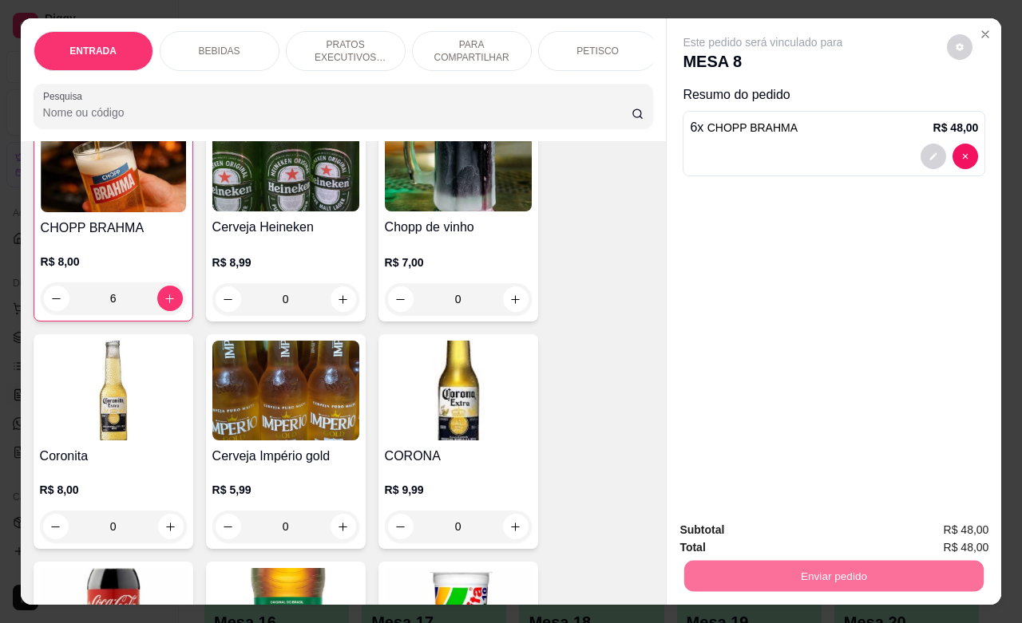
click at [928, 527] on button "Enviar pedido" at bounding box center [945, 528] width 88 height 30
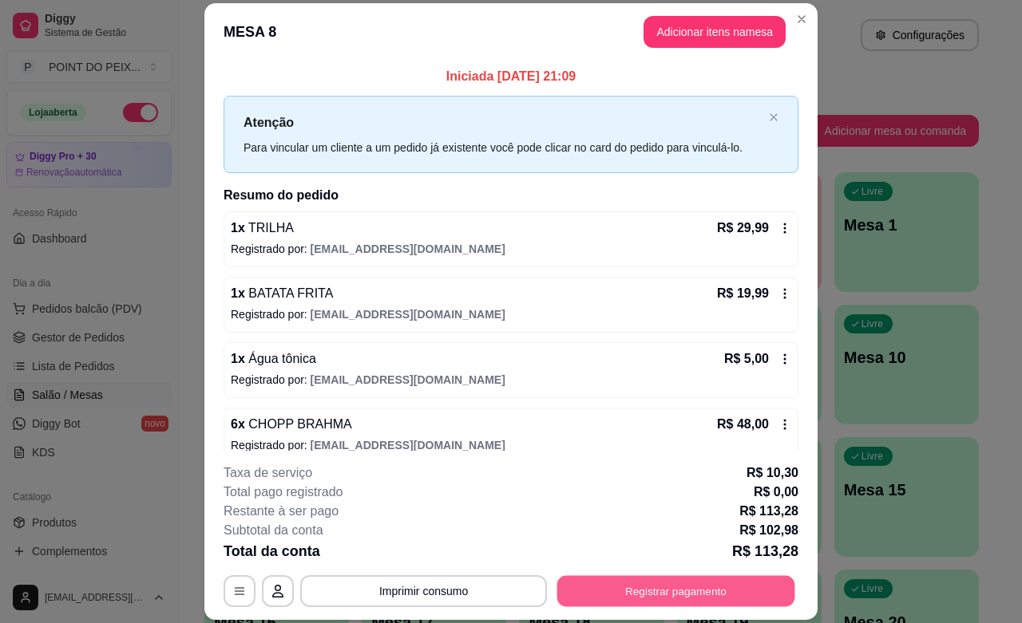
click at [684, 593] on button "Registrar pagamento" at bounding box center [676, 591] width 238 height 31
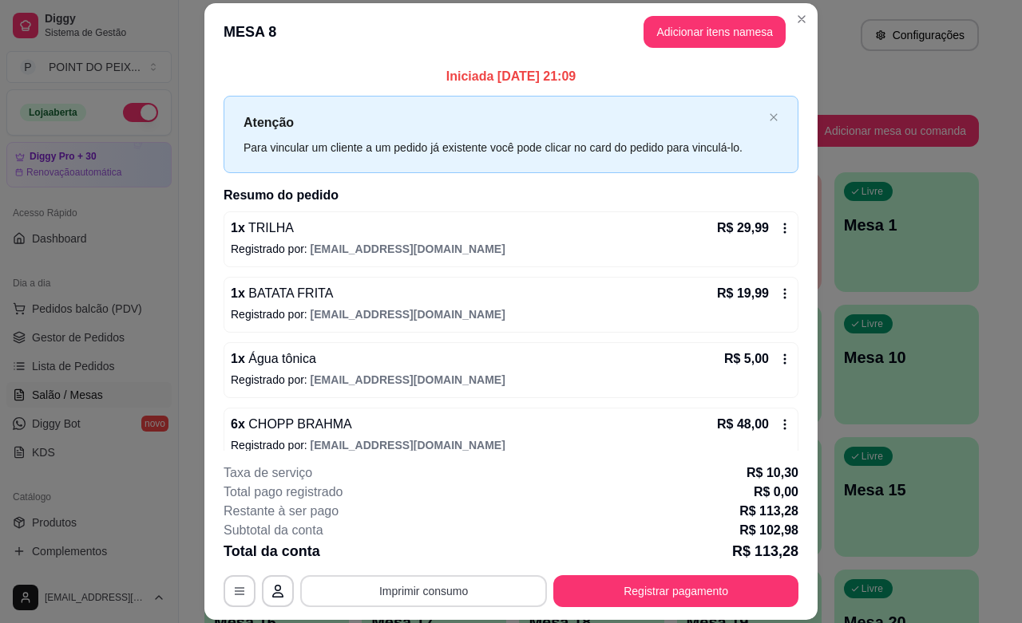
click at [411, 584] on button "Imprimir consumo" at bounding box center [423, 592] width 247 height 32
click at [440, 552] on button "IMPRESSORA" at bounding box center [420, 555] width 116 height 26
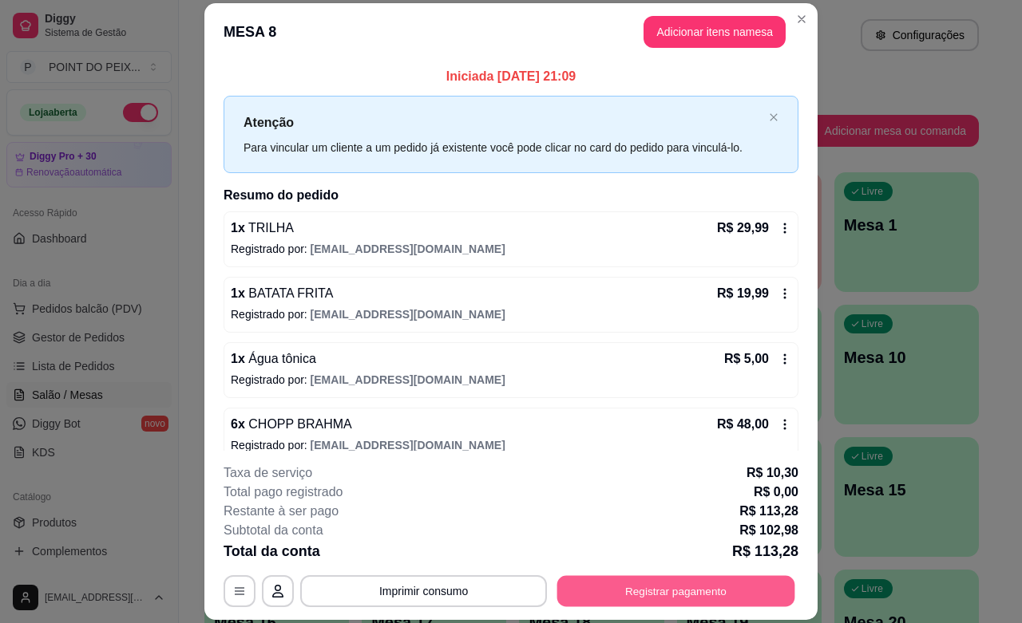
click at [653, 595] on button "Registrar pagamento" at bounding box center [676, 591] width 238 height 31
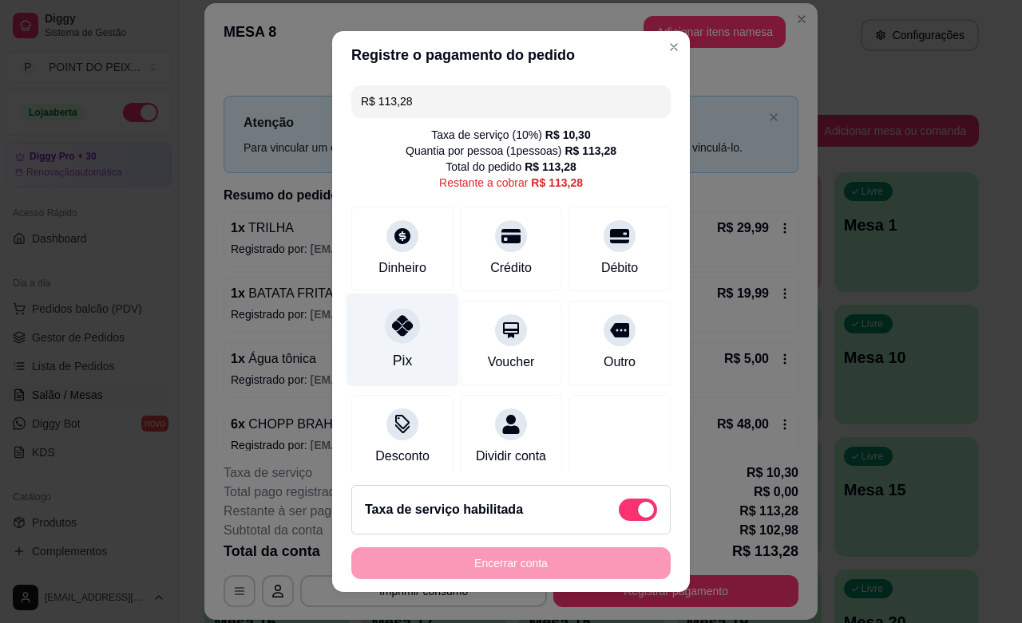
click at [390, 346] on div "Pix" at bounding box center [402, 340] width 113 height 93
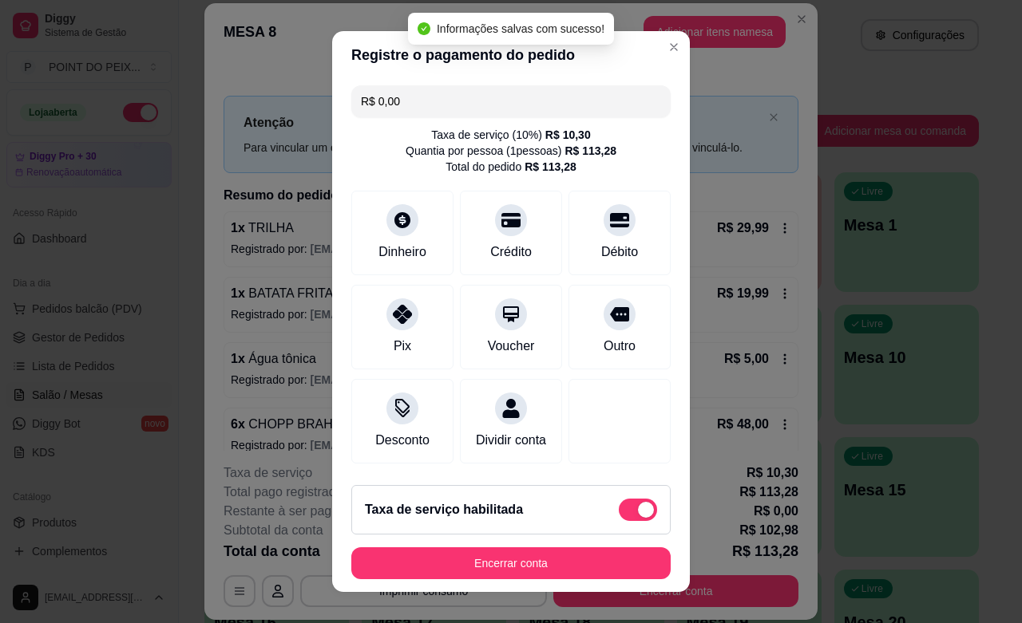
type input "R$ 0,00"
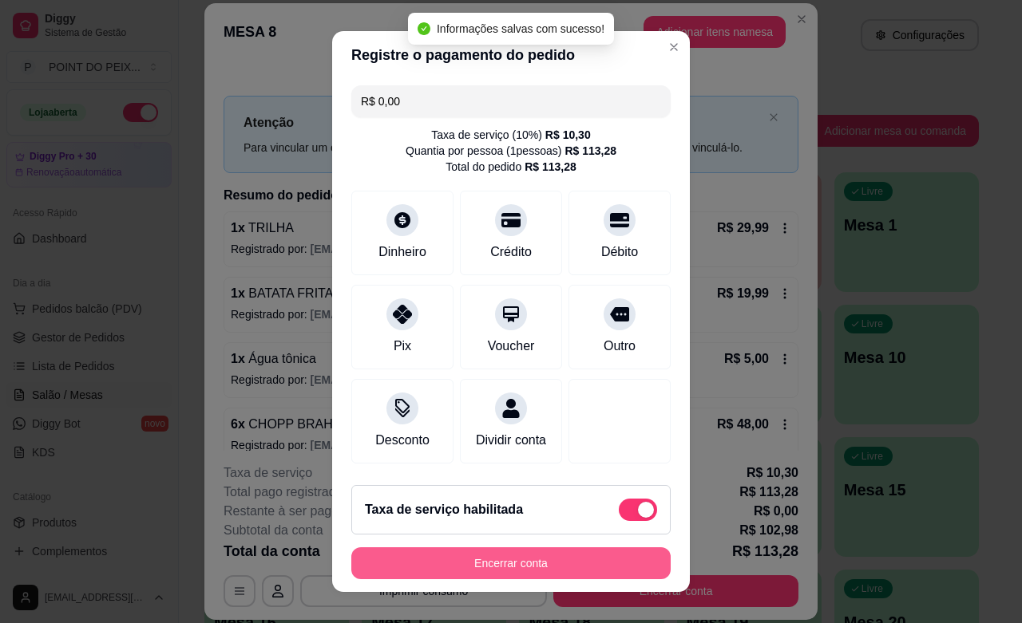
click at [531, 561] on button "Encerrar conta" at bounding box center [510, 564] width 319 height 32
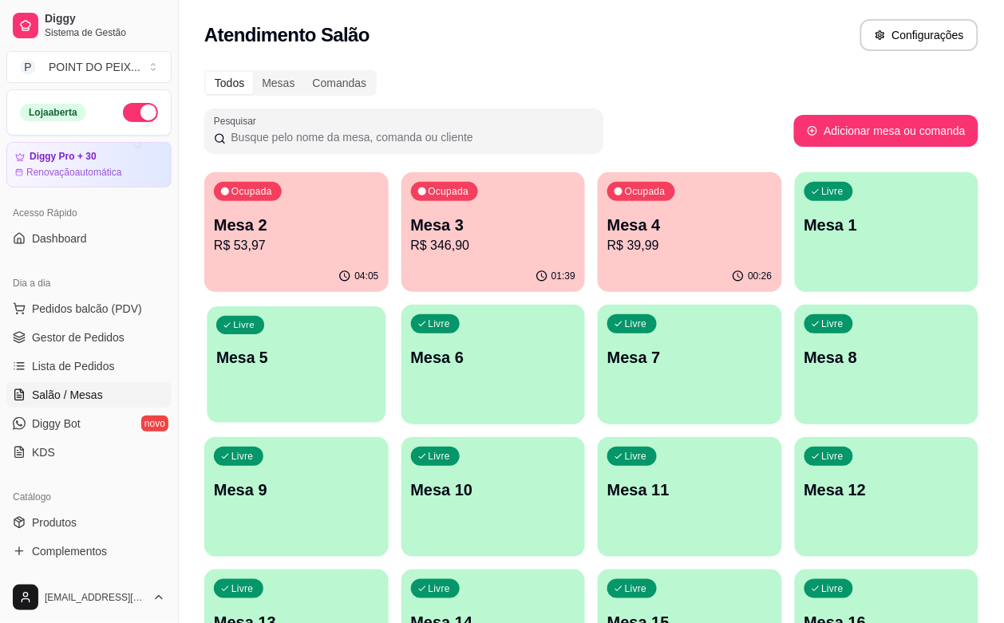
click at [386, 307] on div "Livre Mesa 5" at bounding box center [296, 355] width 179 height 97
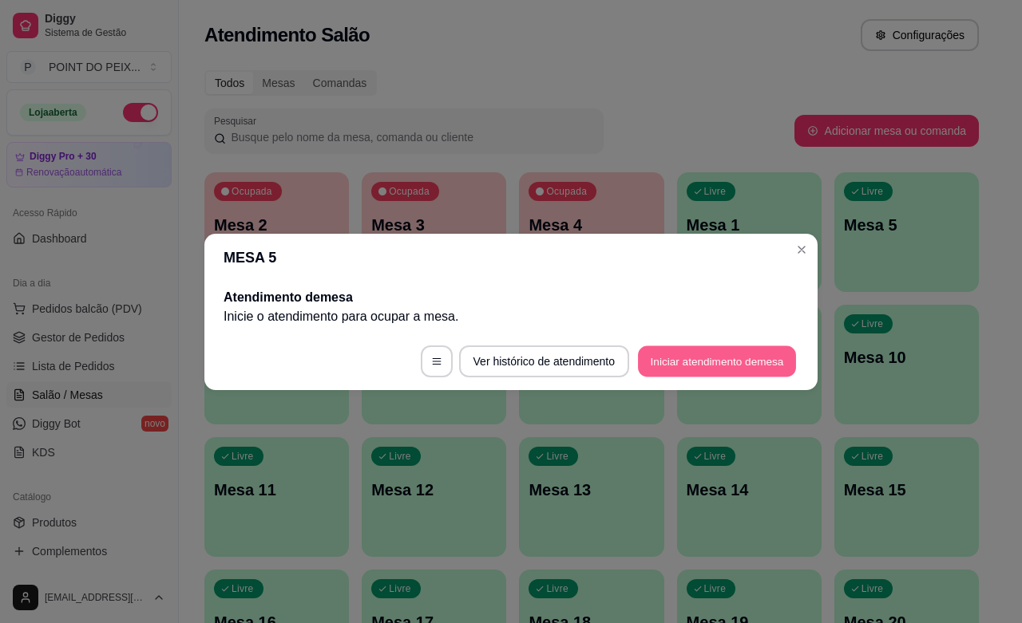
click at [729, 353] on button "Iniciar atendimento de mesa" at bounding box center [717, 361] width 158 height 31
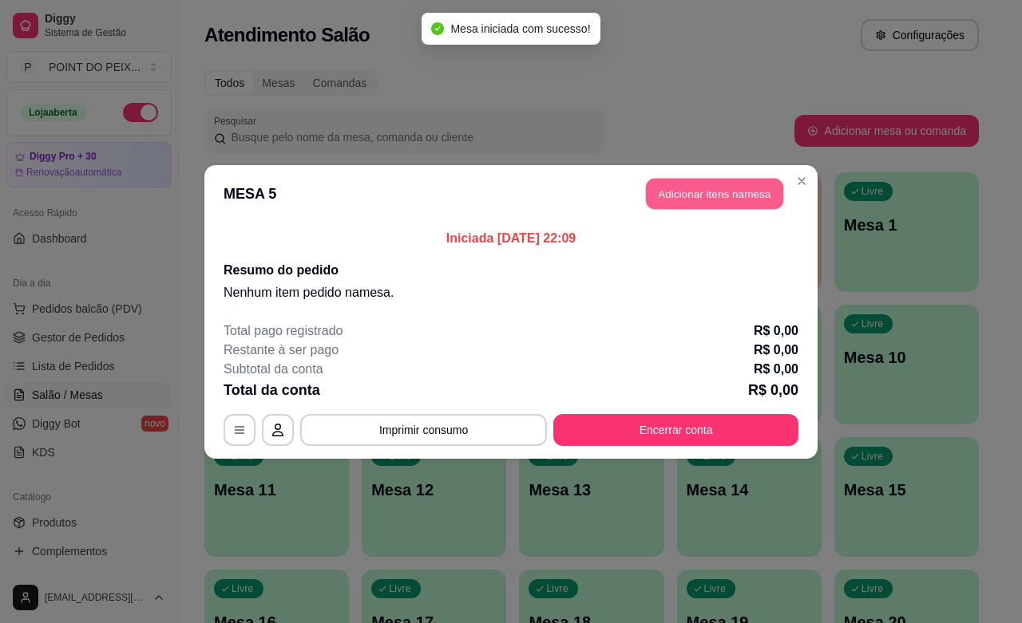
click at [705, 194] on button "Adicionar itens na mesa" at bounding box center [714, 193] width 137 height 31
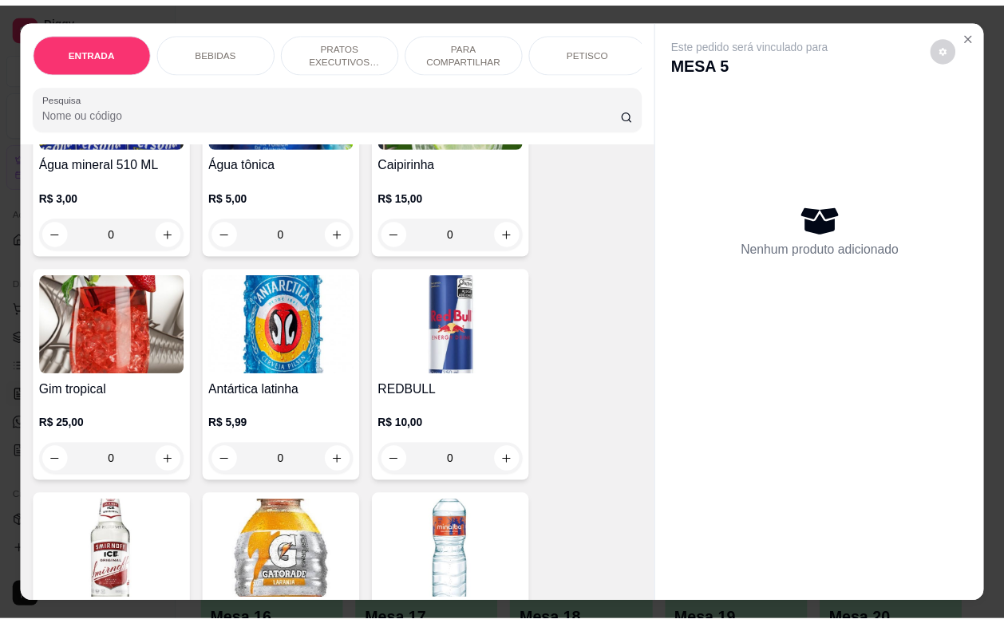
scroll to position [1397, 0]
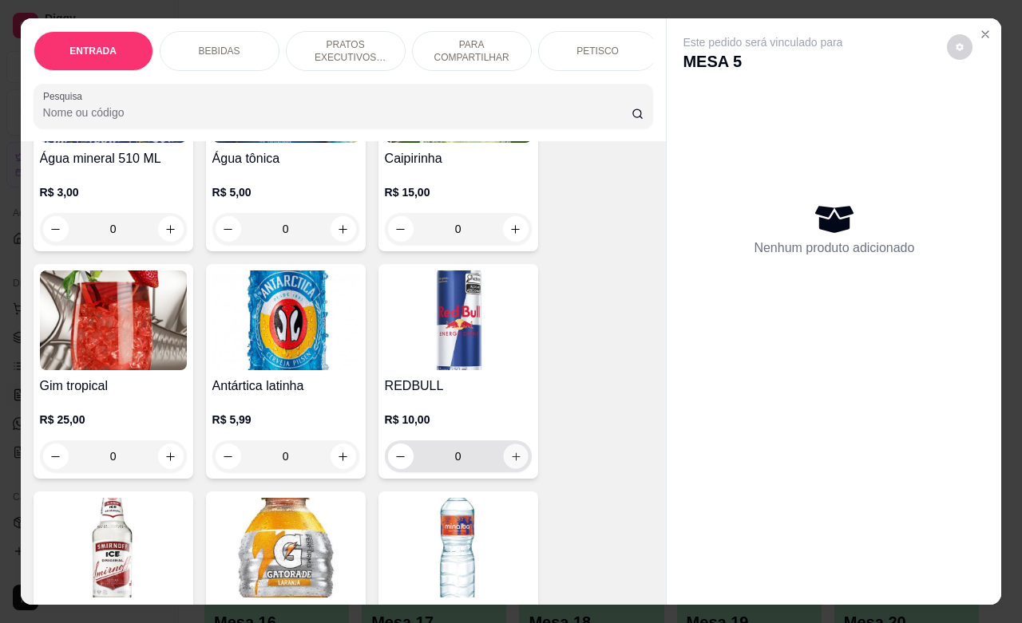
click at [509, 460] on icon "increase-product-quantity" at bounding box center [515, 457] width 12 height 12
click at [509, 461] on icon "increase-product-quantity" at bounding box center [515, 457] width 12 height 12
type input "2"
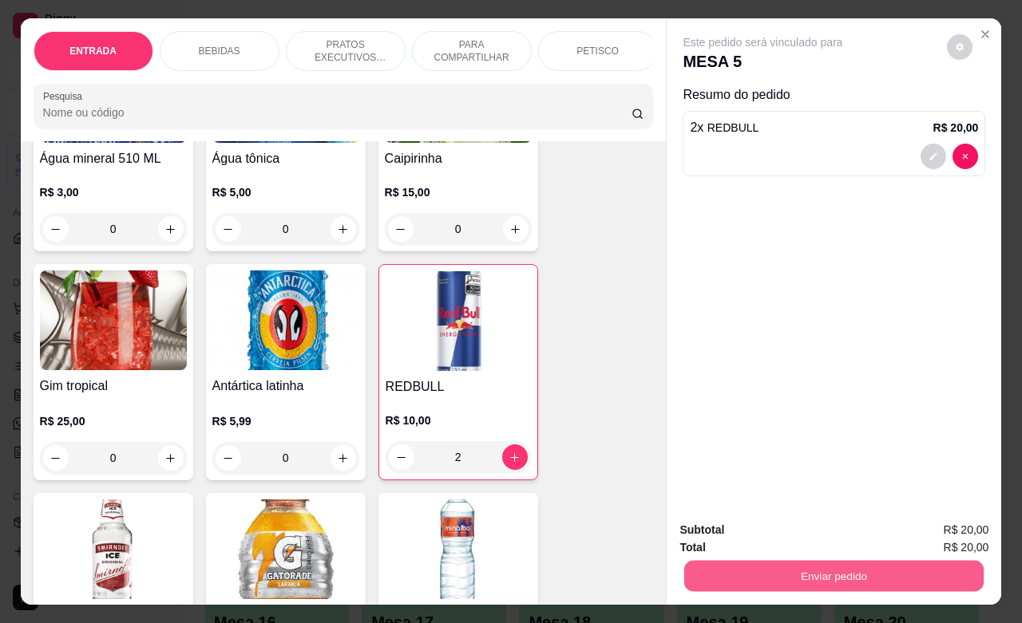
click at [837, 568] on button "Enviar pedido" at bounding box center [833, 575] width 299 height 31
click at [946, 525] on button "Enviar pedido" at bounding box center [945, 528] width 88 height 30
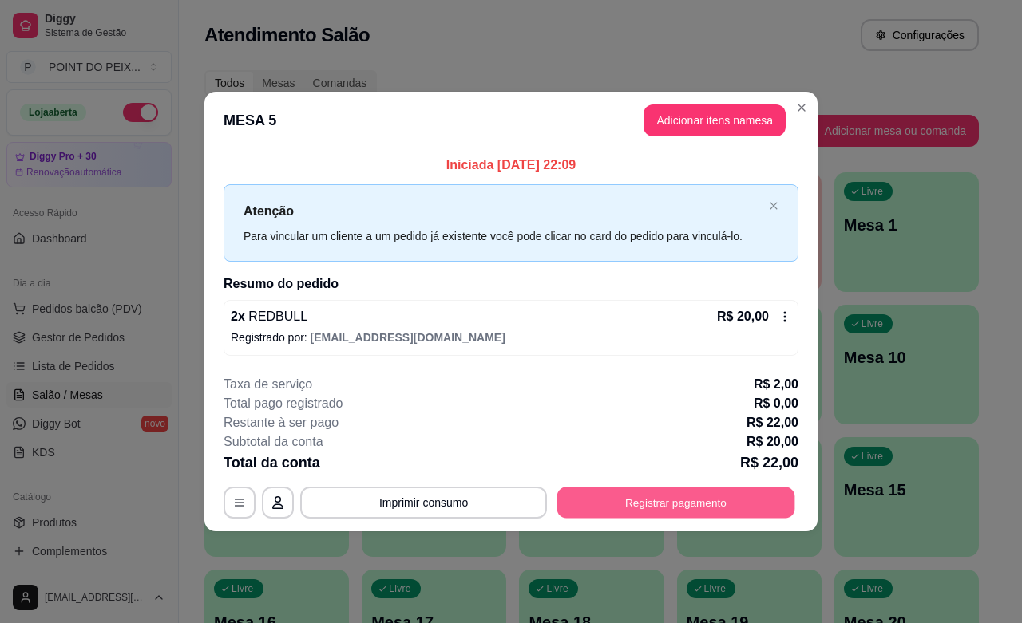
click at [621, 504] on button "Registrar pagamento" at bounding box center [676, 503] width 238 height 31
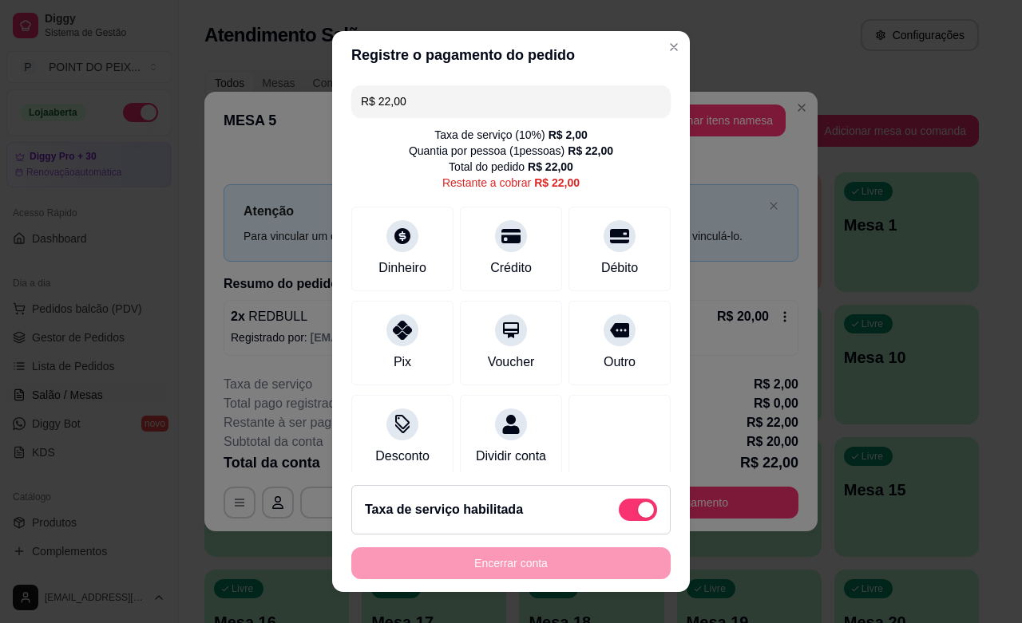
click at [638, 504] on span at bounding box center [646, 510] width 16 height 16
click at [619, 512] on input "checkbox" at bounding box center [623, 517] width 10 height 10
checkbox input "true"
type input "R$ 20,00"
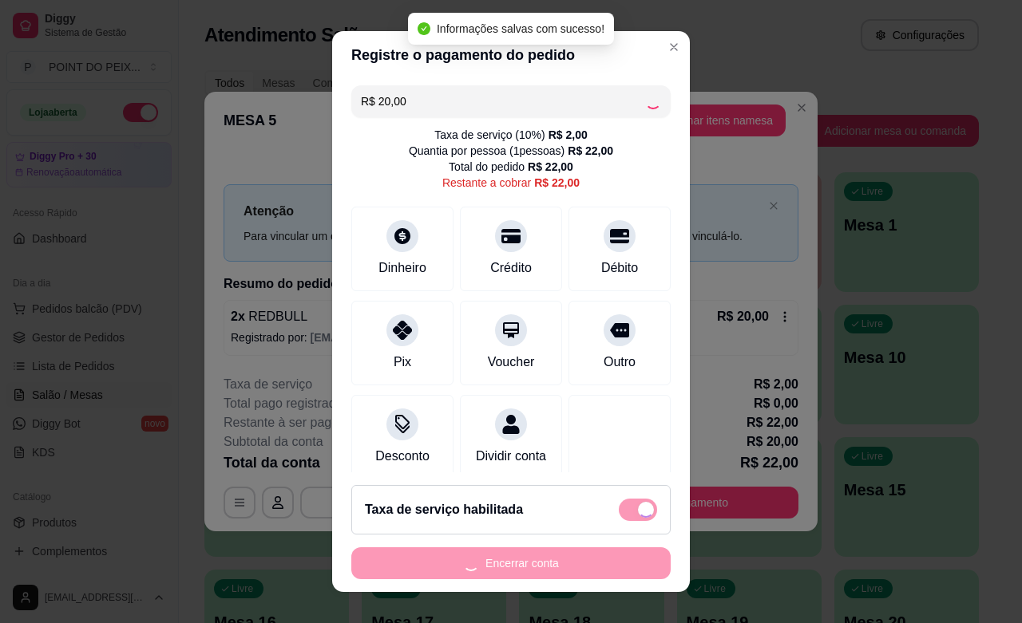
checkbox input "false"
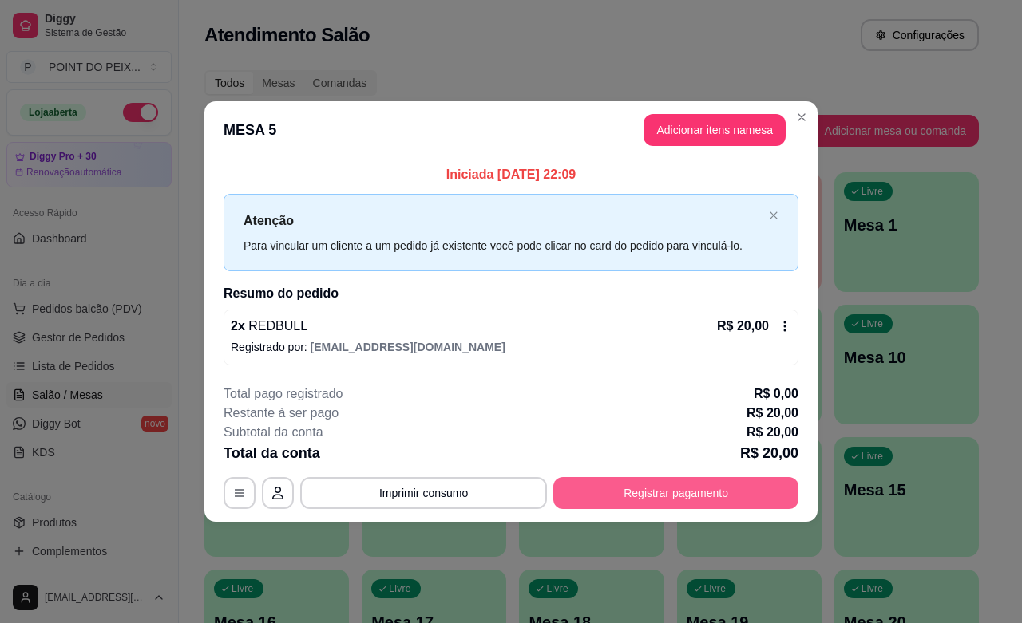
click at [615, 483] on button "Registrar pagamento" at bounding box center [675, 493] width 245 height 32
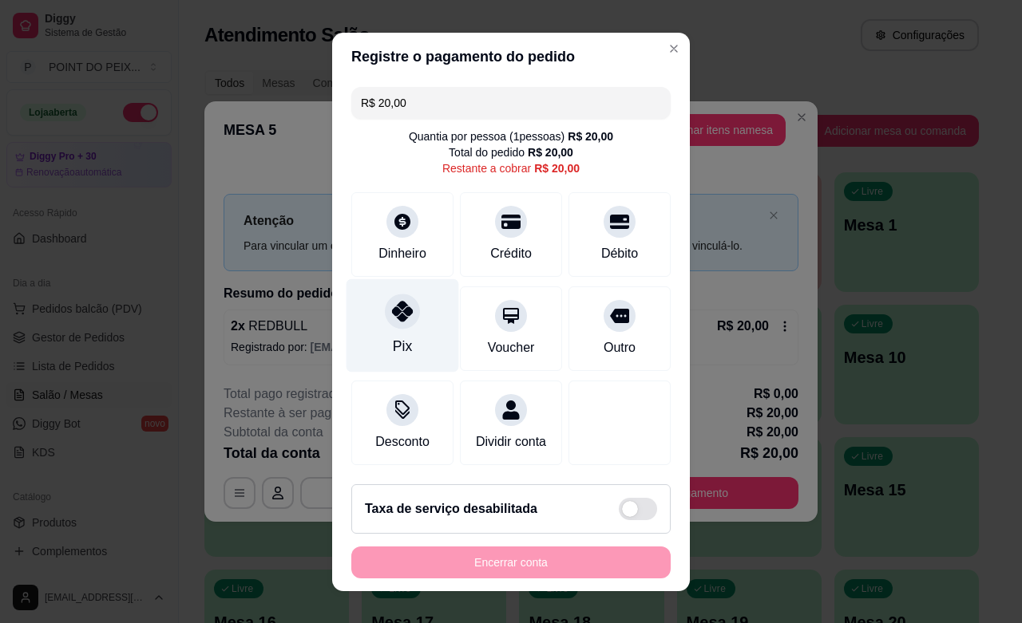
click at [392, 314] on icon at bounding box center [402, 311] width 21 height 21
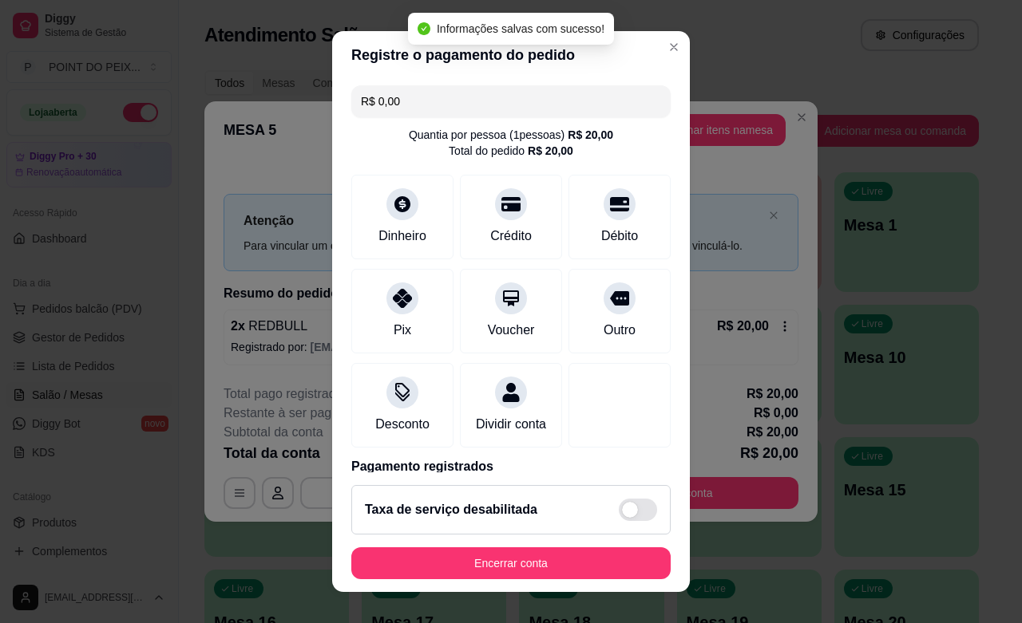
type input "R$ 0,00"
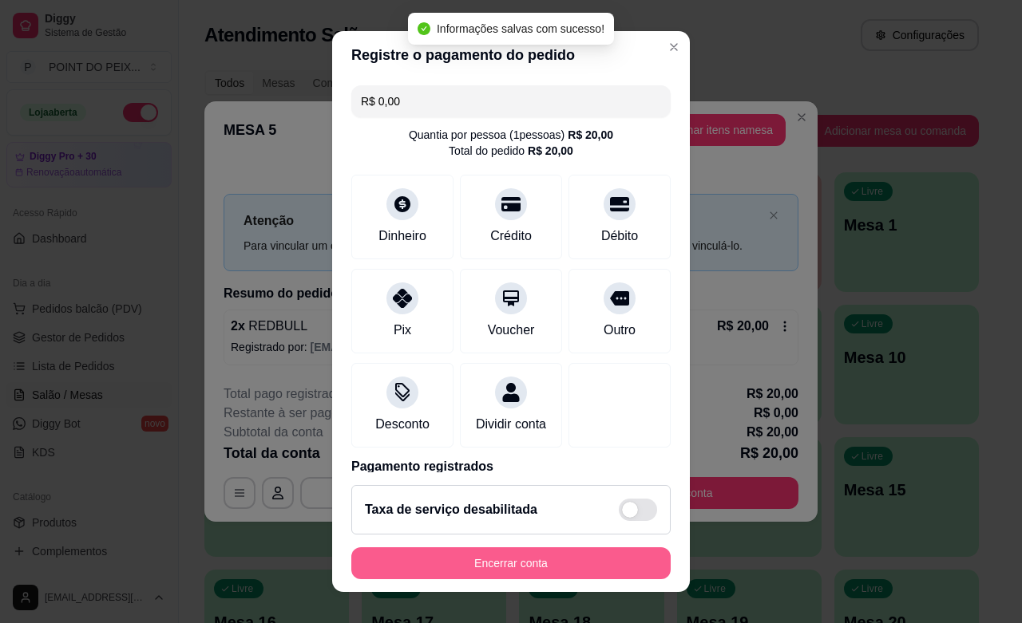
click at [560, 559] on button "Encerrar conta" at bounding box center [510, 564] width 319 height 32
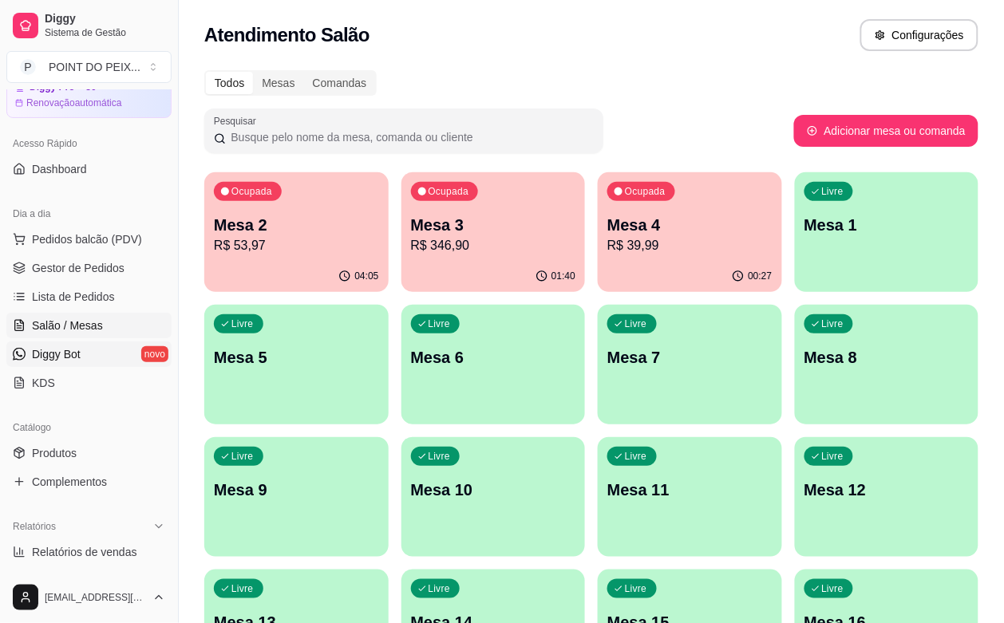
scroll to position [200, 0]
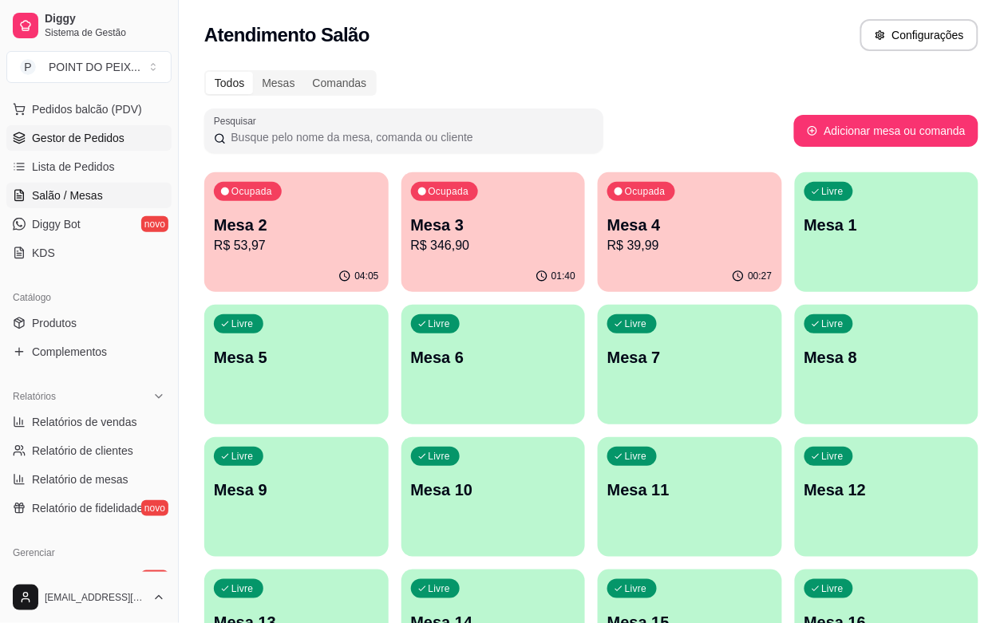
click at [73, 134] on span "Gestor de Pedidos" at bounding box center [78, 138] width 93 height 16
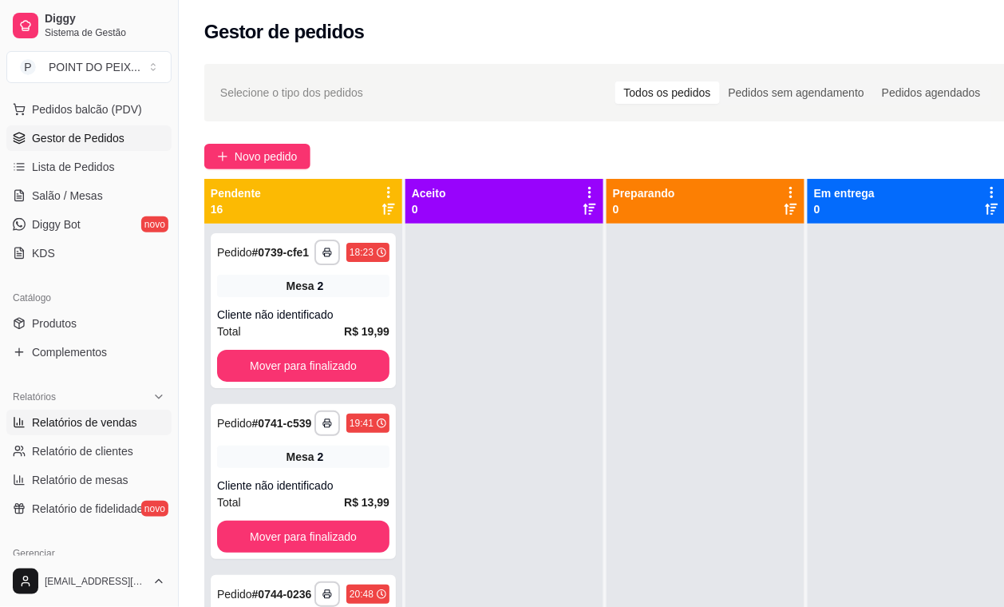
click at [104, 419] on span "Relatórios de vendas" at bounding box center [84, 422] width 105 height 16
select select "ALL"
select select "0"
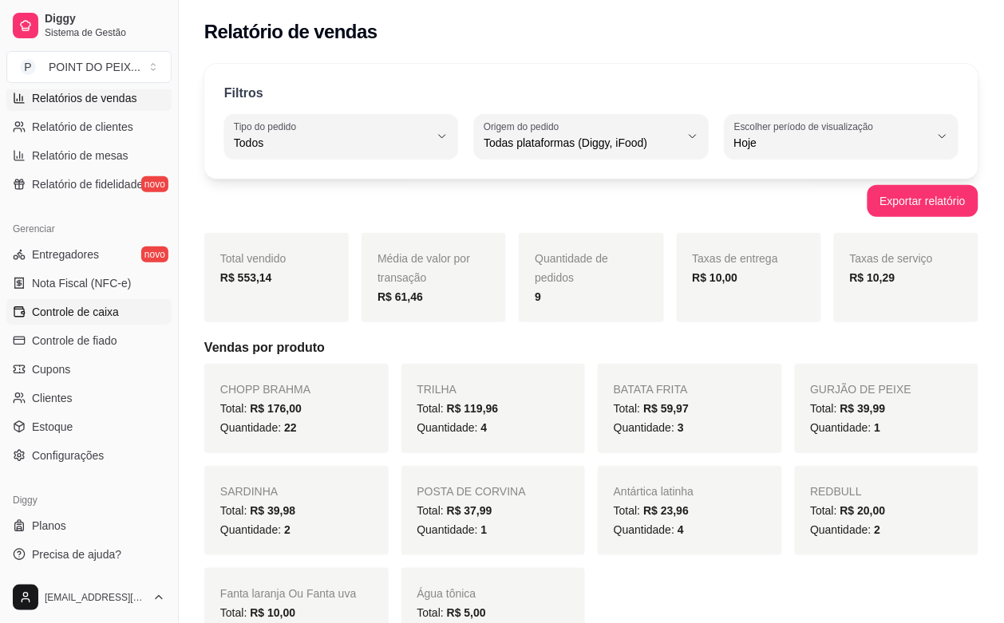
scroll to position [524, 0]
click at [90, 317] on span "Controle de caixa" at bounding box center [75, 311] width 87 height 16
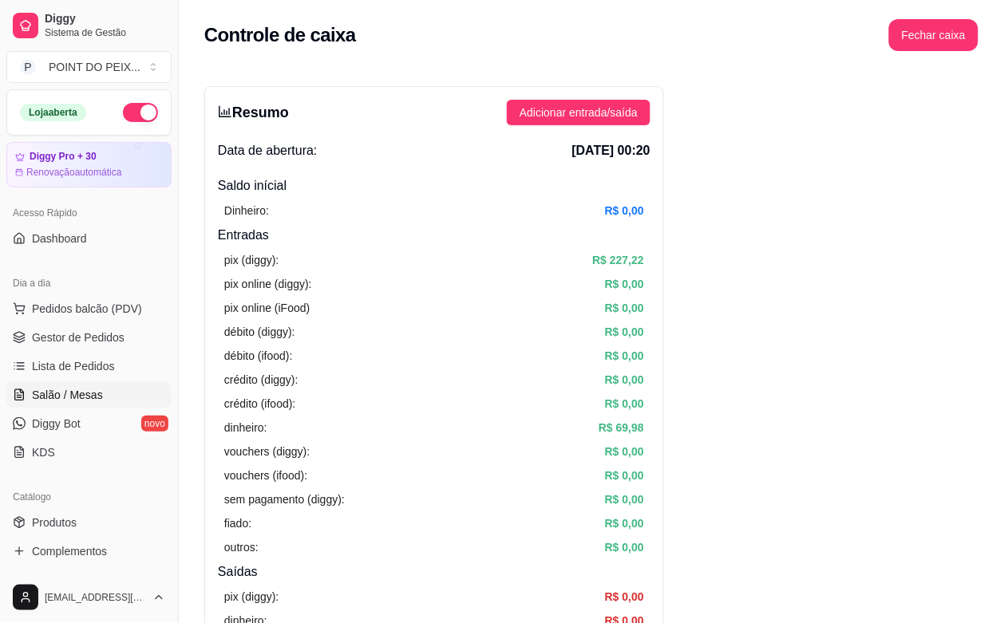
click at [80, 394] on span "Salão / Mesas" at bounding box center [67, 395] width 71 height 16
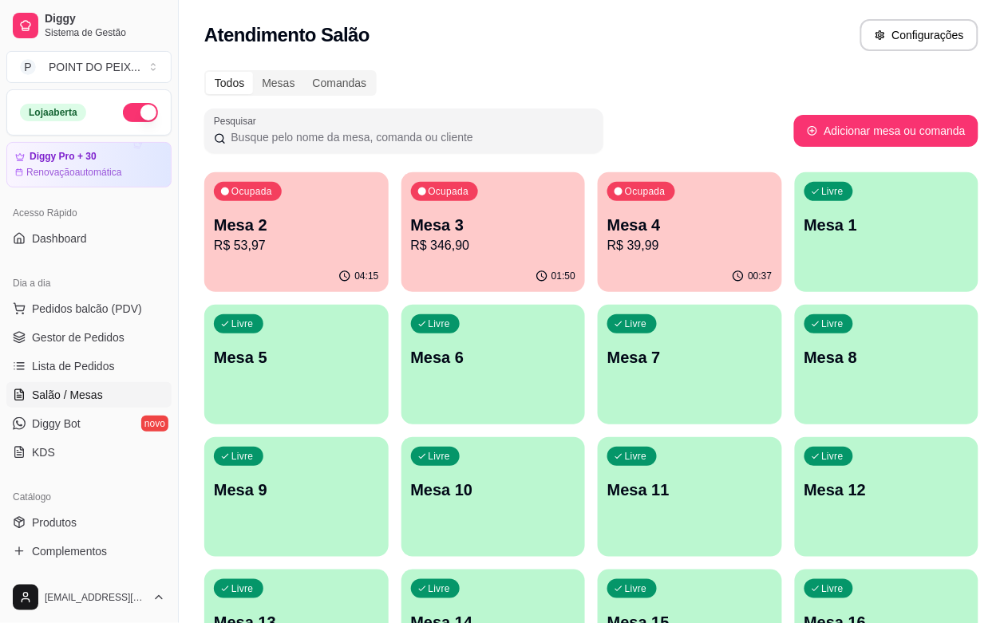
click at [411, 254] on p "R$ 346,90" at bounding box center [493, 245] width 165 height 19
click at [93, 394] on span "Salão / Mesas" at bounding box center [67, 395] width 71 height 16
click at [260, 279] on div "04:27" at bounding box center [296, 276] width 184 height 31
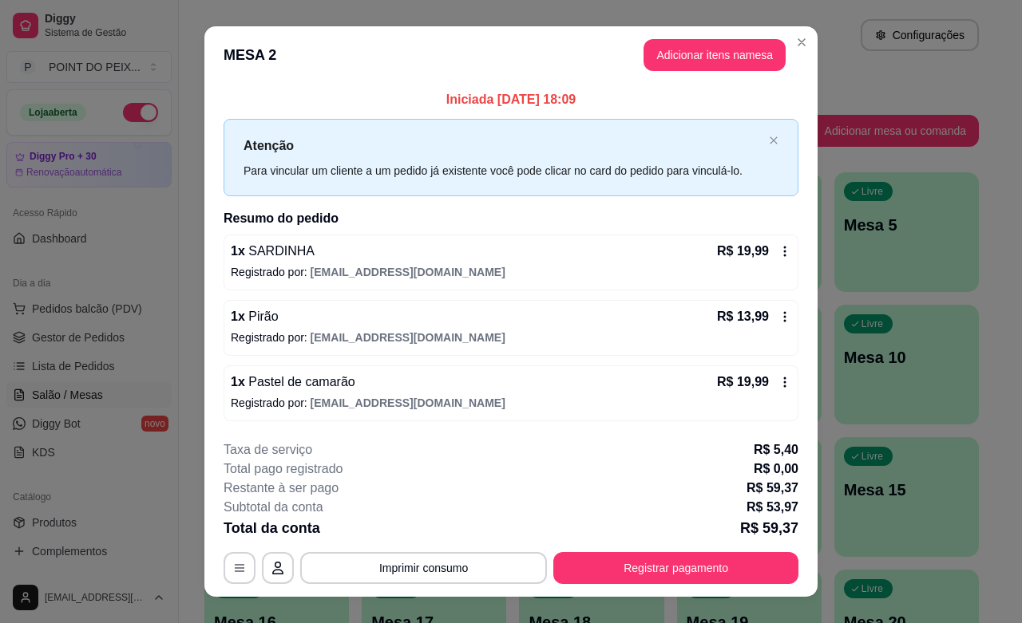
scroll to position [25, 0]
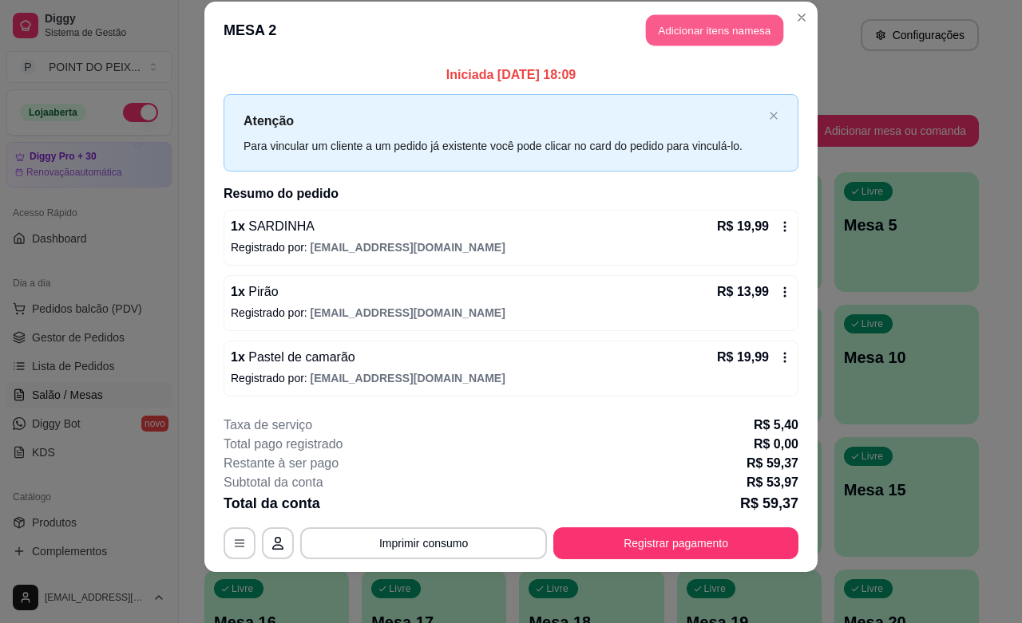
click at [711, 40] on button "Adicionar itens na mesa" at bounding box center [714, 30] width 137 height 31
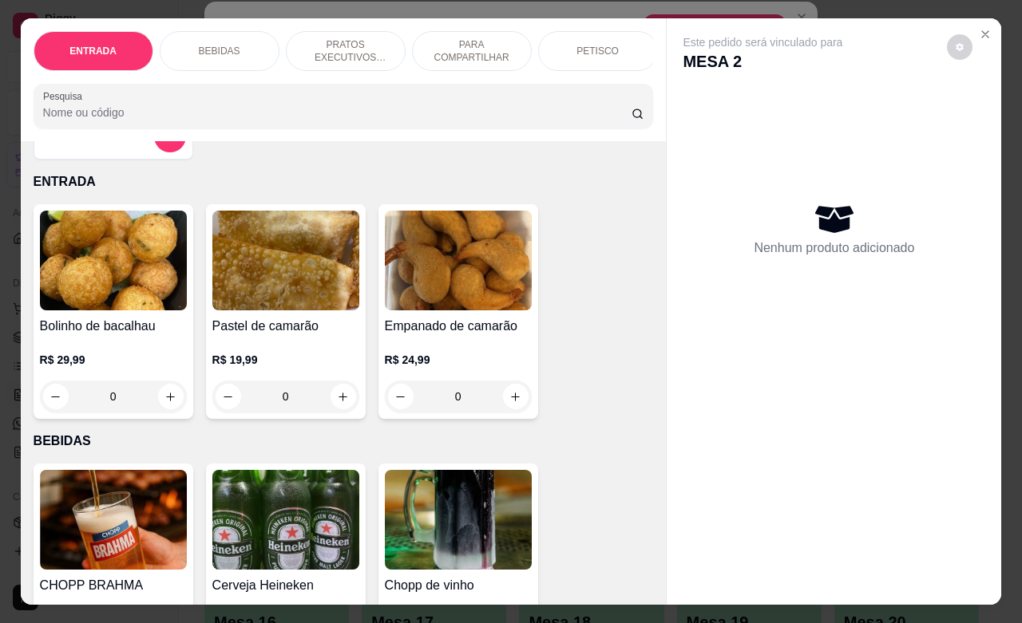
scroll to position [0, 0]
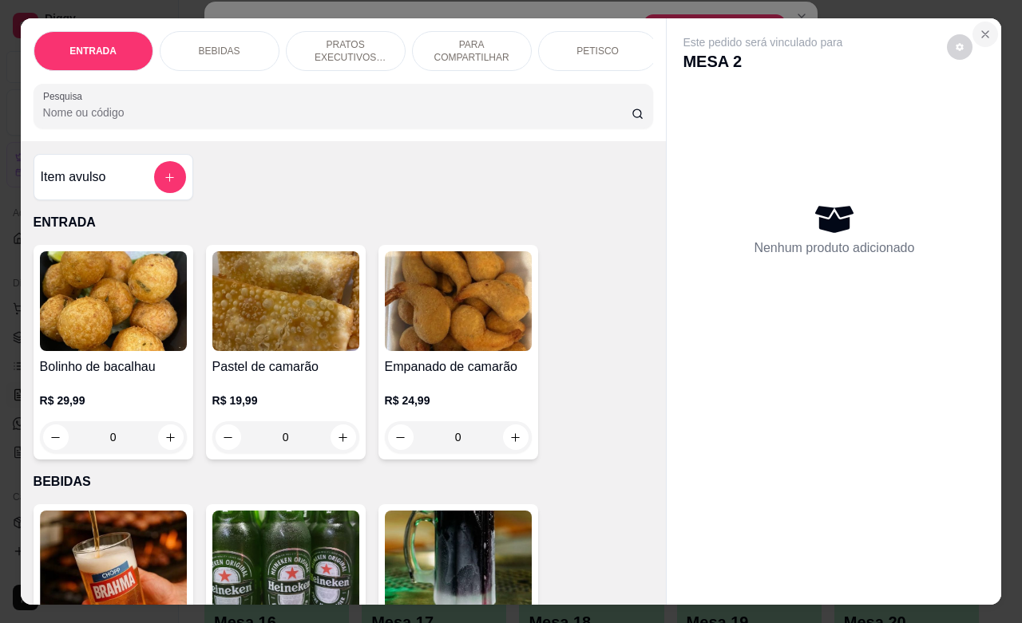
click at [979, 28] on icon "Close" at bounding box center [985, 34] width 13 height 13
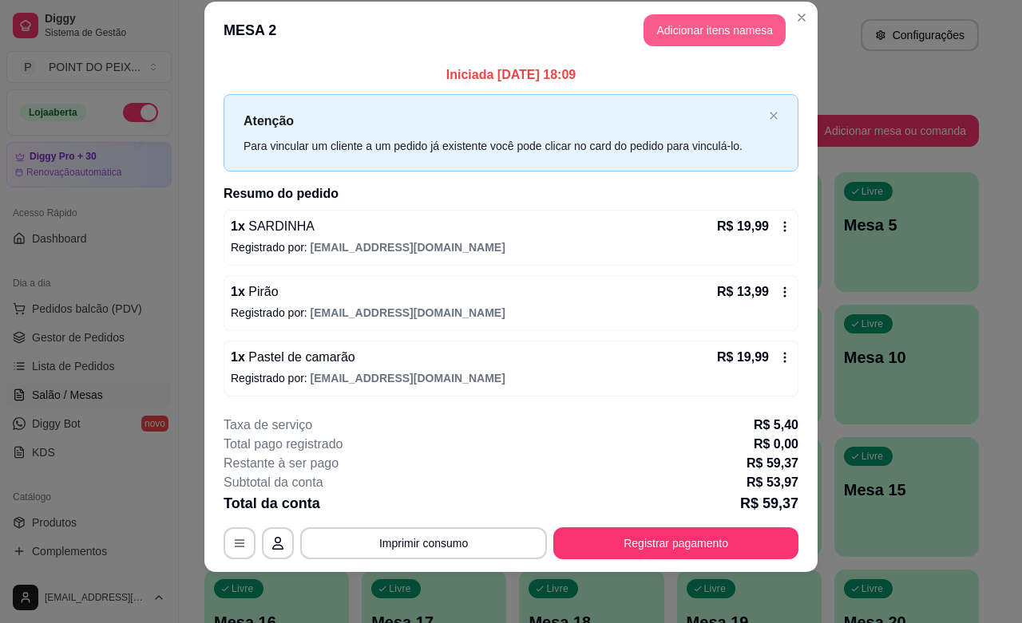
click at [708, 30] on button "Adicionar itens na mesa" at bounding box center [714, 30] width 142 height 32
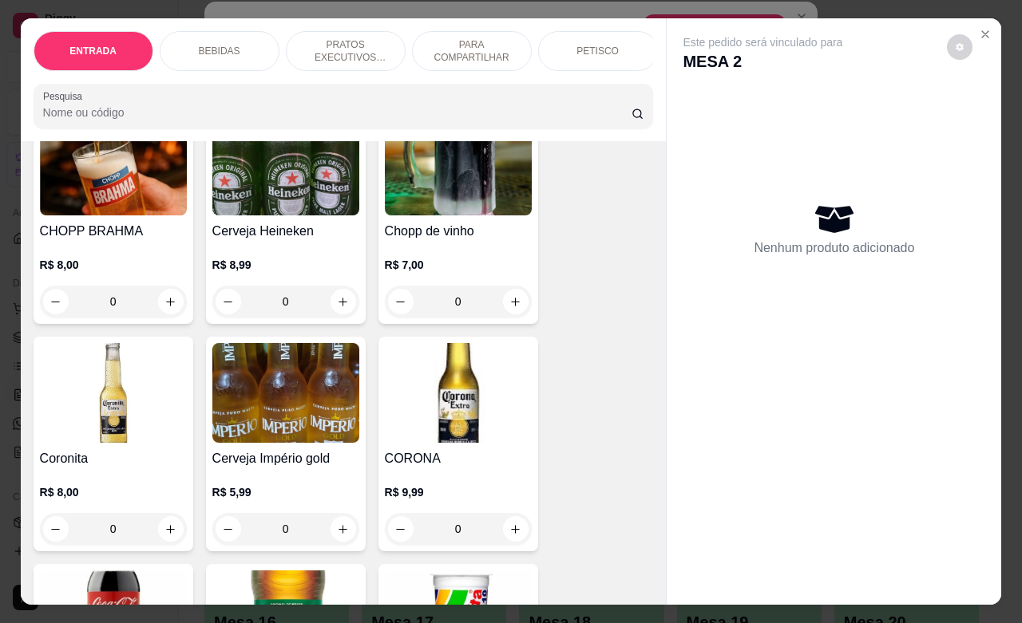
scroll to position [399, 0]
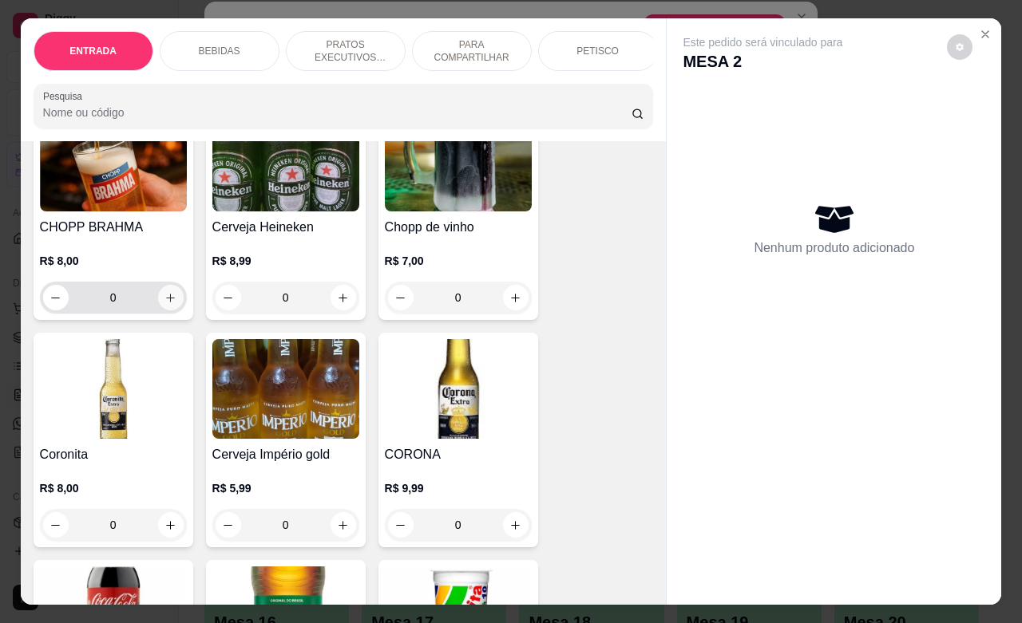
click at [166, 304] on icon "increase-product-quantity" at bounding box center [170, 298] width 12 height 12
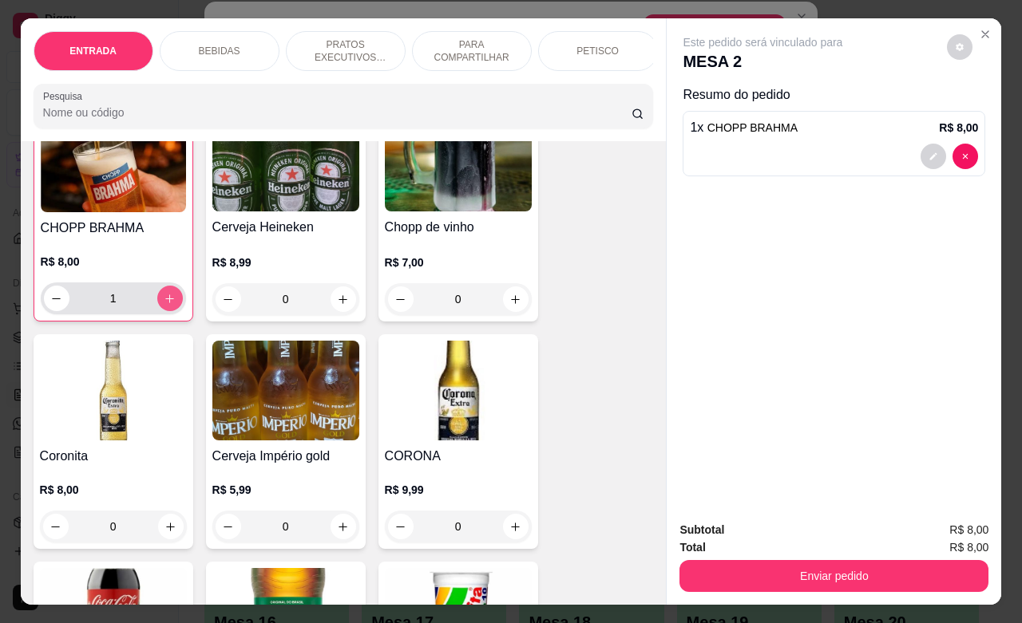
scroll to position [400, 0]
click at [166, 304] on icon "increase-product-quantity" at bounding box center [170, 298] width 12 height 12
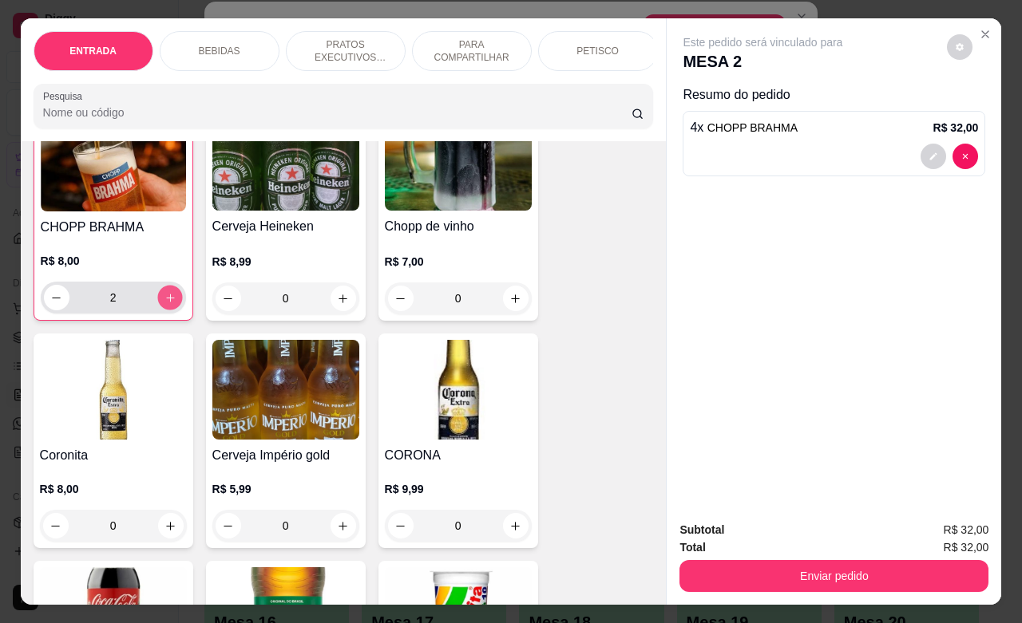
click at [166, 304] on icon "increase-product-quantity" at bounding box center [170, 298] width 12 height 12
type input "6"
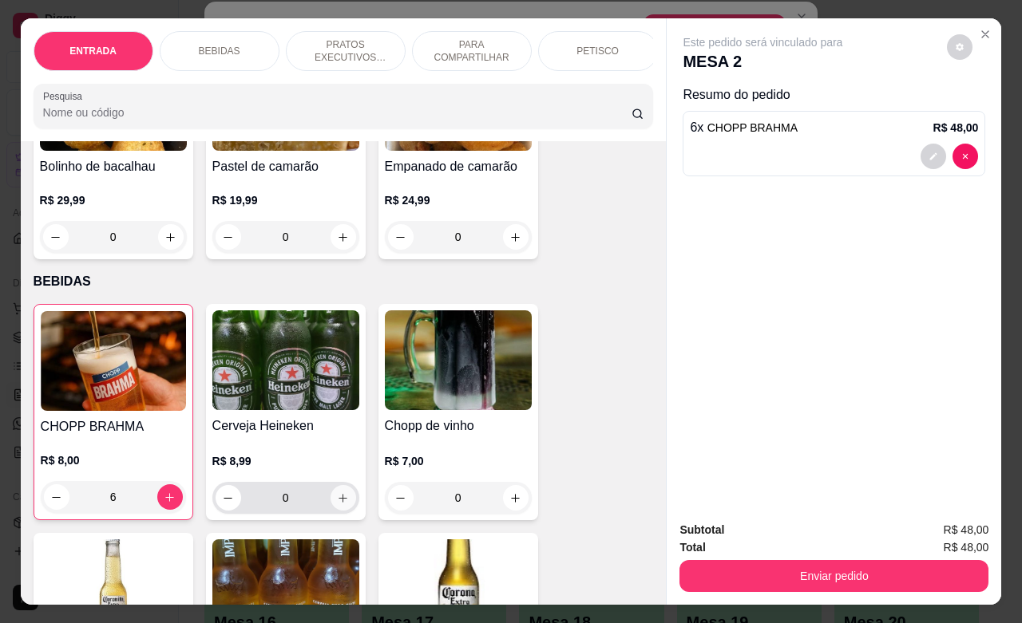
click at [337, 504] on icon "increase-product-quantity" at bounding box center [343, 498] width 12 height 12
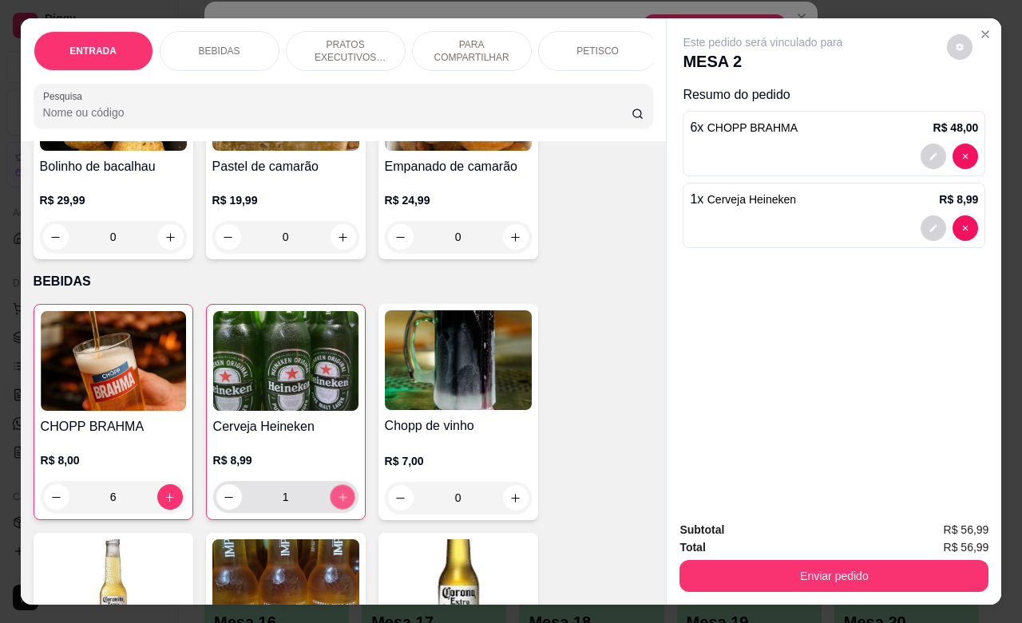
click at [336, 504] on icon "increase-product-quantity" at bounding box center [342, 498] width 12 height 12
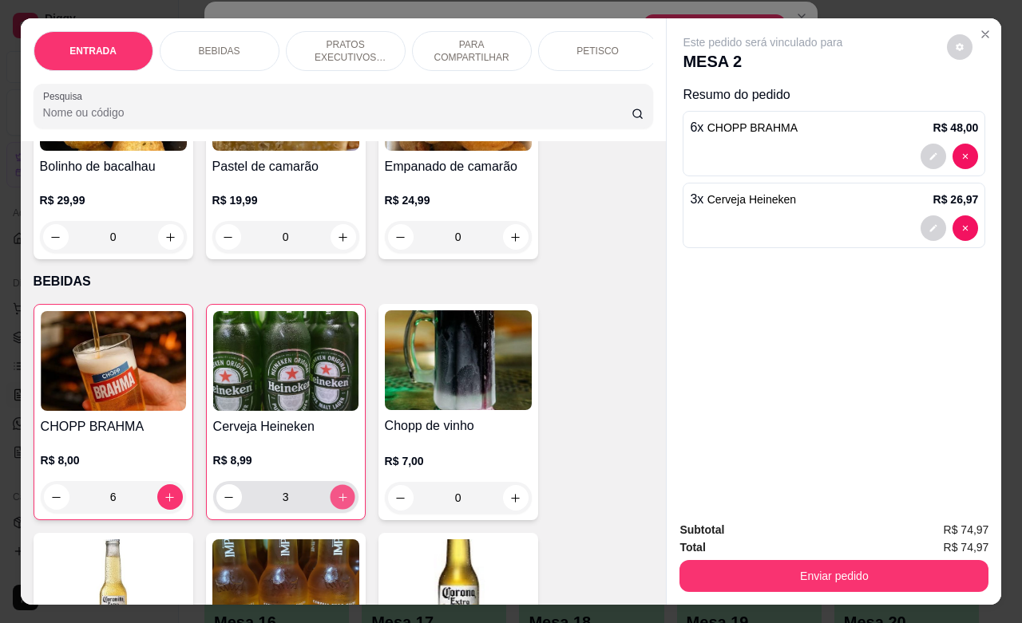
click at [336, 504] on icon "increase-product-quantity" at bounding box center [342, 498] width 12 height 12
type input "9"
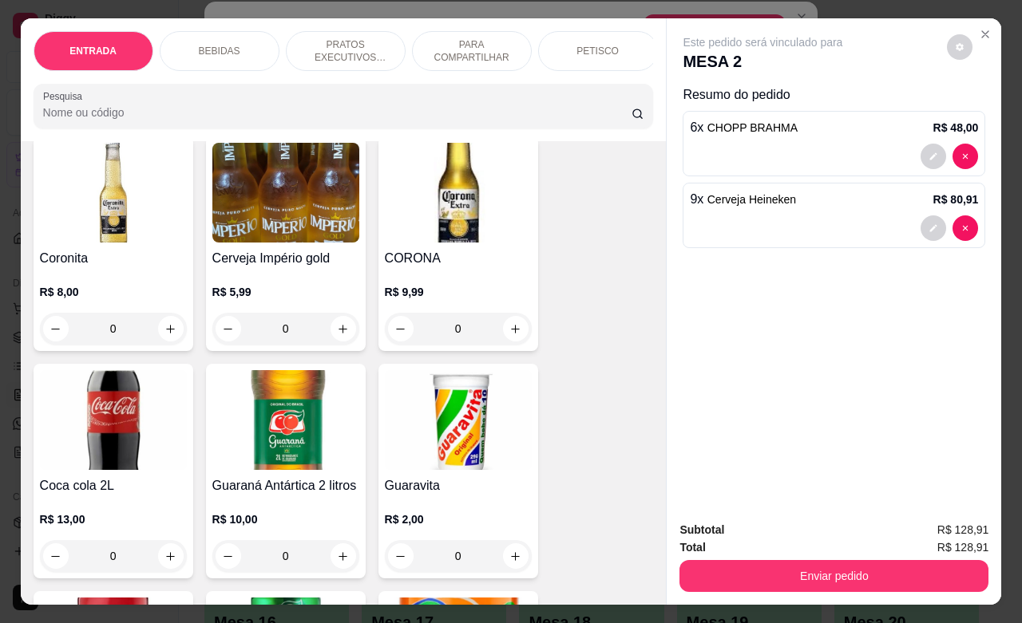
scroll to position [599, 0]
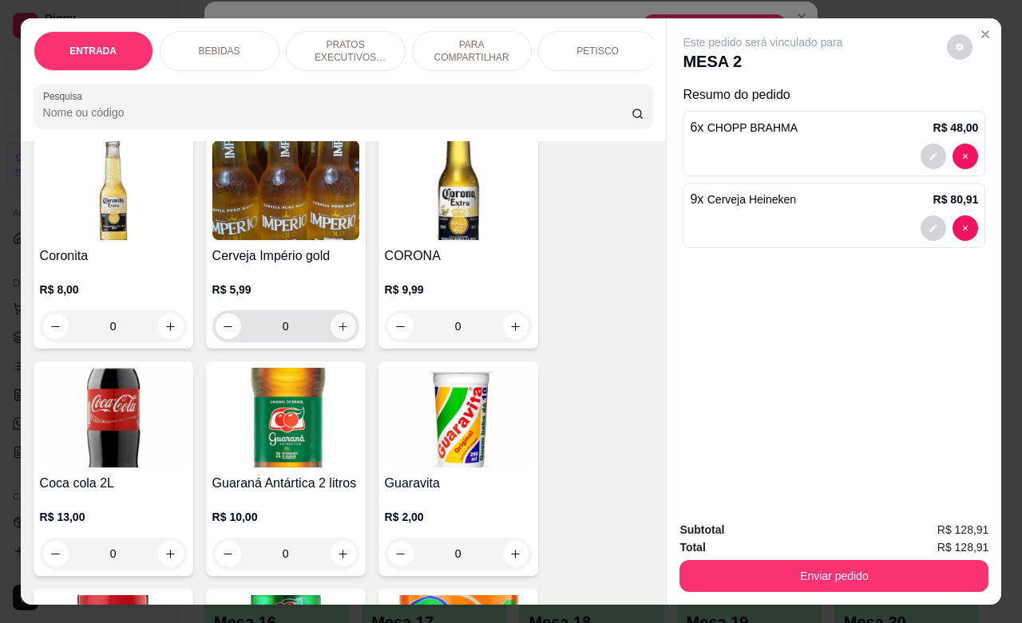
click at [337, 333] on icon "increase-product-quantity" at bounding box center [343, 327] width 12 height 12
click at [338, 331] on icon "increase-product-quantity" at bounding box center [342, 326] width 9 height 9
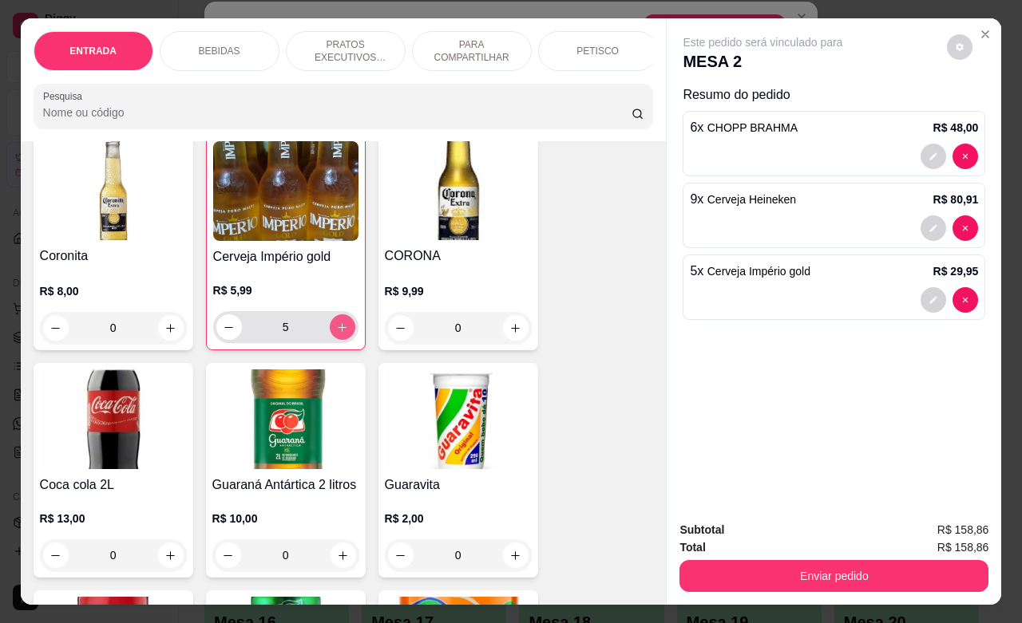
click at [338, 332] on icon "increase-product-quantity" at bounding box center [342, 327] width 9 height 9
type input "9"
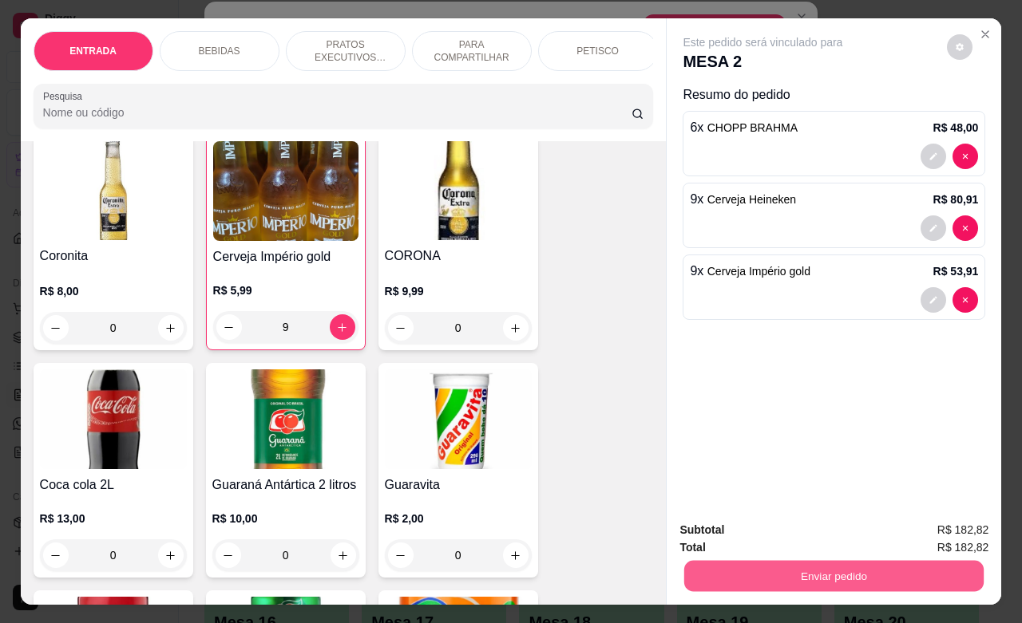
click at [769, 561] on button "Enviar pedido" at bounding box center [833, 575] width 299 height 31
click at [932, 531] on button "Enviar pedido" at bounding box center [945, 528] width 88 height 30
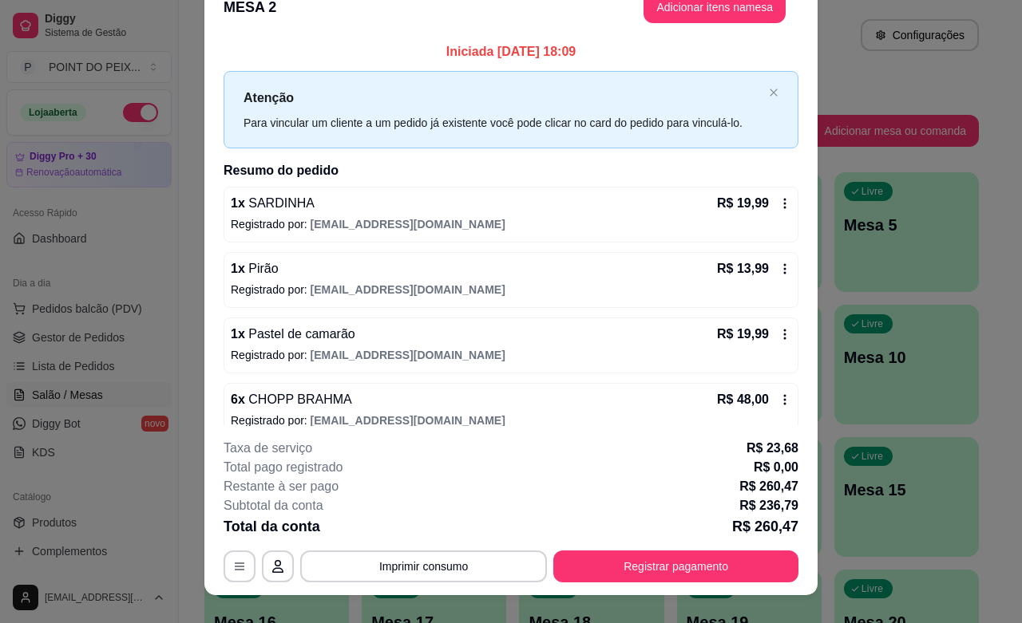
scroll to position [2, 0]
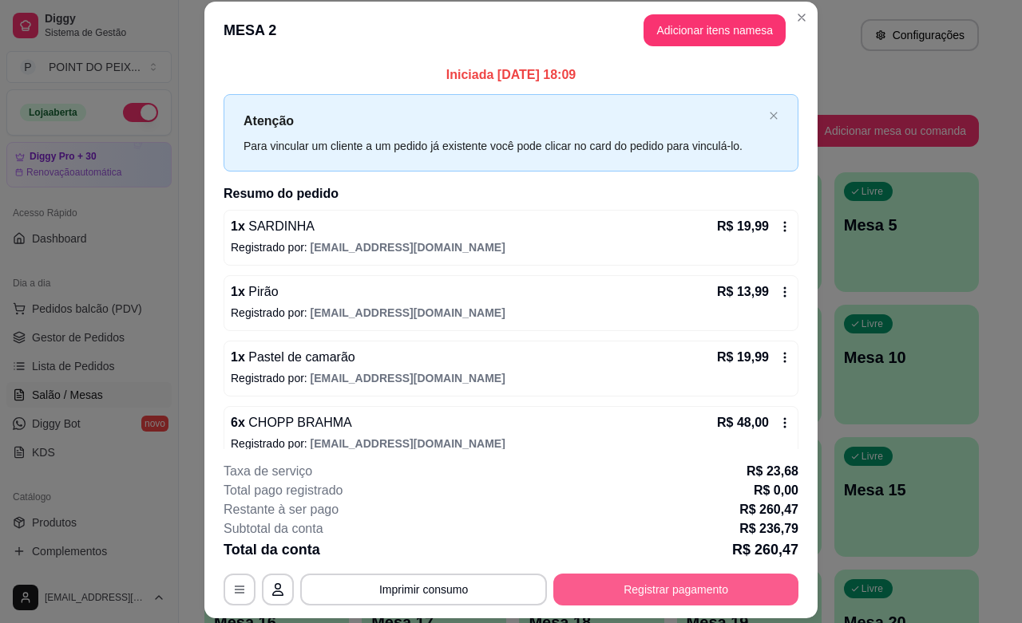
click at [641, 589] on button "Registrar pagamento" at bounding box center [675, 590] width 245 height 32
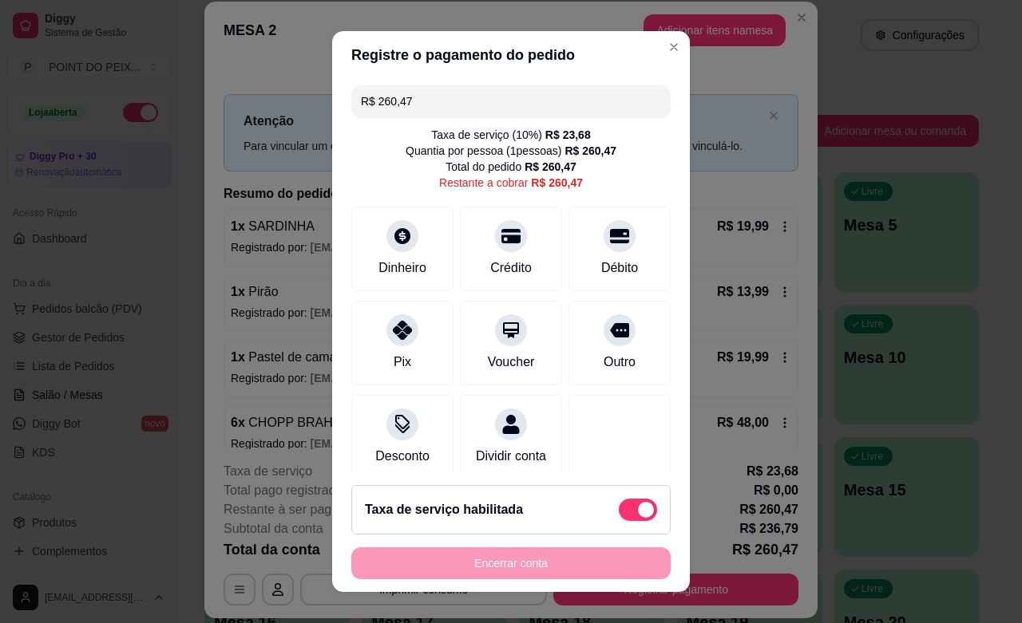
click at [638, 503] on span at bounding box center [646, 510] width 16 height 16
click at [618, 512] on input "checkbox" at bounding box center [623, 517] width 10 height 10
checkbox input "true"
type input "R$ 236,79"
checkbox input "false"
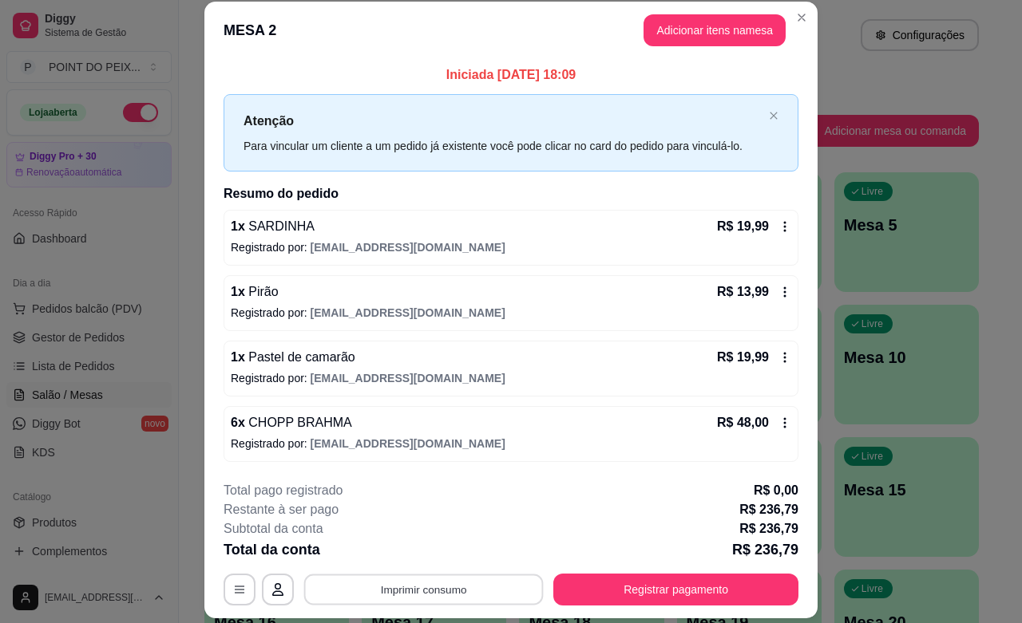
click at [469, 591] on button "Imprimir consumo" at bounding box center [423, 590] width 239 height 31
click at [443, 556] on button "IMPRESSORA" at bounding box center [420, 552] width 112 height 25
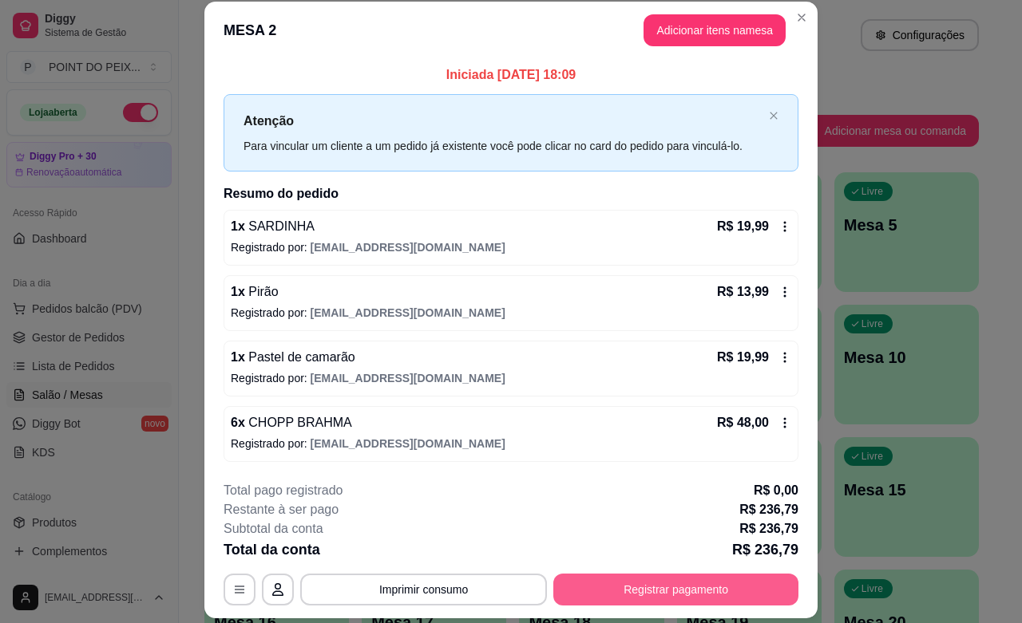
click at [628, 591] on button "Registrar pagamento" at bounding box center [675, 590] width 245 height 32
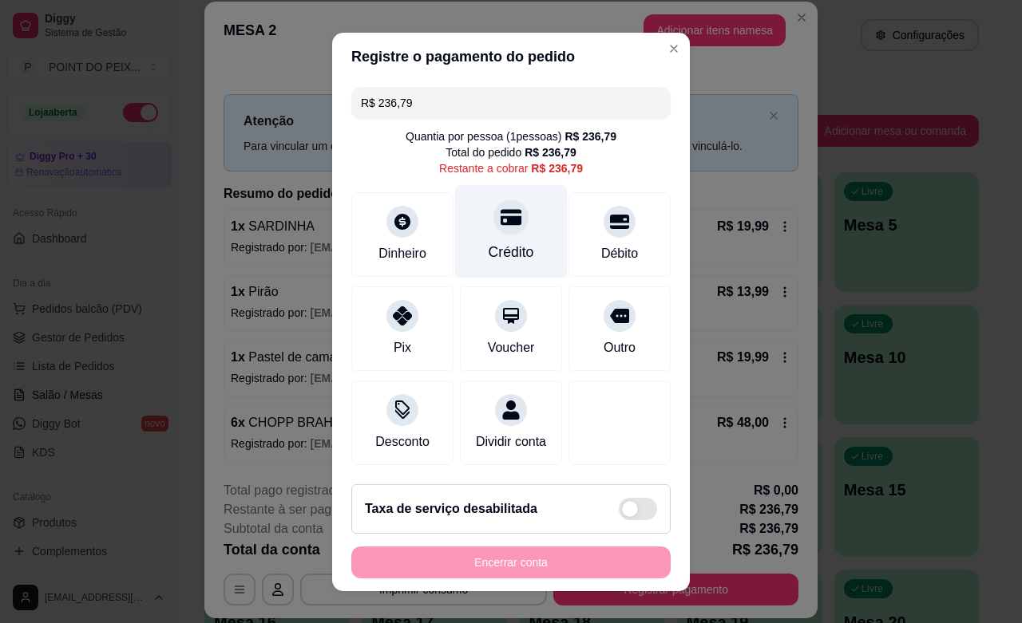
click at [496, 248] on div "Crédito" at bounding box center [511, 252] width 45 height 21
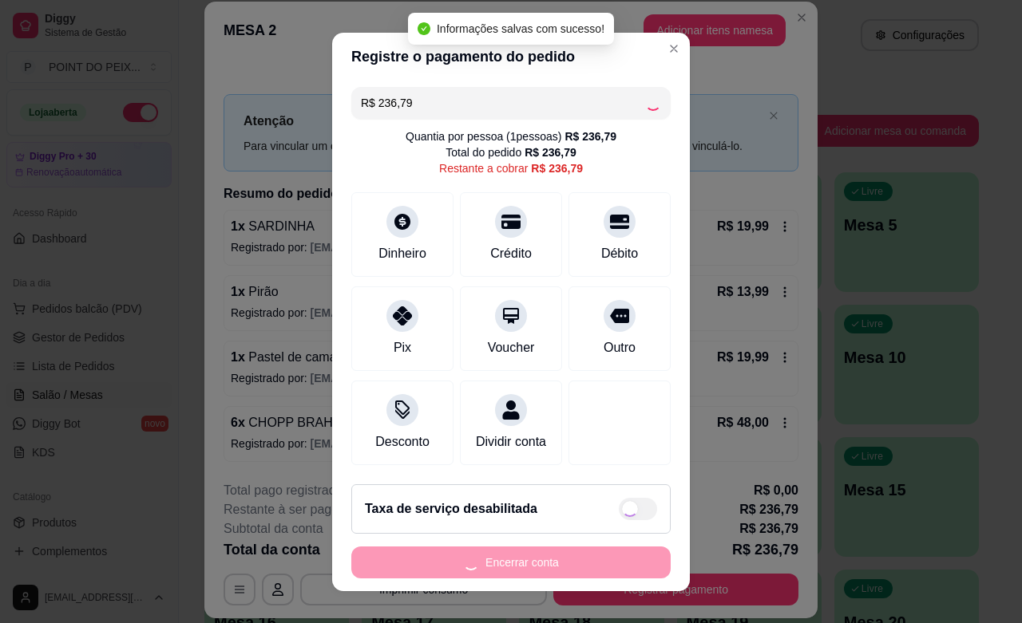
type input "R$ 0,00"
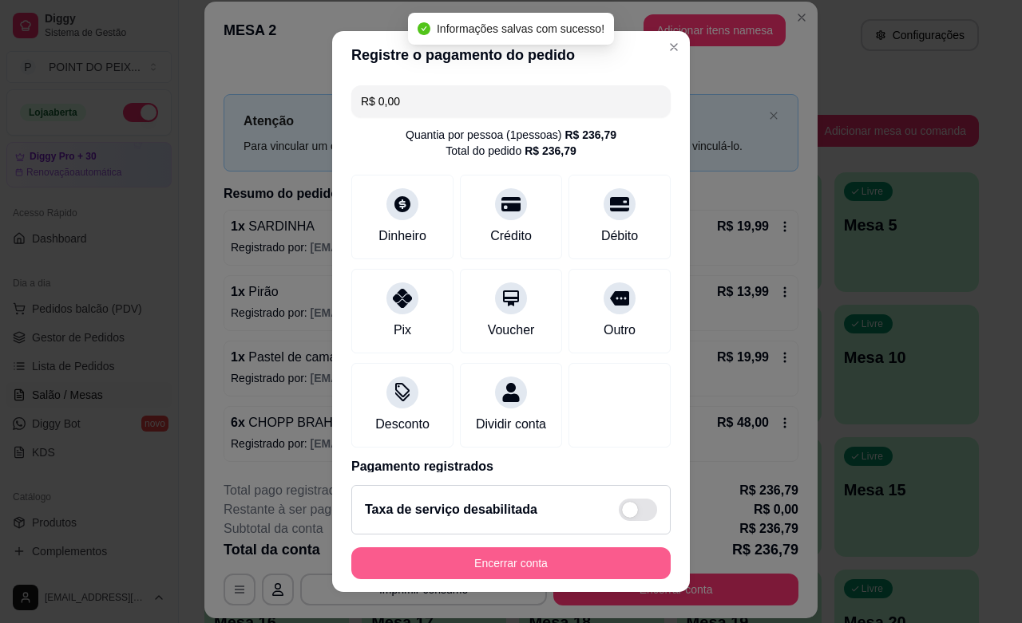
click at [568, 564] on button "Encerrar conta" at bounding box center [510, 564] width 319 height 32
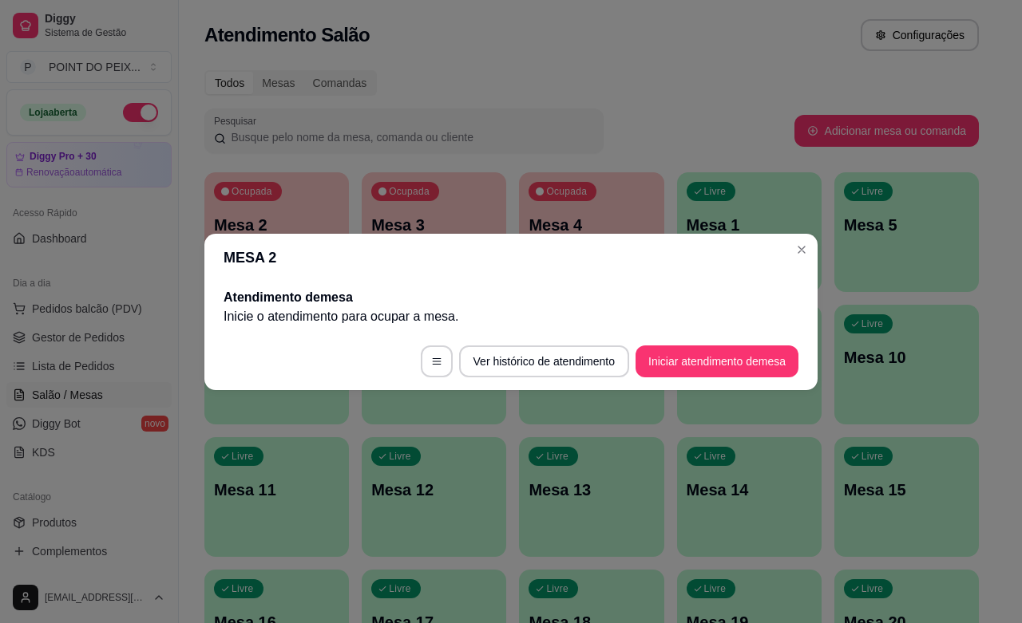
scroll to position [0, 0]
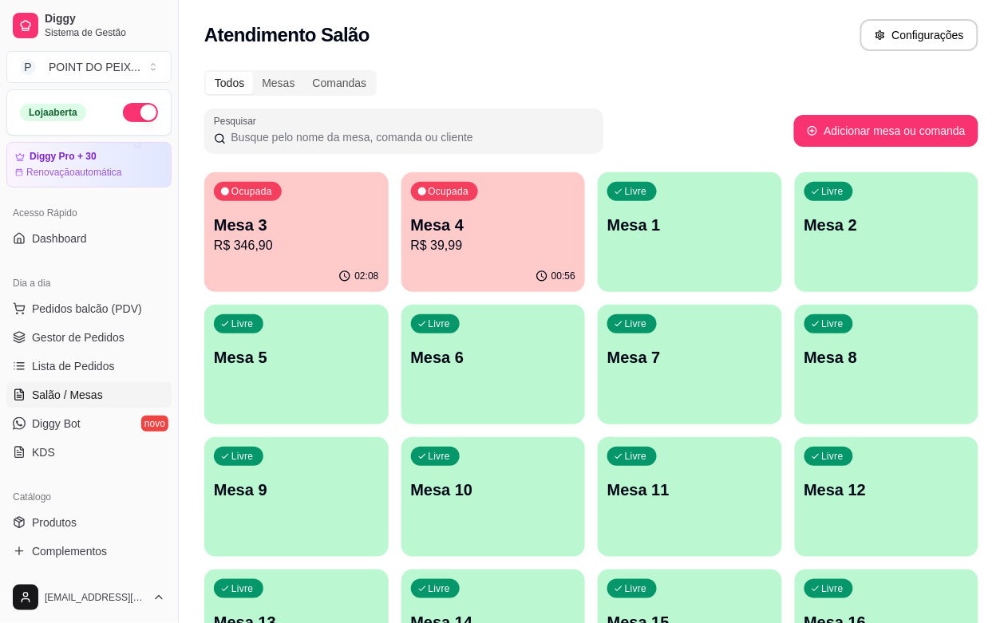
click at [286, 275] on div "02:08" at bounding box center [296, 276] width 184 height 31
click at [423, 260] on div "Ocupada Mesa 4 R$ 39,99" at bounding box center [494, 216] width 184 height 89
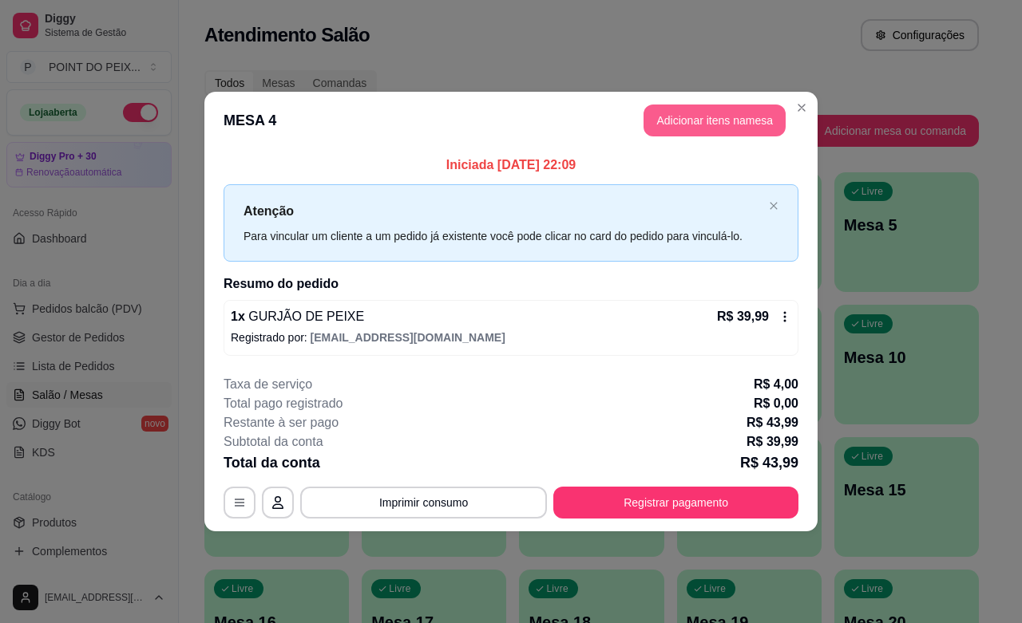
click at [751, 122] on button "Adicionar itens na mesa" at bounding box center [714, 121] width 142 height 32
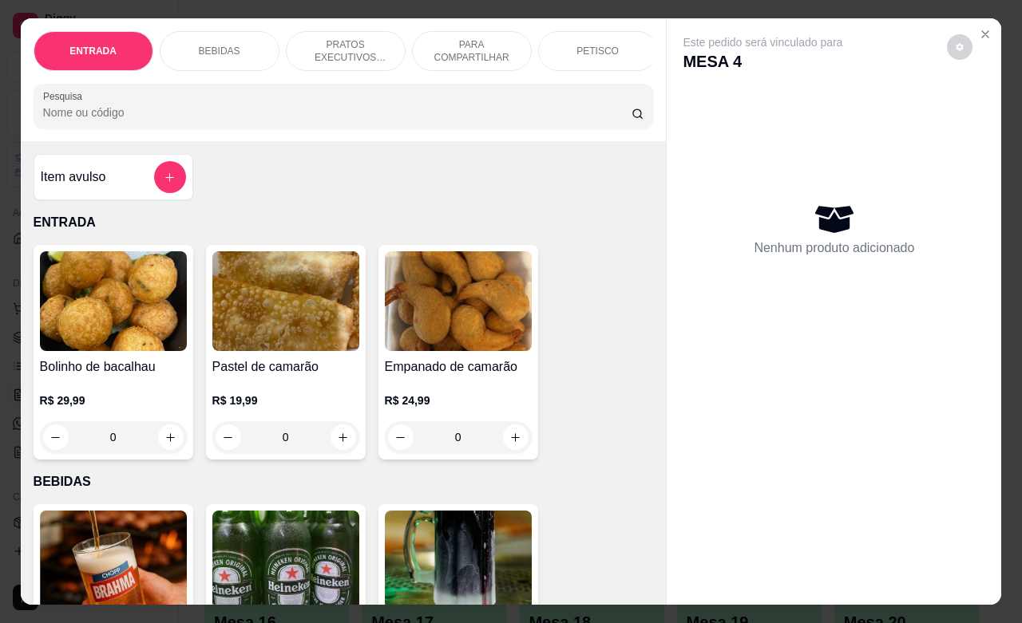
click at [585, 48] on p "PETISCO" at bounding box center [597, 51] width 42 height 13
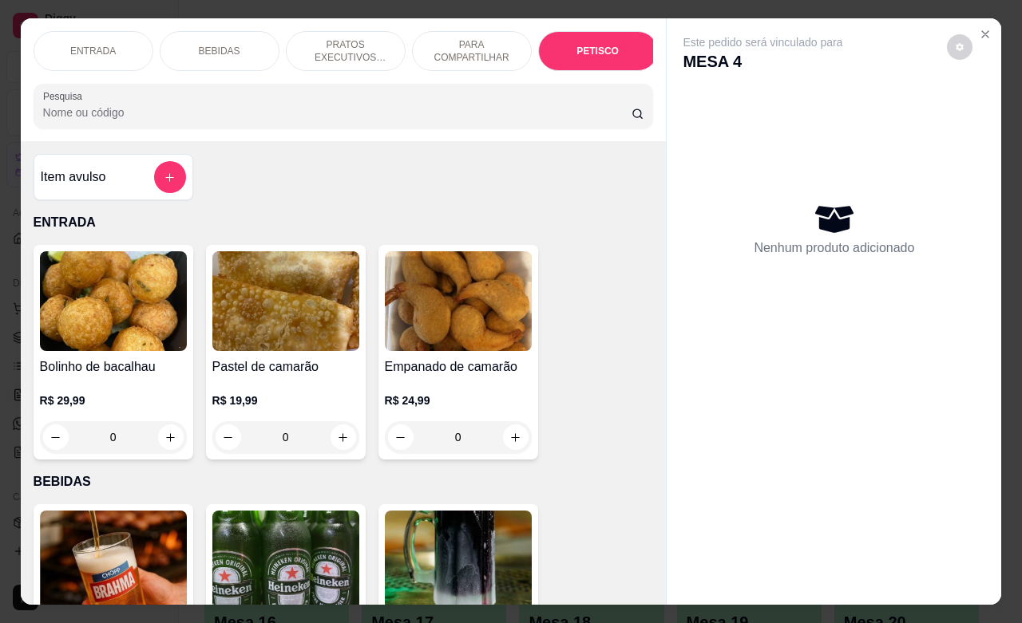
scroll to position [3726, 0]
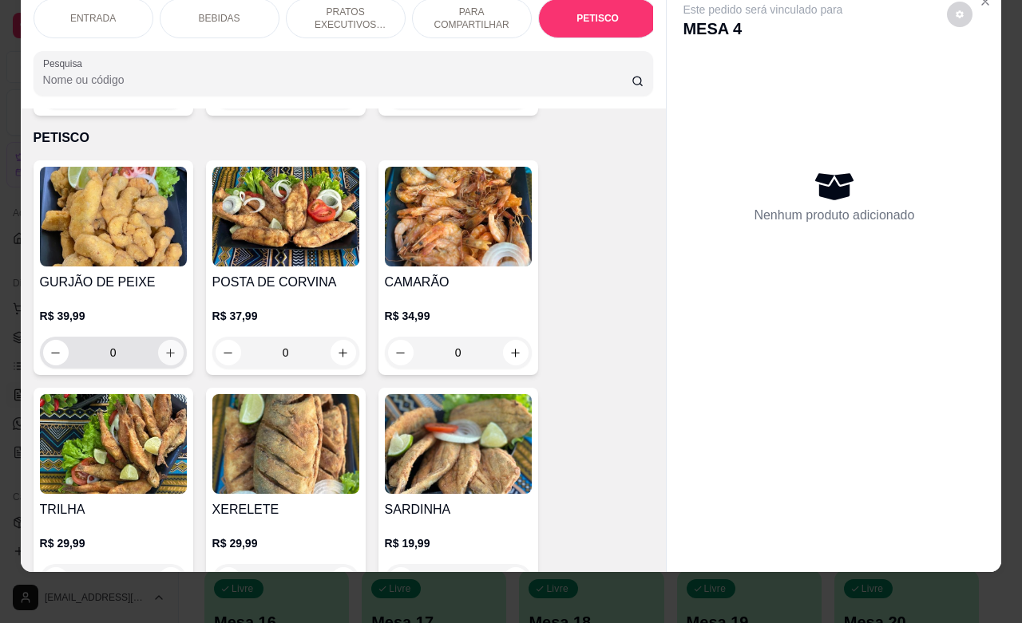
click at [162, 341] on button "increase-product-quantity" at bounding box center [171, 353] width 26 height 26
type input "1"
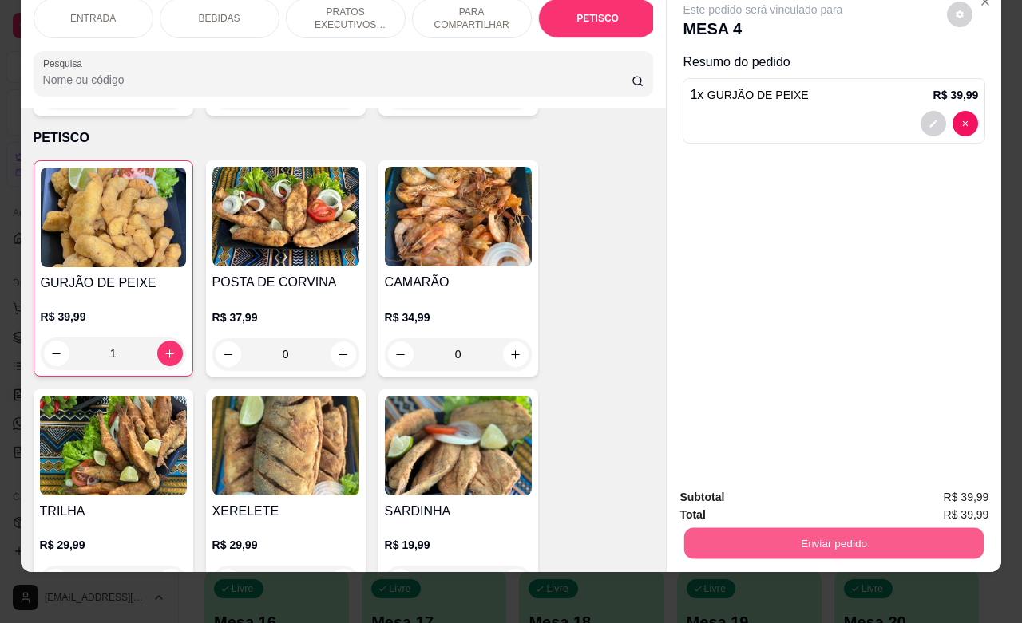
click at [806, 528] on button "Enviar pedido" at bounding box center [833, 543] width 299 height 31
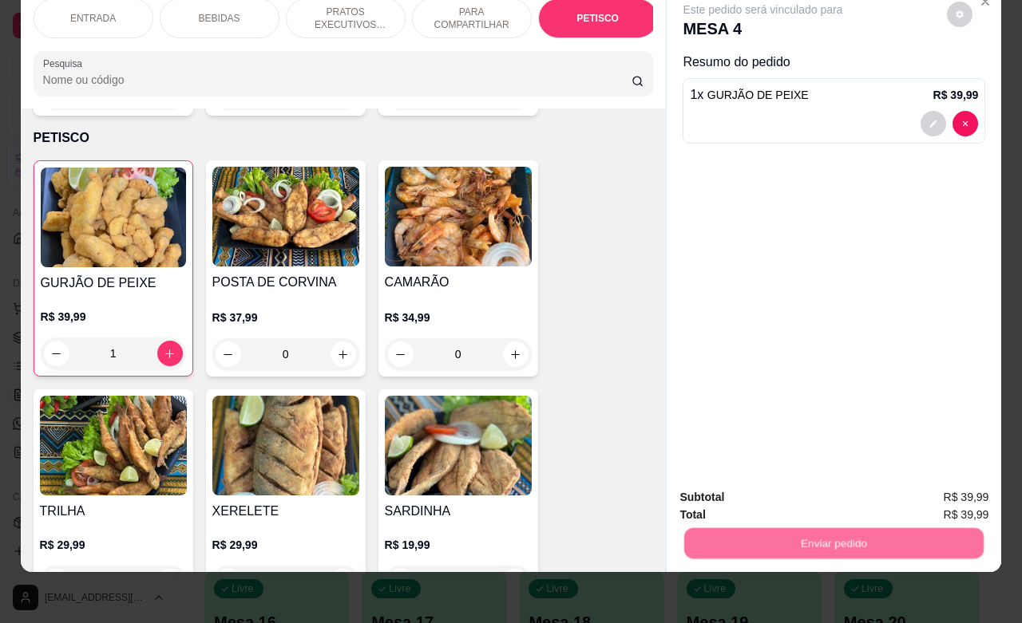
click at [838, 488] on button "Registrar cliente" at bounding box center [837, 488] width 105 height 30
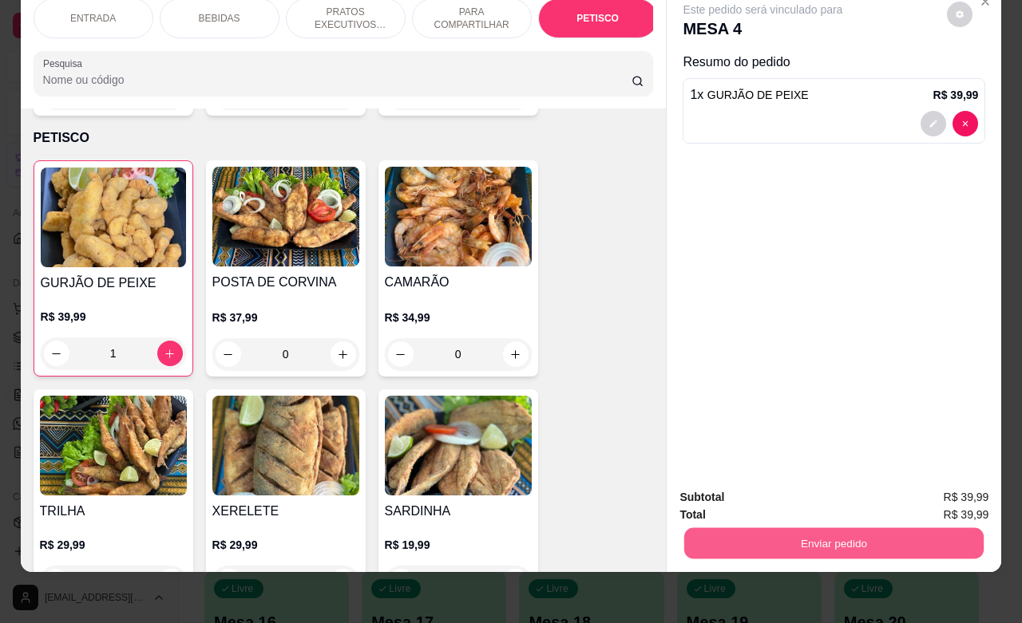
click at [924, 528] on button "Enviar pedido" at bounding box center [833, 543] width 299 height 31
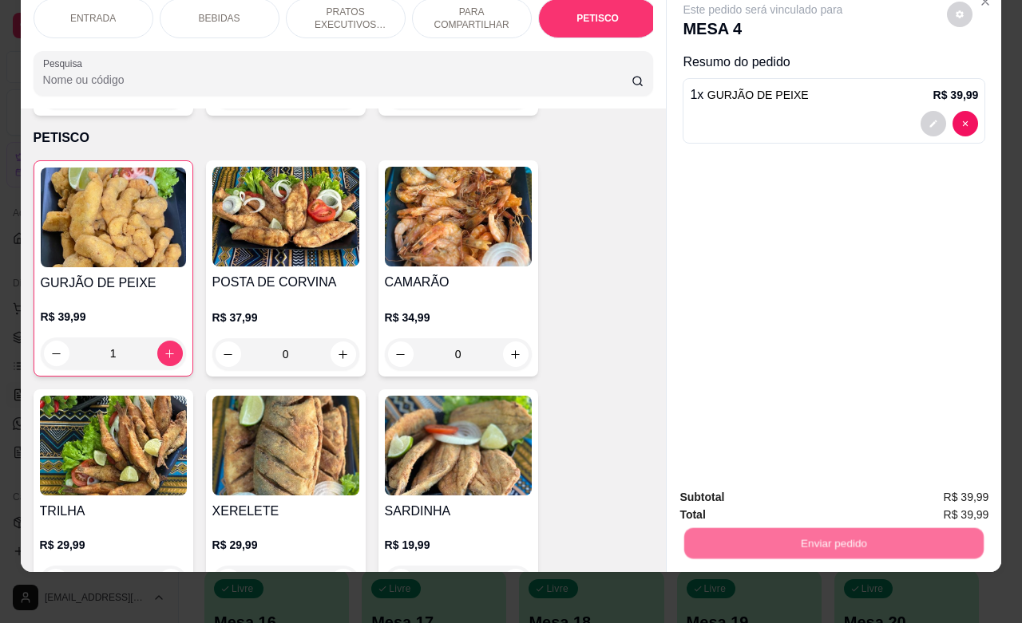
click at [939, 485] on button "Enviar pedido" at bounding box center [945, 488] width 90 height 30
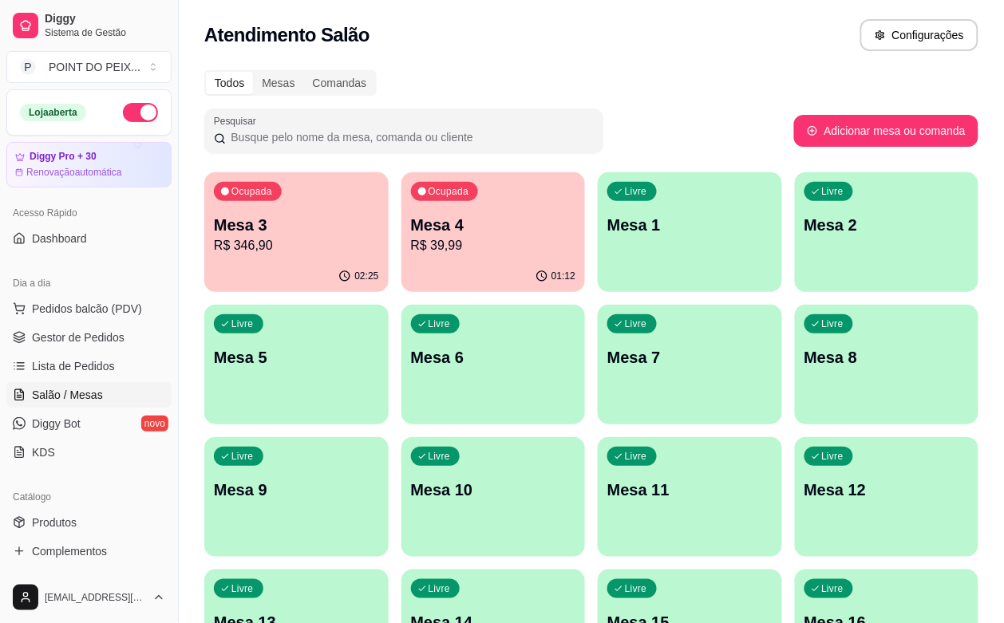
click at [290, 253] on p "R$ 346,90" at bounding box center [296, 245] width 165 height 19
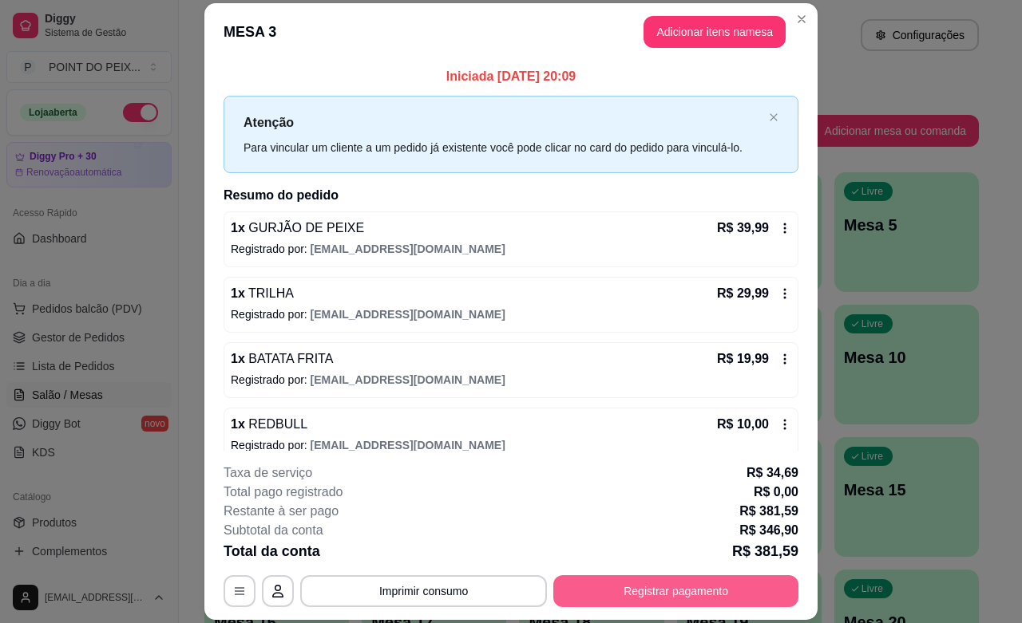
click at [667, 587] on button "Registrar pagamento" at bounding box center [675, 592] width 245 height 32
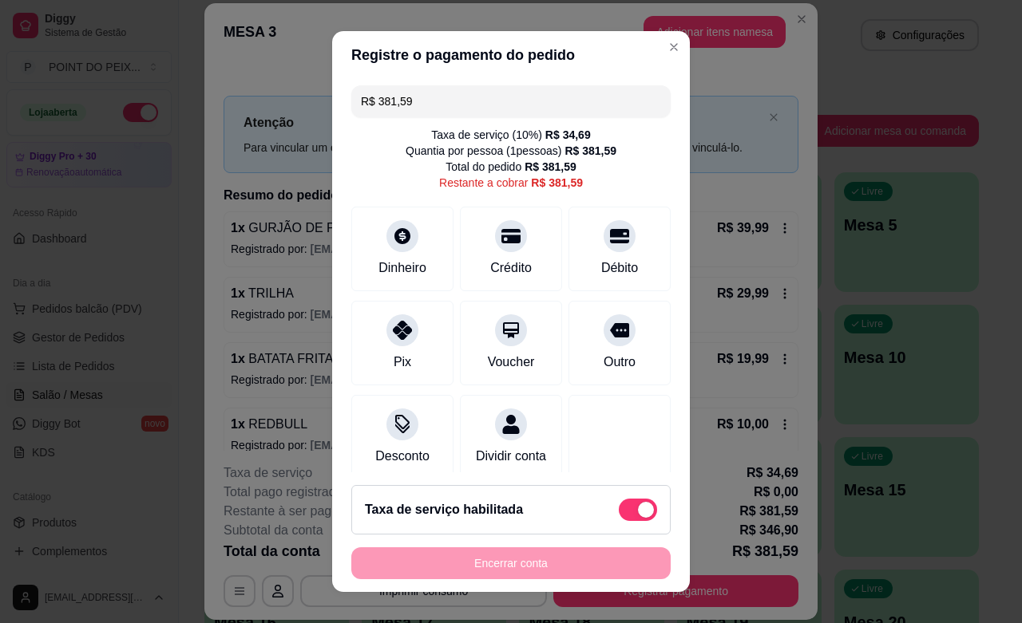
click at [351, 106] on div "R$ 381,59" at bounding box center [510, 101] width 319 height 32
click at [599, 258] on div "Débito" at bounding box center [619, 266] width 41 height 21
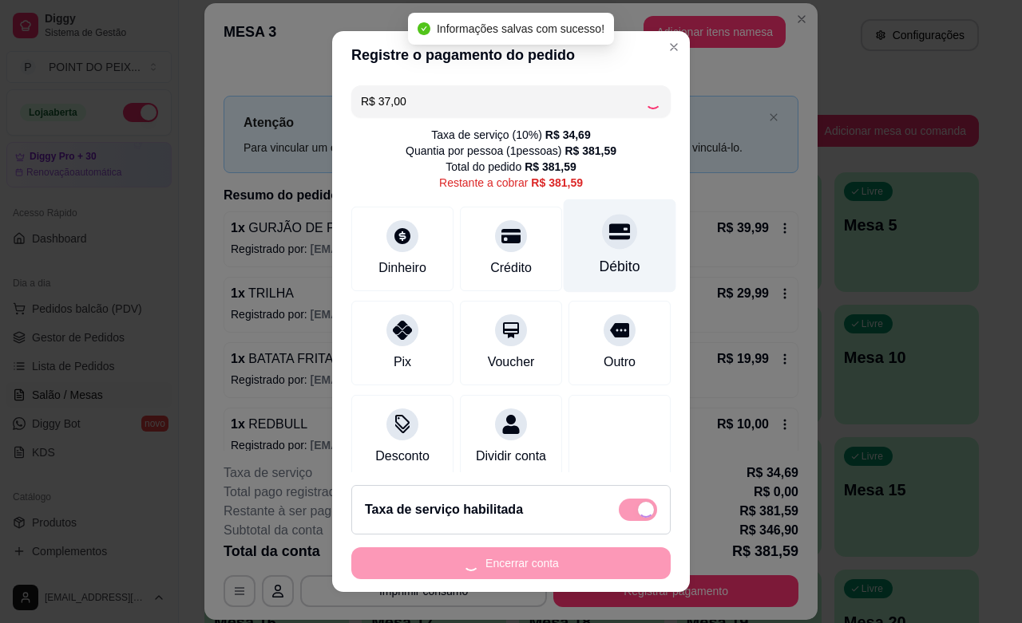
type input "R$ 344,59"
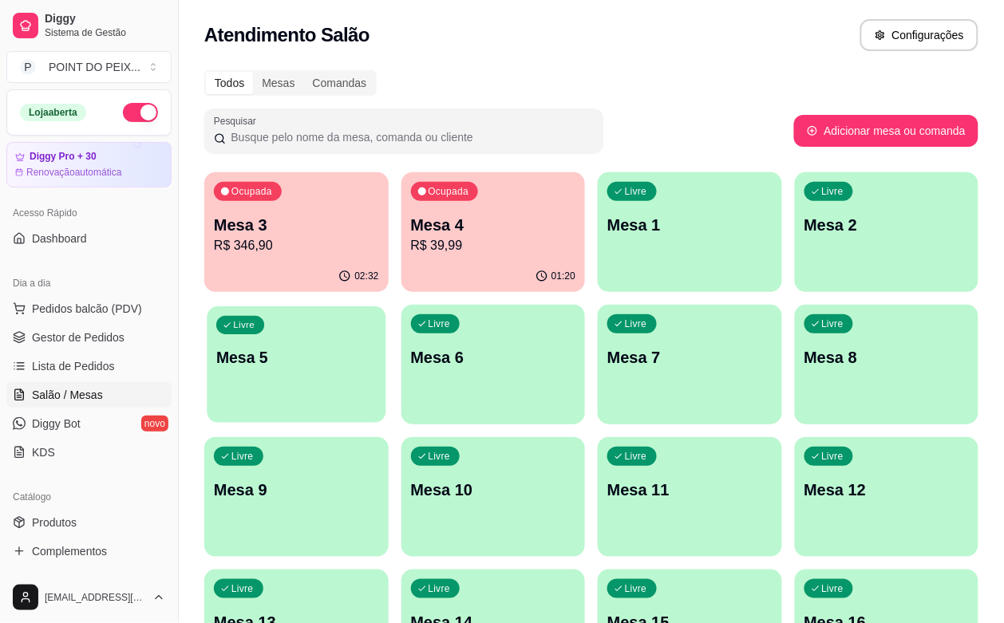
click at [386, 307] on div "Livre Mesa 5" at bounding box center [296, 355] width 179 height 97
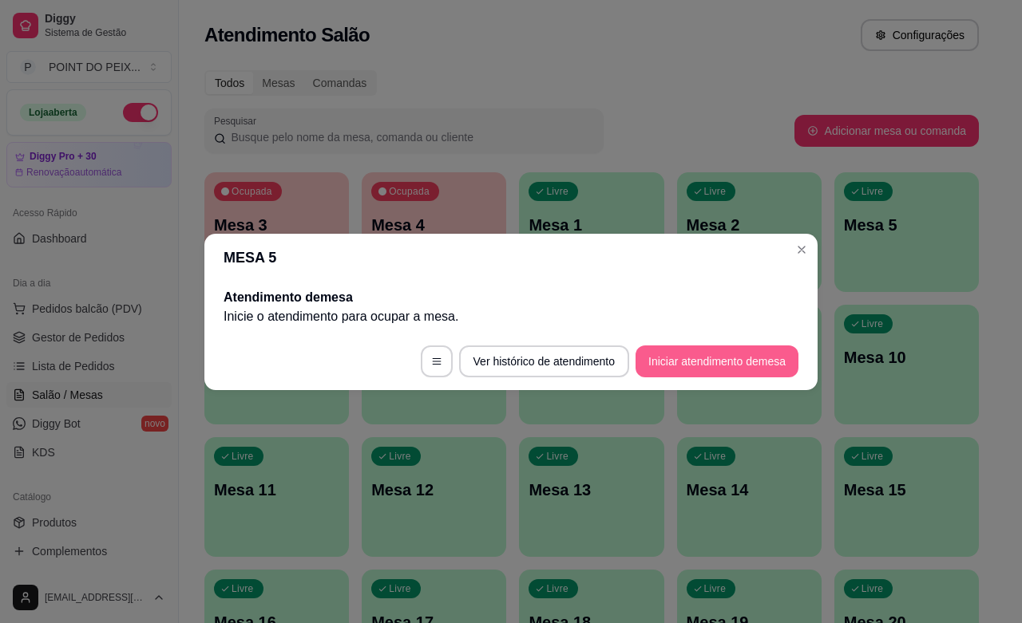
click at [762, 353] on button "Iniciar atendimento de mesa" at bounding box center [716, 362] width 163 height 32
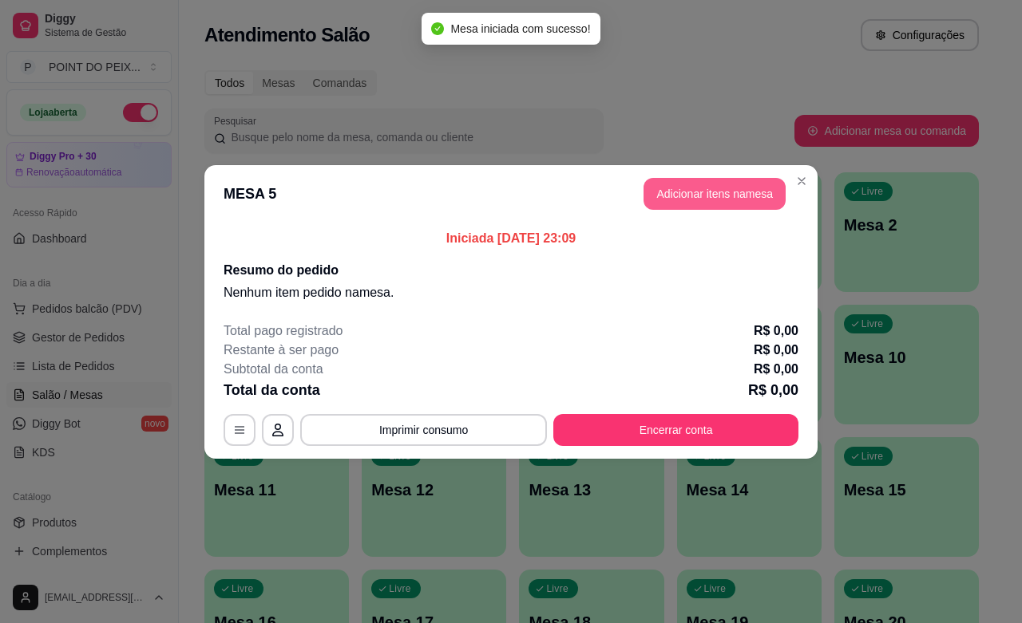
click at [738, 185] on button "Adicionar itens na mesa" at bounding box center [714, 194] width 142 height 32
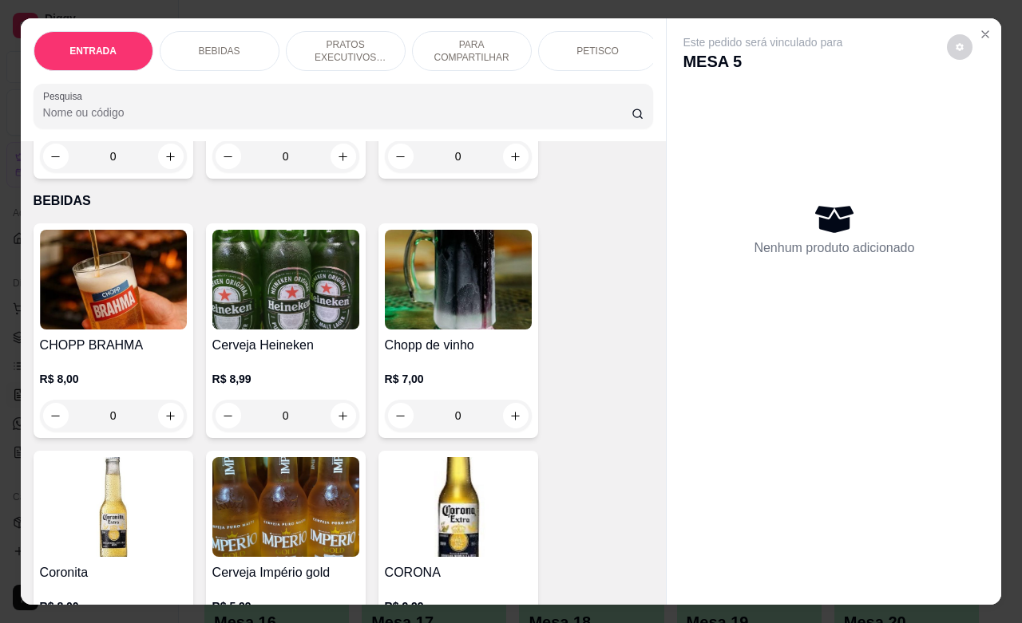
scroll to position [399, 0]
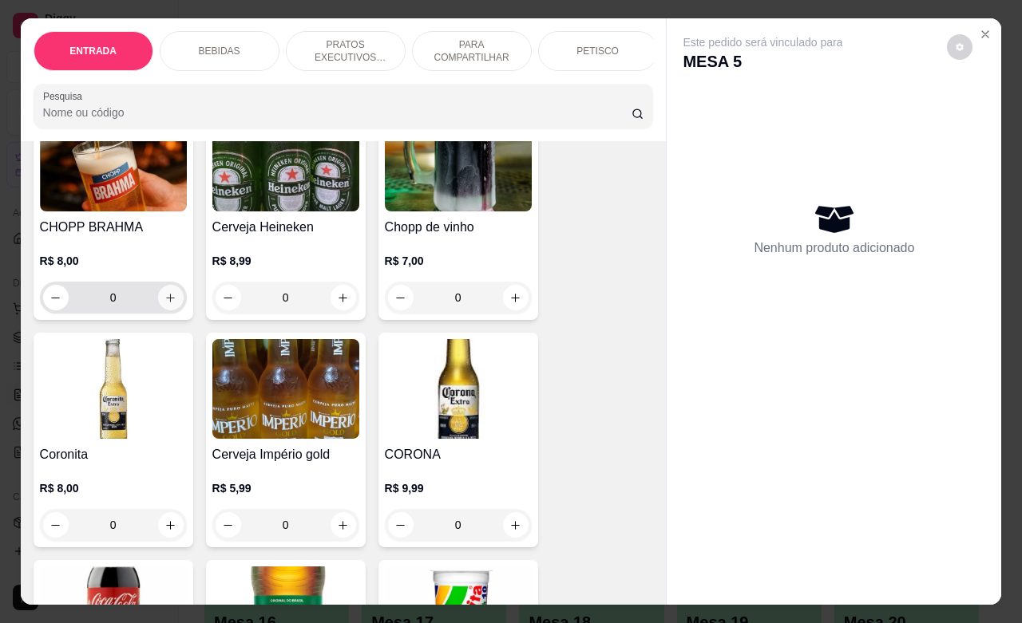
click at [164, 304] on icon "increase-product-quantity" at bounding box center [170, 298] width 12 height 12
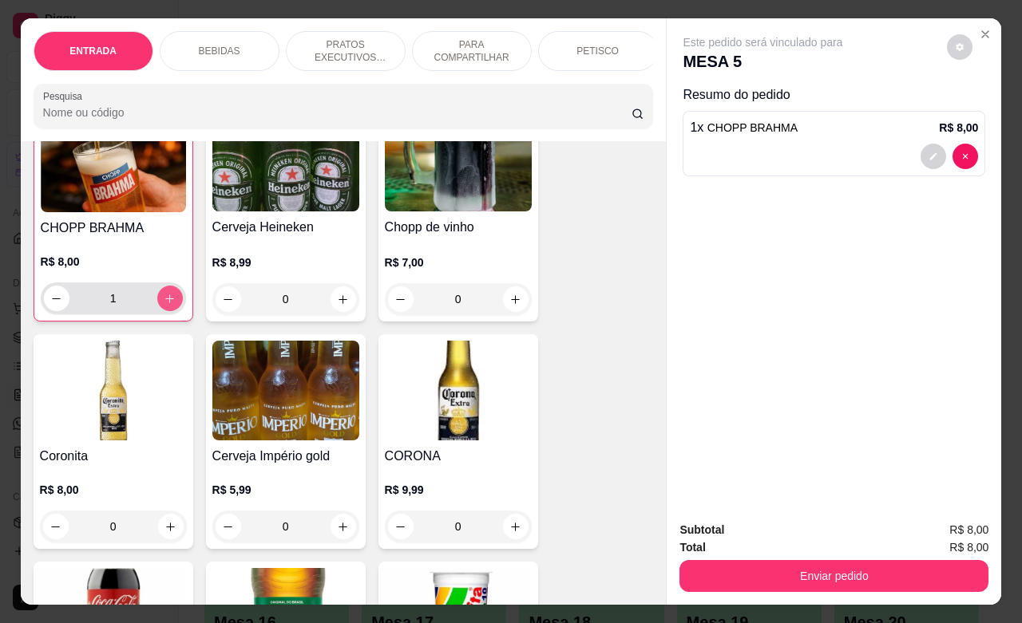
scroll to position [400, 0]
click at [164, 304] on icon "increase-product-quantity" at bounding box center [170, 298] width 12 height 12
click at [166, 302] on icon "increase-product-quantity" at bounding box center [170, 298] width 8 height 8
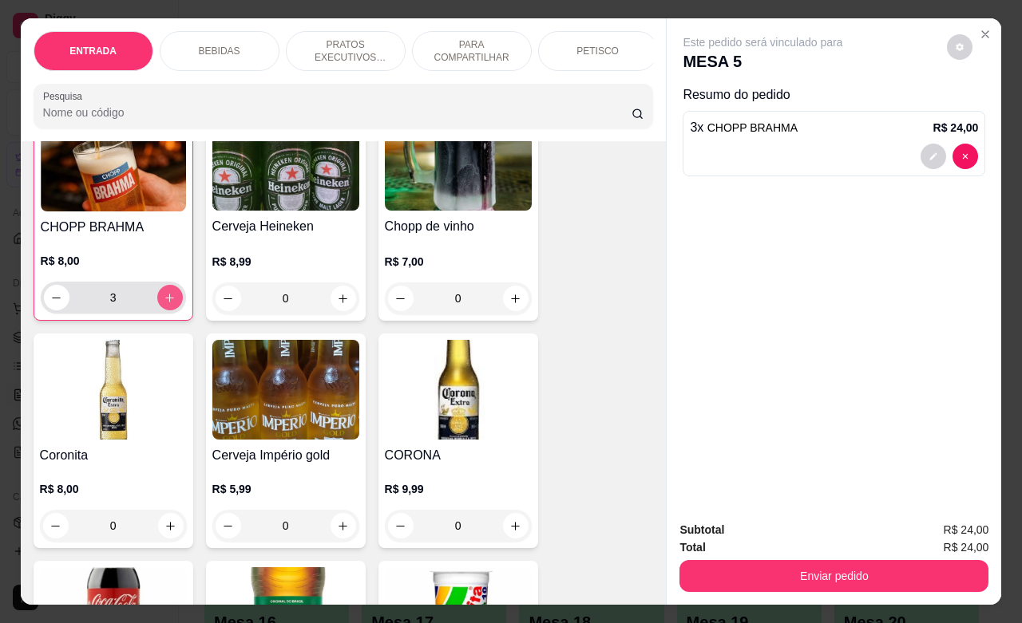
click at [164, 304] on icon "increase-product-quantity" at bounding box center [170, 298] width 12 height 12
type input "5"
click at [584, 49] on p "PETISCO" at bounding box center [597, 51] width 42 height 13
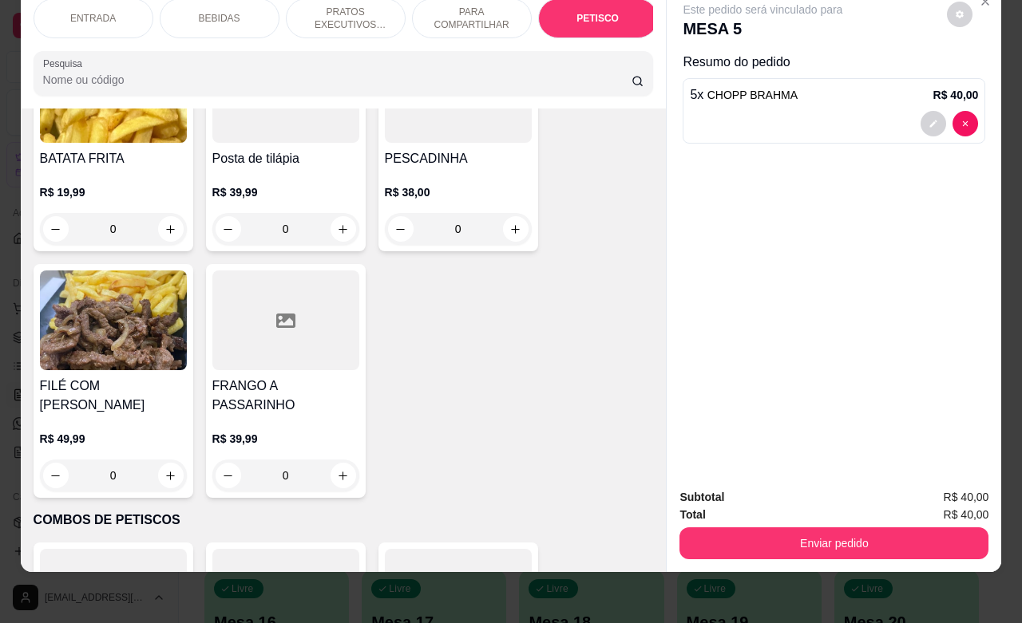
scroll to position [4327, 0]
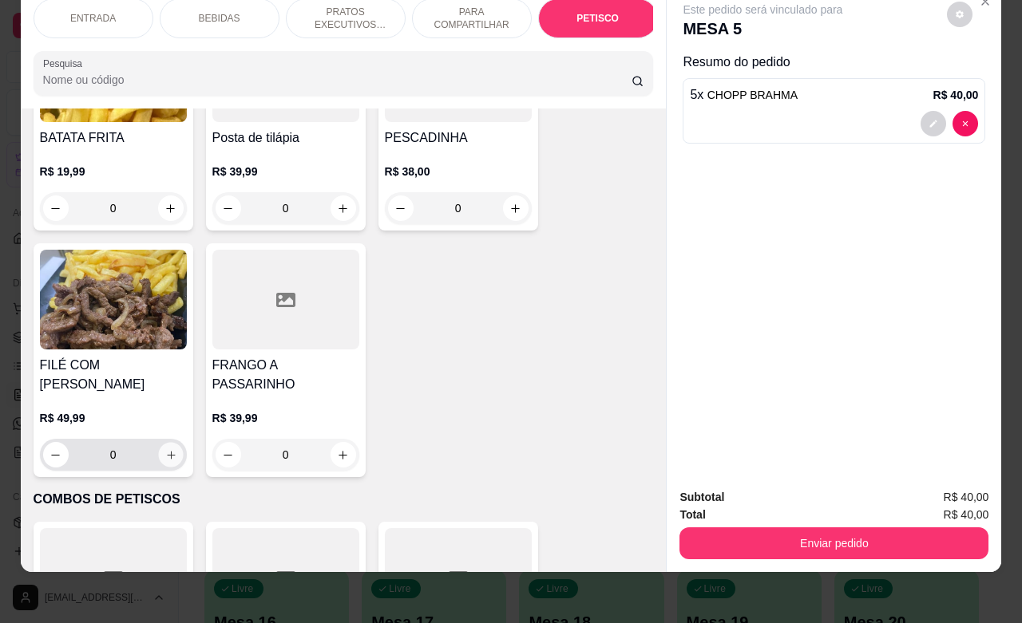
click at [168, 443] on button "increase-product-quantity" at bounding box center [170, 455] width 25 height 25
type input "1"
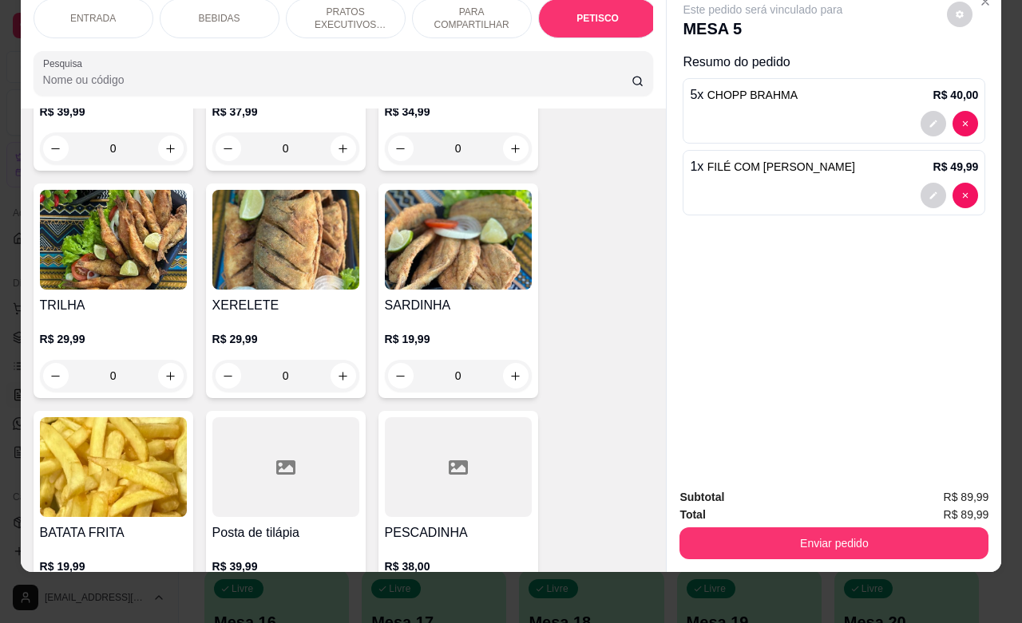
scroll to position [3928, 0]
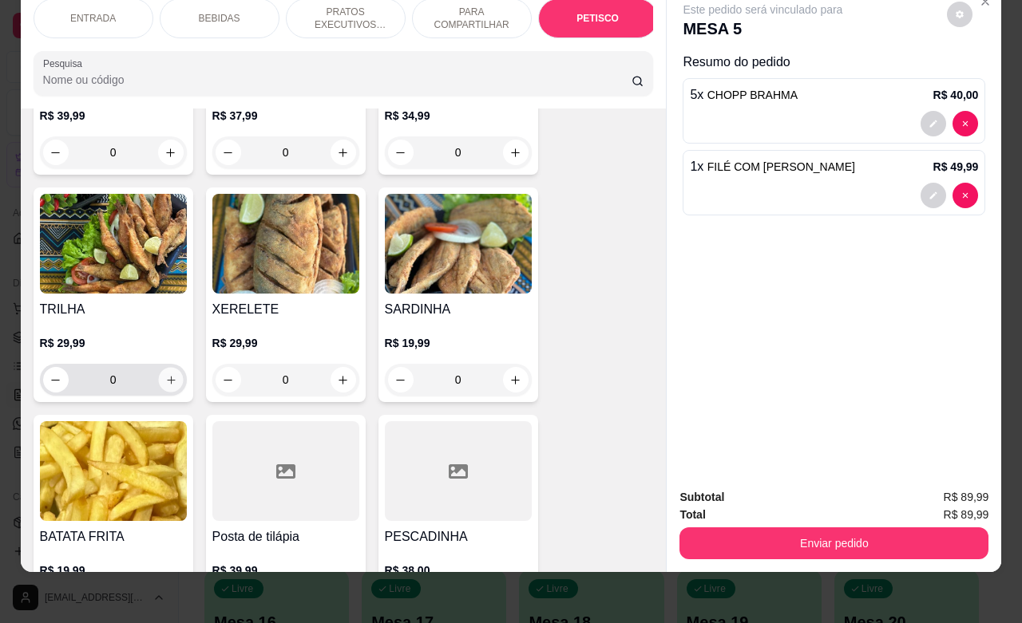
click at [164, 374] on icon "increase-product-quantity" at bounding box center [170, 380] width 12 height 12
type input "1"
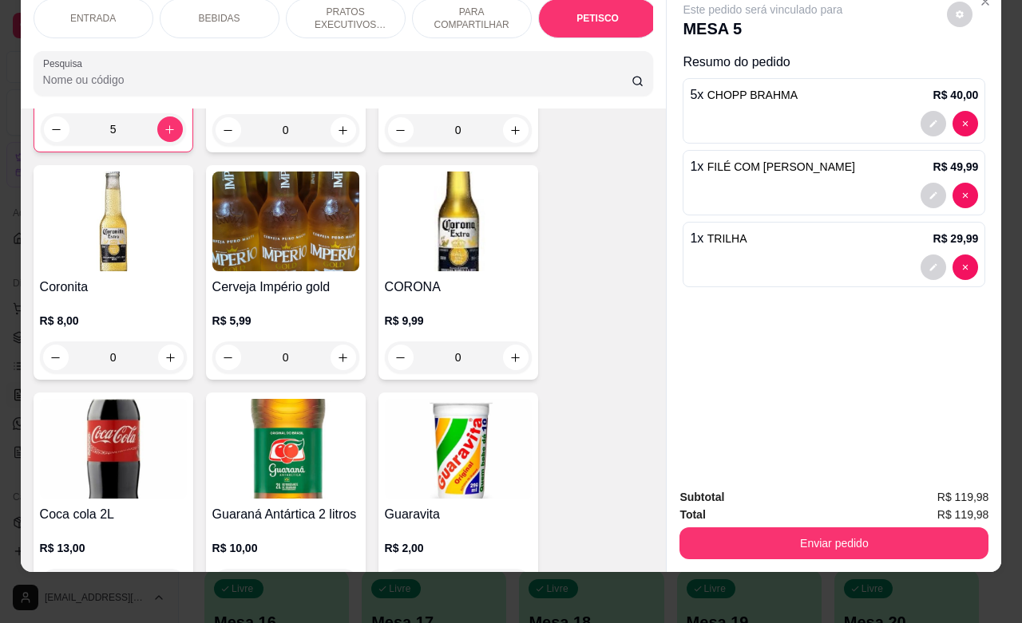
scroll to position [0, 0]
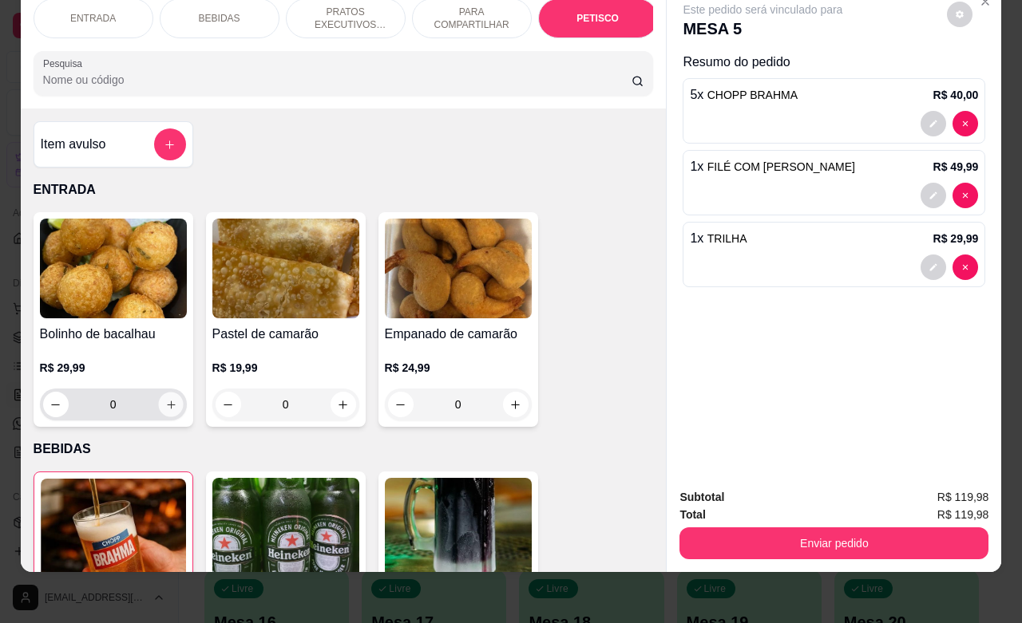
click at [164, 405] on icon "increase-product-quantity" at bounding box center [170, 405] width 12 height 12
type input "1"
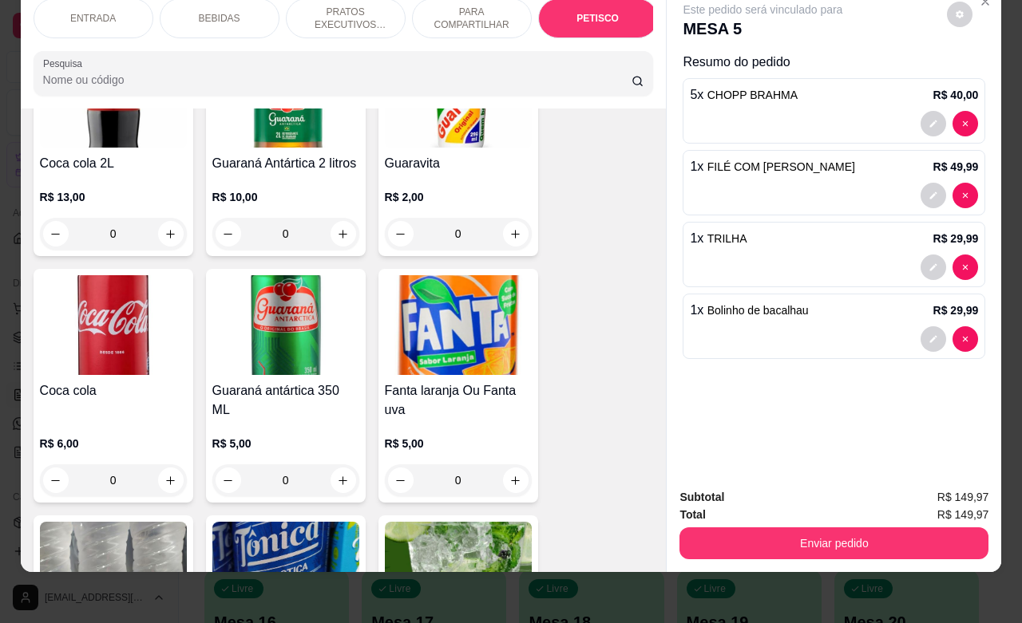
scroll to position [898, 0]
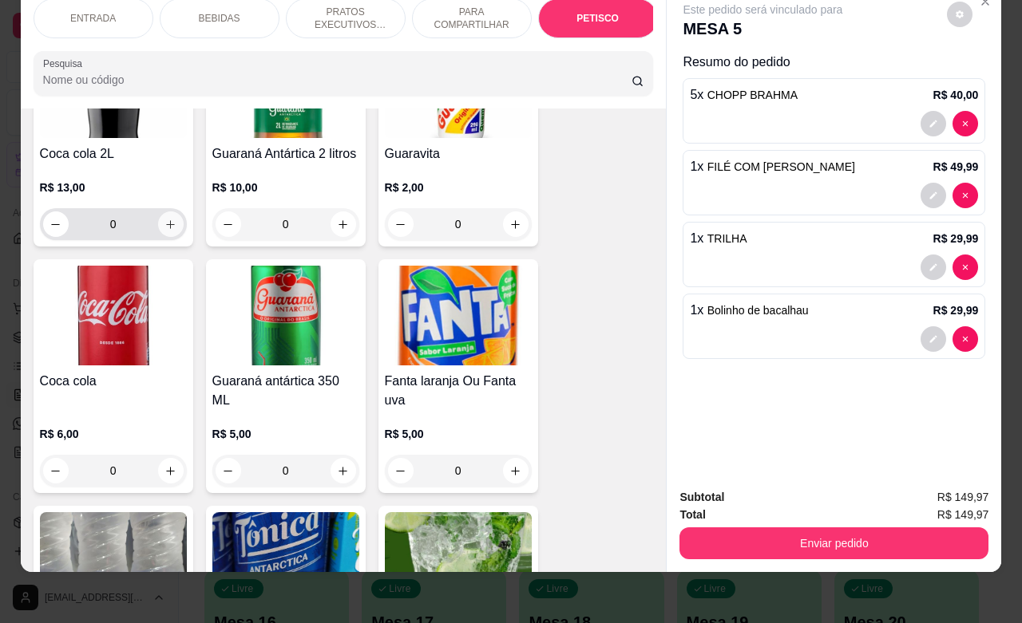
click at [158, 216] on button "increase-product-quantity" at bounding box center [171, 225] width 26 height 26
type input "1"
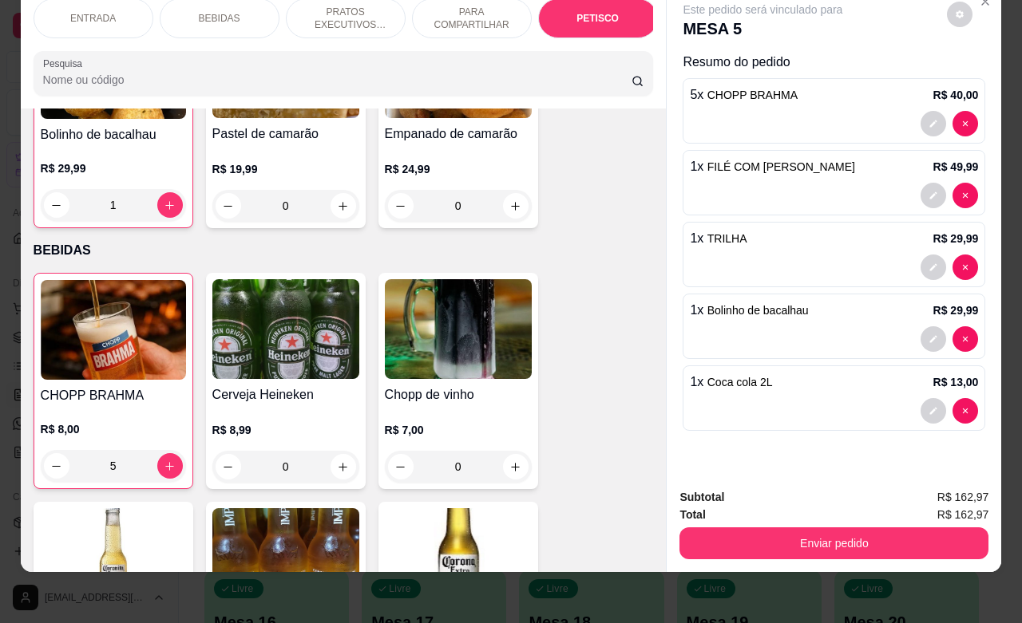
scroll to position [0, 0]
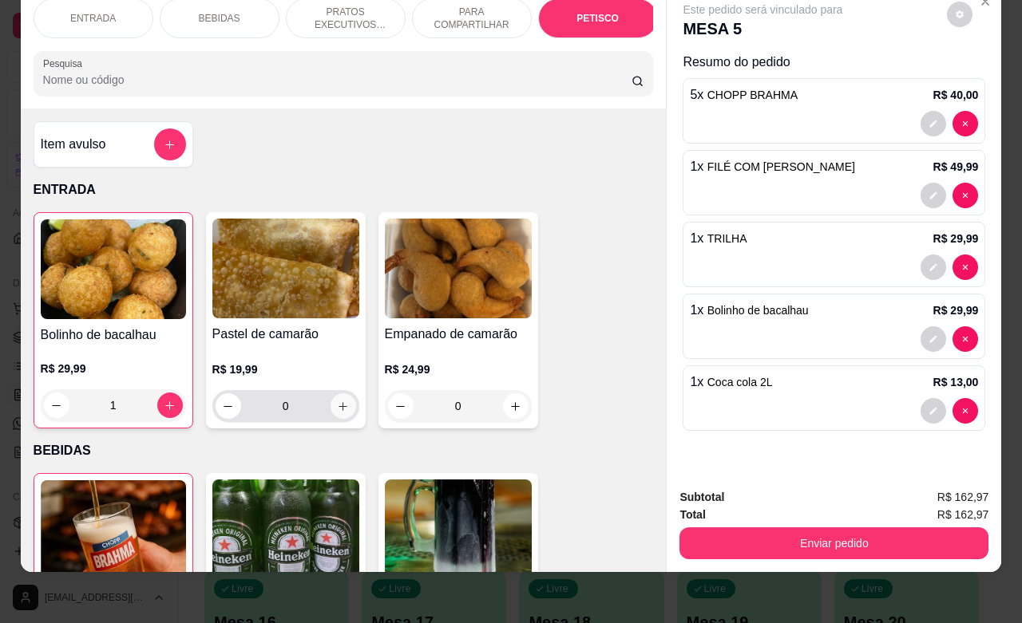
click at [337, 407] on icon "increase-product-quantity" at bounding box center [343, 407] width 12 height 12
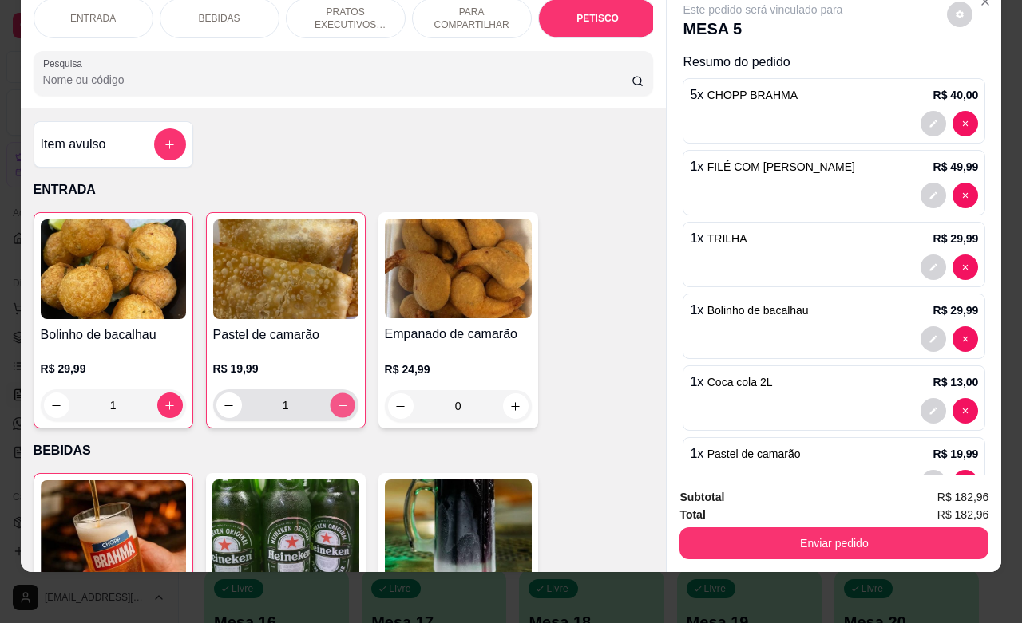
click at [338, 407] on icon "increase-product-quantity" at bounding box center [342, 406] width 8 height 8
type input "2"
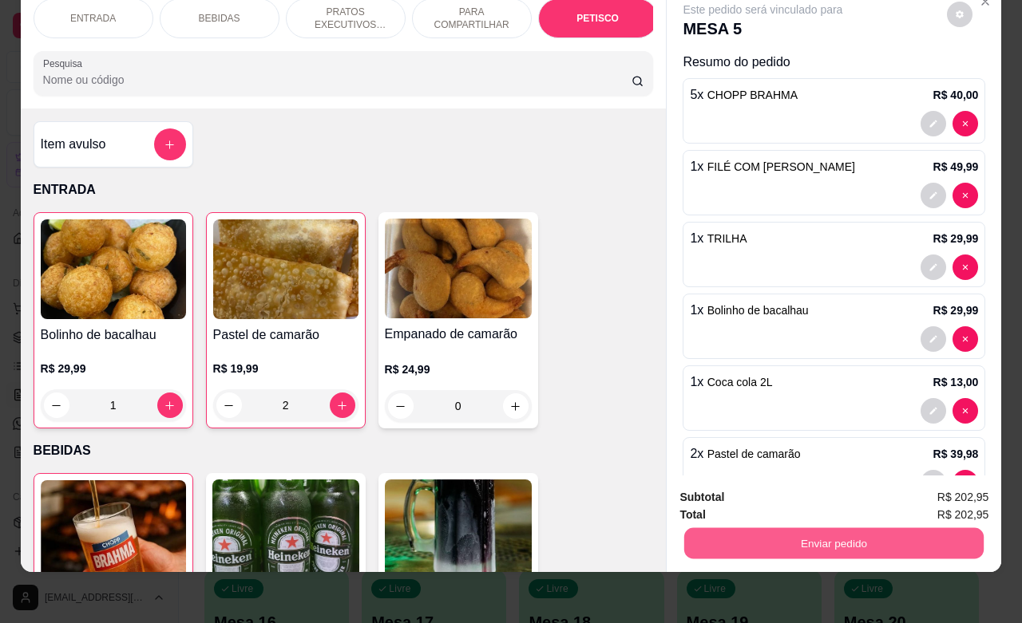
click at [786, 528] on button "Enviar pedido" at bounding box center [833, 543] width 299 height 31
click at [920, 481] on button "Enviar pedido" at bounding box center [945, 488] width 90 height 30
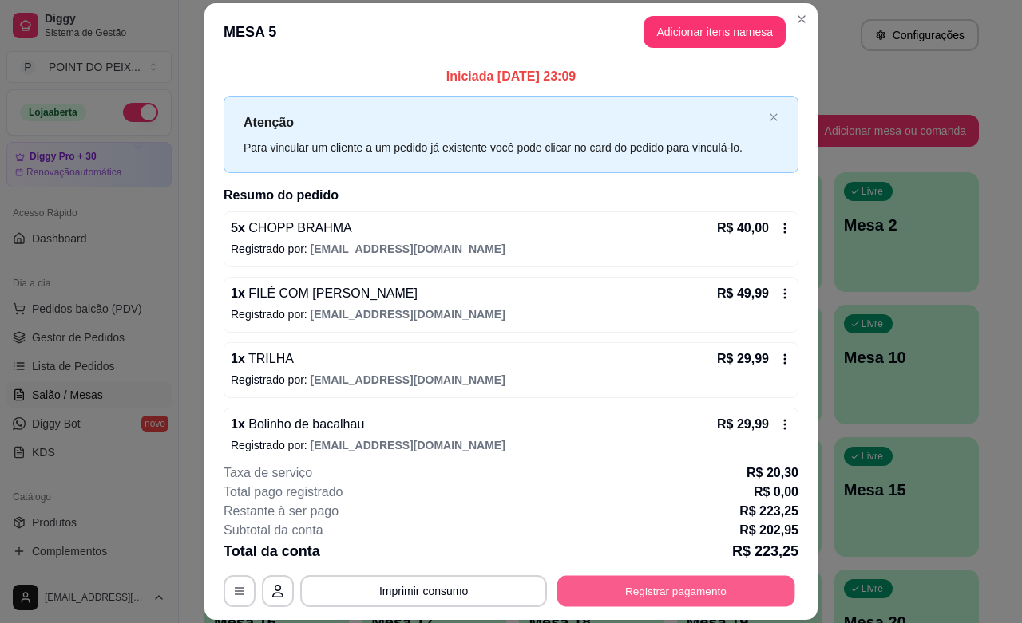
click at [628, 588] on button "Registrar pagamento" at bounding box center [676, 591] width 238 height 31
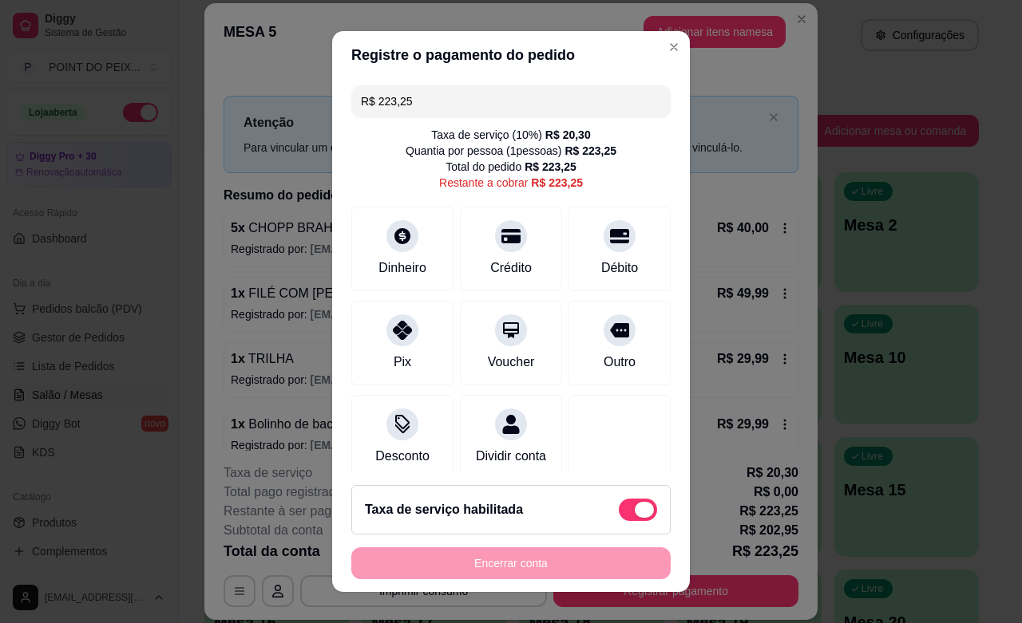
click at [635, 508] on span at bounding box center [644, 510] width 19 height 16
click at [619, 512] on input "checkbox" at bounding box center [623, 517] width 10 height 10
checkbox input "true"
type input "R$ 202,95"
checkbox input "false"
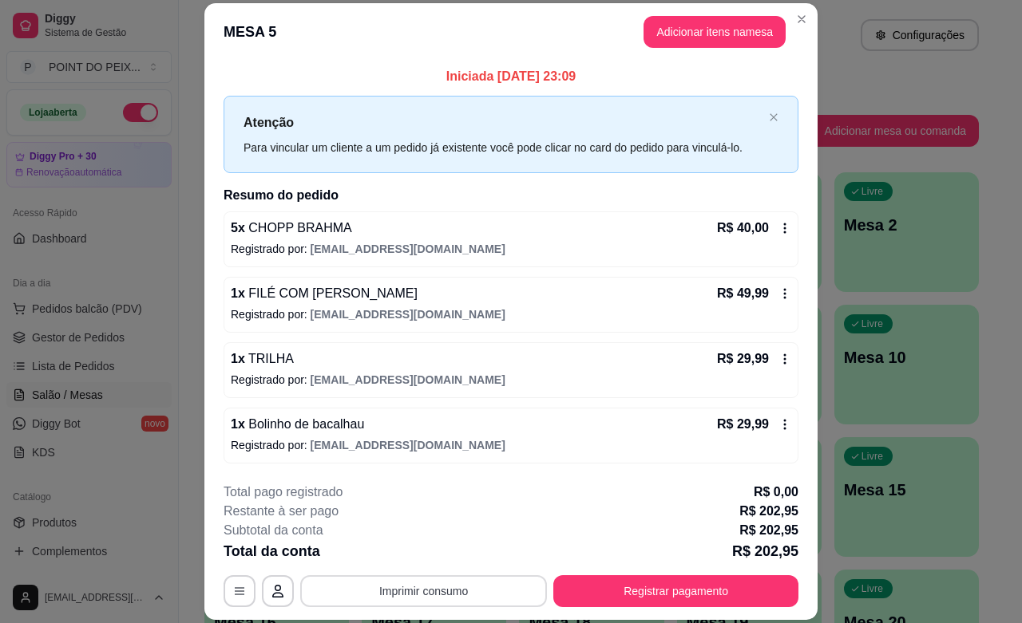
click at [416, 595] on button "Imprimir consumo" at bounding box center [423, 592] width 247 height 32
click at [411, 551] on button "IMPRESSORA" at bounding box center [420, 555] width 116 height 26
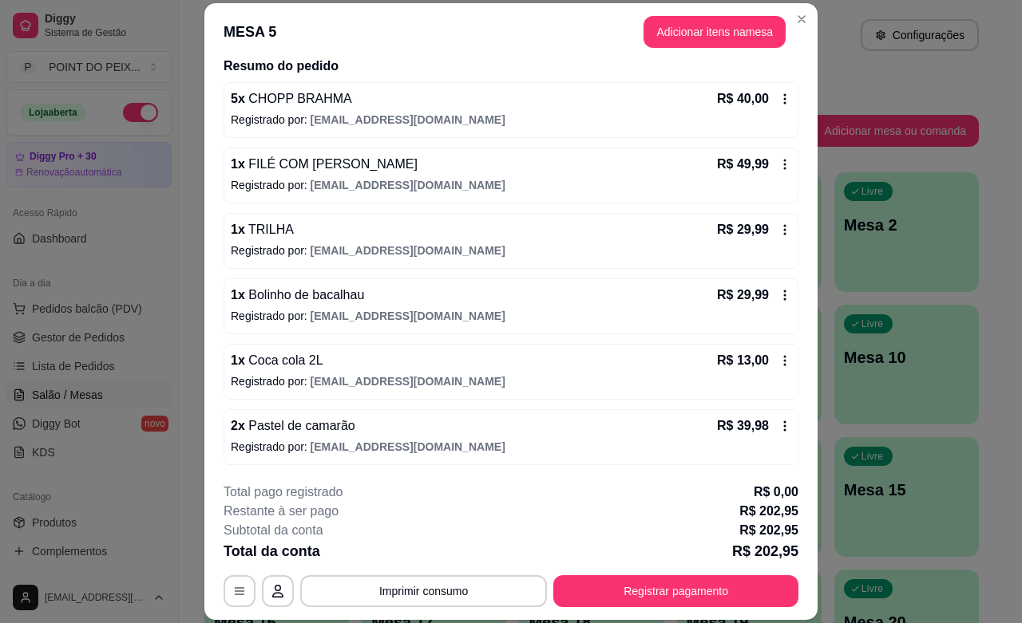
scroll to position [133, 0]
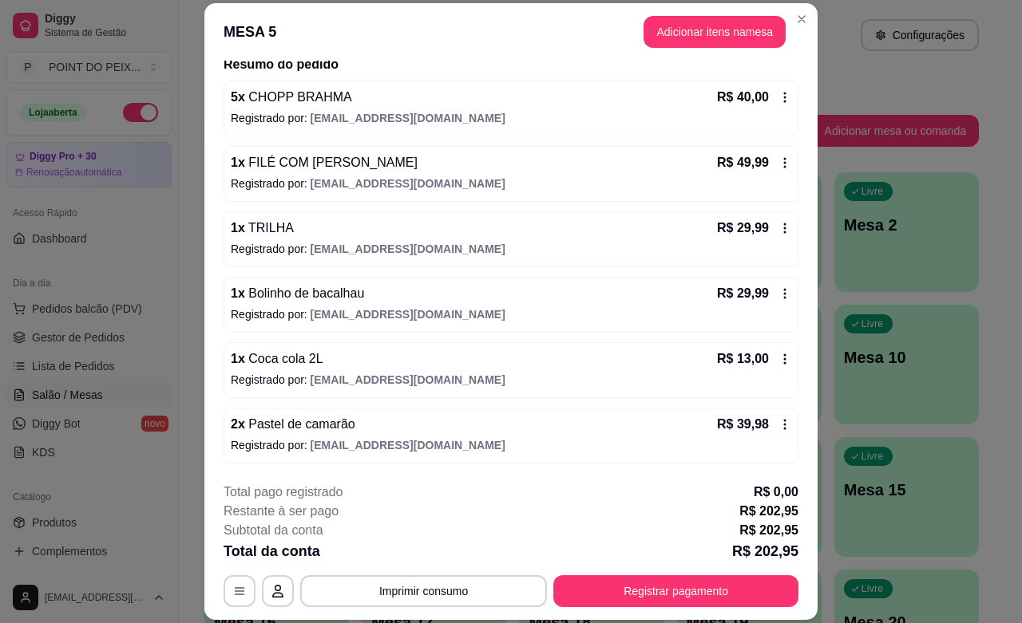
click at [778, 428] on icon at bounding box center [784, 424] width 13 height 13
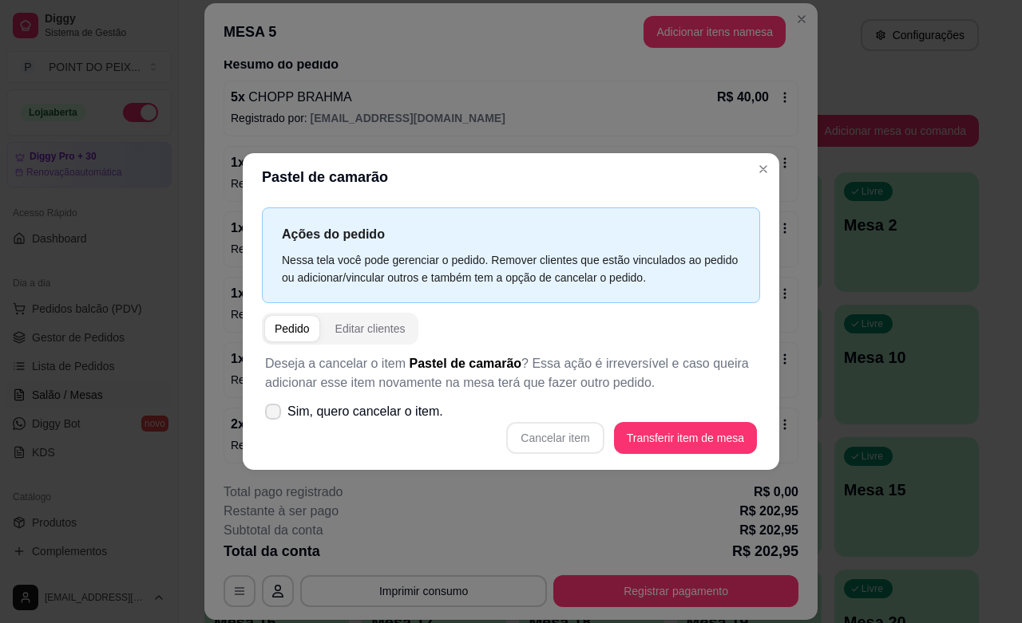
click at [271, 413] on icon at bounding box center [273, 412] width 13 height 10
click at [271, 414] on input "Sim, quero cancelar o item." at bounding box center [269, 419] width 10 height 10
checkbox input "true"
click at [549, 432] on button "Cancelar item" at bounding box center [554, 438] width 97 height 32
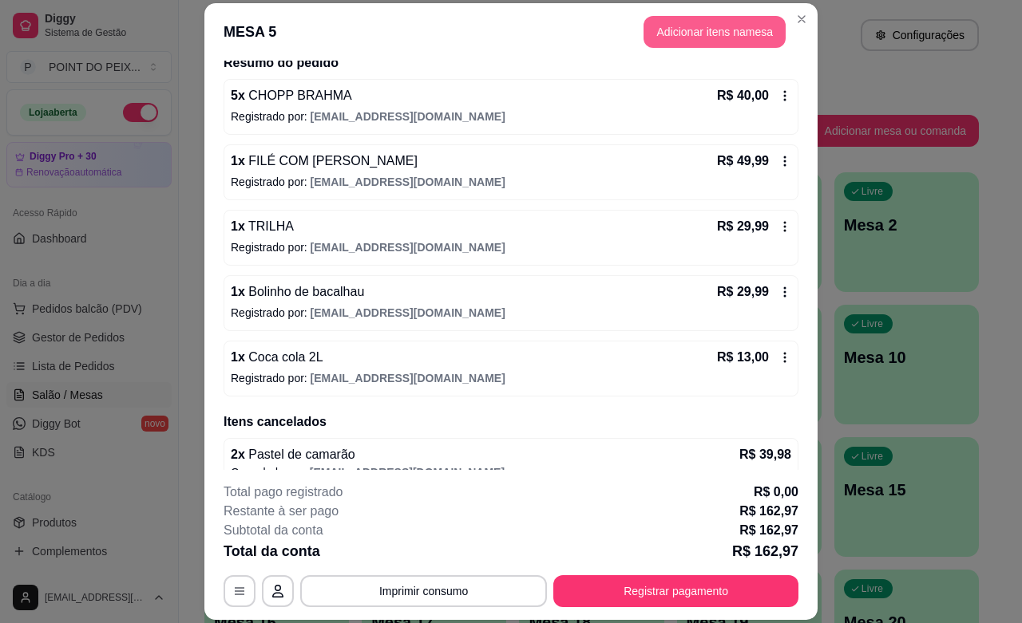
click at [703, 36] on button "Adicionar itens na mesa" at bounding box center [714, 32] width 142 height 32
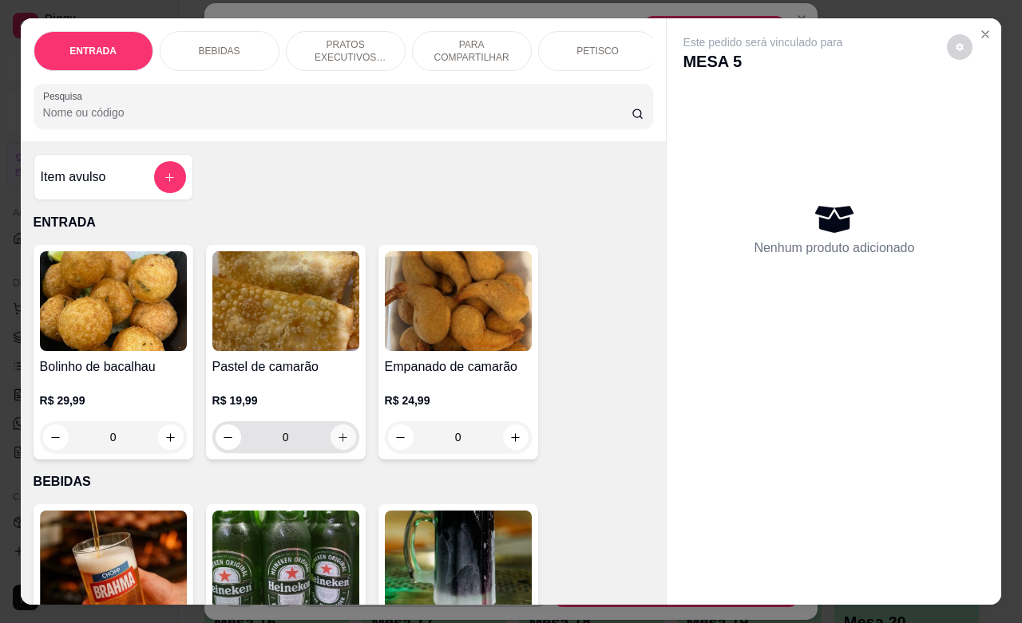
click at [333, 450] on button "increase-product-quantity" at bounding box center [343, 438] width 26 height 26
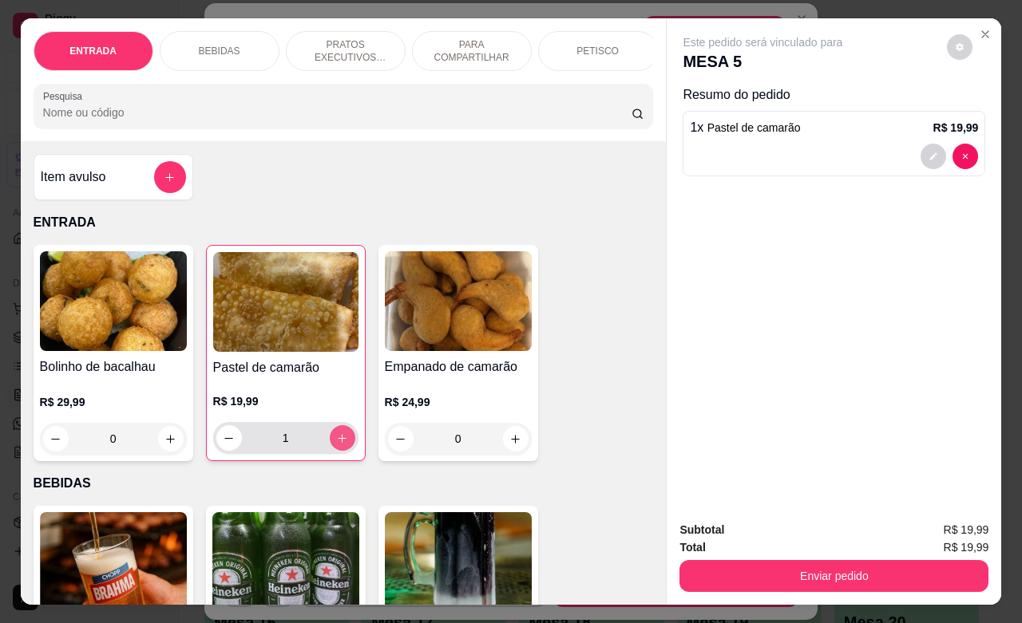
type input "1"
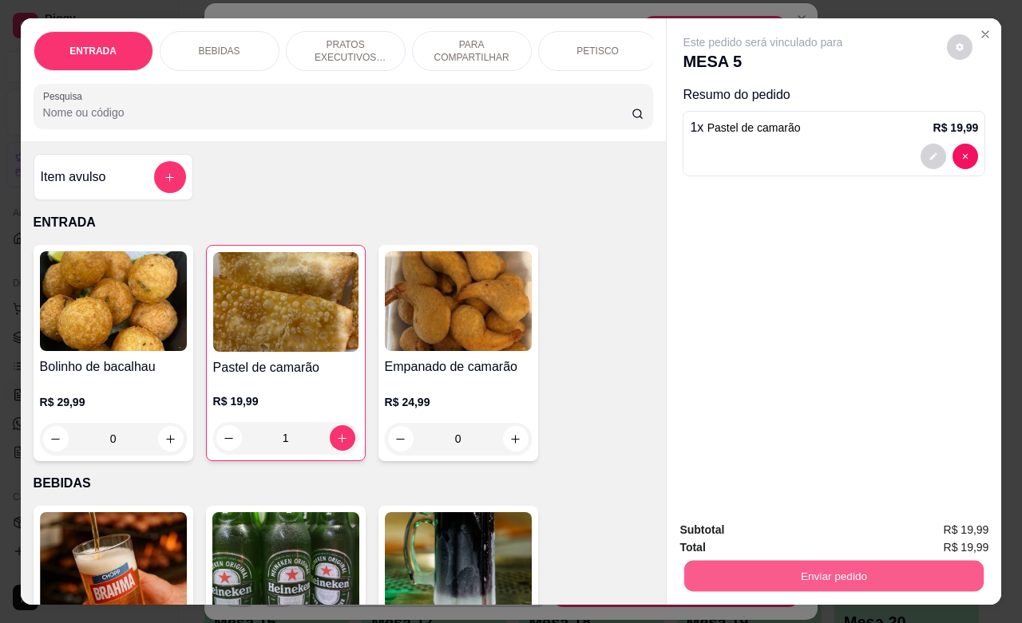
click at [756, 560] on button "Enviar pedido" at bounding box center [833, 575] width 299 height 31
click at [928, 527] on button "Enviar pedido" at bounding box center [945, 528] width 90 height 30
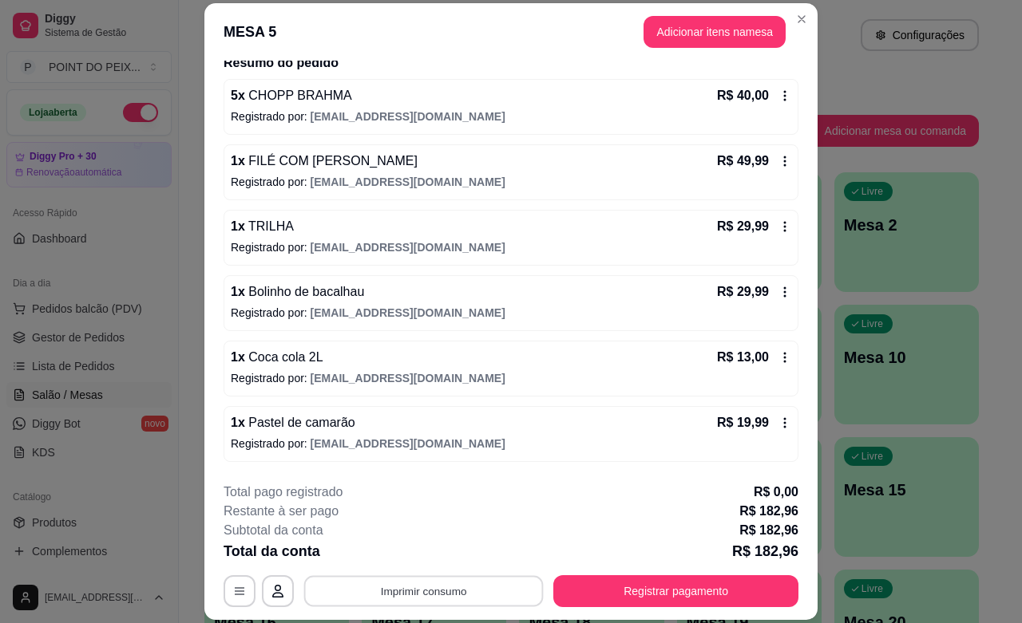
click at [461, 587] on button "Imprimir consumo" at bounding box center [423, 591] width 239 height 31
click at [459, 549] on button "IMPRESSORA" at bounding box center [420, 554] width 112 height 25
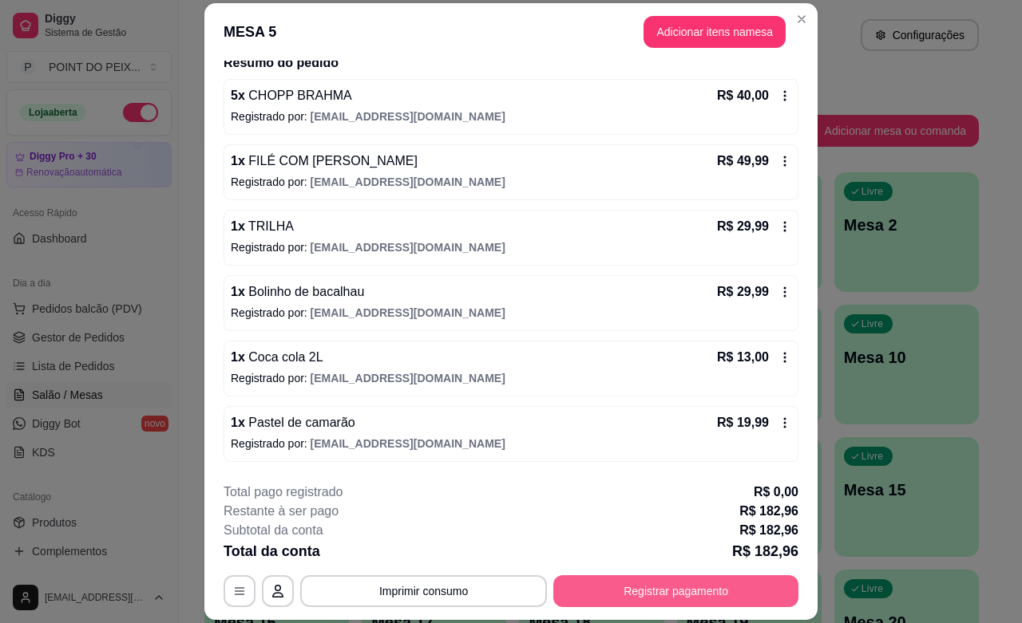
click at [710, 591] on button "Registrar pagamento" at bounding box center [675, 592] width 245 height 32
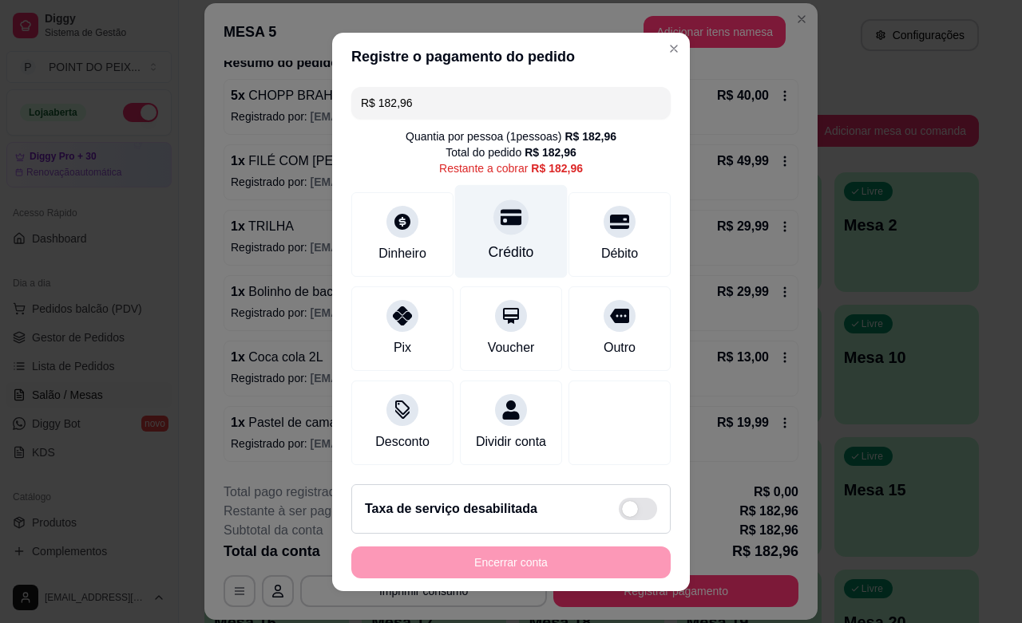
click at [489, 252] on div "Crédito" at bounding box center [511, 252] width 45 height 21
type input "R$ 0,00"
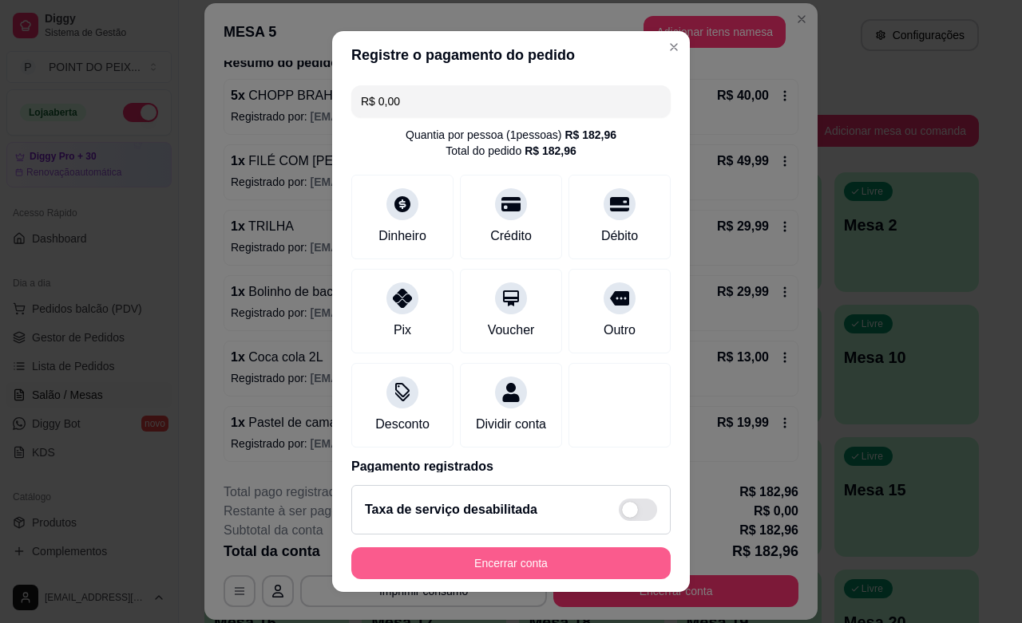
click at [536, 552] on button "Encerrar conta" at bounding box center [510, 564] width 319 height 32
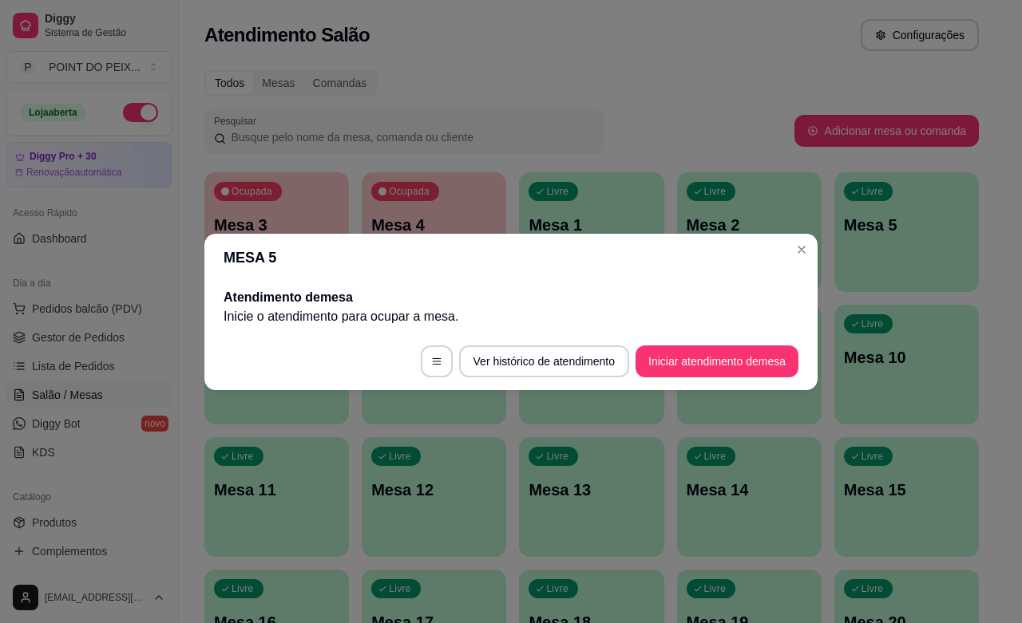
scroll to position [0, 0]
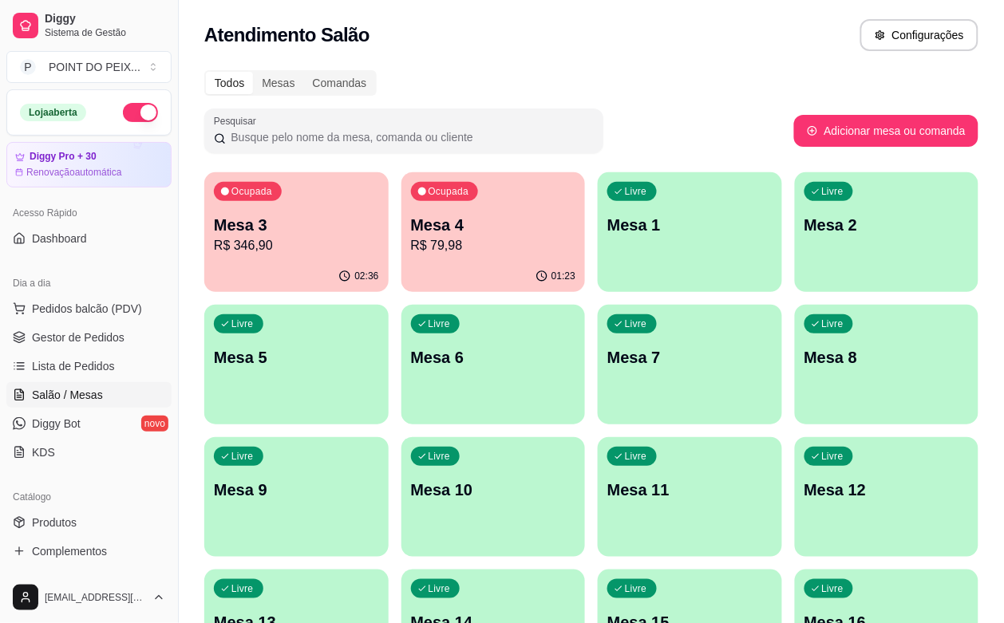
click at [273, 283] on div "02:36" at bounding box center [296, 276] width 184 height 31
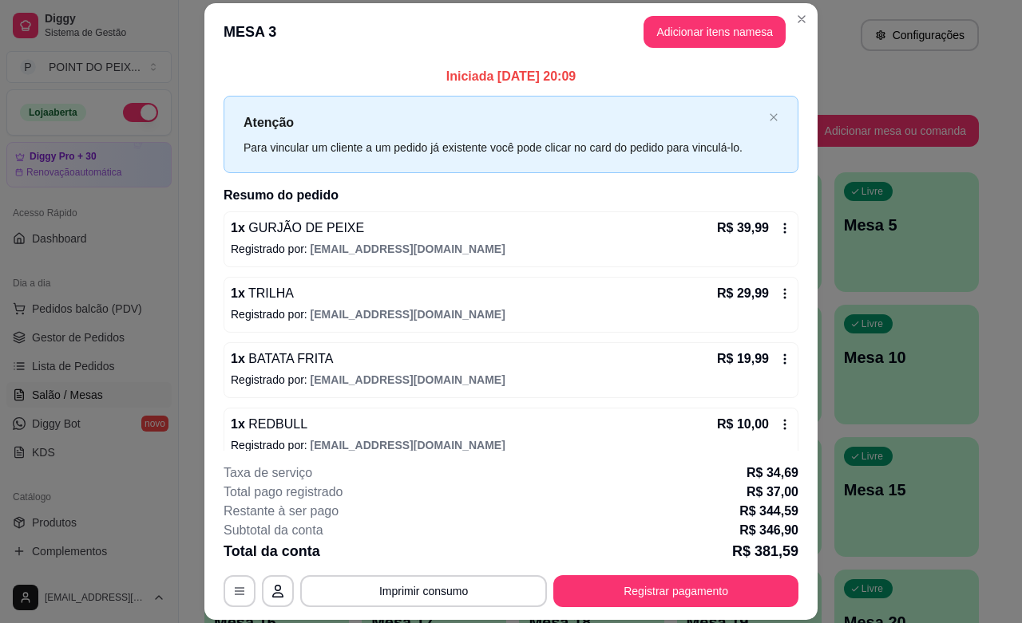
click at [778, 296] on icon at bounding box center [784, 293] width 13 height 13
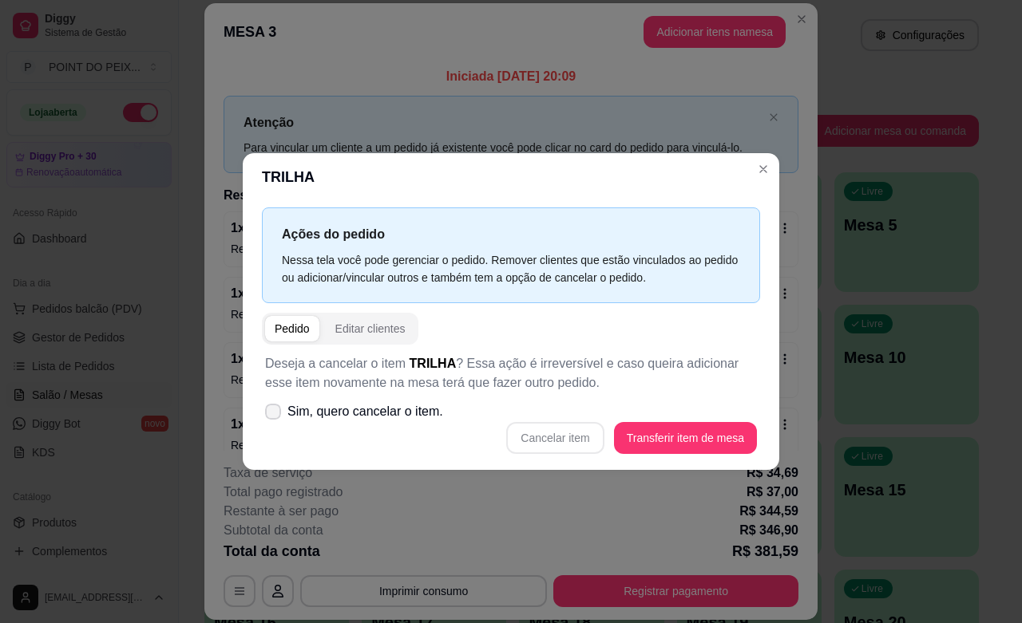
click at [273, 408] on icon at bounding box center [273, 412] width 13 height 10
click at [273, 414] on input "Sim, quero cancelar o item." at bounding box center [269, 419] width 10 height 10
checkbox input "true"
click at [580, 444] on button "Cancelar item" at bounding box center [555, 437] width 95 height 31
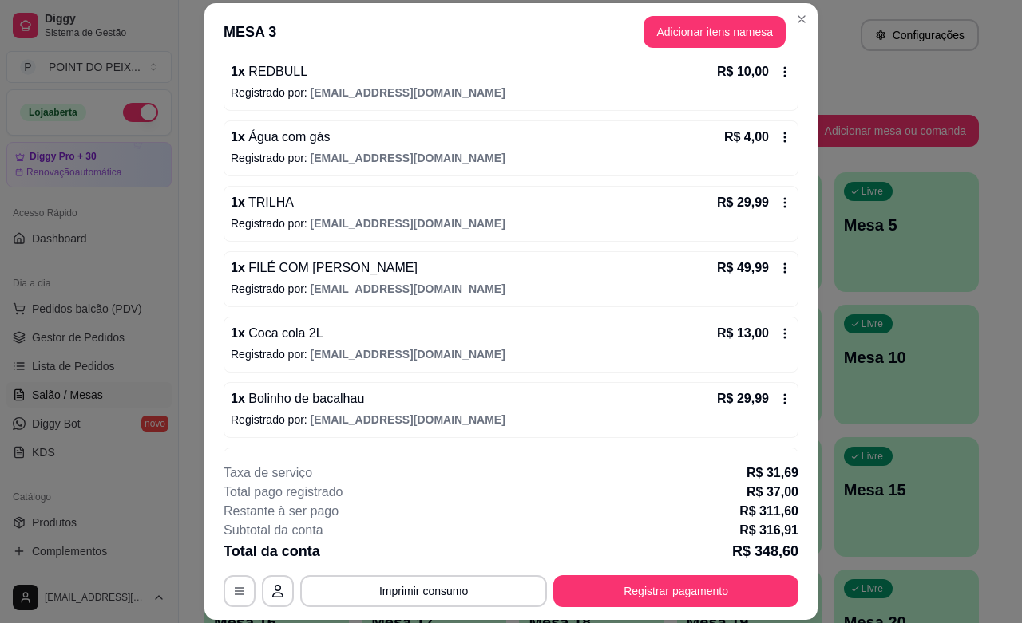
scroll to position [299, 0]
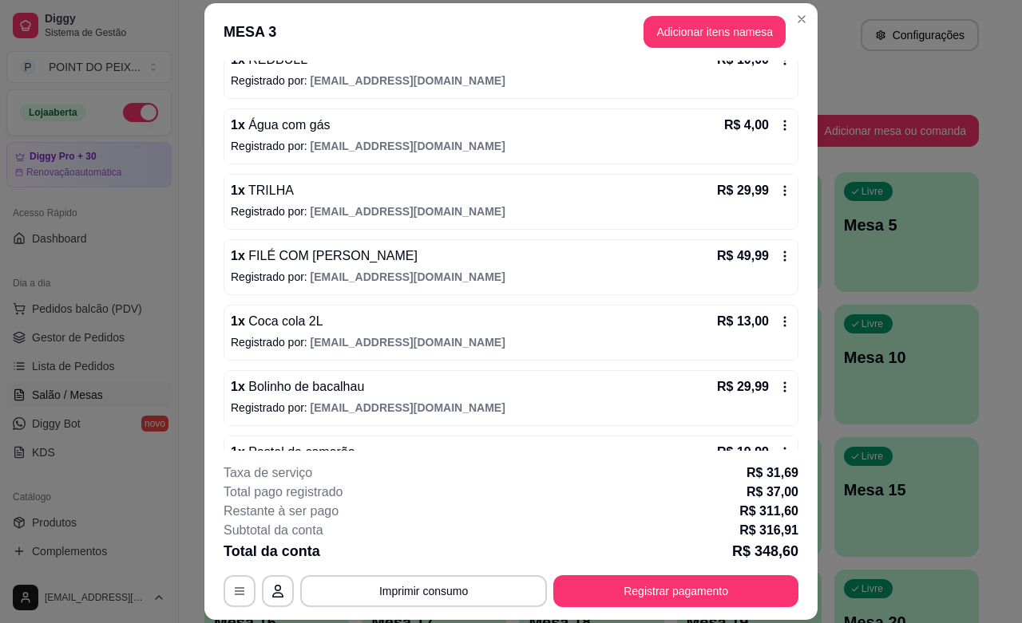
click at [778, 394] on icon at bounding box center [784, 387] width 13 height 13
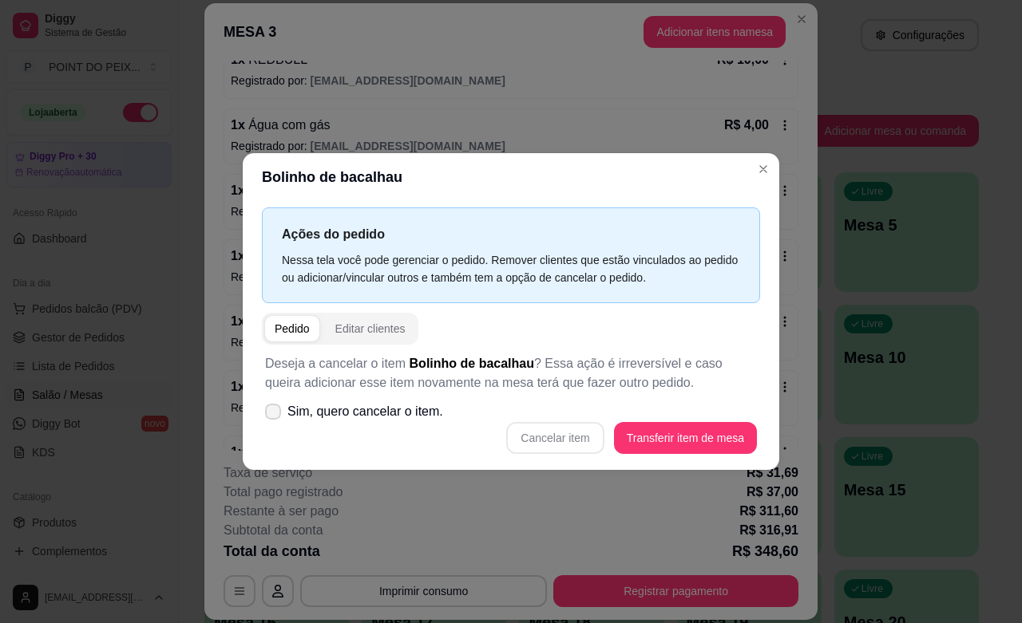
click at [273, 409] on icon at bounding box center [273, 412] width 13 height 10
click at [273, 414] on input "Sim, quero cancelar o item." at bounding box center [269, 419] width 10 height 10
checkbox input "true"
click at [577, 437] on button "Cancelar item" at bounding box center [554, 438] width 97 height 32
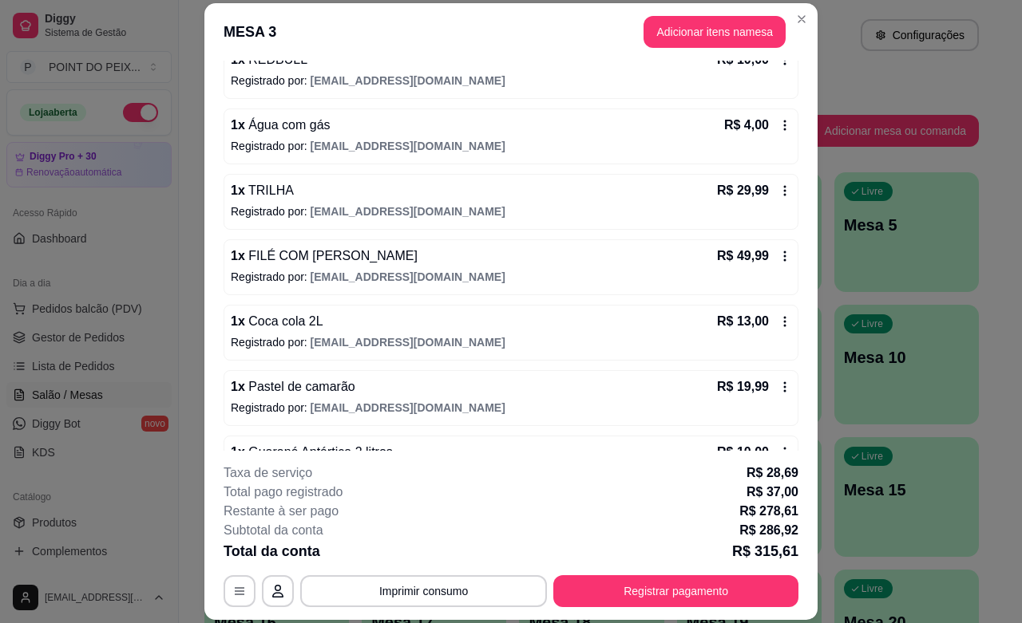
click at [784, 262] on icon at bounding box center [785, 256] width 2 height 10
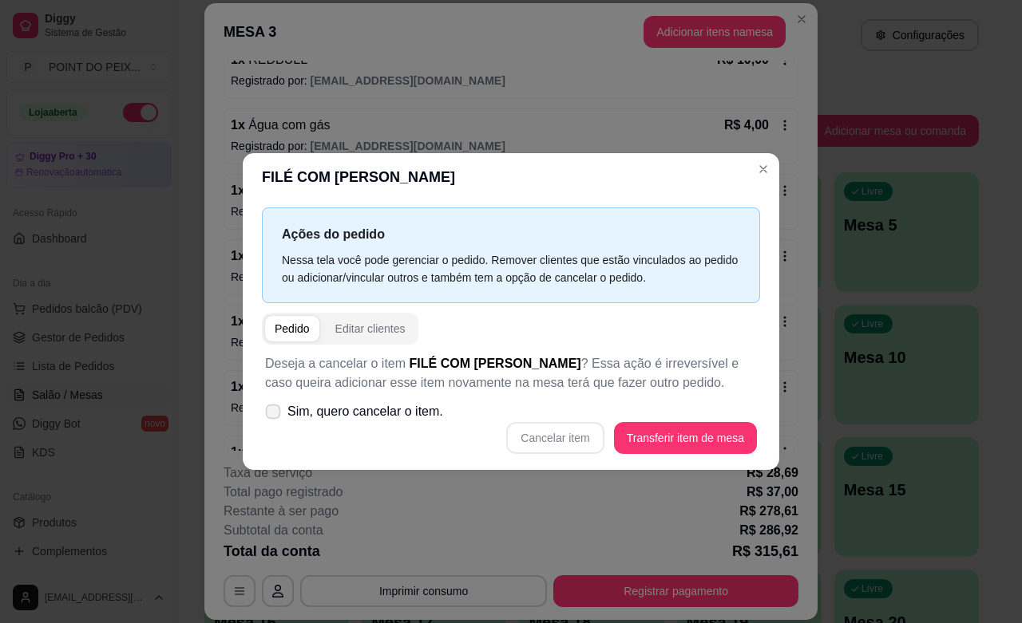
click at [267, 412] on icon at bounding box center [273, 411] width 12 height 9
click at [267, 414] on input "Sim, quero cancelar o item." at bounding box center [269, 419] width 10 height 10
checkbox input "true"
click at [555, 437] on button "Cancelar item" at bounding box center [554, 438] width 97 height 32
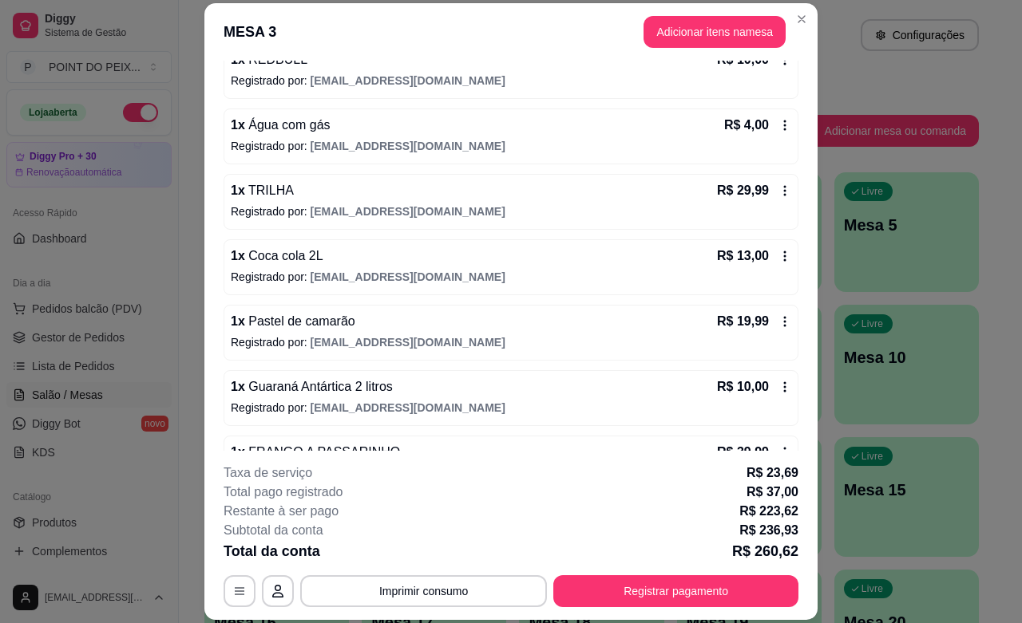
click at [778, 257] on icon at bounding box center [784, 256] width 13 height 13
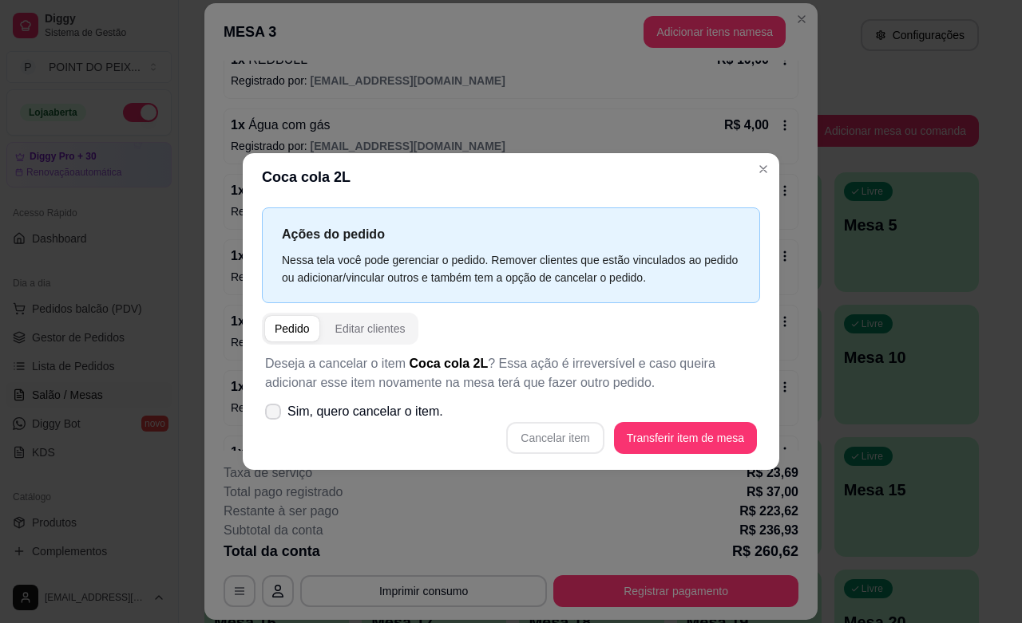
click at [278, 413] on icon at bounding box center [273, 412] width 13 height 10
click at [275, 414] on input "Sim, quero cancelar o item." at bounding box center [269, 419] width 10 height 10
checkbox input "true"
click at [548, 436] on button "Cancelar item" at bounding box center [555, 437] width 95 height 31
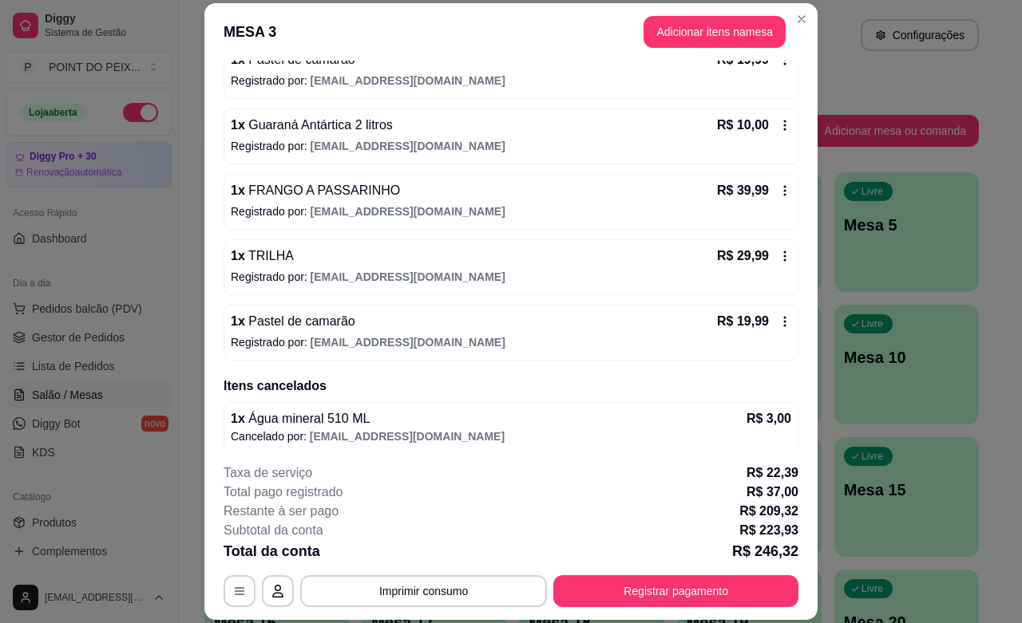
scroll to position [544, 0]
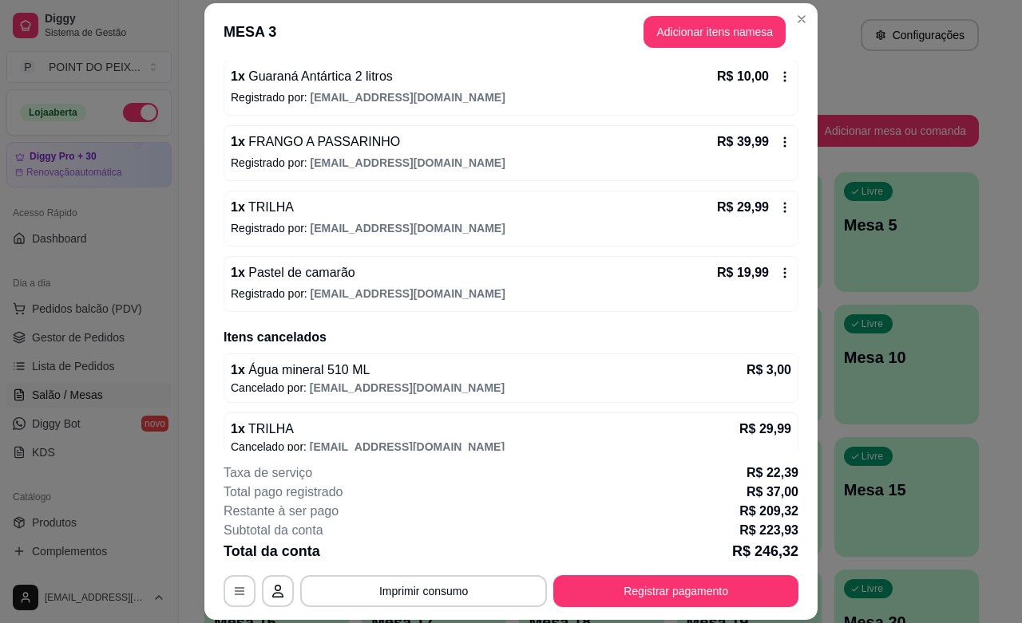
click at [778, 279] on icon at bounding box center [784, 273] width 13 height 13
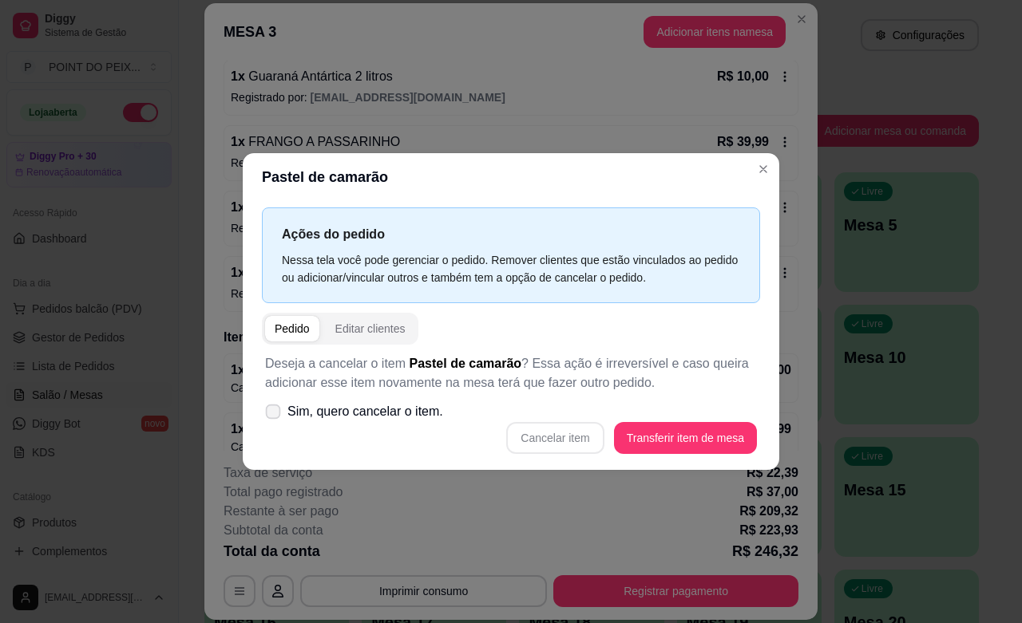
click at [271, 409] on icon at bounding box center [273, 411] width 12 height 9
click at [271, 414] on input "Sim, quero cancelar o item." at bounding box center [269, 419] width 10 height 10
checkbox input "true"
click at [571, 441] on button "Cancelar item" at bounding box center [554, 438] width 97 height 32
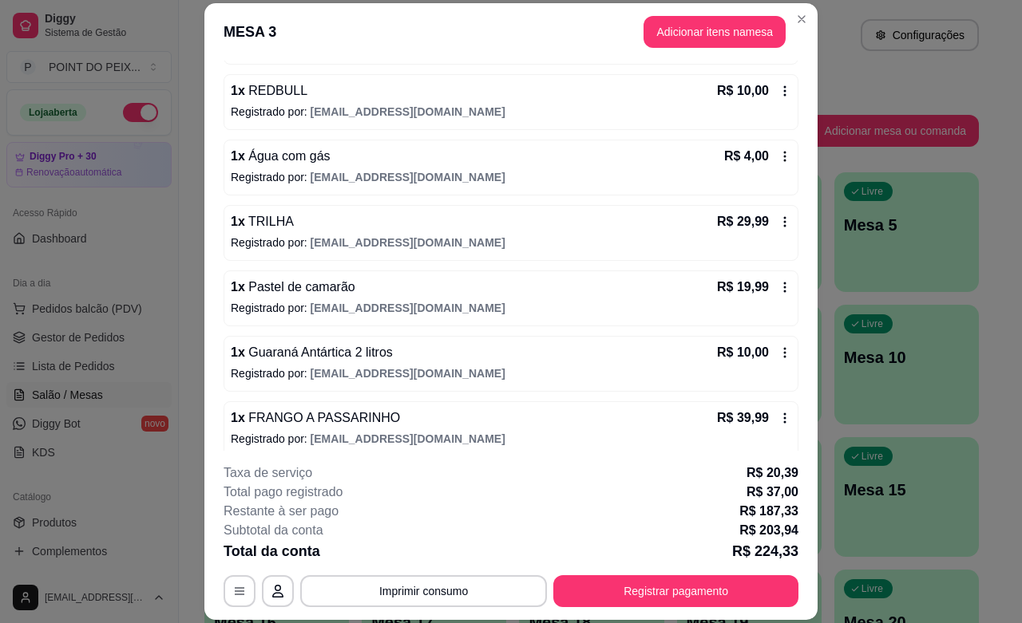
scroll to position [245, 0]
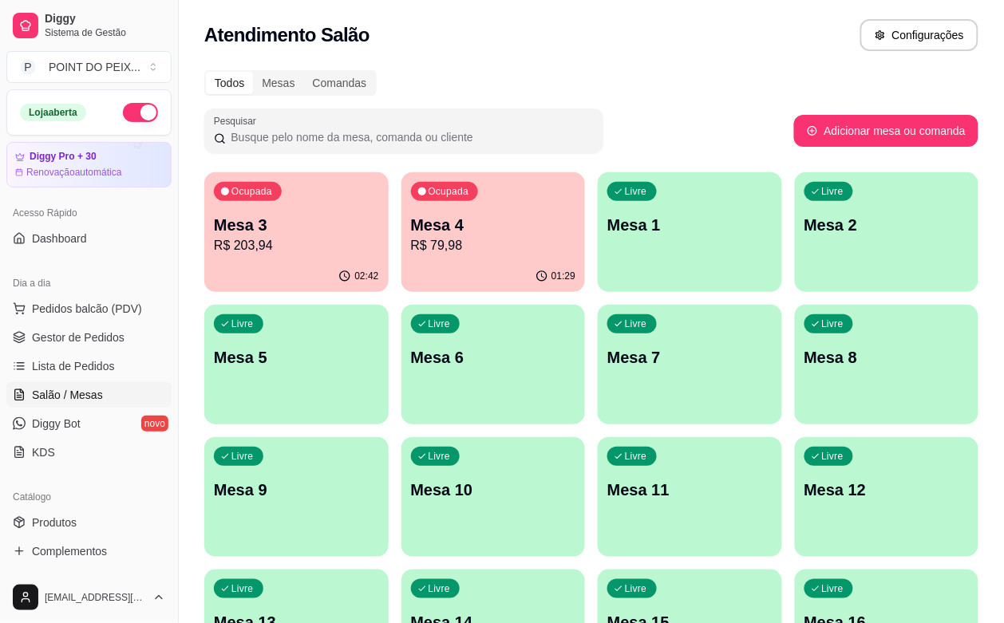
click at [124, 113] on button "button" at bounding box center [140, 112] width 35 height 19
click at [415, 252] on p "R$ 79,98" at bounding box center [493, 245] width 165 height 19
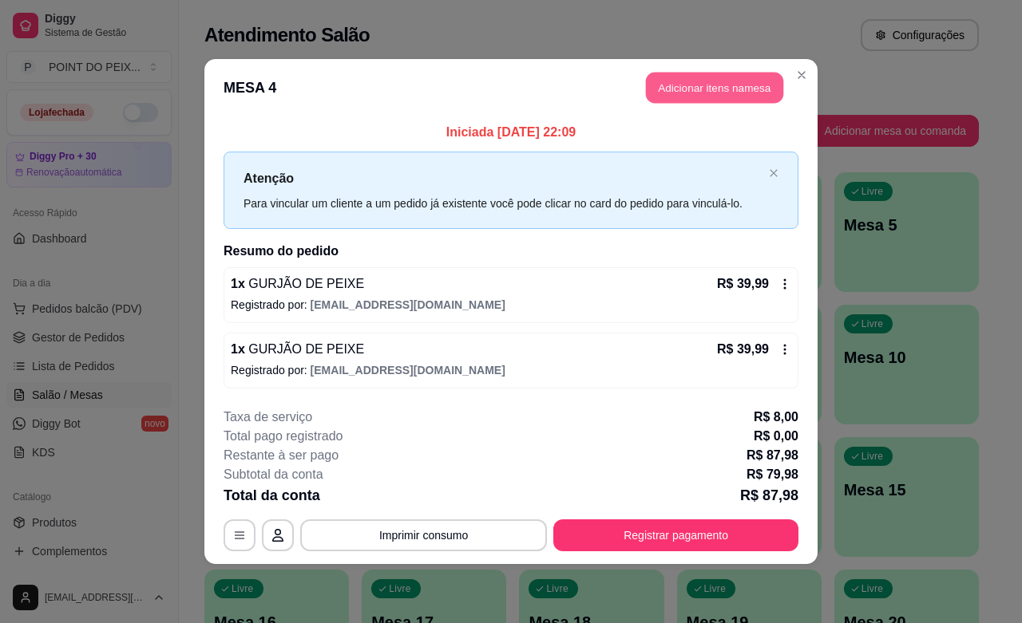
click at [735, 92] on button "Adicionar itens na mesa" at bounding box center [714, 88] width 137 height 31
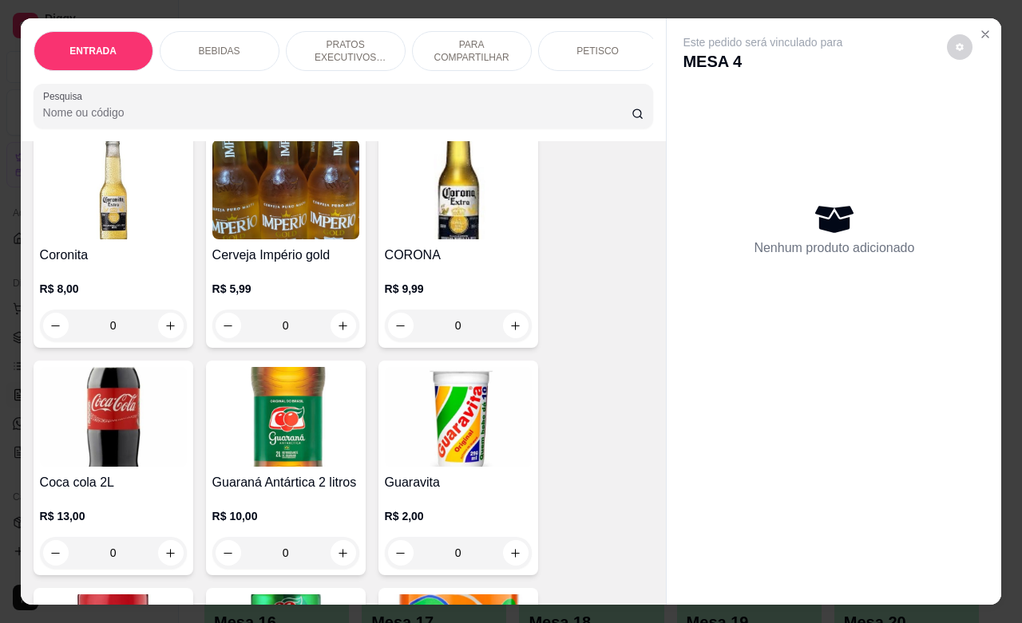
scroll to position [698, 0]
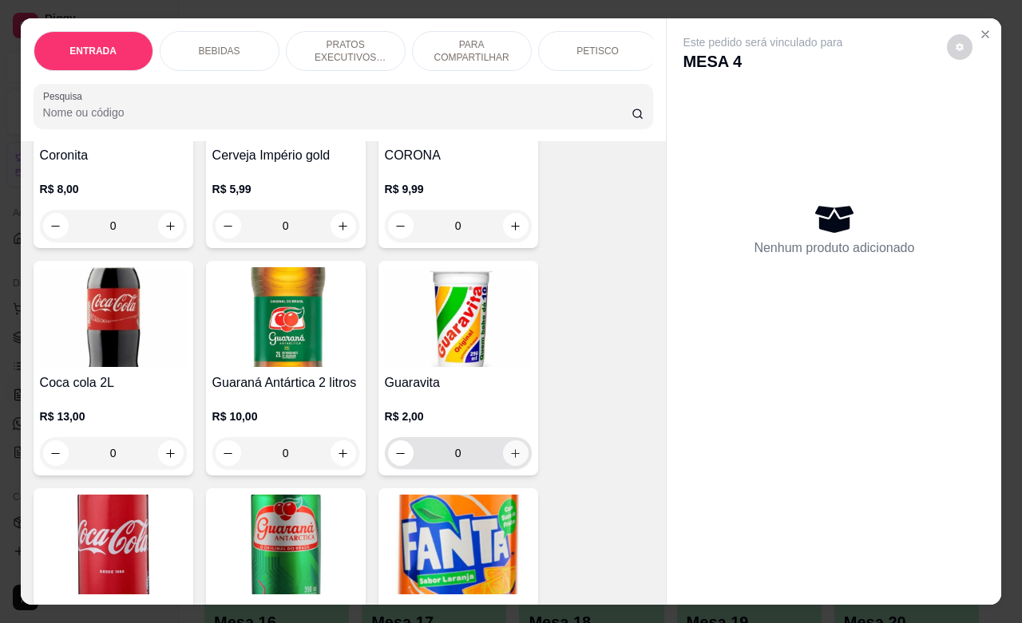
click at [509, 460] on icon "increase-product-quantity" at bounding box center [515, 454] width 12 height 12
type input "2"
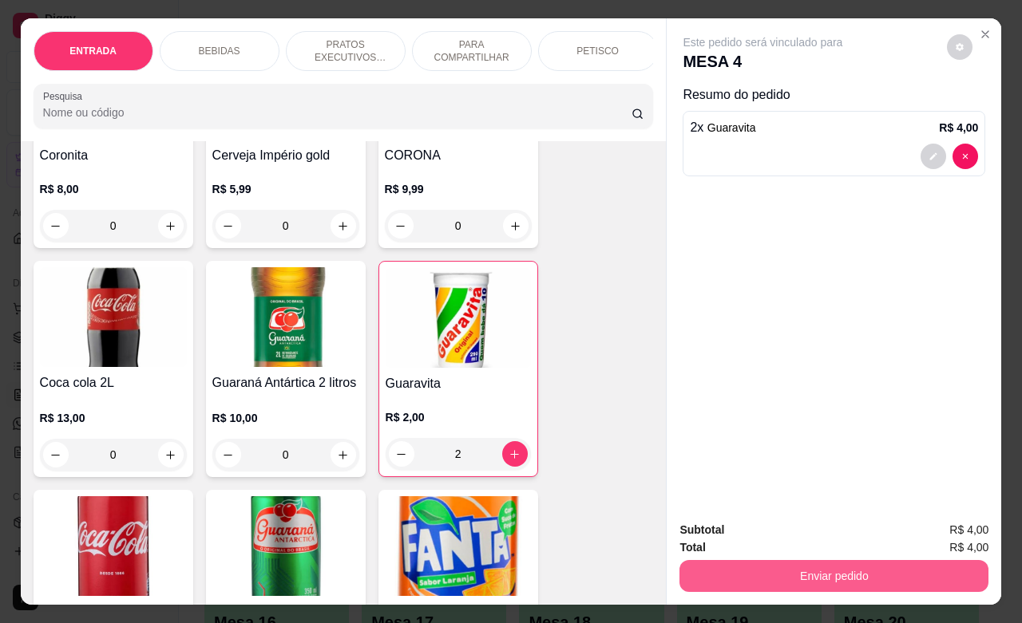
click at [804, 568] on button "Enviar pedido" at bounding box center [833, 576] width 309 height 32
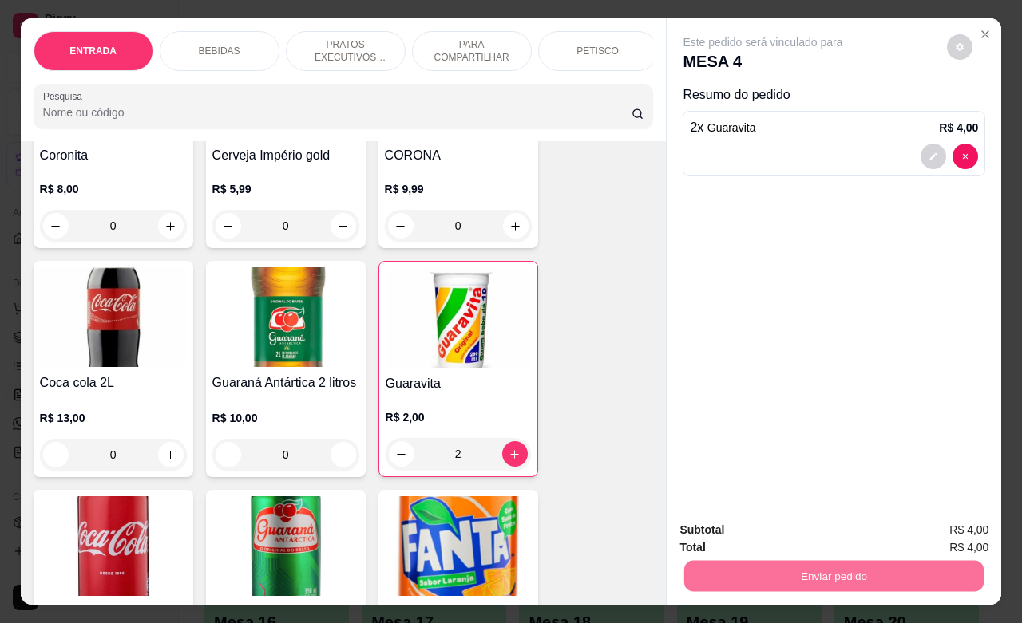
click at [928, 524] on button "Enviar pedido" at bounding box center [945, 528] width 88 height 30
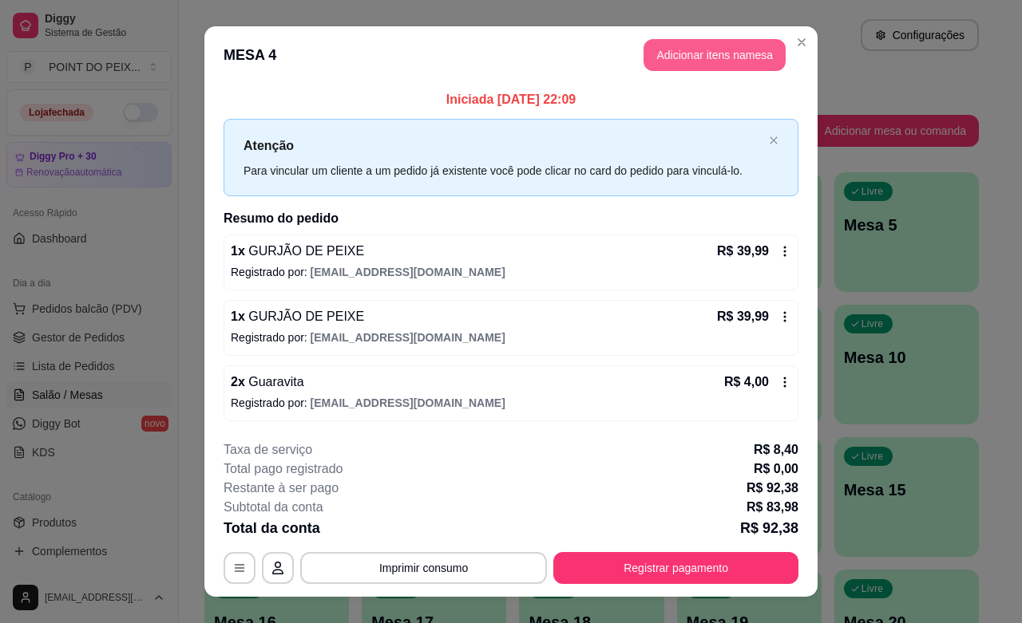
click at [712, 62] on button "Adicionar itens na mesa" at bounding box center [714, 55] width 142 height 32
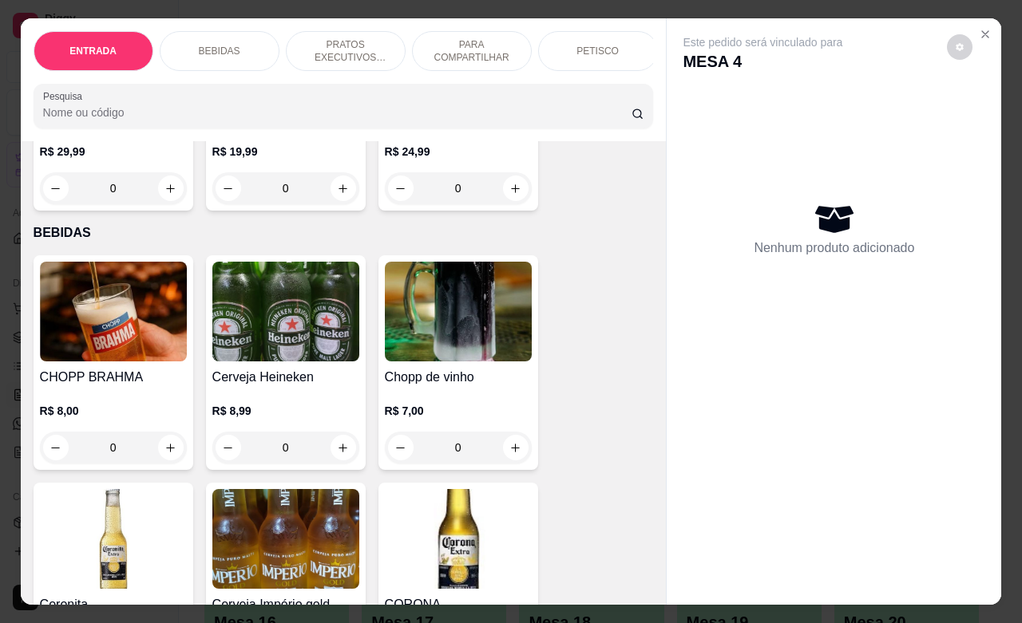
scroll to position [299, 0]
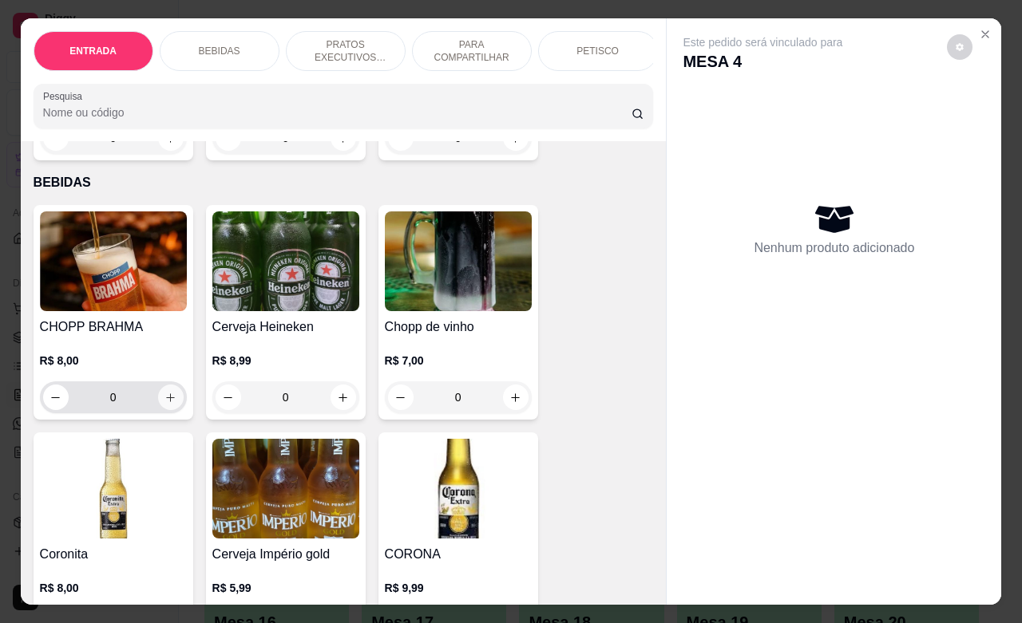
click at [165, 404] on icon "increase-product-quantity" at bounding box center [170, 398] width 12 height 12
click at [166, 404] on icon "increase-product-quantity" at bounding box center [170, 398] width 12 height 12
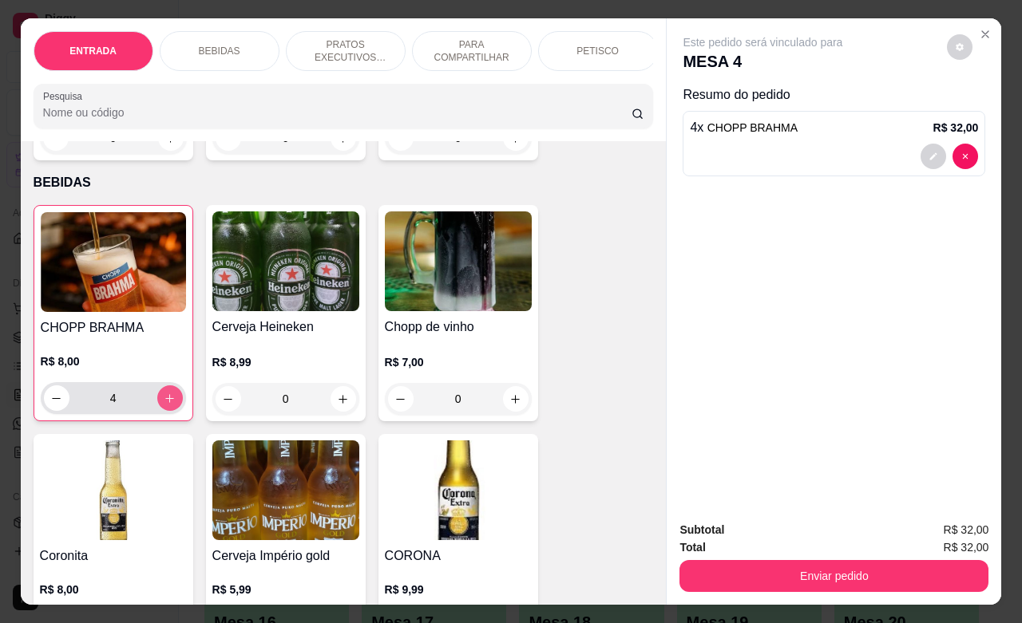
type input "4"
click at [511, 405] on icon "increase-product-quantity" at bounding box center [515, 400] width 12 height 12
click at [512, 412] on button "increase-product-quantity" at bounding box center [516, 399] width 26 height 26
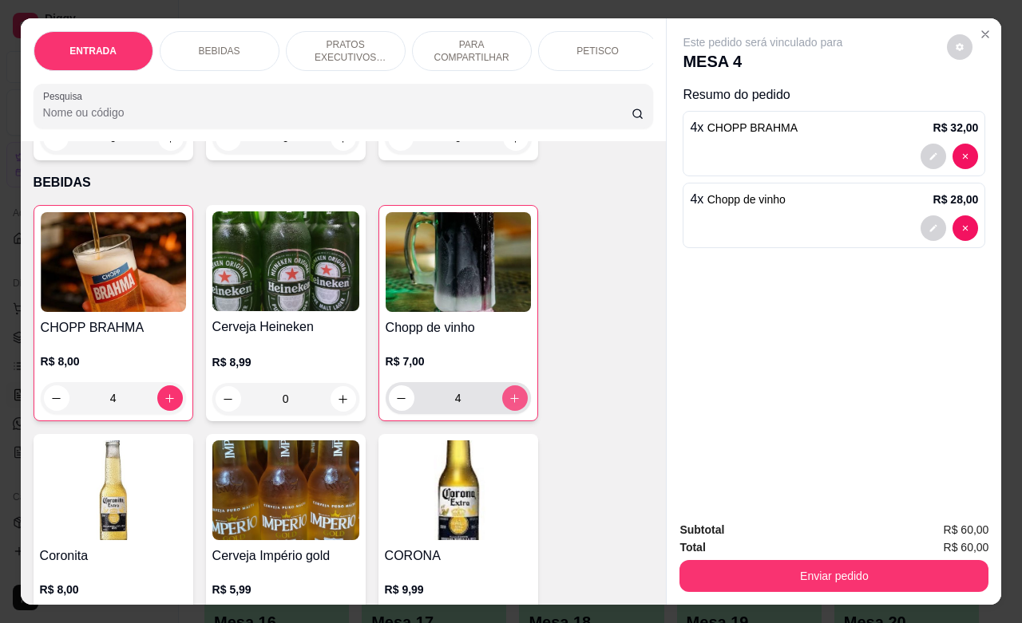
click at [512, 411] on button "increase-product-quantity" at bounding box center [515, 399] width 26 height 26
type input "5"
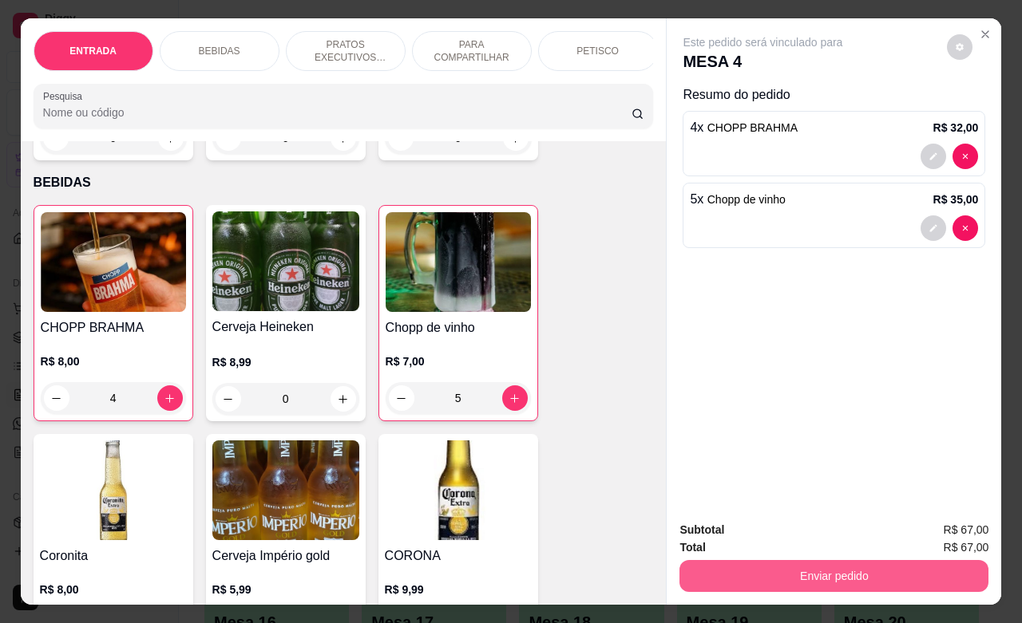
click at [804, 567] on button "Enviar pedido" at bounding box center [833, 576] width 309 height 32
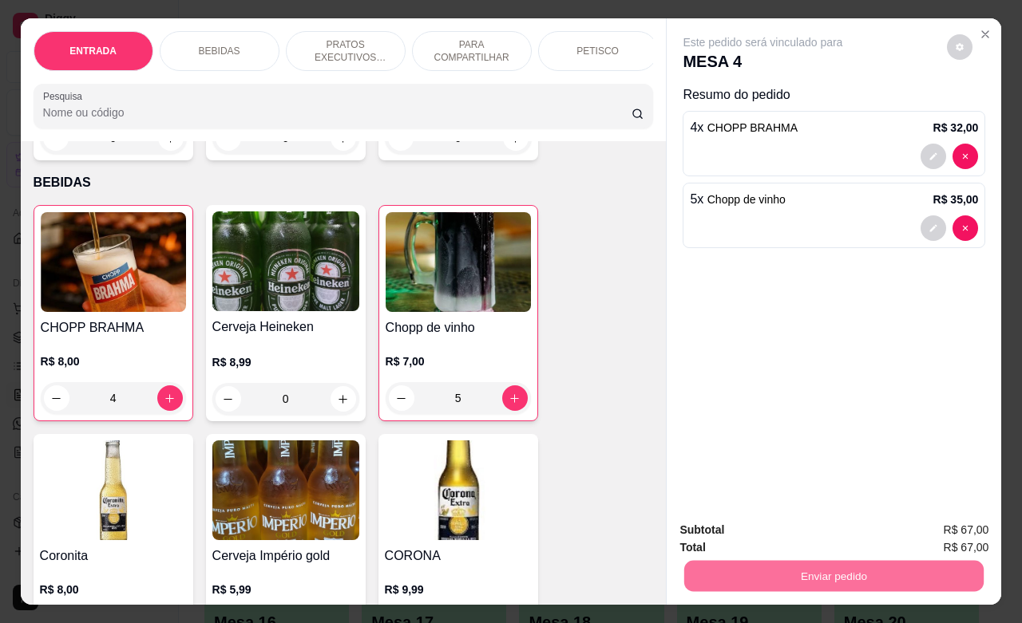
click at [924, 523] on button "Enviar pedido" at bounding box center [945, 528] width 90 height 30
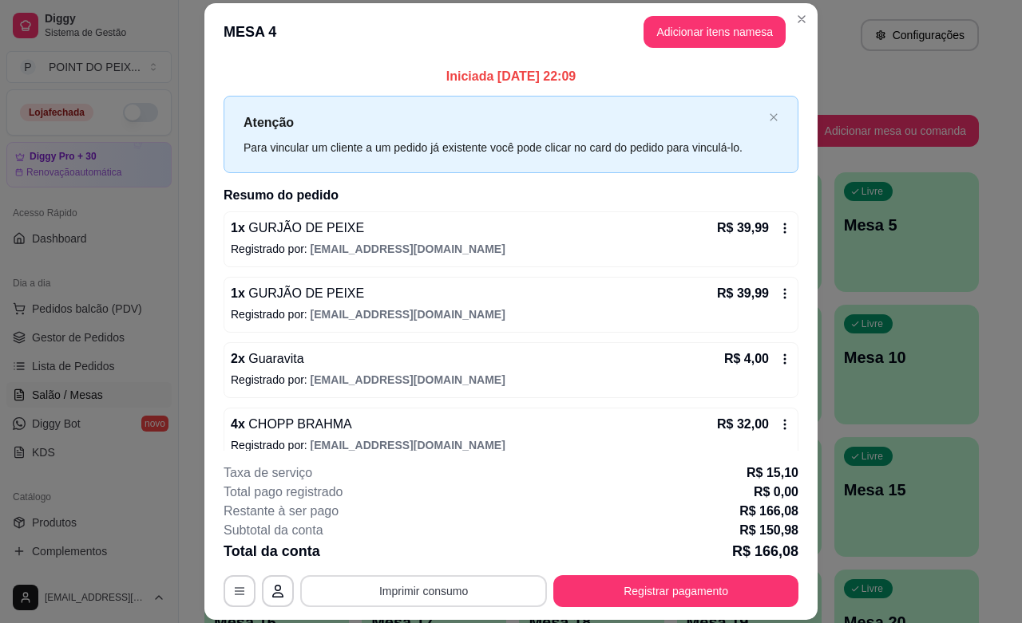
click at [443, 588] on button "Imprimir consumo" at bounding box center [423, 592] width 247 height 32
click at [437, 552] on button "IMPRESSORA" at bounding box center [420, 555] width 116 height 26
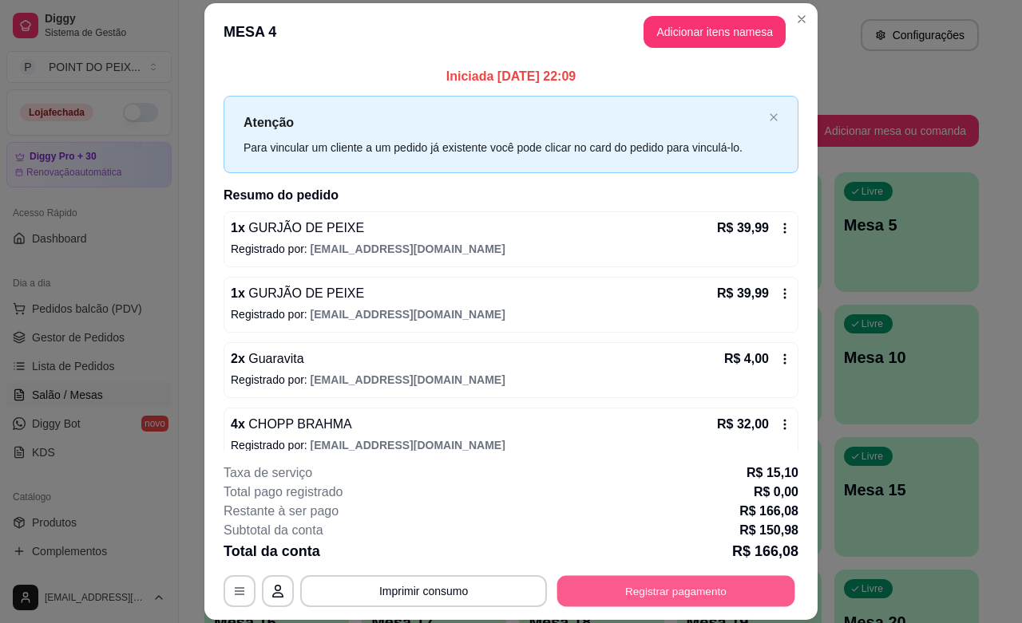
click at [653, 599] on button "Registrar pagamento" at bounding box center [676, 591] width 238 height 31
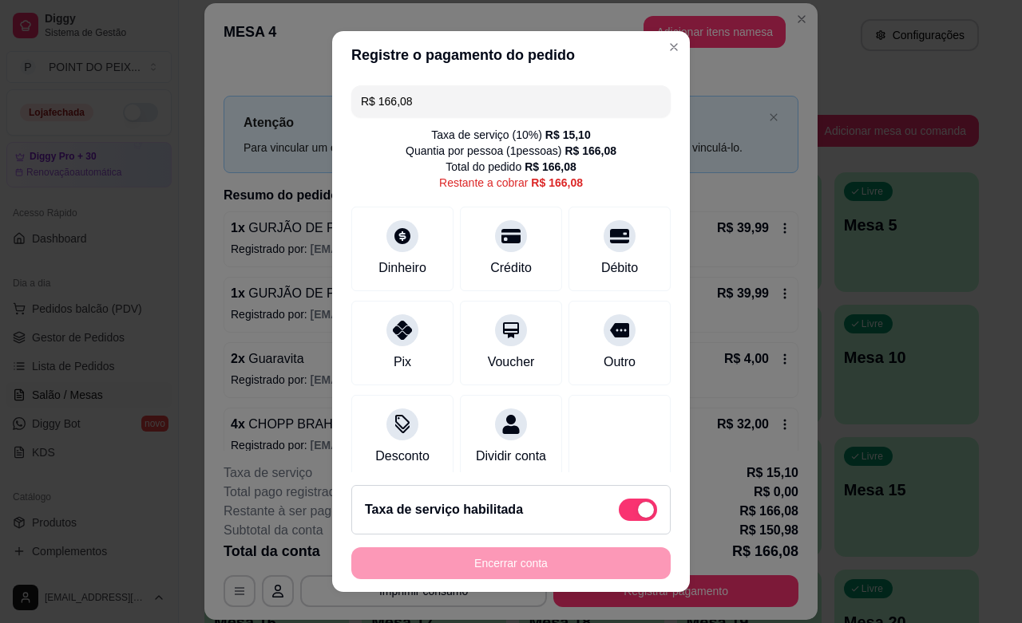
drag, startPoint x: 412, startPoint y: 114, endPoint x: 324, endPoint y: 112, distance: 87.8
click at [332, 112] on div "R$ 166,08 Taxa de serviço ( 10 %) R$ 15,10 Quantia por pessoa ( 1 pessoas) R$ 1…" at bounding box center [511, 276] width 358 height 394
click at [398, 248] on div "Dinheiro" at bounding box center [402, 246] width 113 height 93
click at [396, 342] on div at bounding box center [402, 325] width 35 height 35
type input "R$ 0,00"
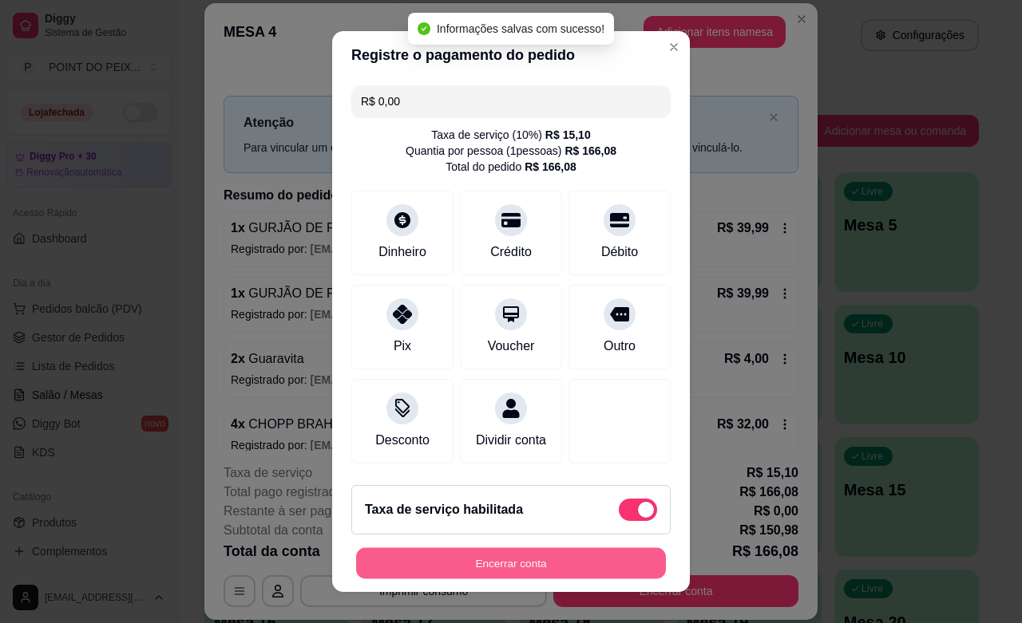
click at [520, 567] on button "Encerrar conta" at bounding box center [511, 563] width 310 height 31
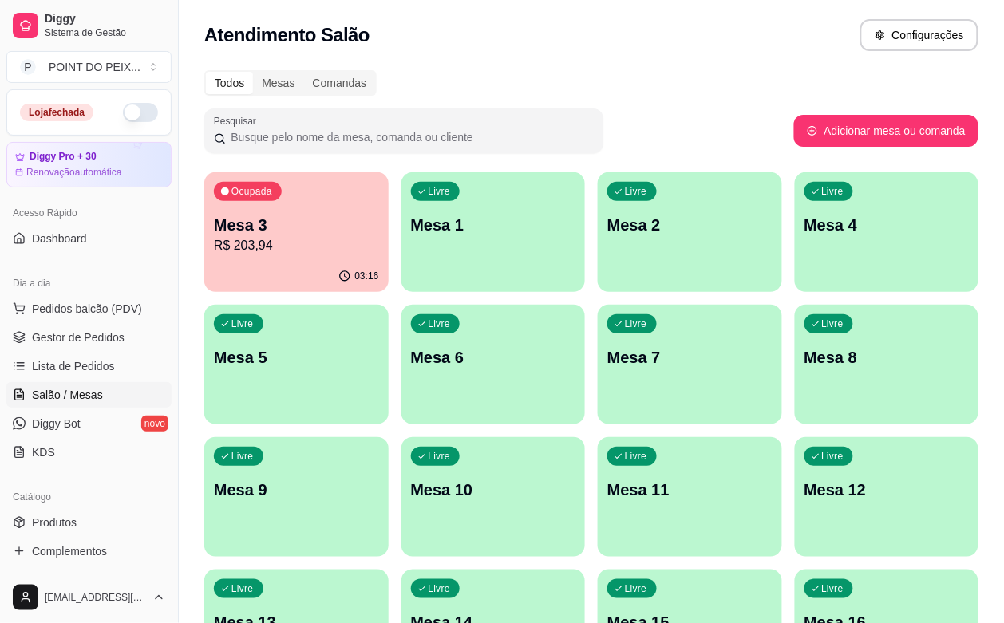
click at [310, 262] on div "03:16" at bounding box center [296, 276] width 184 height 31
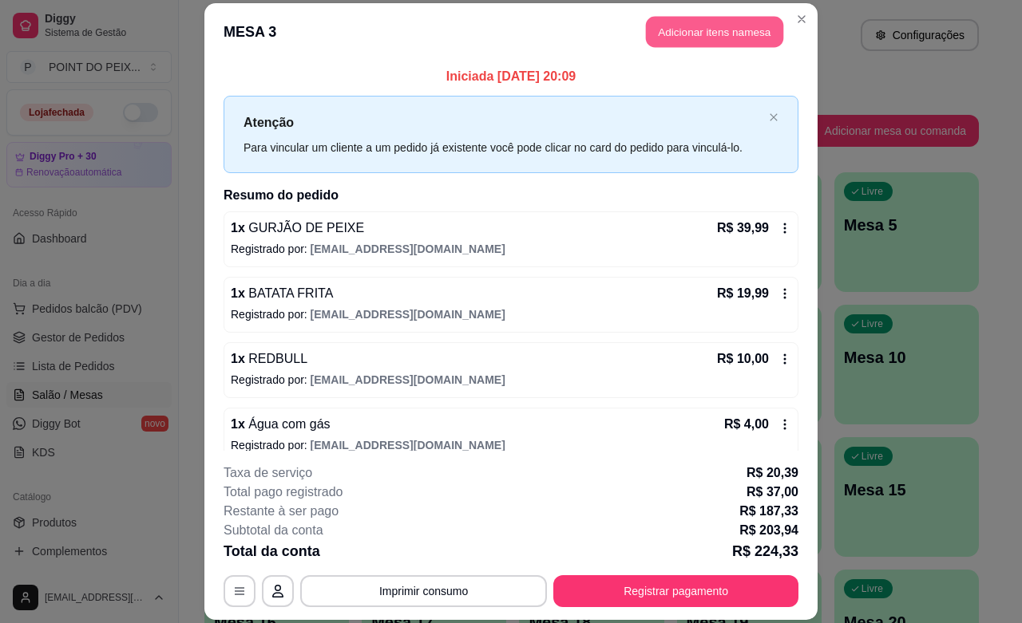
click at [711, 32] on button "Adicionar itens na mesa" at bounding box center [714, 32] width 137 height 31
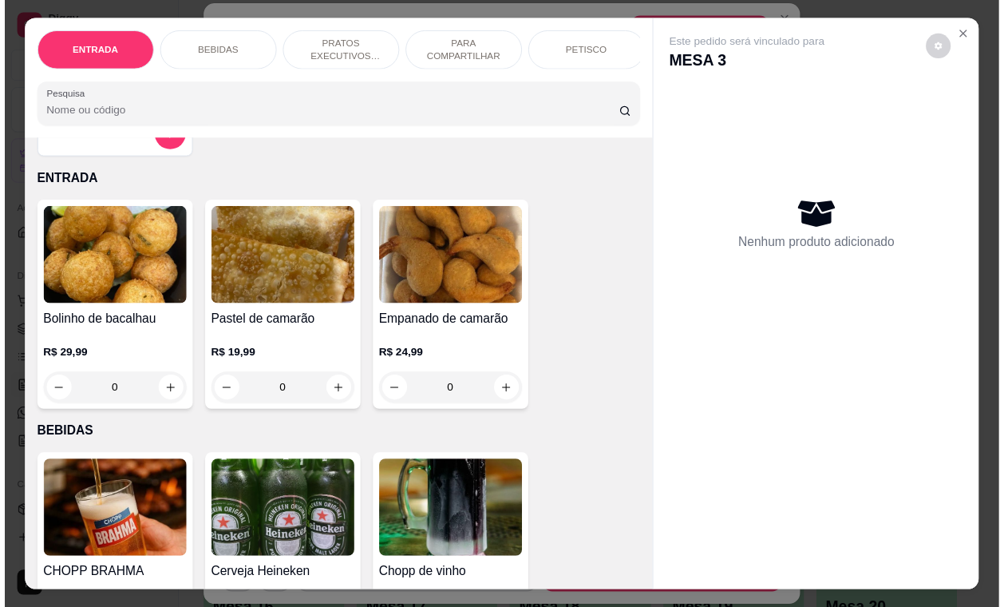
scroll to position [200, 0]
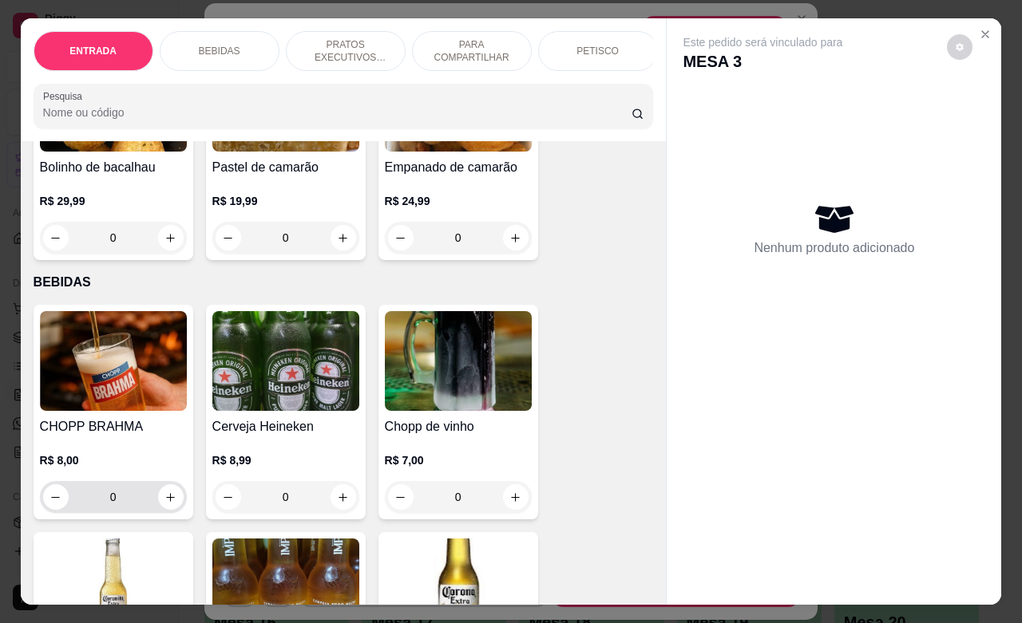
click at [101, 505] on input "0" at bounding box center [113, 497] width 89 height 32
drag, startPoint x: 116, startPoint y: 508, endPoint x: 96, endPoint y: 511, distance: 20.2
click at [96, 511] on input "0" at bounding box center [113, 497] width 89 height 32
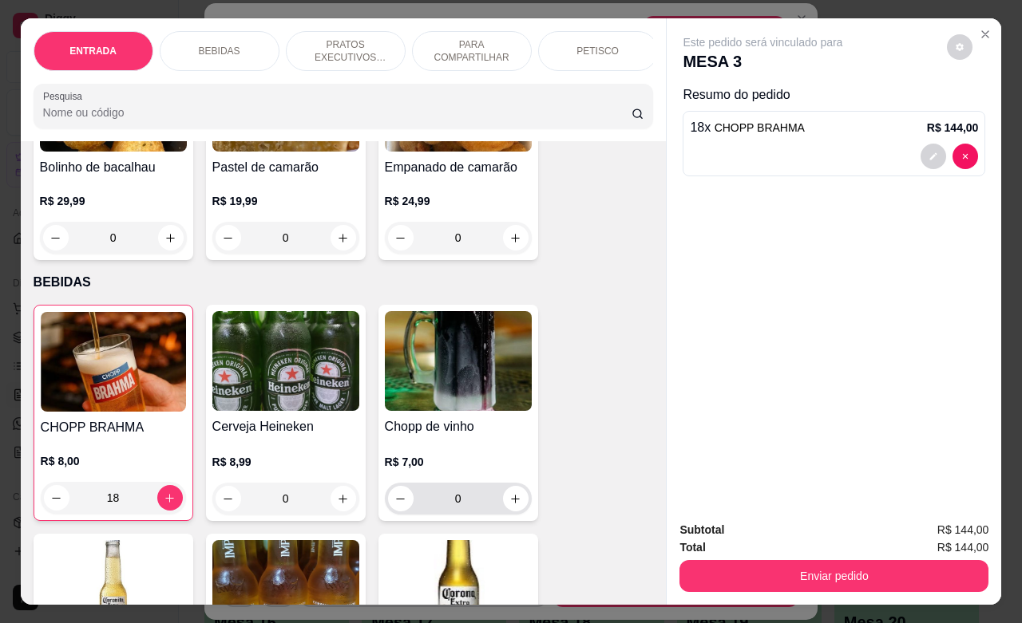
type input "18"
click at [449, 504] on input "0" at bounding box center [457, 499] width 89 height 32
drag, startPoint x: 473, startPoint y: 512, endPoint x: 437, endPoint y: 516, distance: 36.9
click at [437, 515] on input "0" at bounding box center [457, 499] width 89 height 32
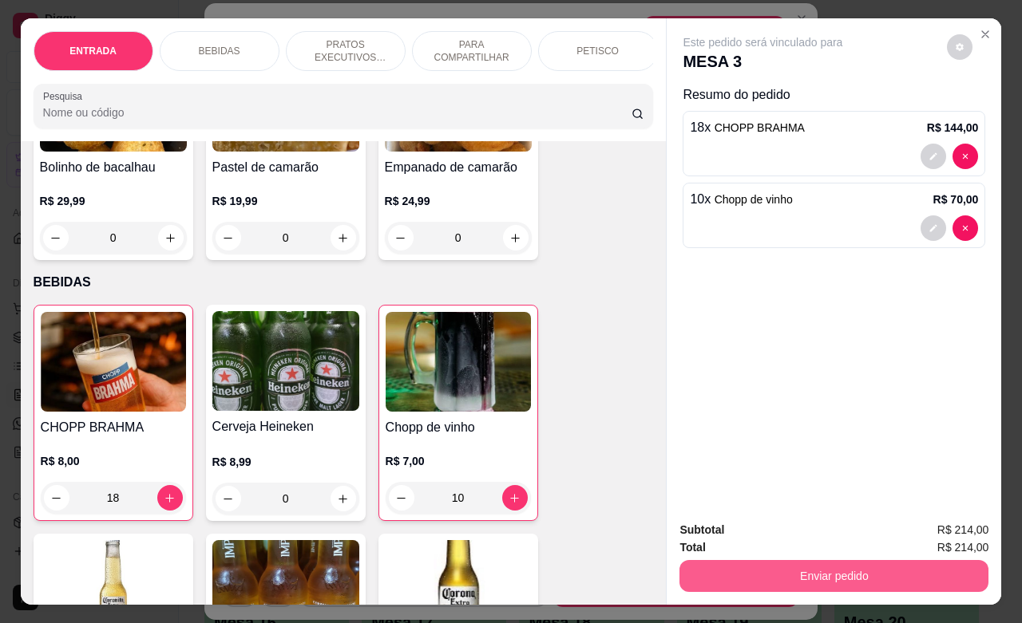
type input "10"
click at [787, 560] on button "Enviar pedido" at bounding box center [833, 575] width 299 height 31
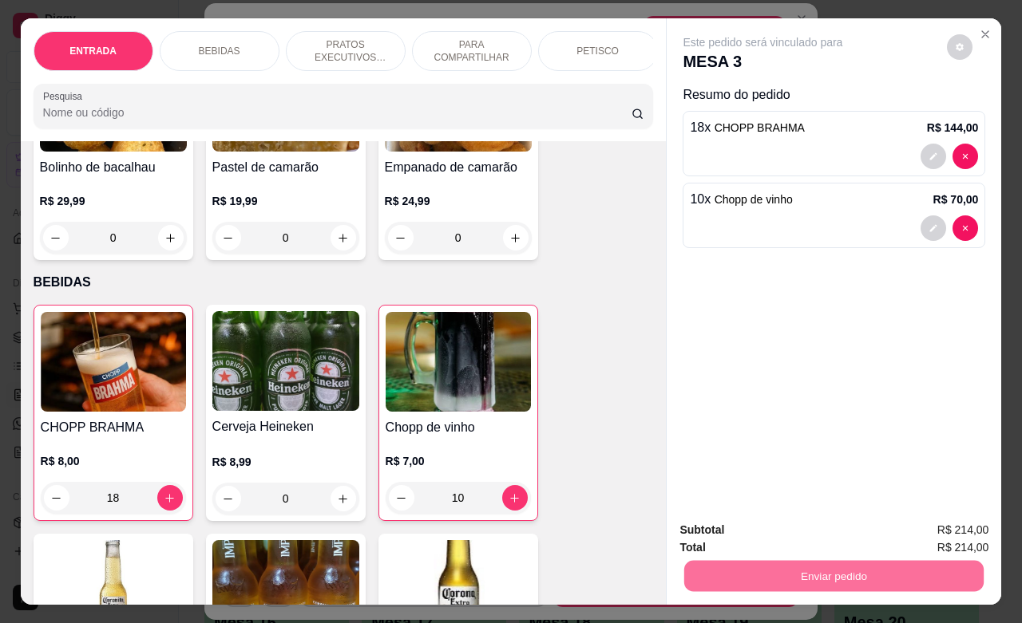
click at [927, 529] on button "Enviar pedido" at bounding box center [945, 528] width 88 height 30
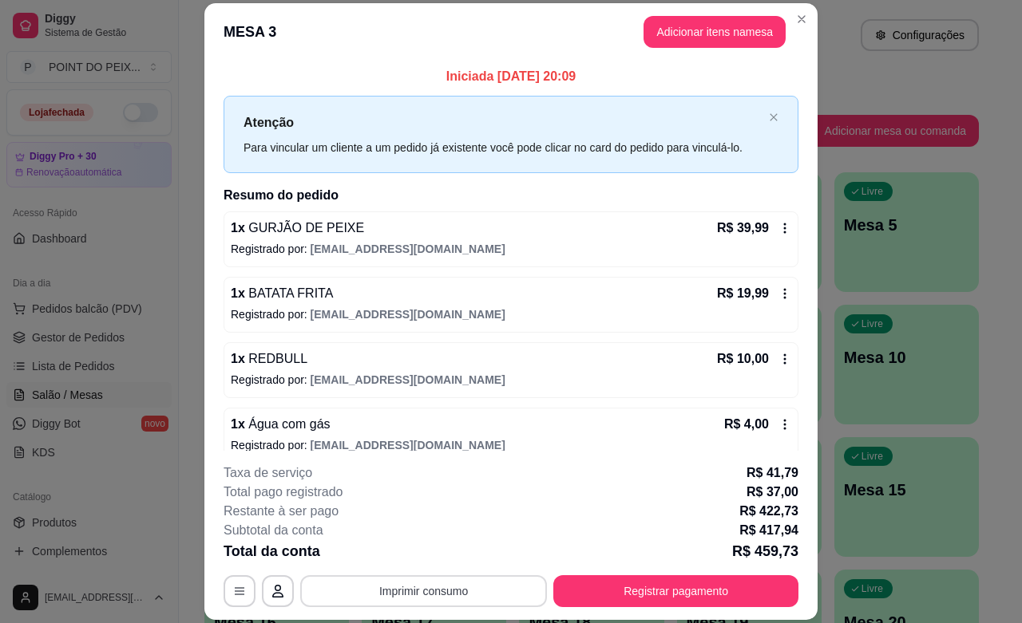
click at [473, 595] on button "Imprimir consumo" at bounding box center [423, 592] width 247 height 32
click at [433, 556] on button "IMPRESSORA" at bounding box center [420, 554] width 112 height 25
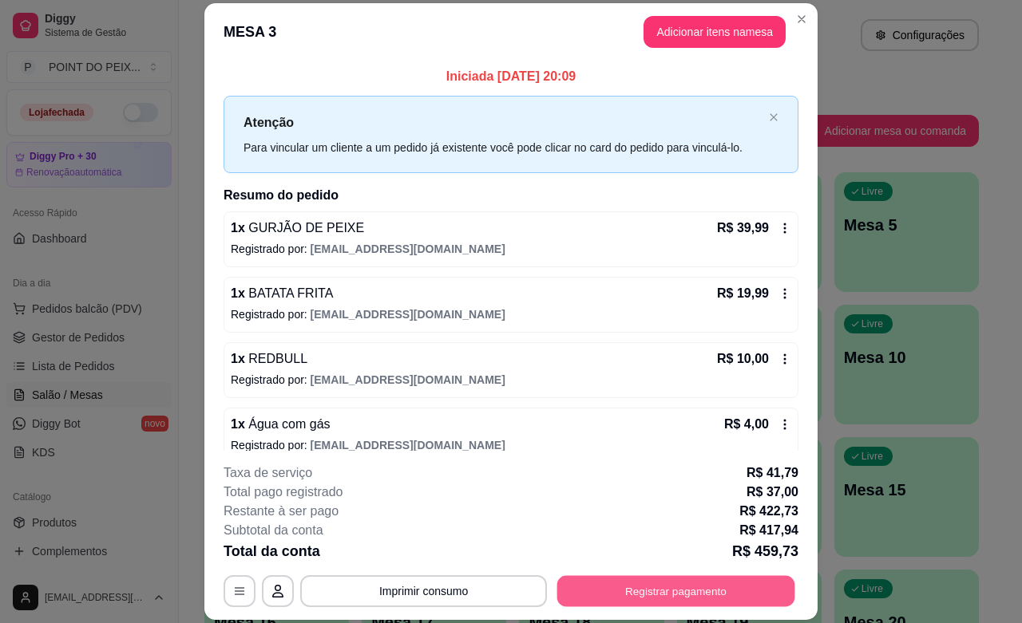
click at [673, 589] on button "Registrar pagamento" at bounding box center [676, 591] width 238 height 31
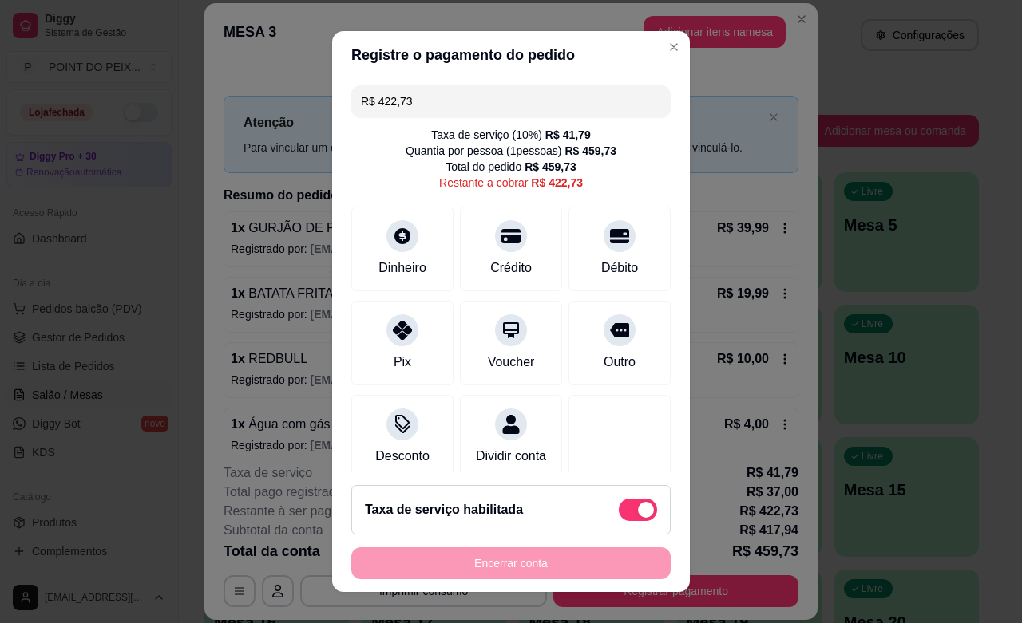
click at [638, 508] on span at bounding box center [646, 510] width 16 height 16
click at [618, 512] on input "checkbox" at bounding box center [623, 517] width 10 height 10
checkbox input "true"
type input "R$ 380,94"
checkbox input "false"
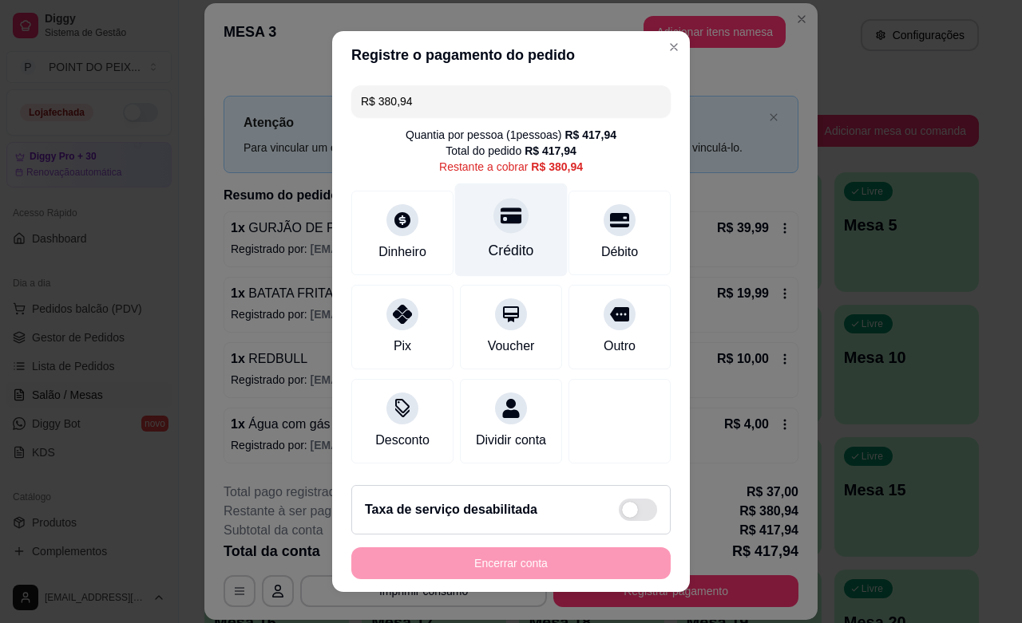
click at [501, 241] on div "Crédito" at bounding box center [511, 250] width 45 height 21
type input "R$ 0,00"
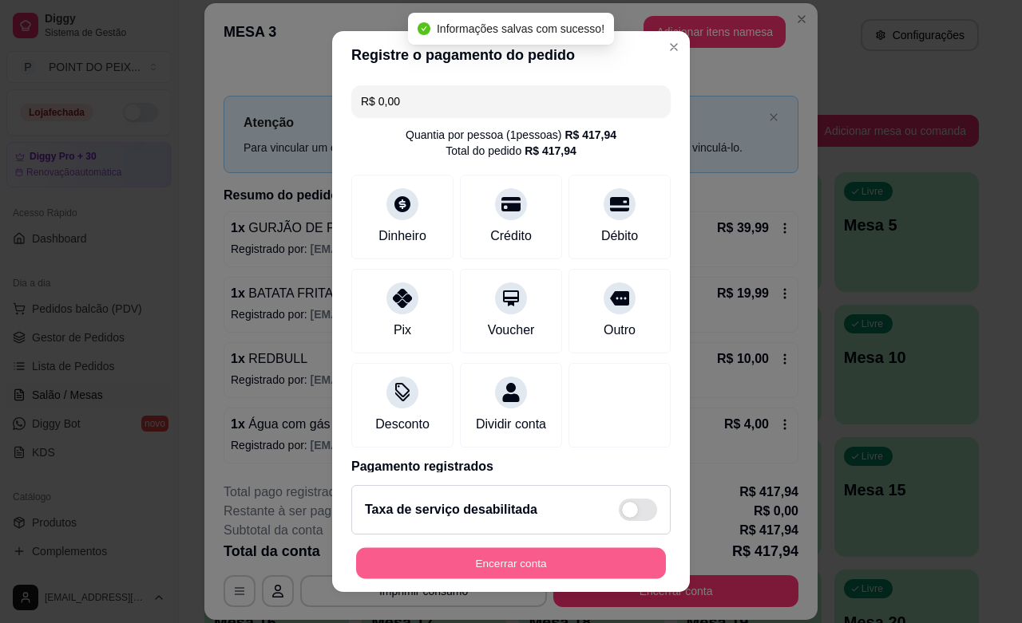
click at [525, 567] on button "Encerrar conta" at bounding box center [511, 563] width 310 height 31
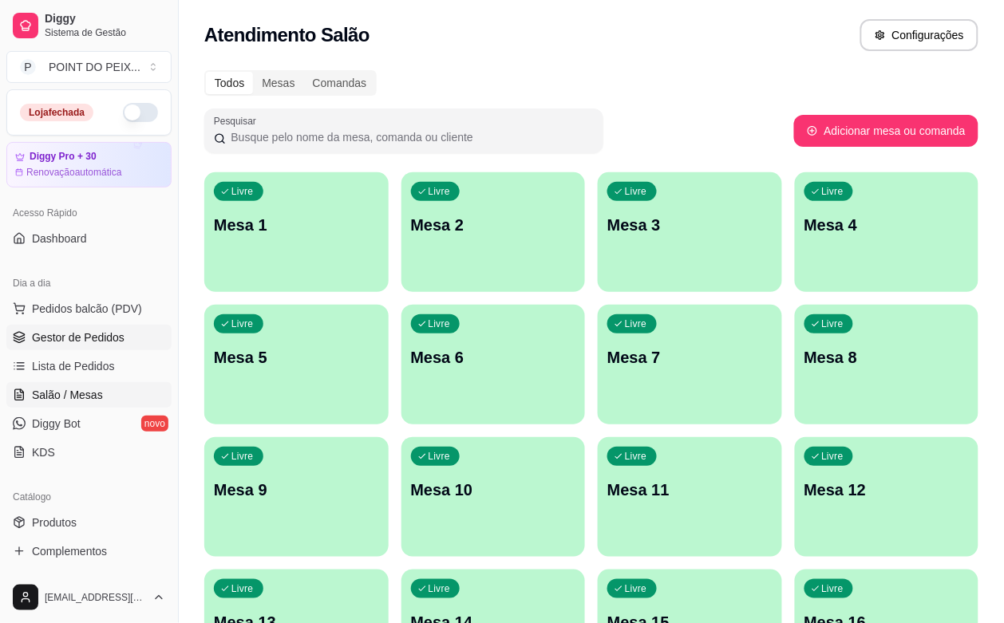
click at [101, 339] on span "Gestor de Pedidos" at bounding box center [78, 338] width 93 height 16
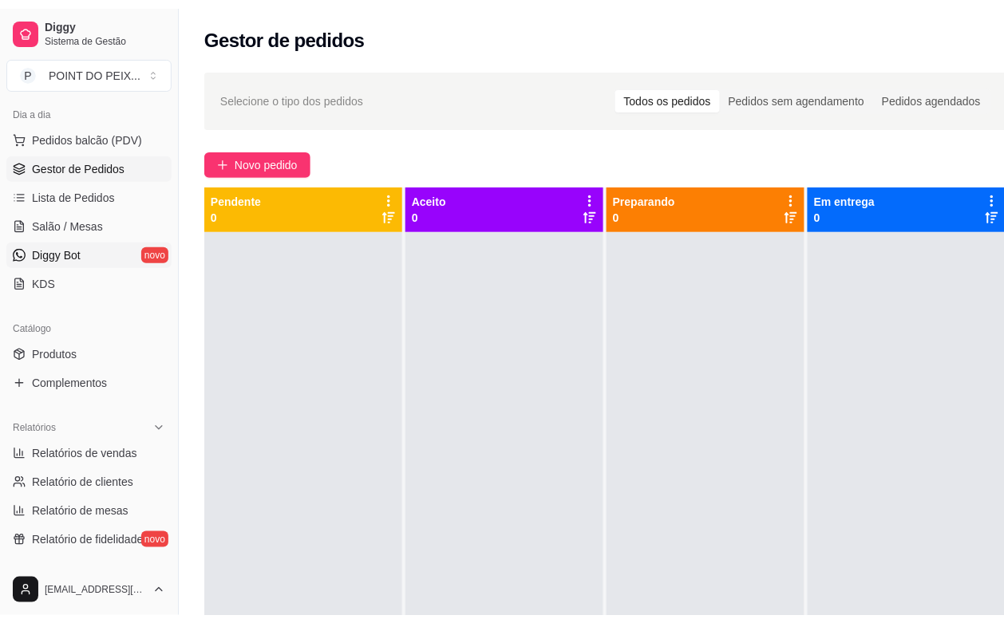
scroll to position [200, 0]
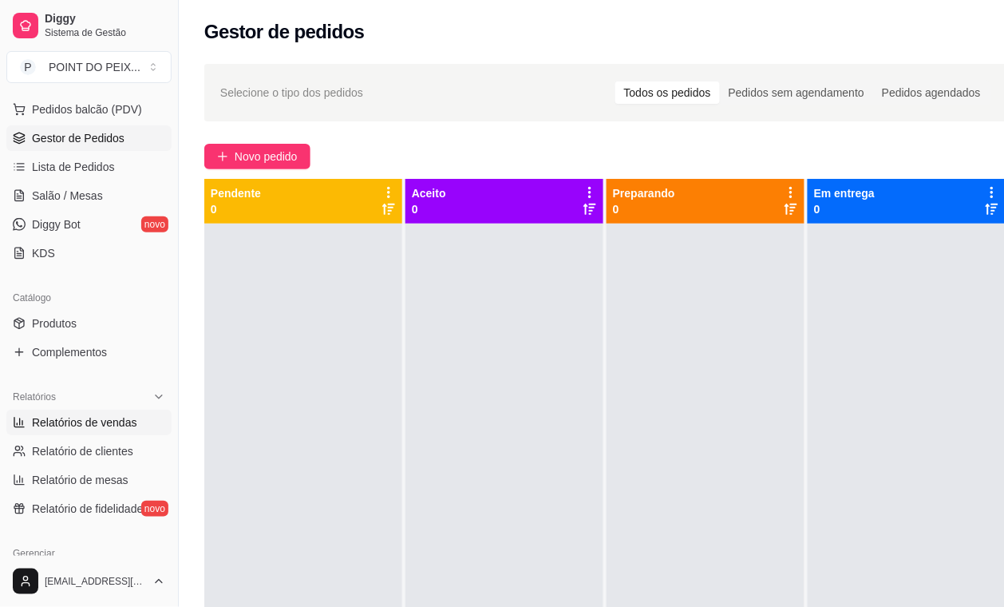
click at [114, 425] on span "Relatórios de vendas" at bounding box center [84, 422] width 105 height 16
select select "ALL"
select select "0"
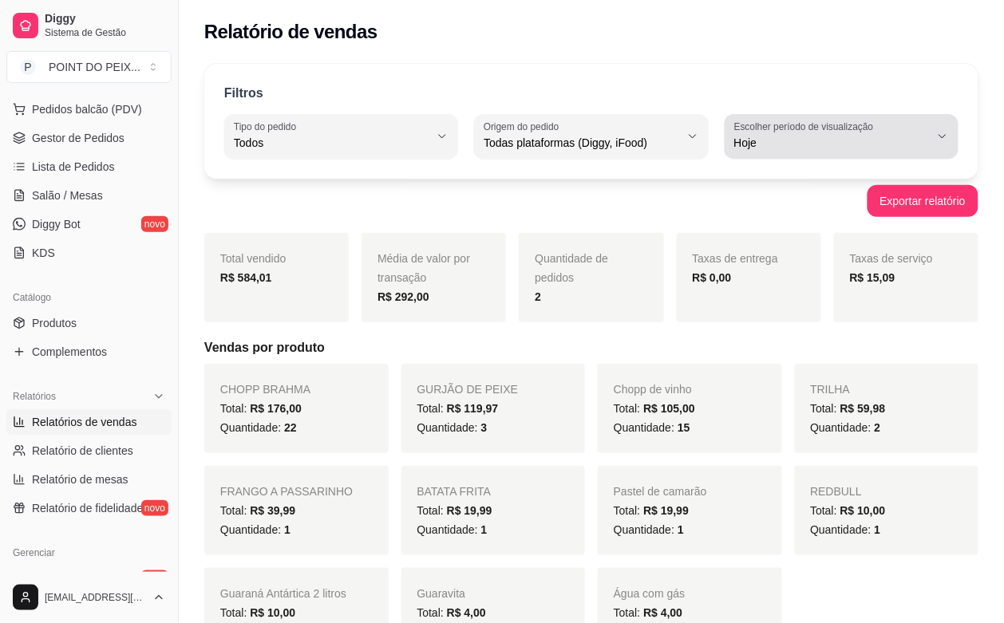
click at [939, 138] on icon "button" at bounding box center [942, 136] width 13 height 13
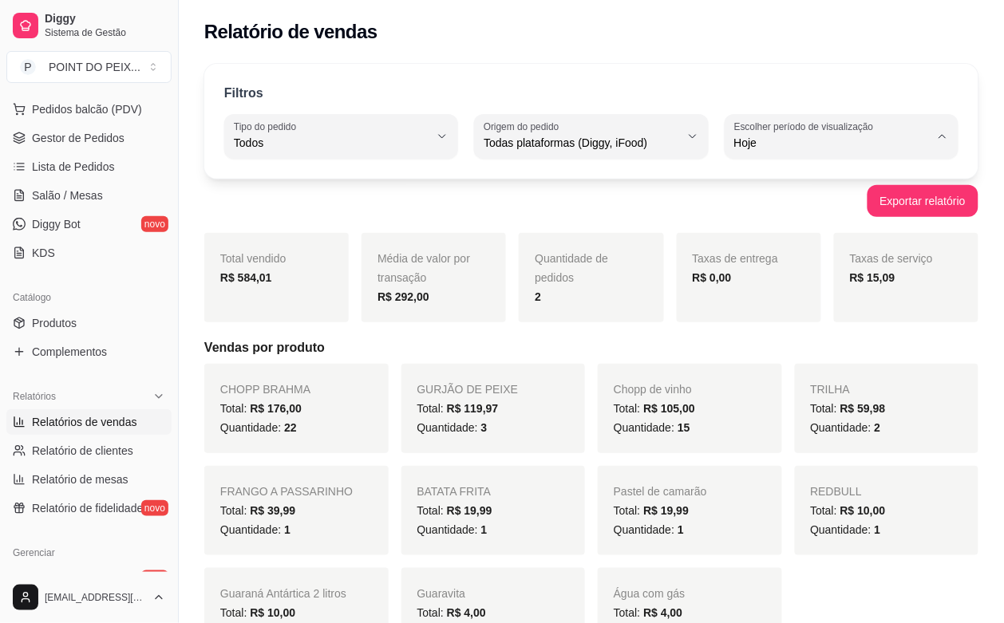
click at [766, 210] on span "Ontem" at bounding box center [834, 207] width 185 height 15
type input "1"
select select "1"
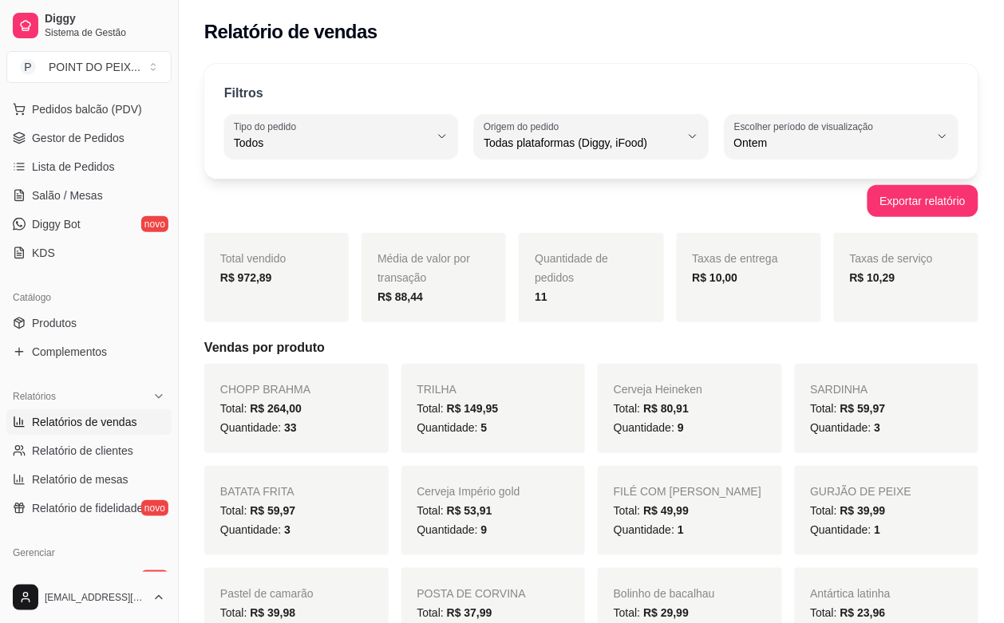
click at [956, 74] on div "Filtros ALL Tipo do pedido Todos Entrega Retirada Mesa Consumo local Tipo do pe…" at bounding box center [591, 121] width 774 height 115
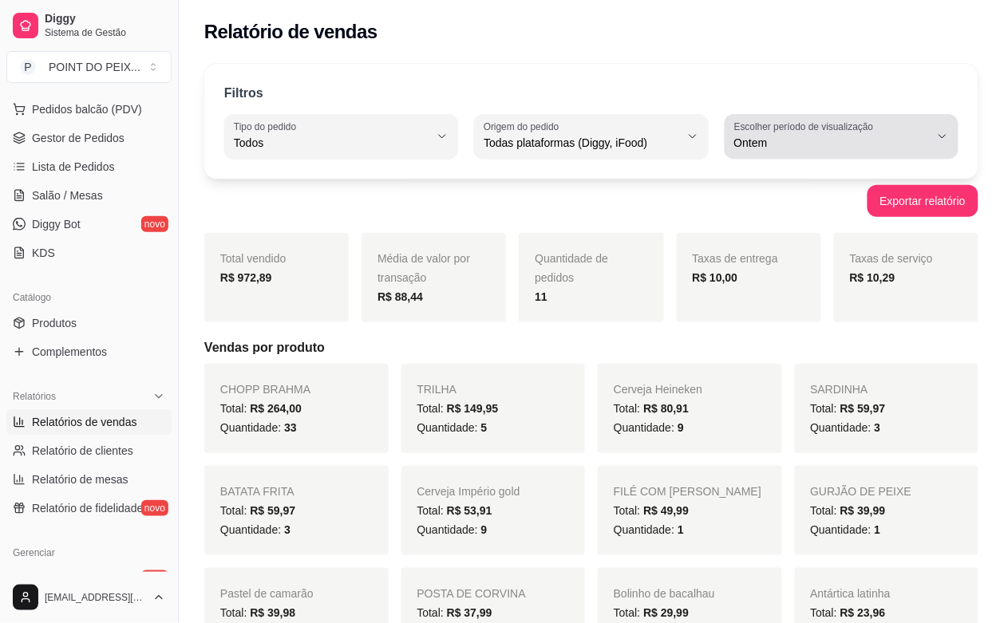
click at [939, 146] on button "Escolher período de visualização Ontem" at bounding box center [842, 136] width 234 height 45
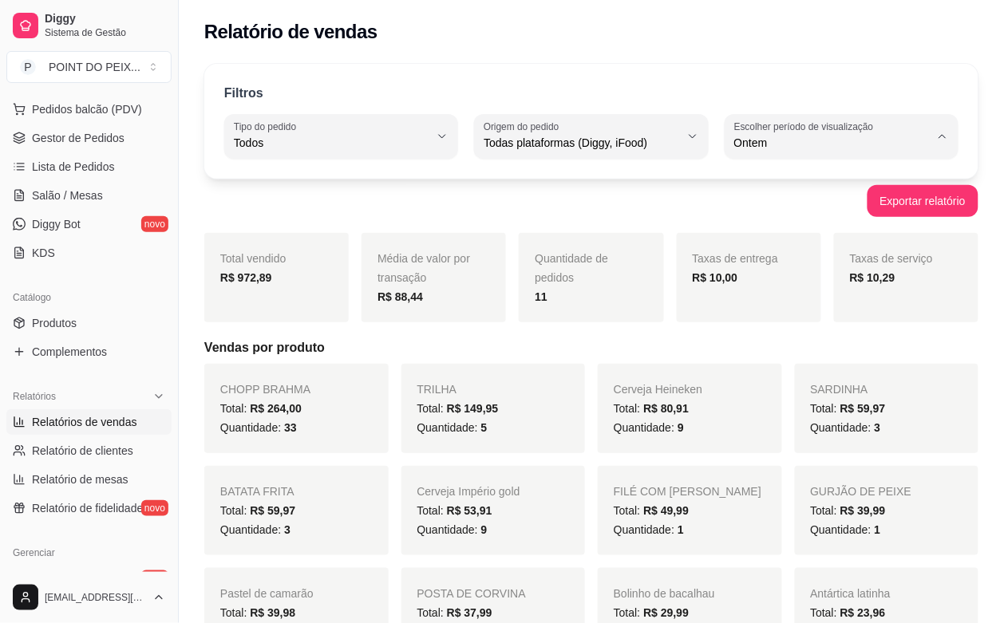
click at [772, 184] on span "Hoje" at bounding box center [834, 180] width 185 height 15
type input "0"
select select "0"
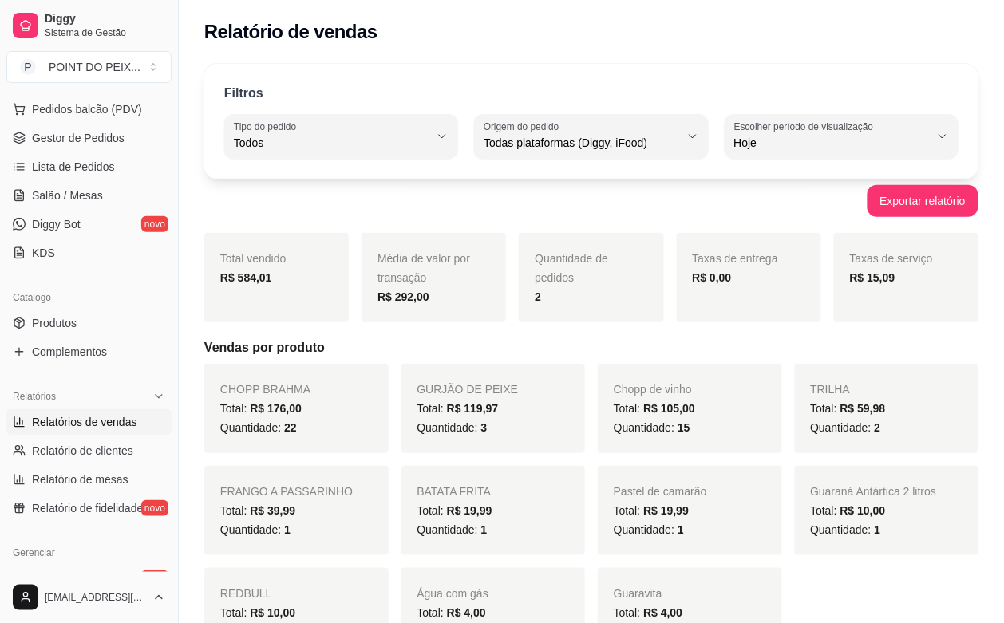
click at [93, 425] on span "Relatórios de vendas" at bounding box center [84, 422] width 105 height 16
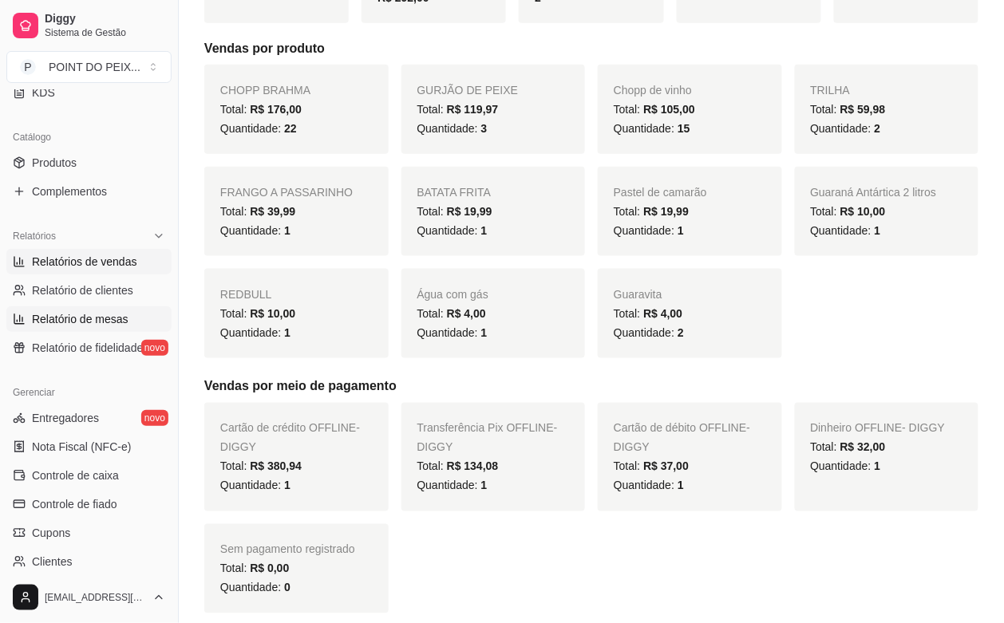
scroll to position [399, 0]
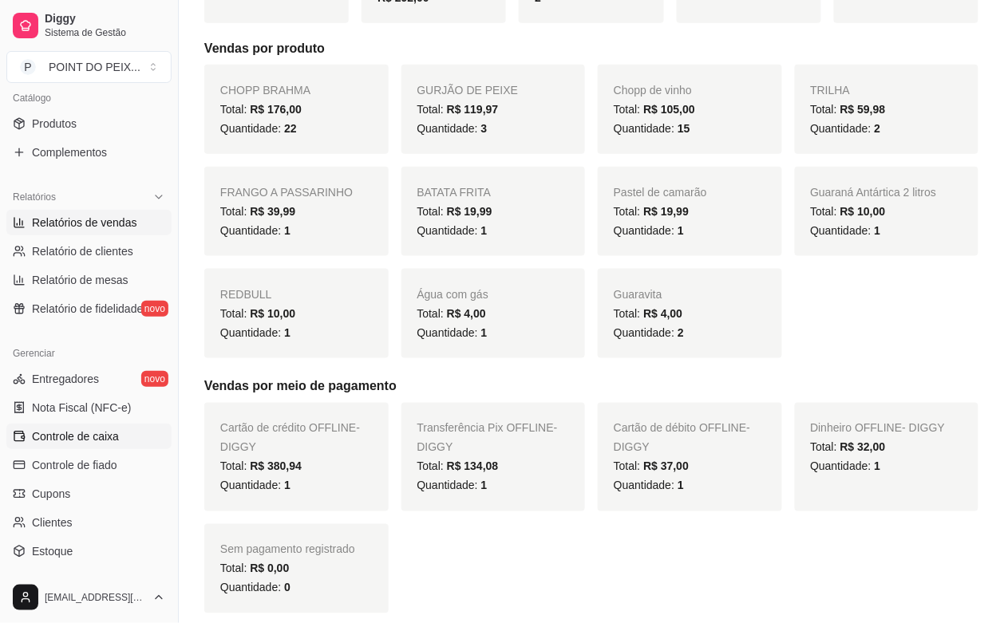
click at [86, 433] on span "Controle de caixa" at bounding box center [75, 437] width 87 height 16
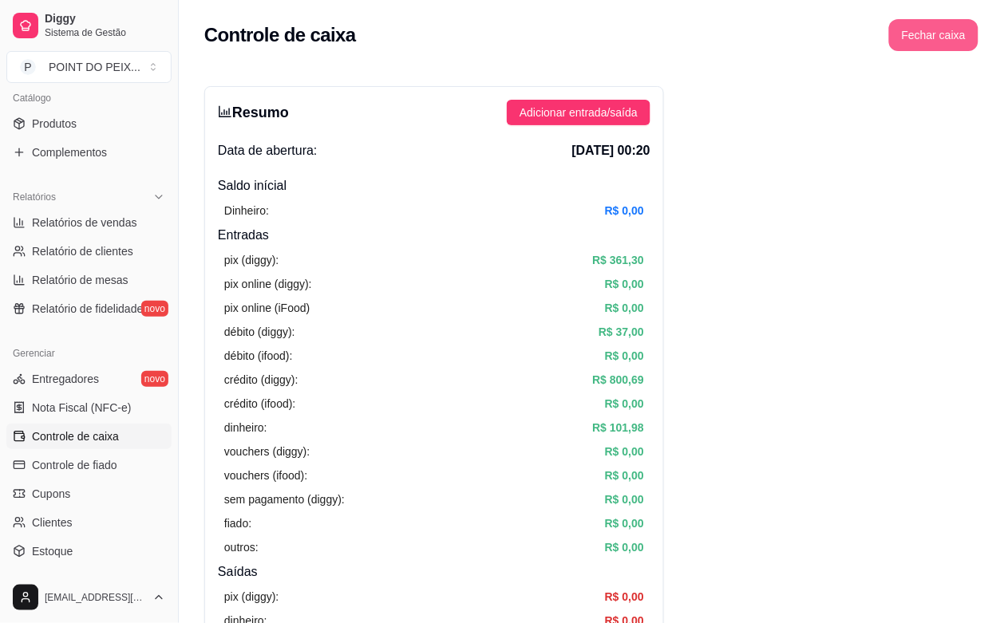
click at [947, 22] on button "Fechar caixa" at bounding box center [933, 35] width 89 height 32
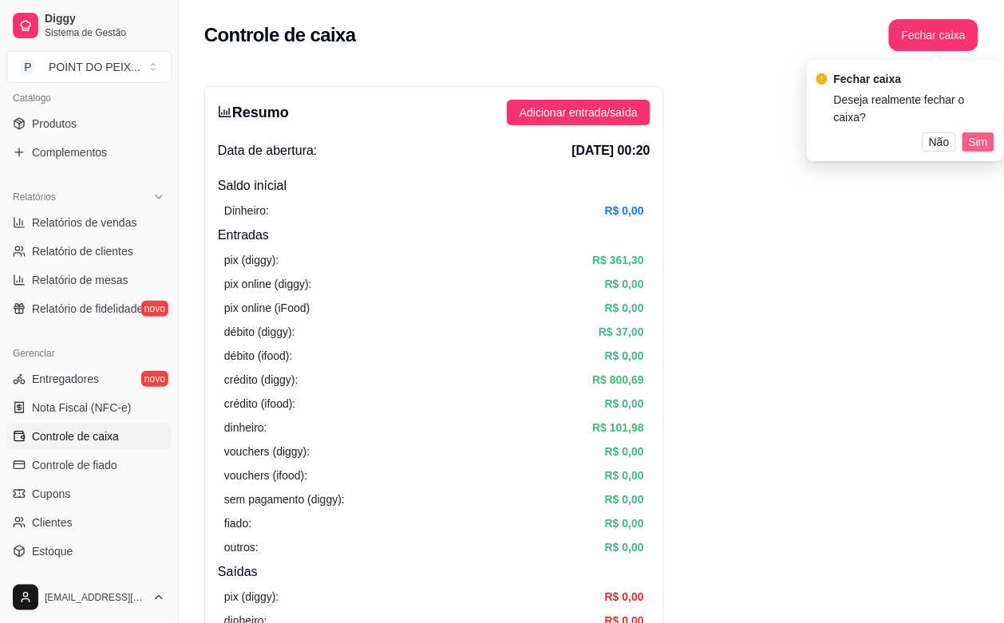
click at [982, 133] on span "Sim" at bounding box center [978, 142] width 19 height 18
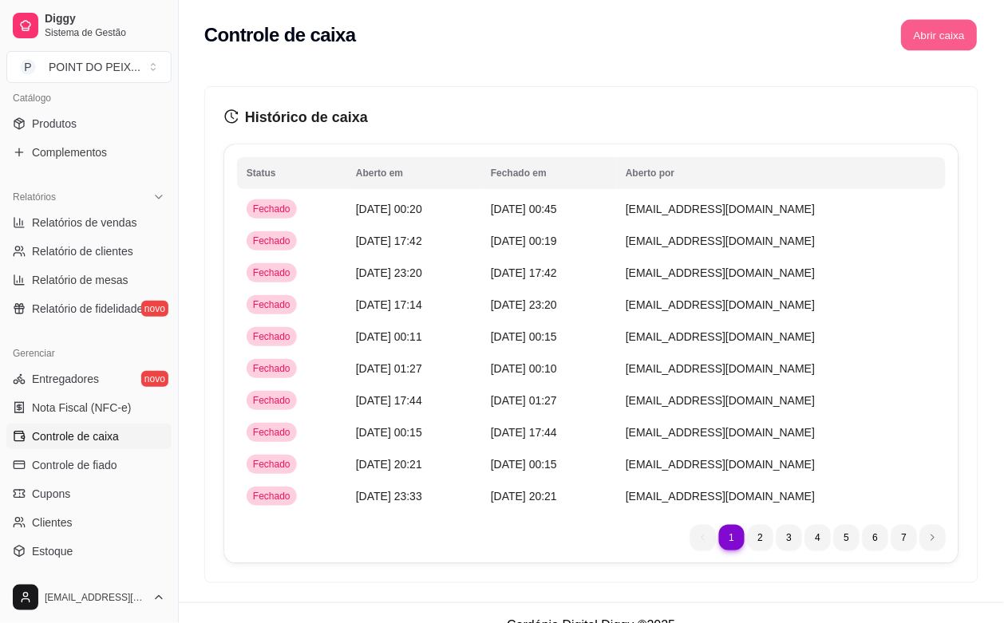
click at [928, 41] on button "Abrir caixa" at bounding box center [939, 35] width 76 height 31
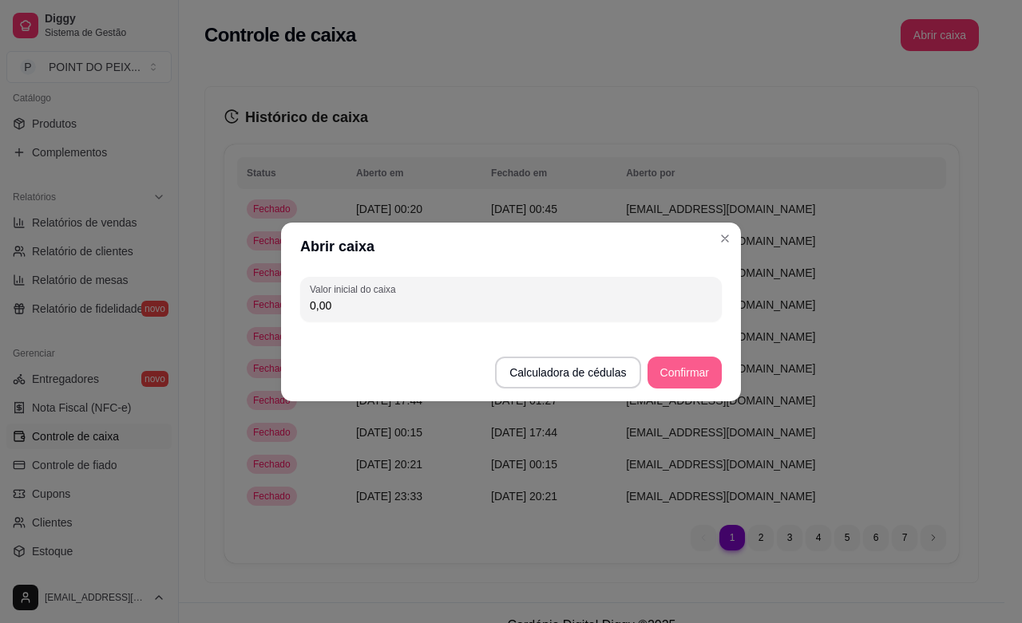
click at [690, 364] on button "Confirmar" at bounding box center [684, 373] width 74 height 32
